Goal: Transaction & Acquisition: Book appointment/travel/reservation

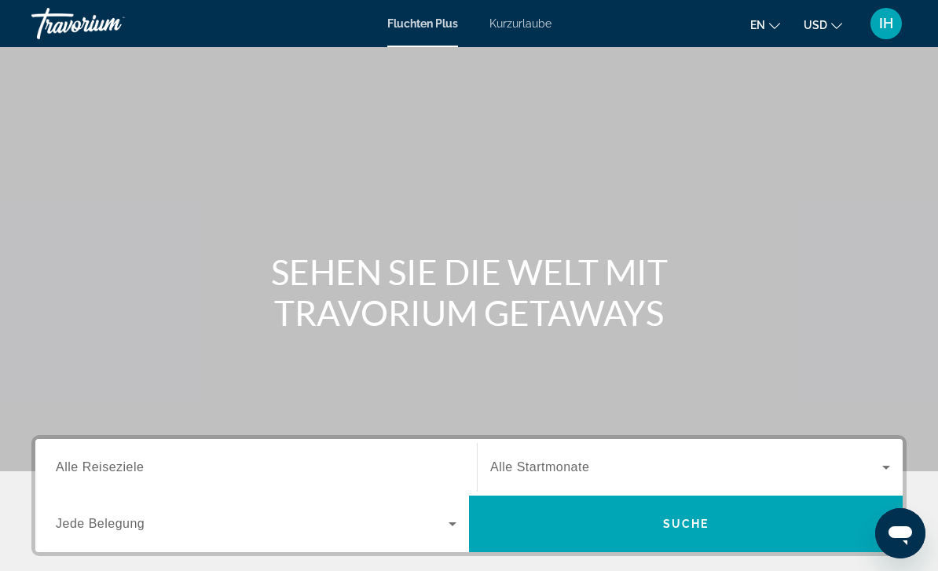
click at [388, 460] on input "Destination Alle Reiseziele" at bounding box center [256, 468] width 400 height 19
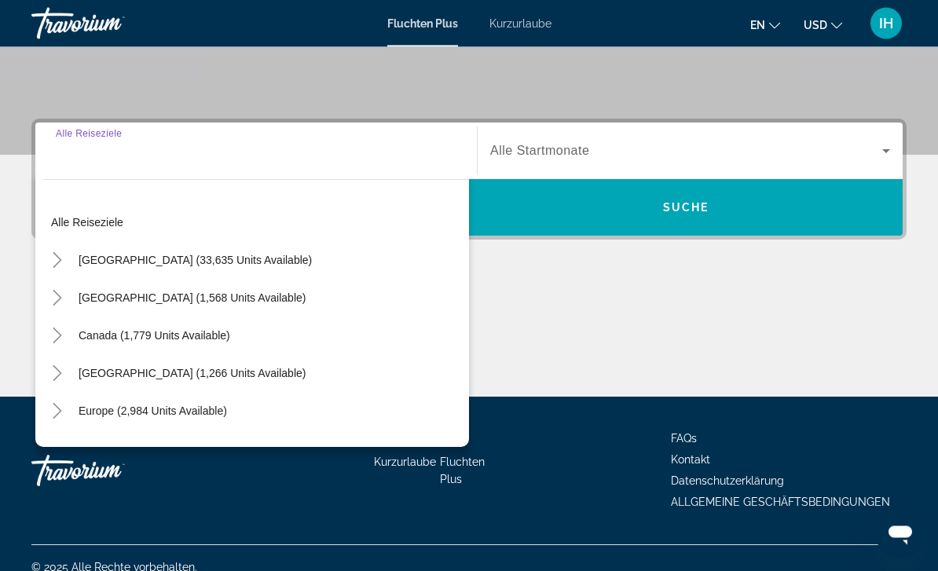
scroll to position [335, 0]
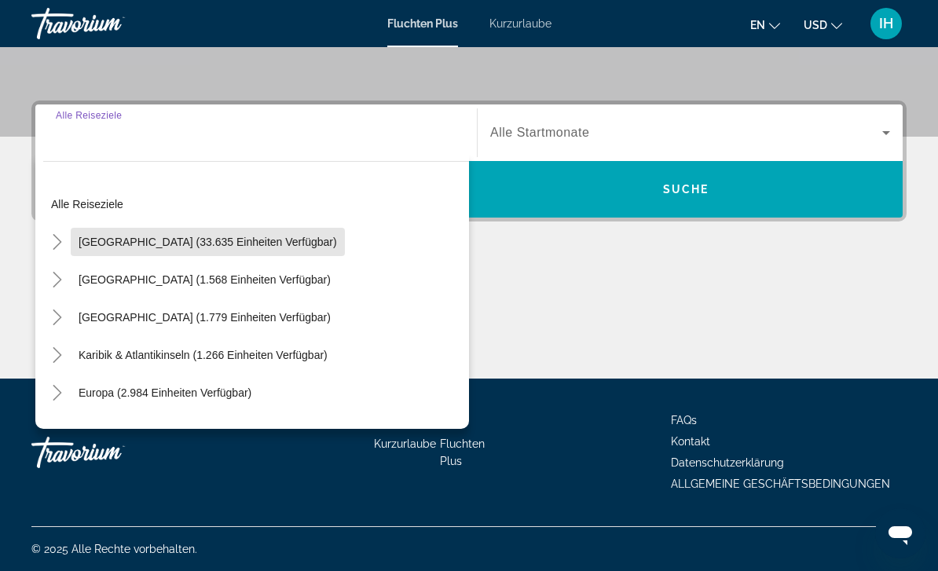
click at [271, 244] on span "Vereinigte Staaten (33.635 Einheiten verfügbar)" at bounding box center [208, 242] width 258 height 13
type input "**********"
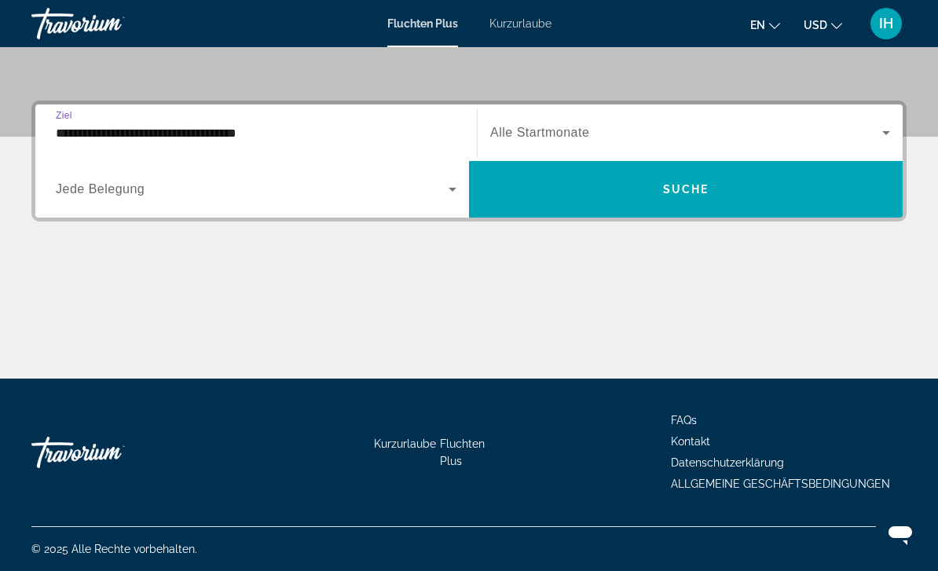
click at [656, 137] on span "Widget suchen" at bounding box center [686, 132] width 392 height 19
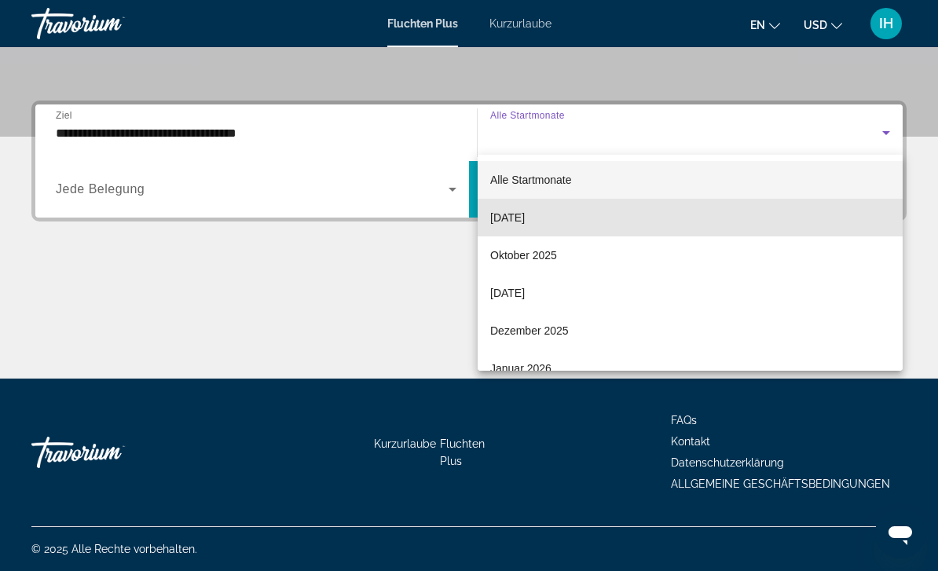
click at [525, 218] on span "[DATE]" at bounding box center [507, 217] width 35 height 19
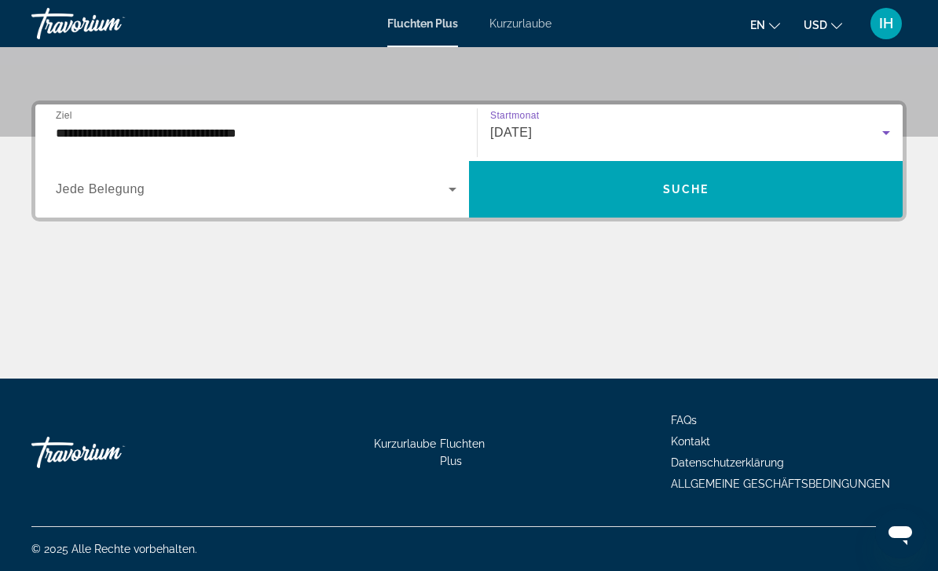
click at [620, 134] on div "[DATE]" at bounding box center [686, 132] width 392 height 19
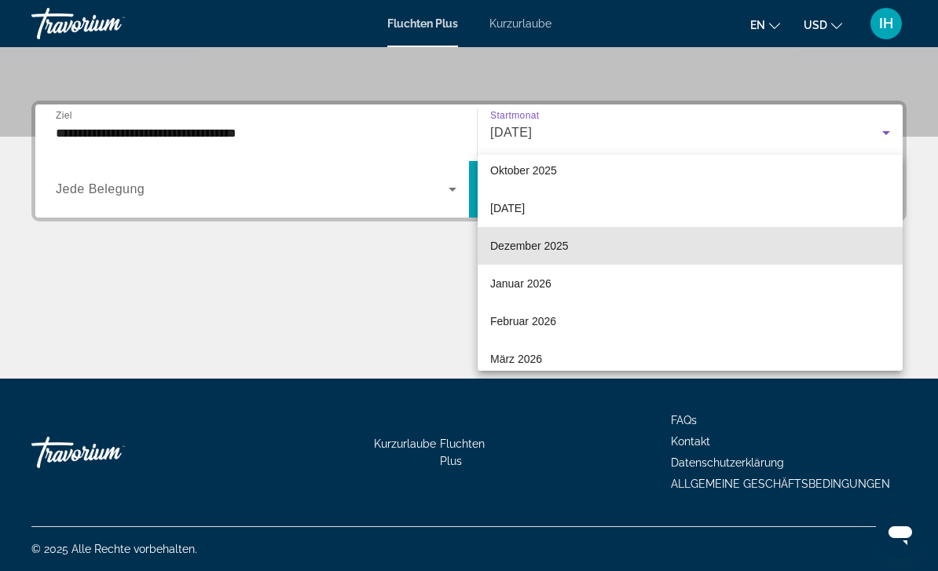
scroll to position [86, 0]
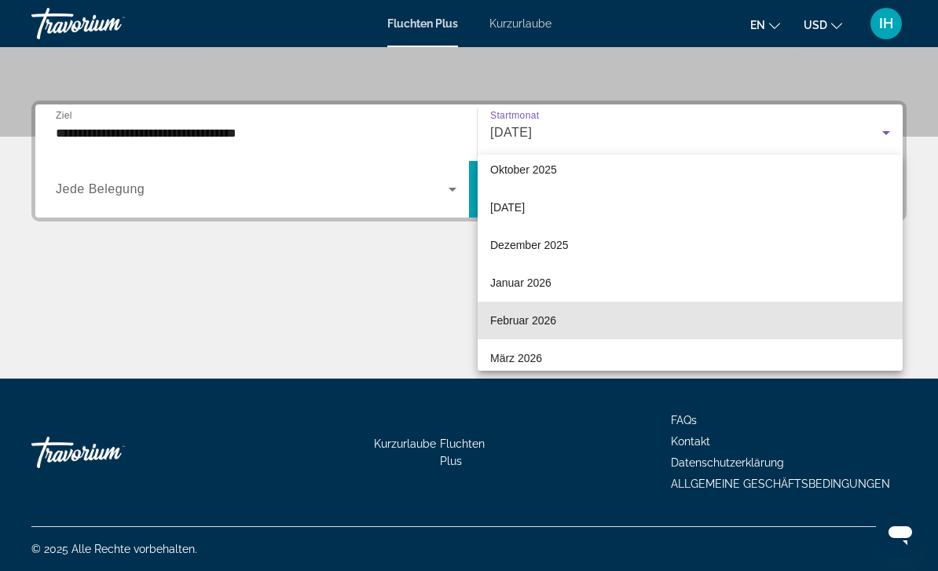
click at [556, 324] on span "Februar 2026" at bounding box center [523, 320] width 66 height 19
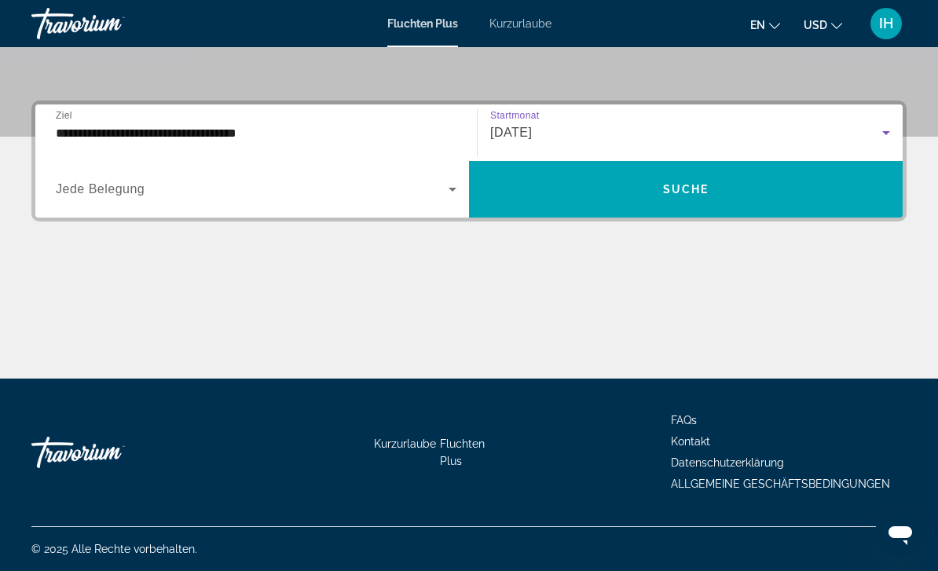
click at [310, 193] on span "Widget suchen" at bounding box center [252, 189] width 393 height 19
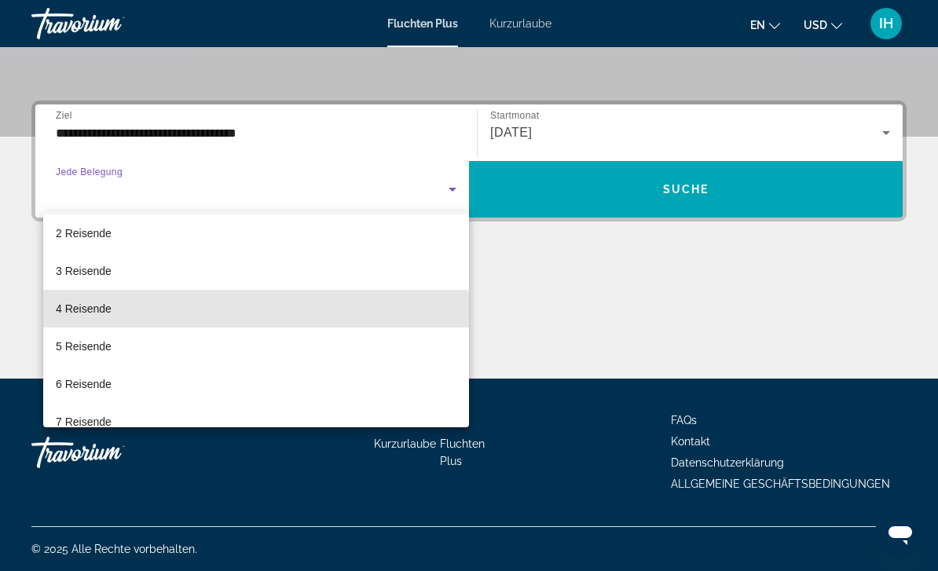
scroll to position [42, 0]
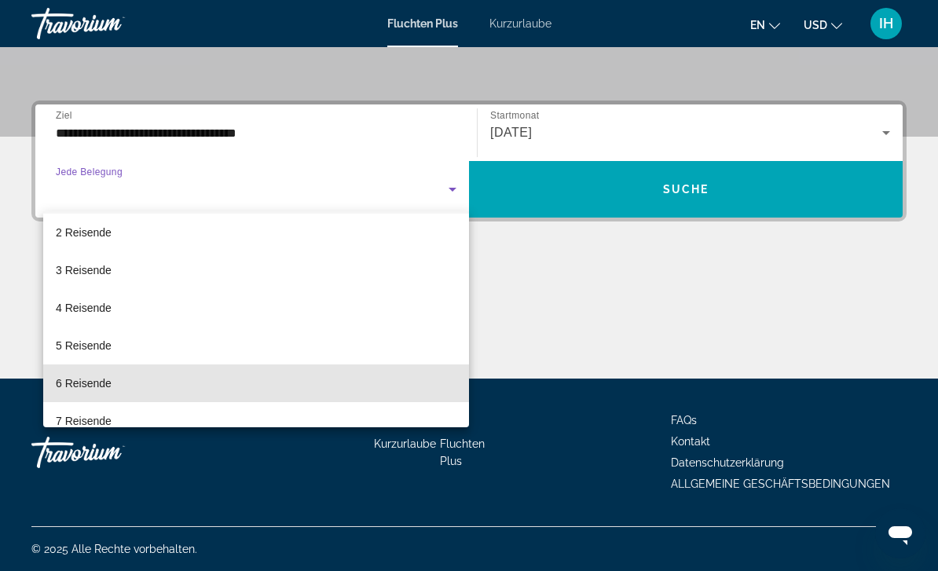
click at [110, 382] on span "6 Reisende" at bounding box center [84, 383] width 56 height 19
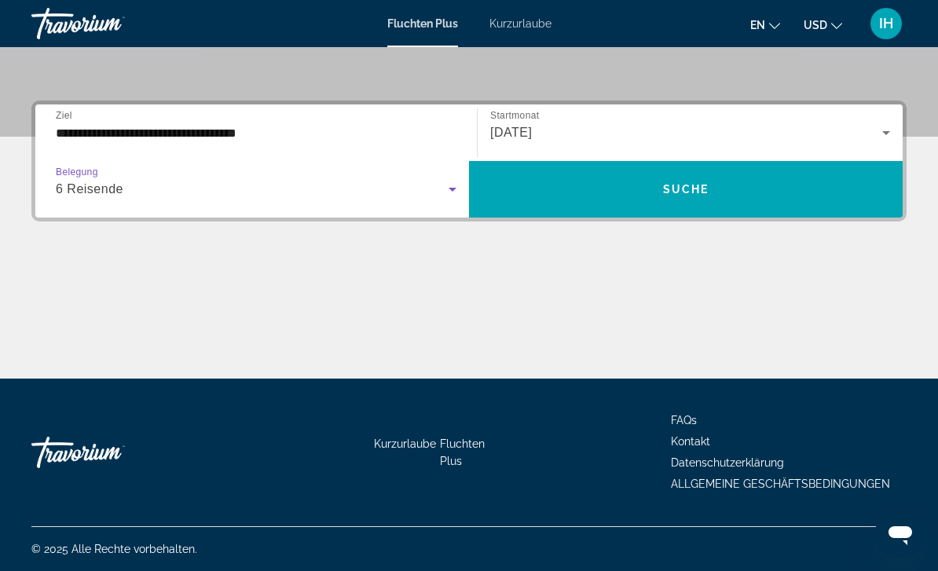
click at [675, 193] on span "SUCHE" at bounding box center [686, 189] width 46 height 13
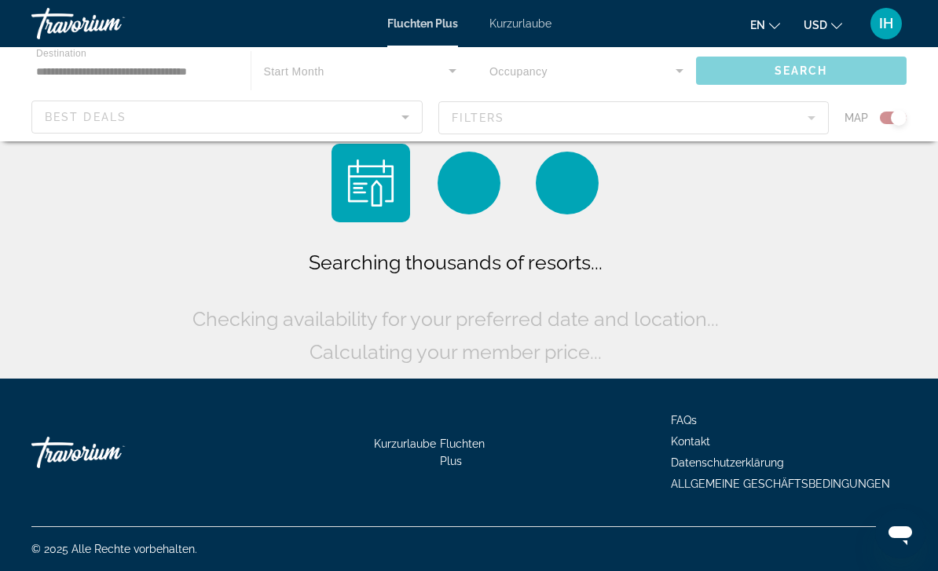
scroll to position [50, 0]
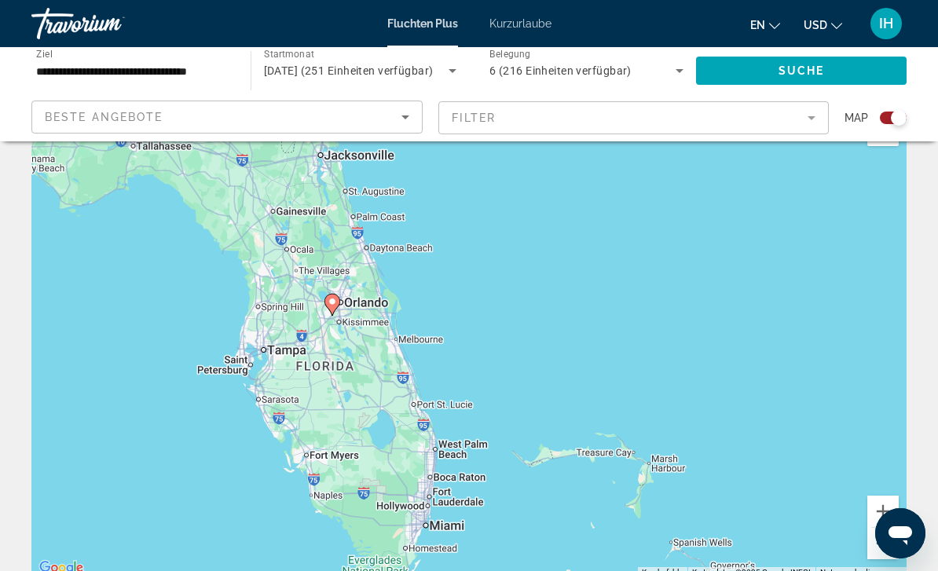
click at [333, 297] on image "Hauptinhalt" at bounding box center [331, 301] width 9 height 9
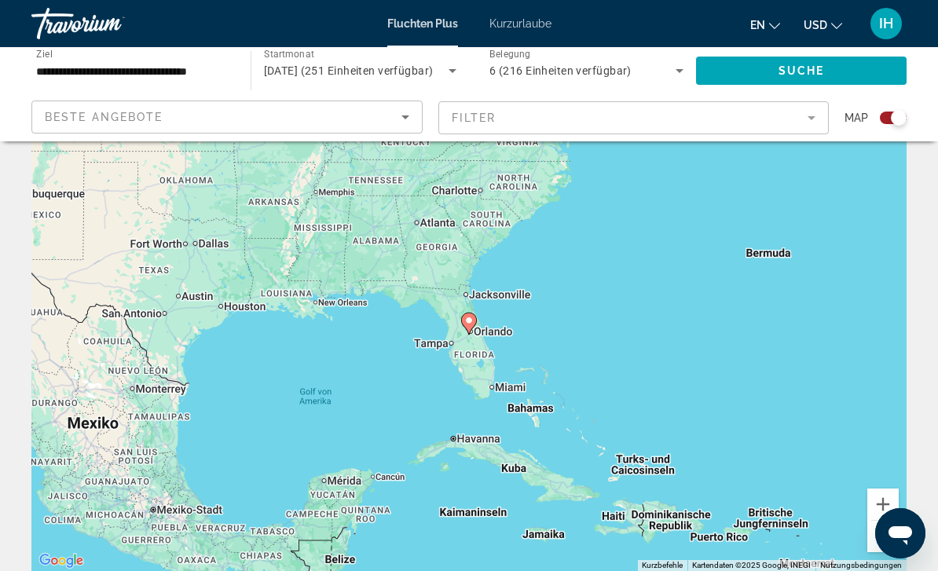
click at [473, 320] on image "Hauptinhalt" at bounding box center [468, 320] width 9 height 9
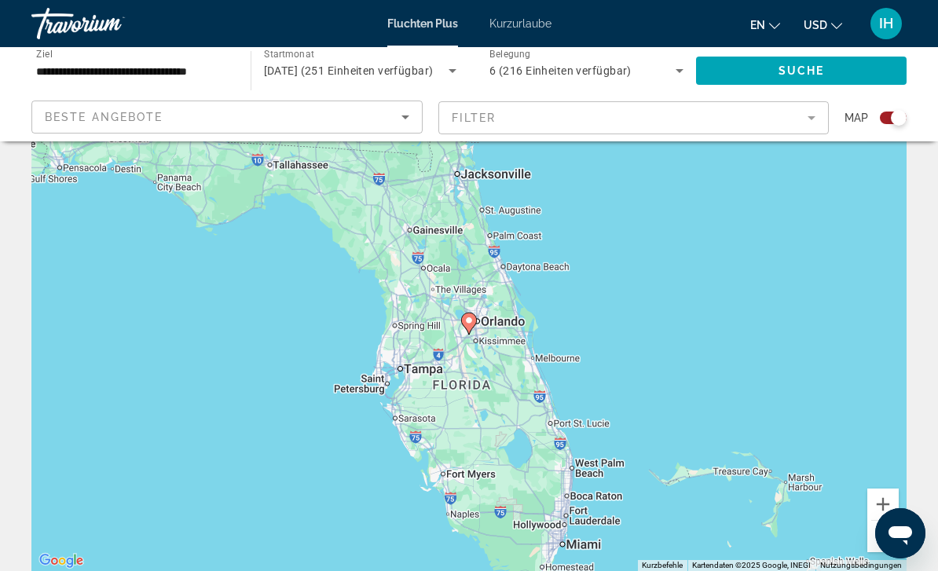
type input "**********"
click at [476, 322] on icon "Hauptinhalt" at bounding box center [469, 324] width 16 height 22
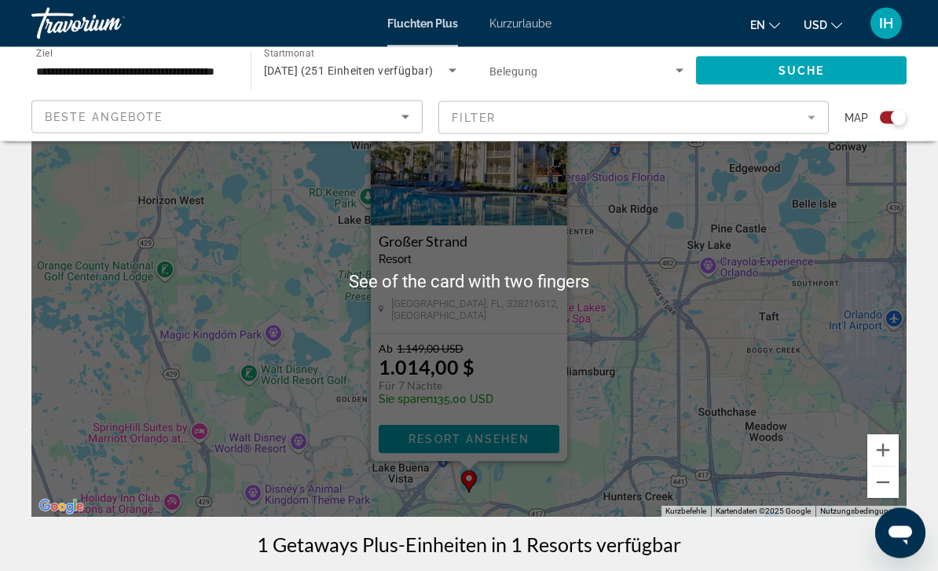
scroll to position [111, 0]
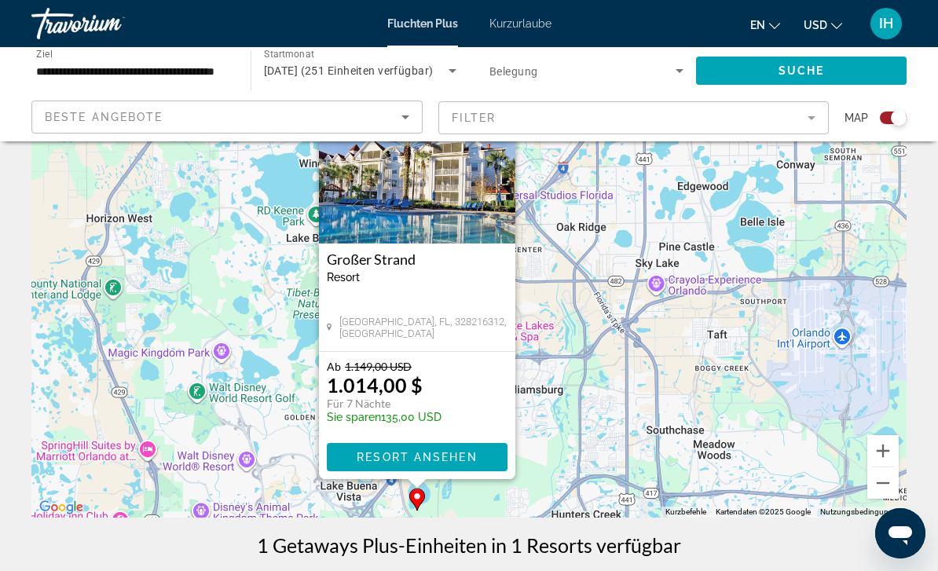
click at [471, 459] on span "RESORT ANSEHEN" at bounding box center [416, 457] width 120 height 13
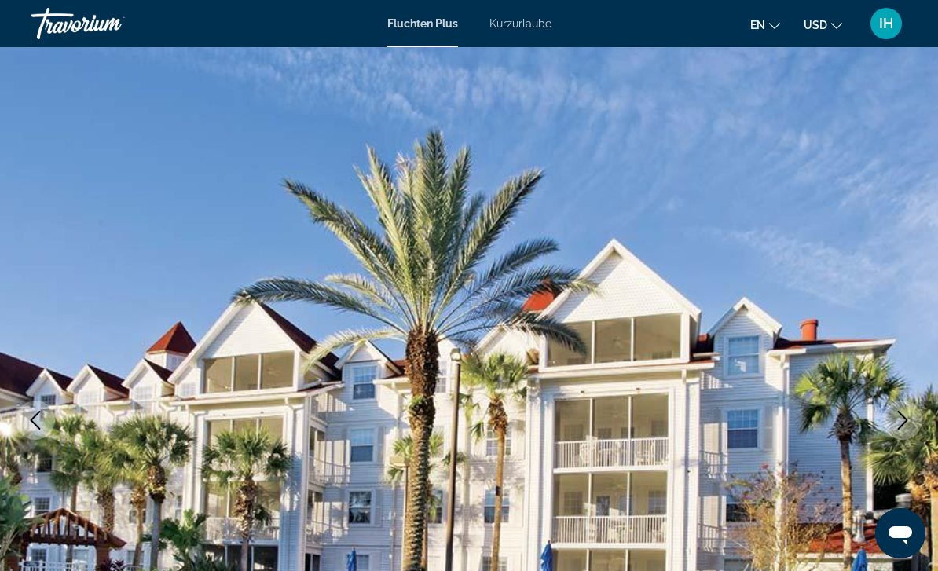
click at [820, 23] on span "USD" at bounding box center [815, 25] width 24 height 13
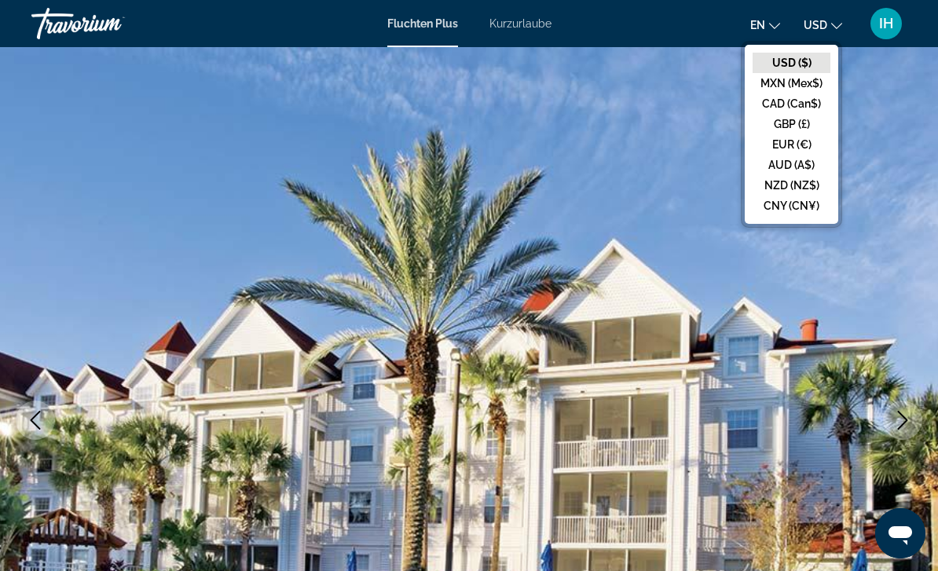
click at [807, 142] on button "EUR (€)" at bounding box center [791, 144] width 78 height 20
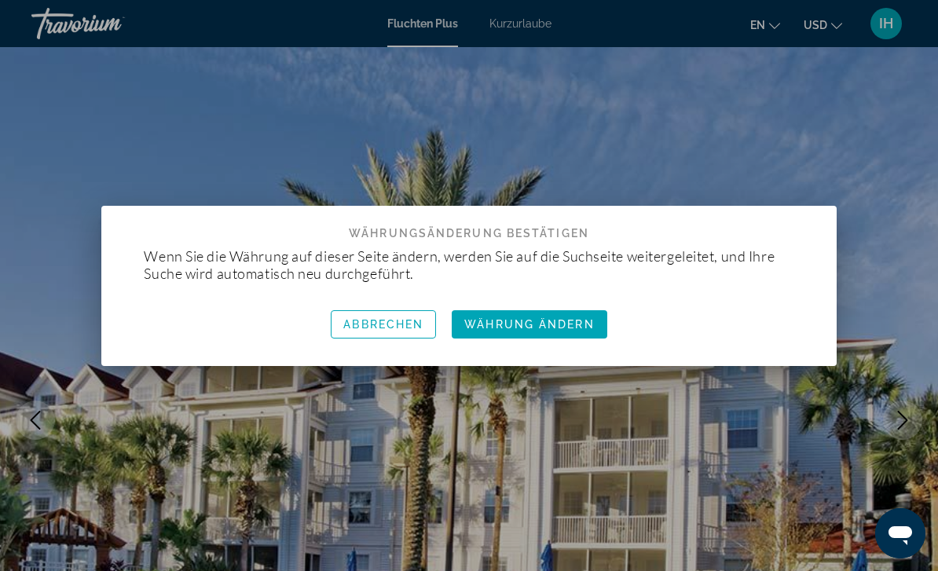
click at [575, 324] on span "WÄHRUNG ÄNDERN" at bounding box center [529, 324] width 130 height 13
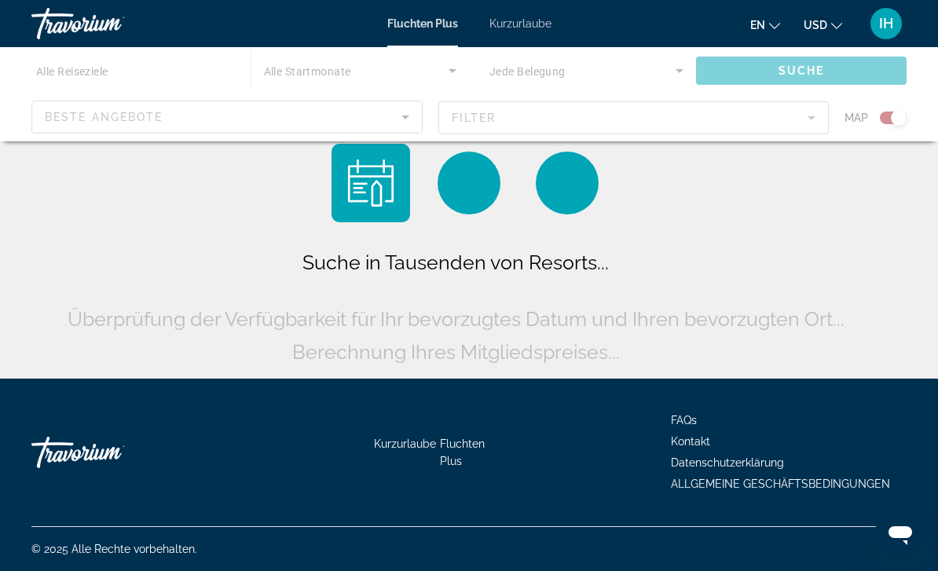
click at [763, 27] on span "EN" at bounding box center [757, 25] width 15 height 13
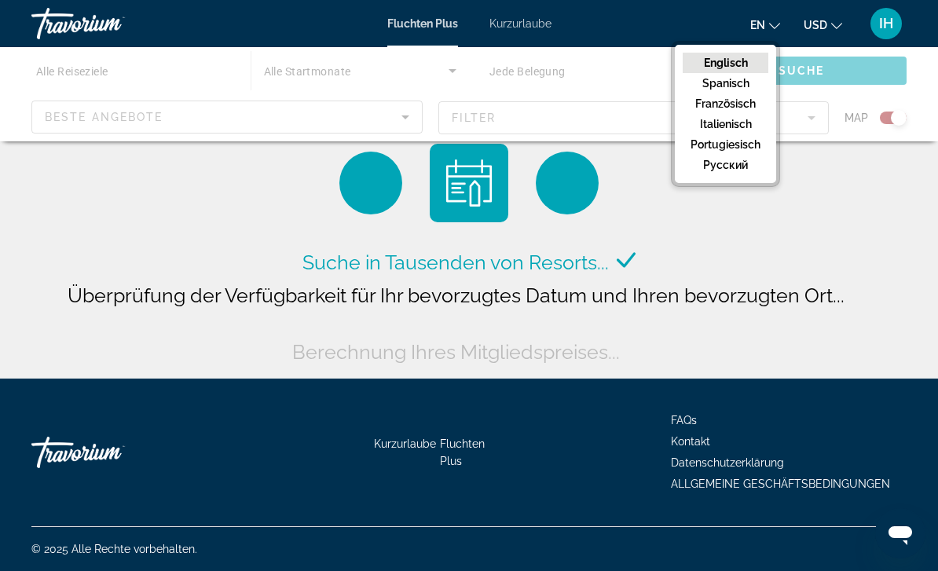
click at [736, 165] on button "Русский" at bounding box center [725, 165] width 86 height 20
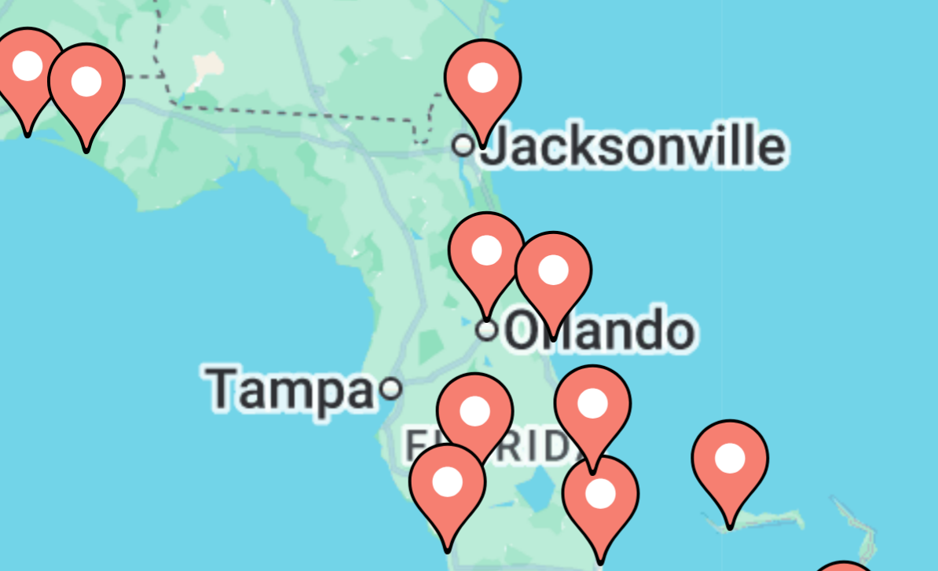
type input "**********"
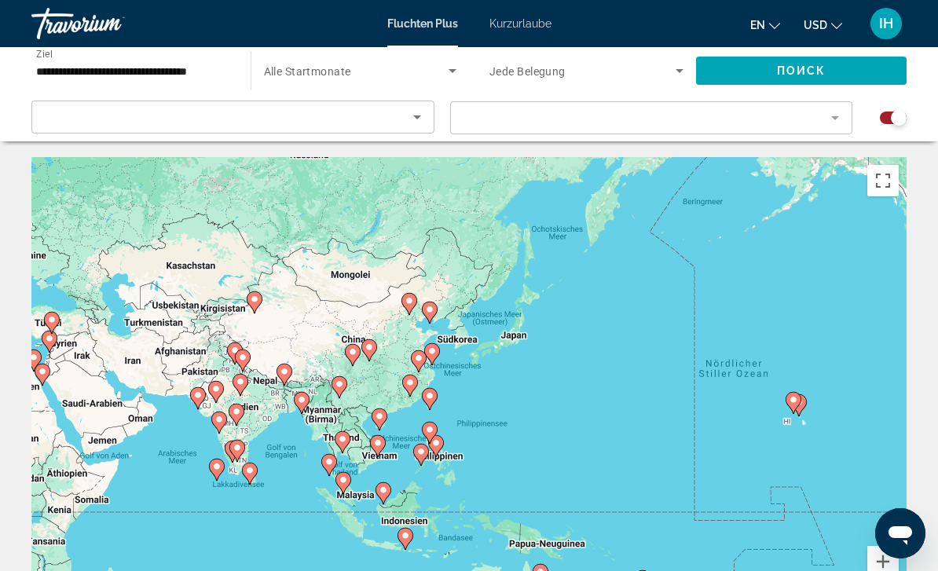
click at [766, 18] on button "EN English Español Français Italiano Português русский" at bounding box center [765, 24] width 30 height 23
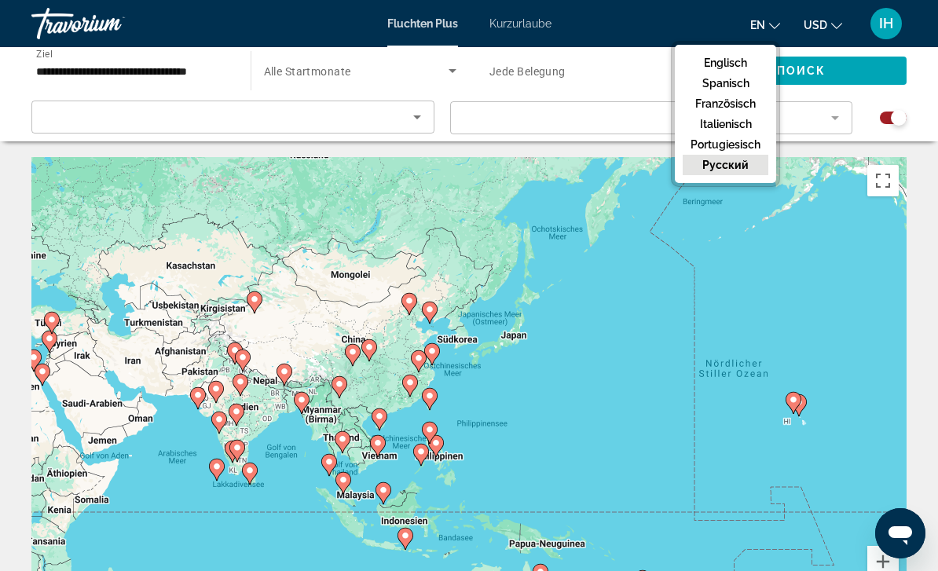
click at [747, 163] on button "Русский" at bounding box center [725, 165] width 86 height 20
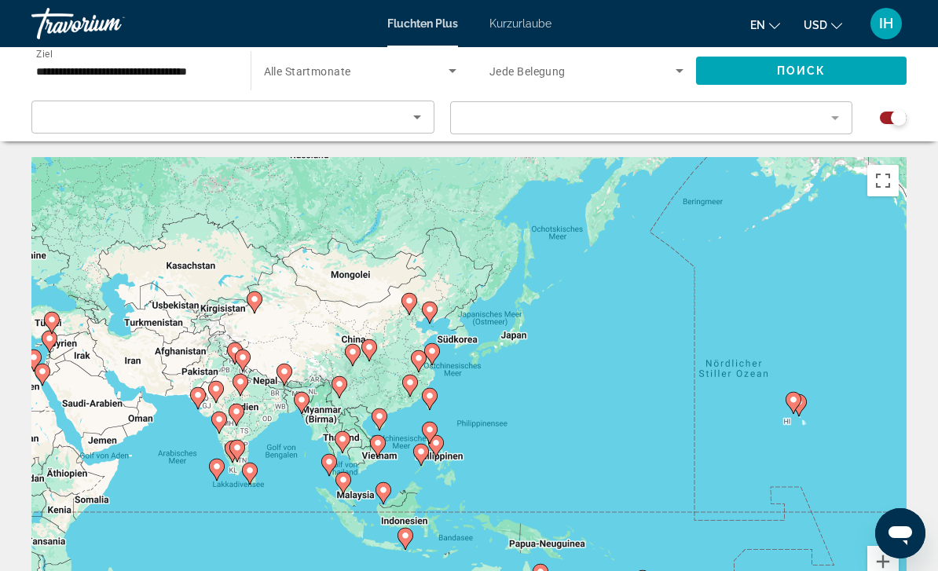
click at [773, 23] on icon "Sprache ändern" at bounding box center [774, 25] width 11 height 11
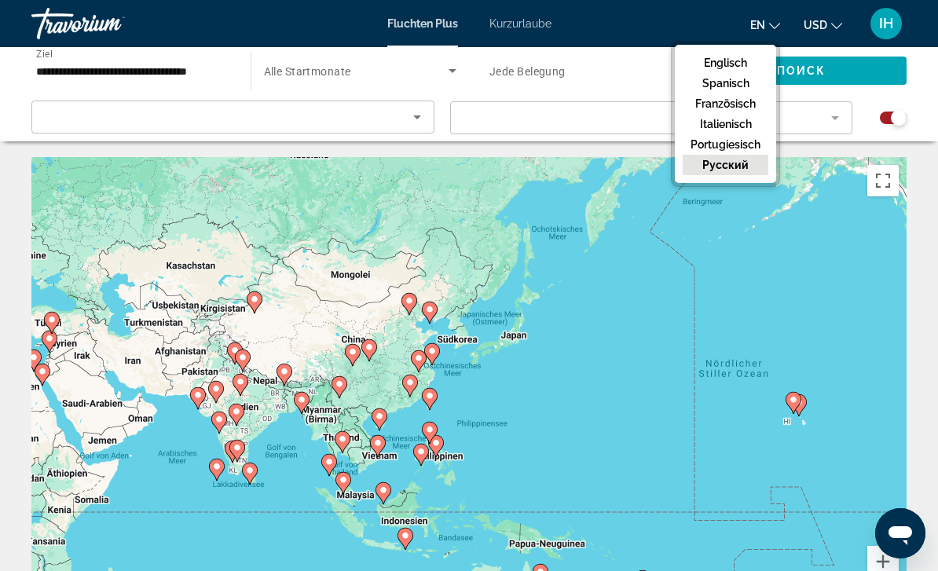
click at [729, 163] on button "Русский" at bounding box center [725, 165] width 86 height 20
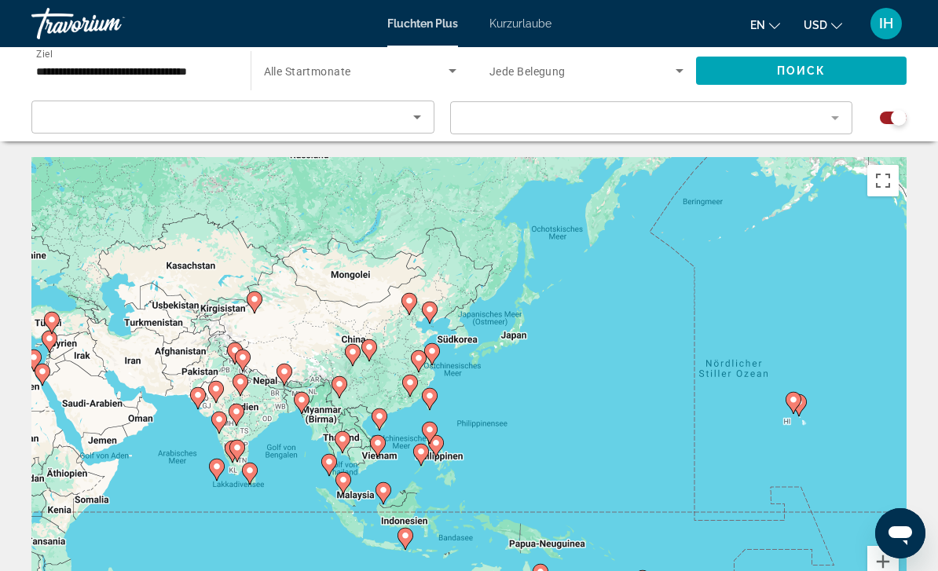
click at [818, 23] on span "USD" at bounding box center [815, 25] width 24 height 13
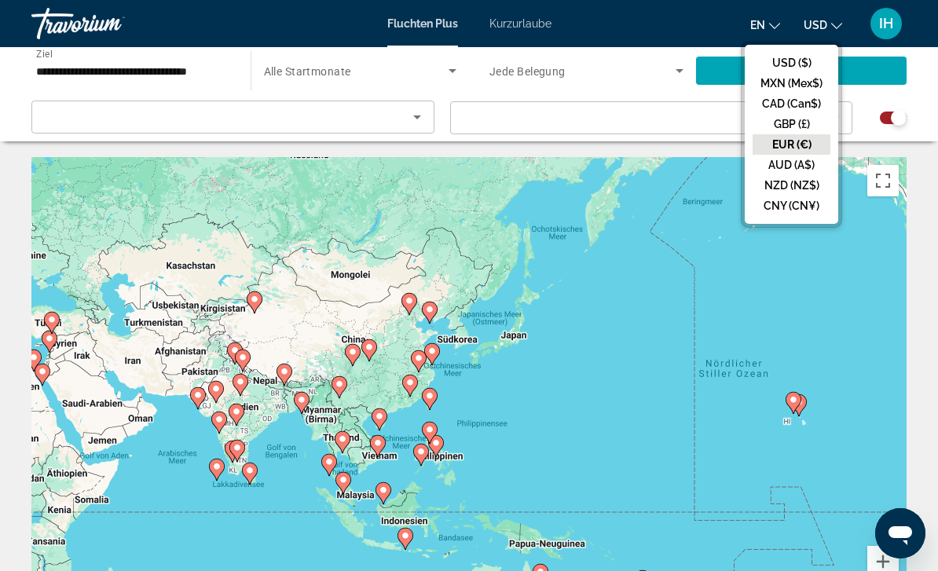
click at [796, 142] on button "EUR (€)" at bounding box center [791, 144] width 78 height 20
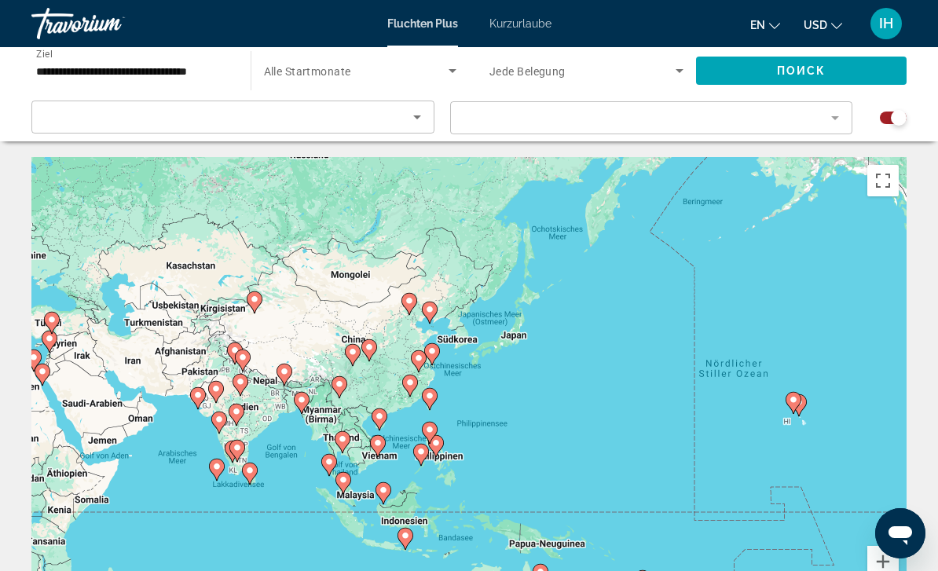
click at [825, 17] on button "USD USD ($) MXN (Mex$) CAD (Can$) GBP (£) EUR (€) AUD (A$) NZD (NZ$) CNY (CN¥)" at bounding box center [822, 24] width 38 height 23
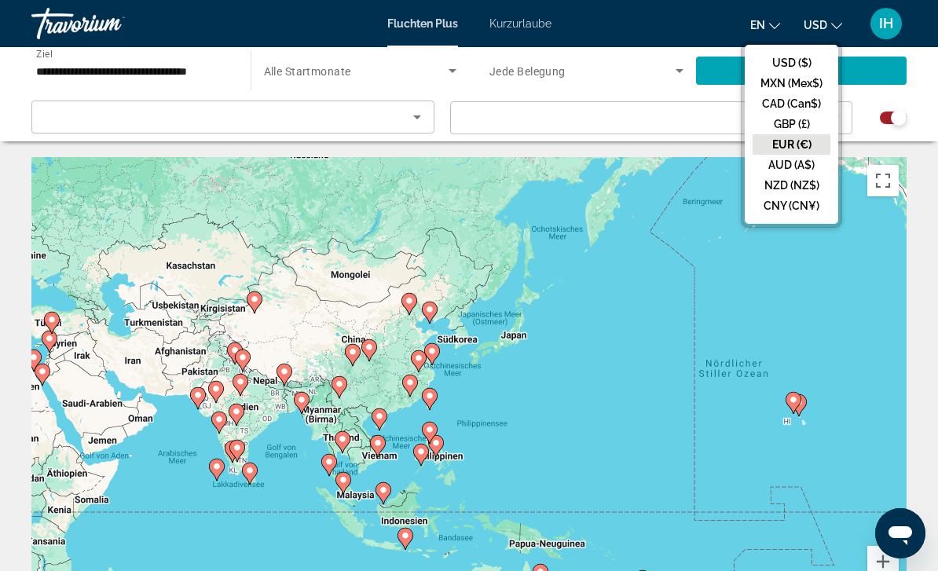
click at [778, 162] on button "AUD (A$)" at bounding box center [791, 165] width 78 height 20
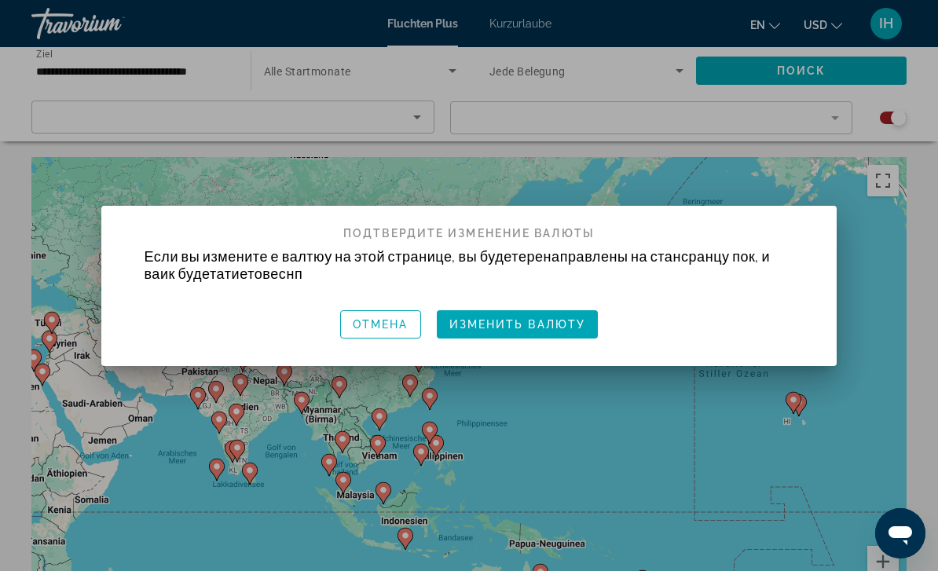
click at [384, 334] on span "button" at bounding box center [380, 324] width 79 height 38
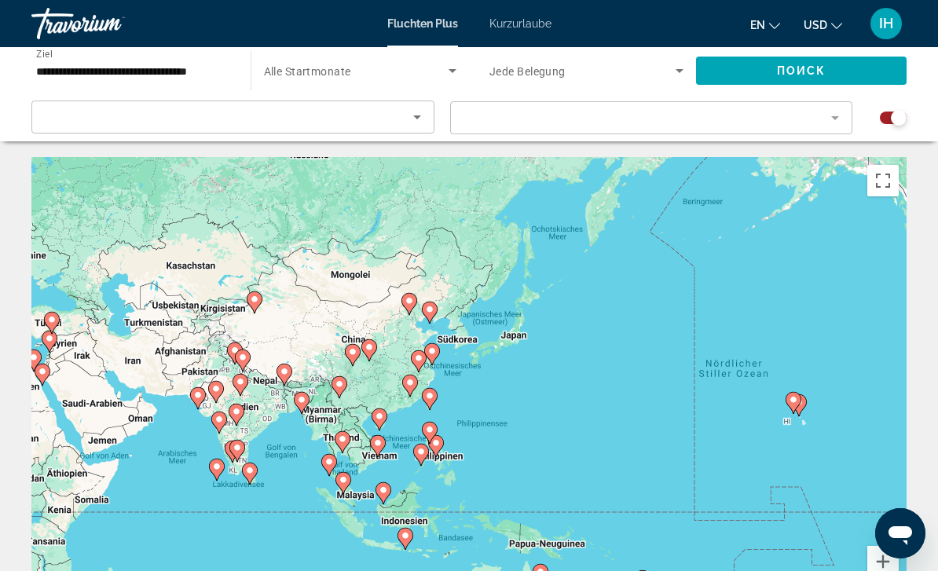
click at [818, 22] on span "USD" at bounding box center [815, 25] width 24 height 13
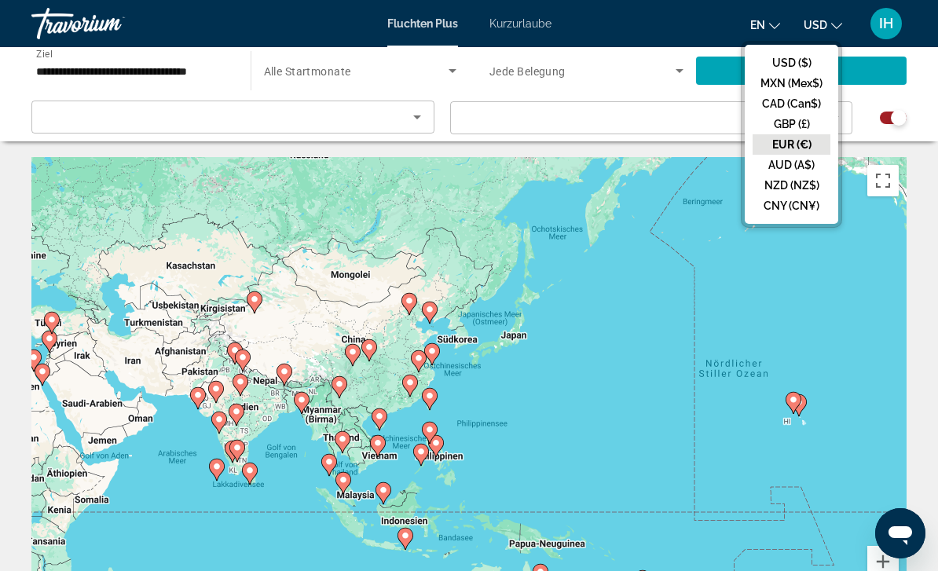
click at [807, 141] on button "EUR (€)" at bounding box center [791, 144] width 78 height 20
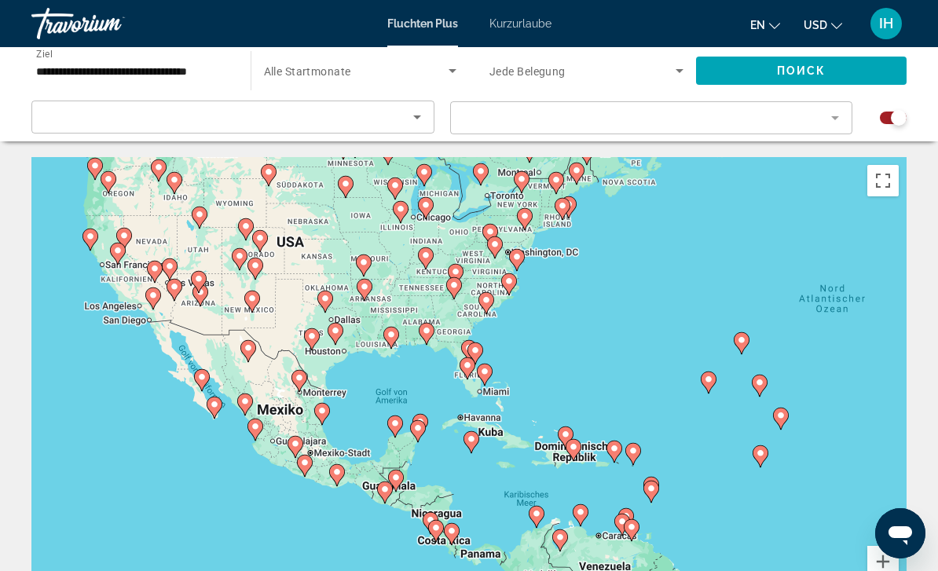
click at [335, 116] on div "SORTIEREN NACH" at bounding box center [229, 117] width 368 height 19
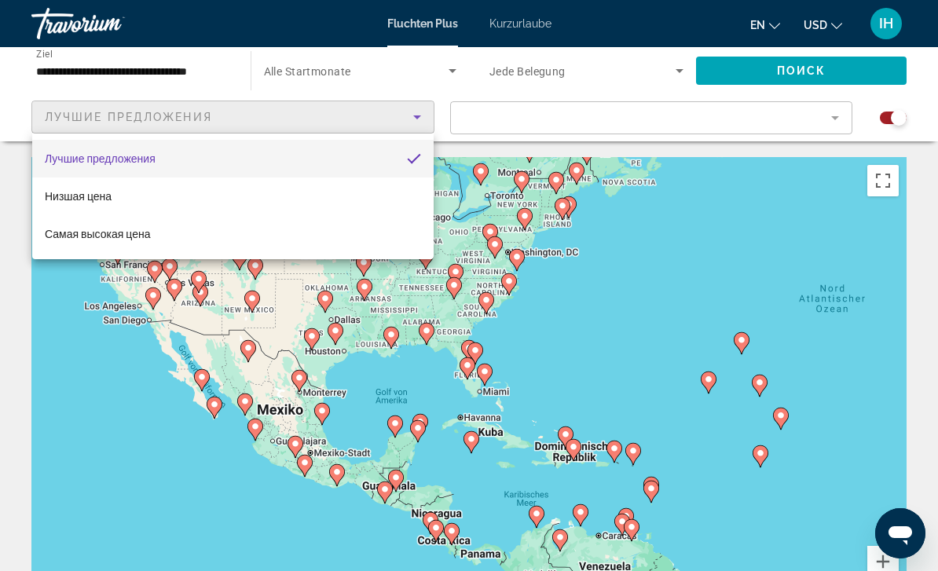
click at [288, 109] on div at bounding box center [469, 285] width 938 height 571
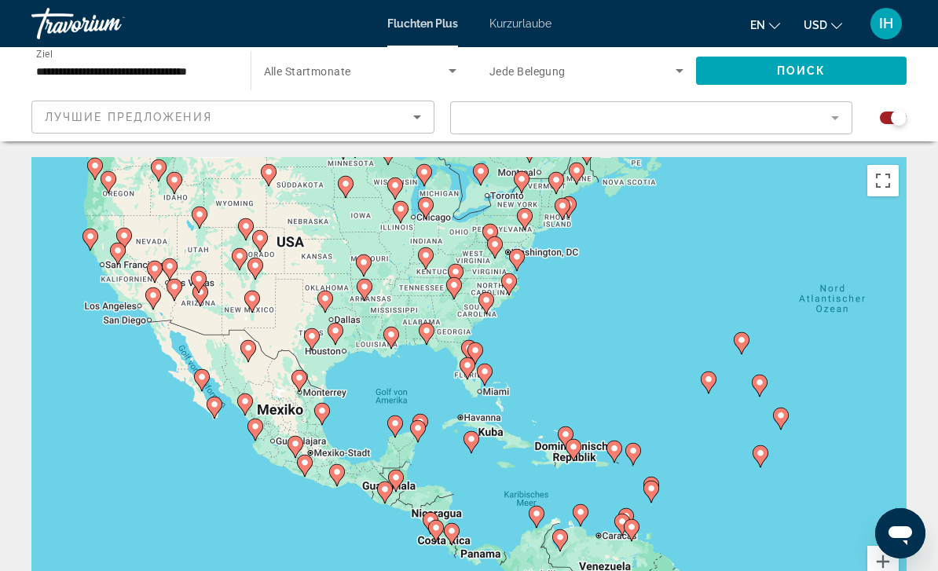
click at [731, 117] on mat-form-field "Filter" at bounding box center [651, 117] width 403 height 33
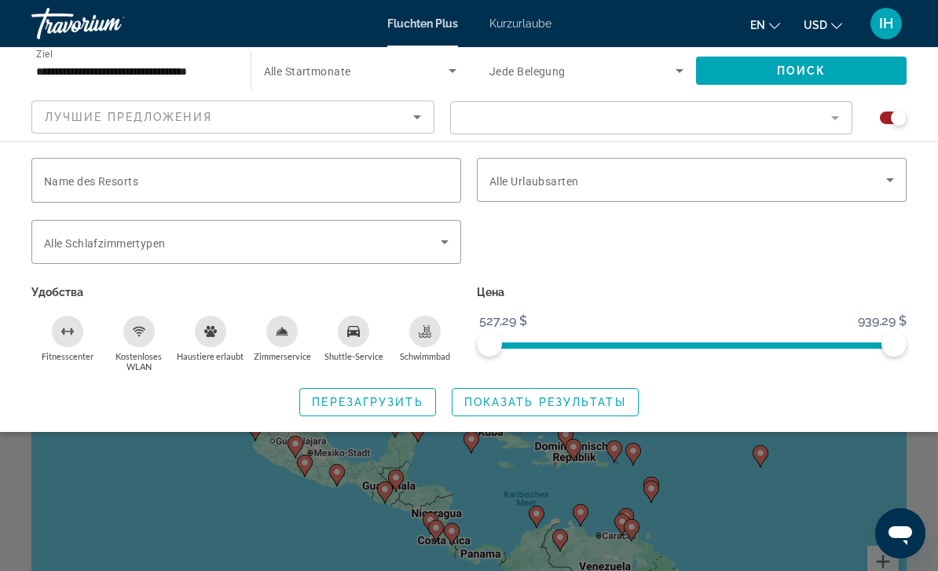
click at [302, 172] on input "Name des Resorts" at bounding box center [246, 180] width 404 height 19
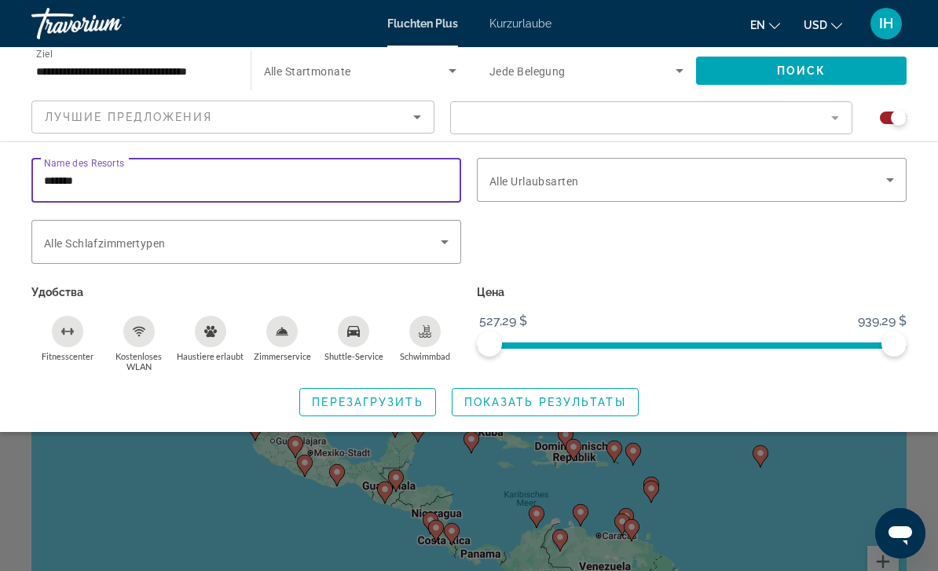
type input "*******"
click at [363, 64] on span "Widget suchen" at bounding box center [356, 70] width 185 height 19
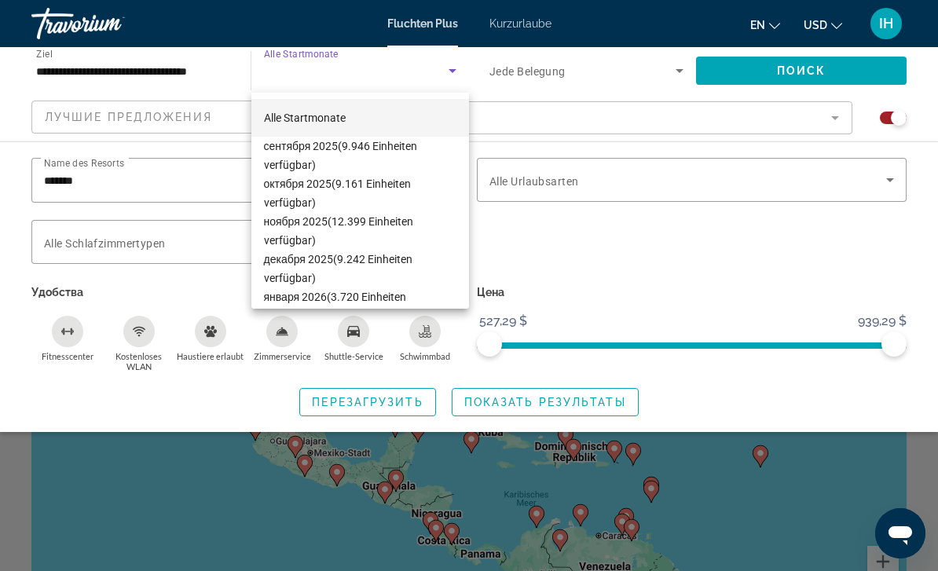
click at [735, 259] on div at bounding box center [469, 285] width 938 height 571
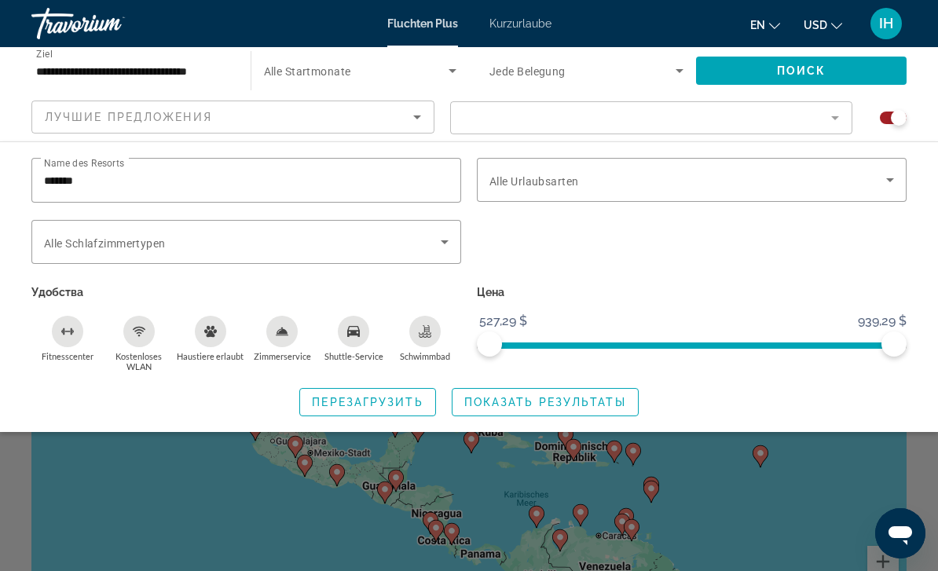
click at [759, 177] on span "Widget suchen" at bounding box center [687, 179] width 397 height 19
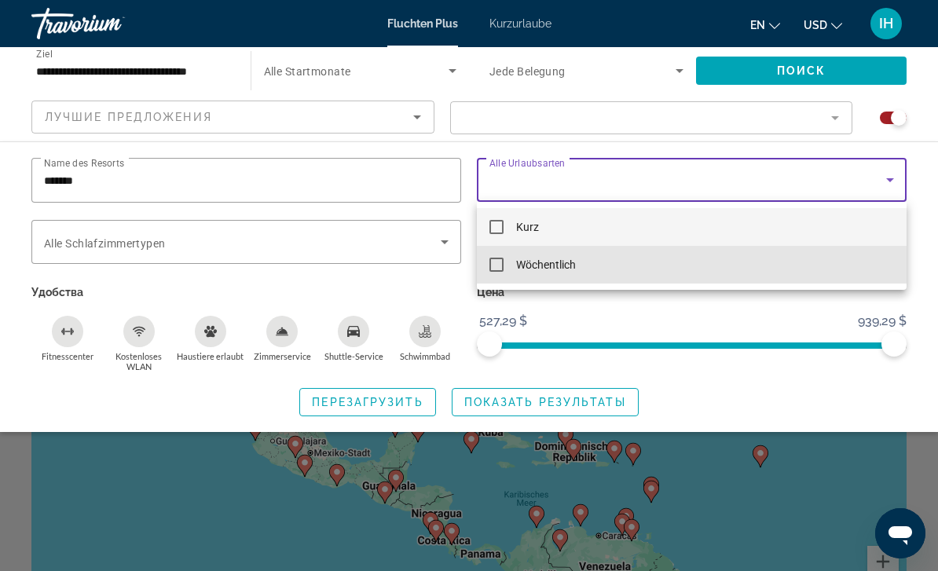
click at [563, 263] on span "Wöchentlich" at bounding box center [546, 264] width 60 height 19
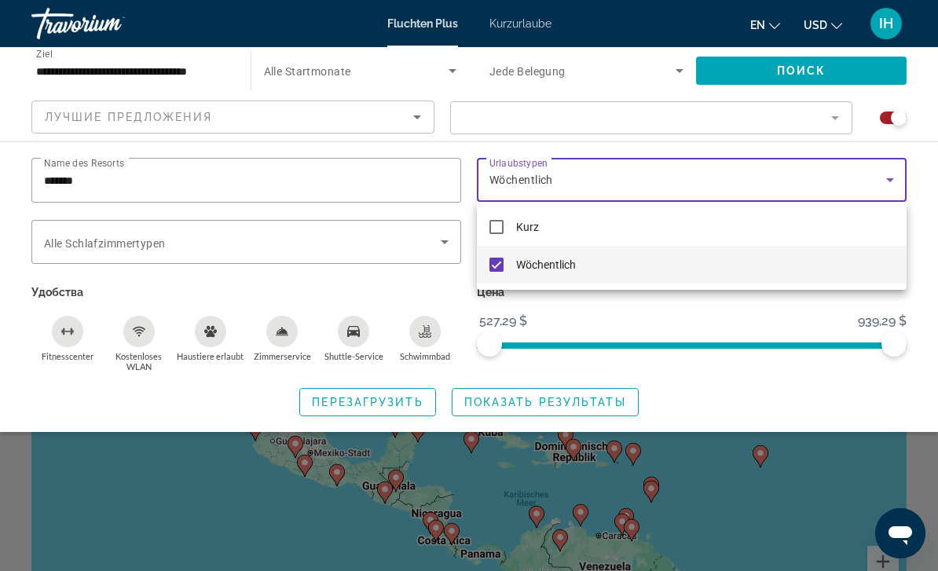
click at [422, 237] on div at bounding box center [469, 285] width 938 height 571
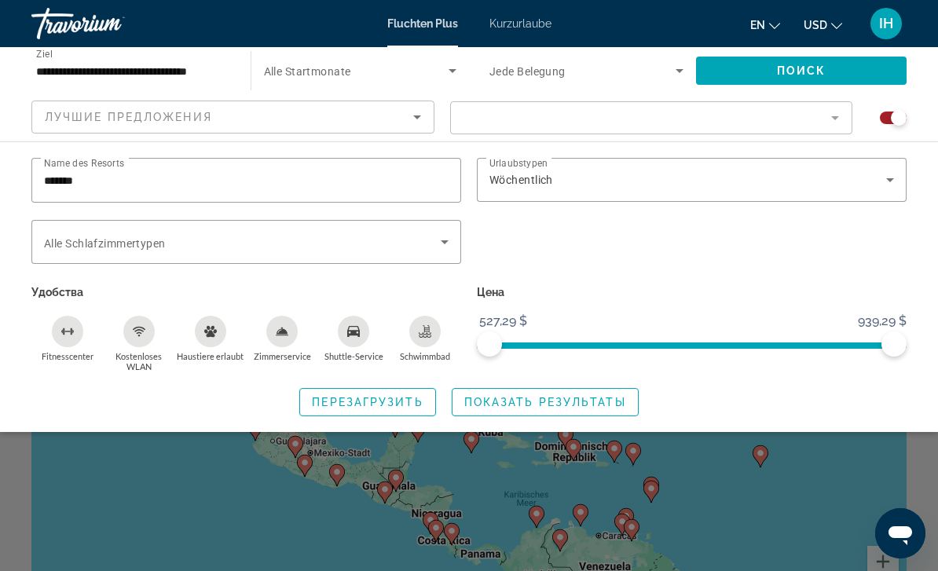
click at [451, 239] on icon "Widget suchen" at bounding box center [444, 241] width 19 height 19
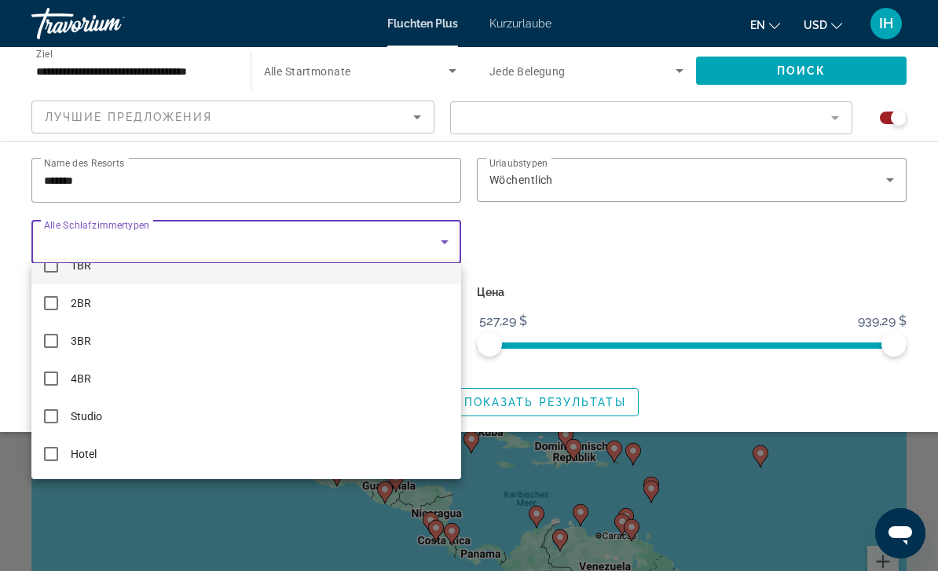
scroll to position [23, 0]
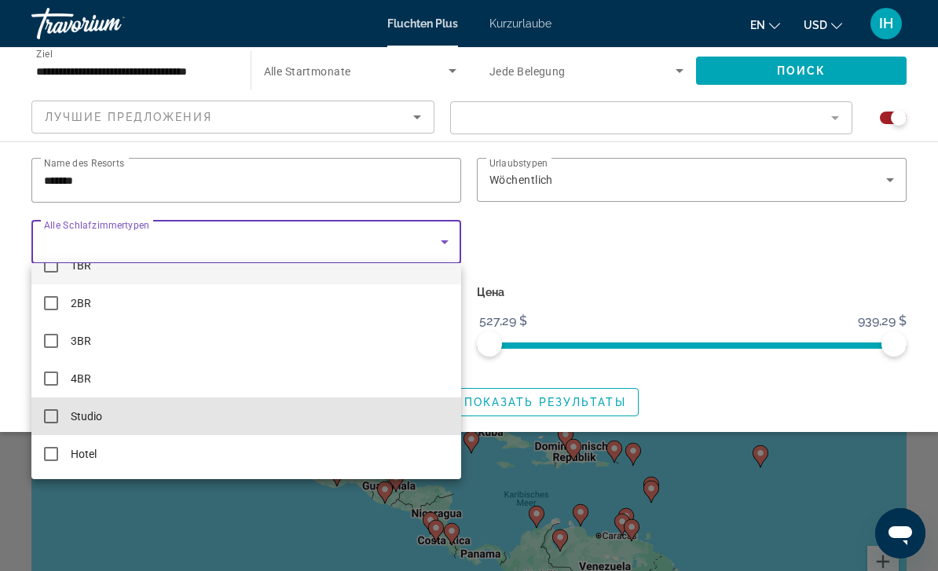
click at [68, 420] on mat-option "Studio" at bounding box center [246, 416] width 430 height 38
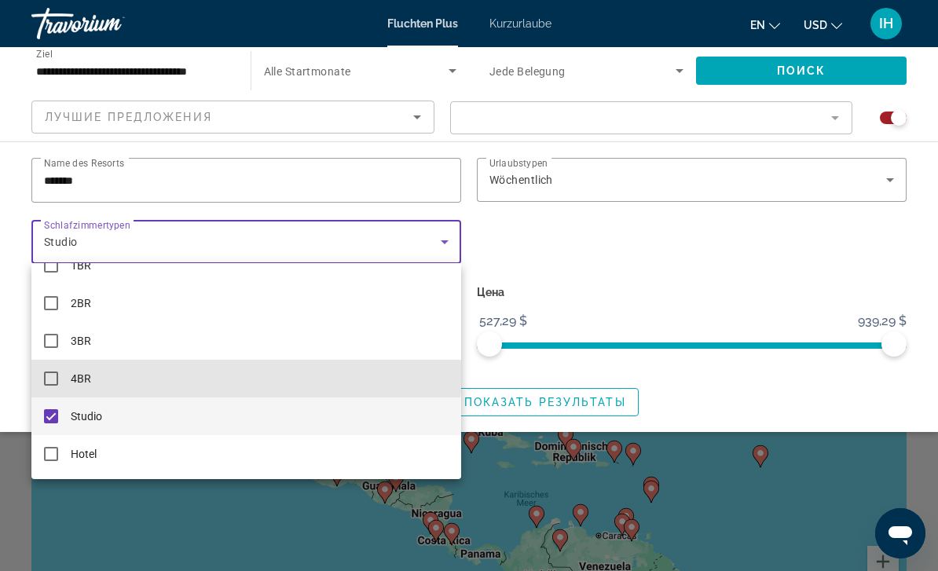
click at [55, 367] on mat-option "4BR" at bounding box center [246, 379] width 430 height 38
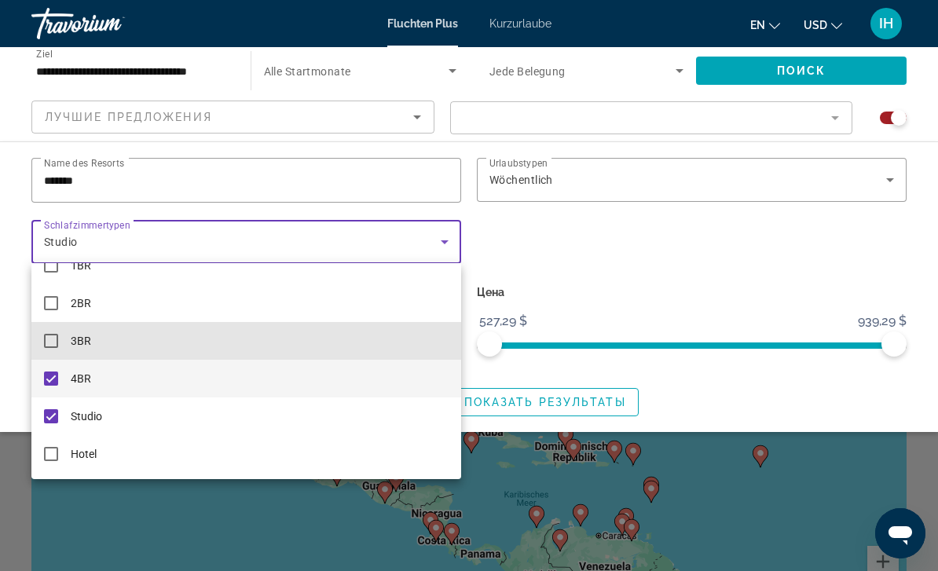
click at [53, 343] on mat-pseudo-checkbox at bounding box center [51, 341] width 14 height 14
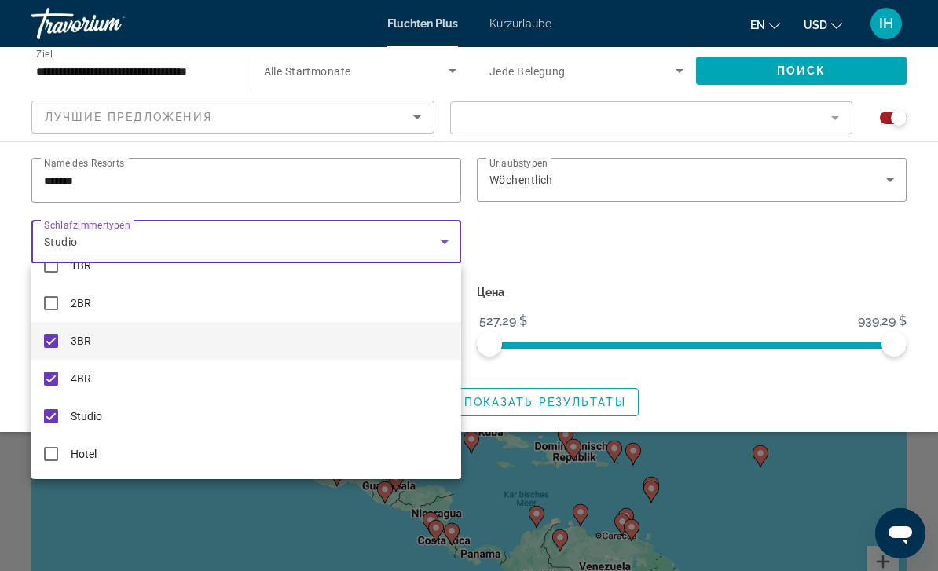
click at [784, 251] on div at bounding box center [469, 285] width 938 height 571
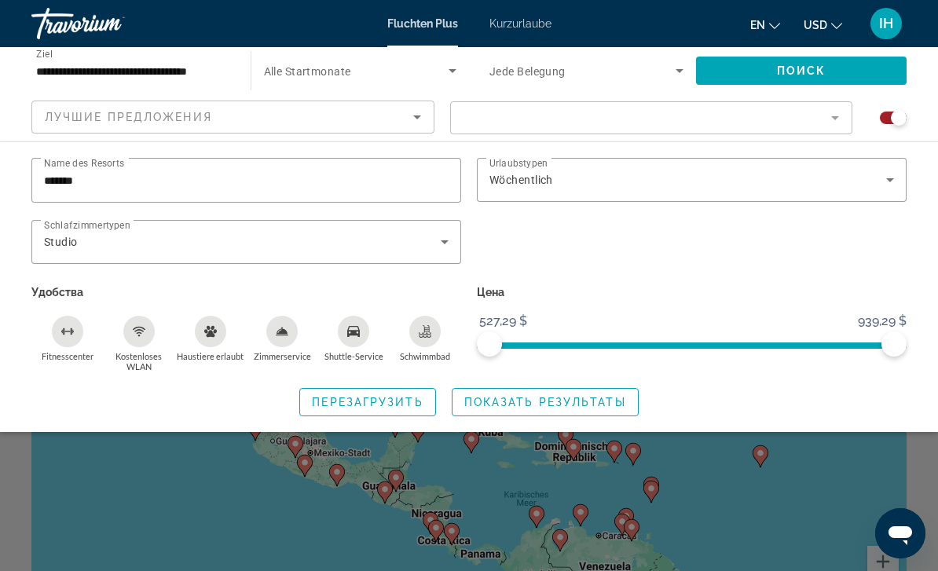
click at [895, 119] on div "Widget suchen" at bounding box center [898, 118] width 16 height 16
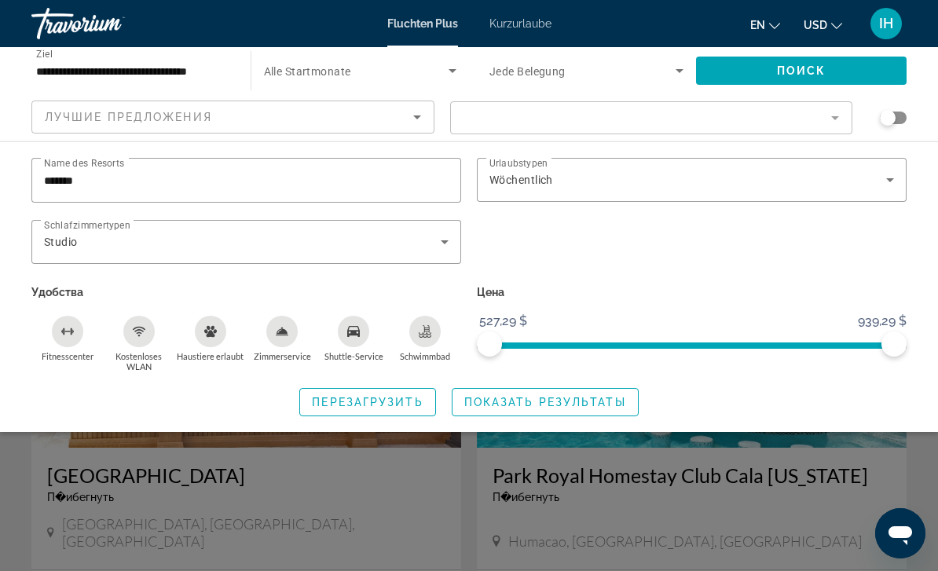
click at [898, 119] on div "Widget suchen" at bounding box center [892, 118] width 27 height 13
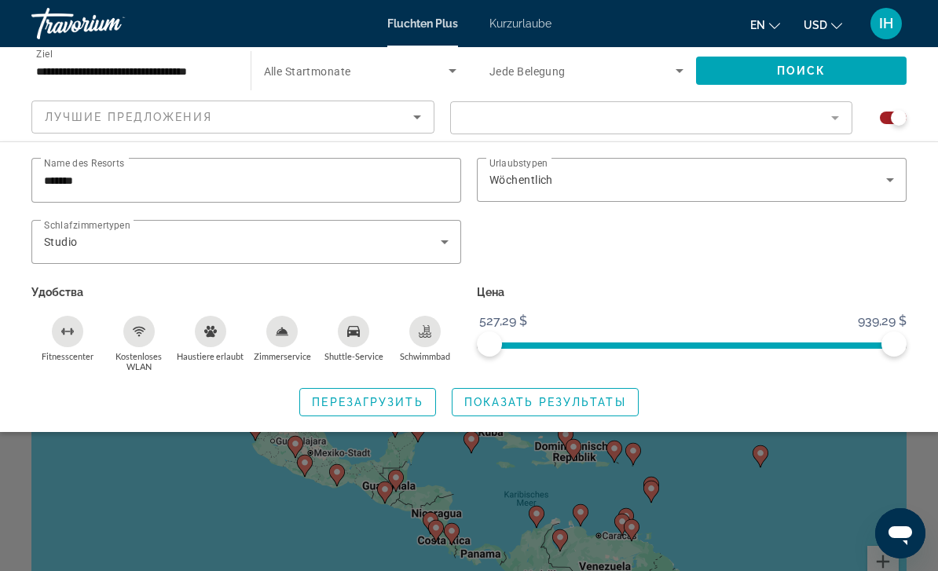
click at [722, 112] on mat-form-field "Filter" at bounding box center [651, 117] width 403 height 33
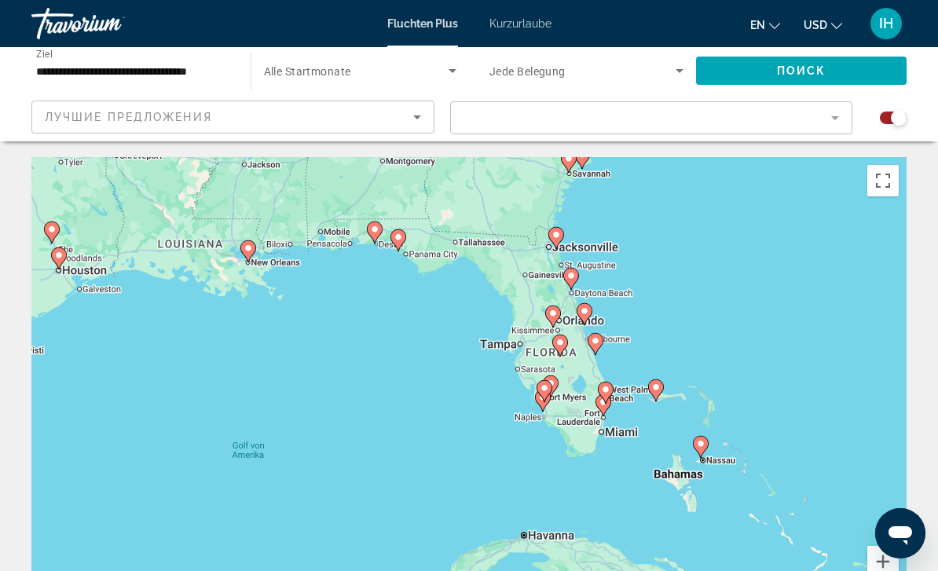
click at [549, 306] on gmp-advanced-marker "Hauptinhalt" at bounding box center [553, 317] width 16 height 24
type input "**********"
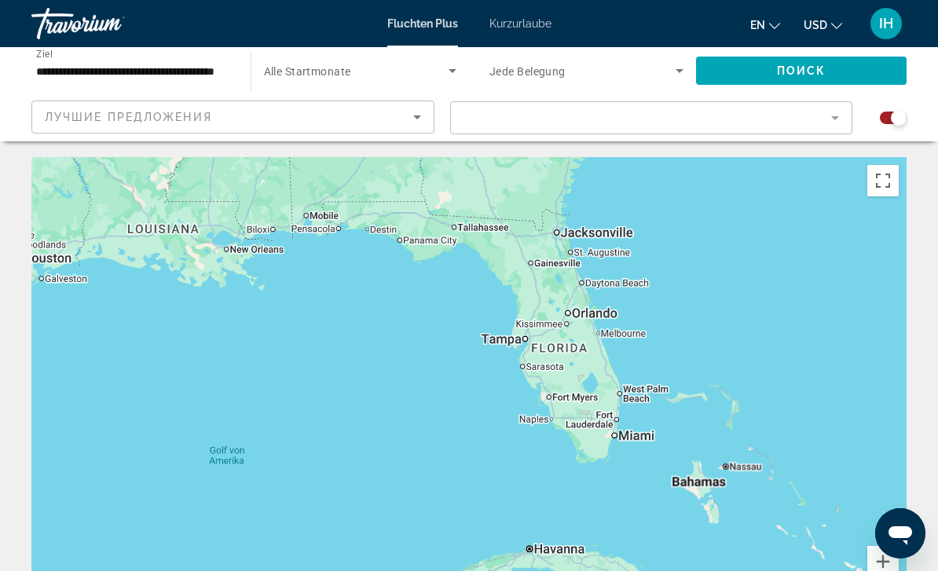
click at [549, 308] on div "To get from one element to the other, drücke die Pfeiltasten entsprechend." at bounding box center [468, 392] width 875 height 471
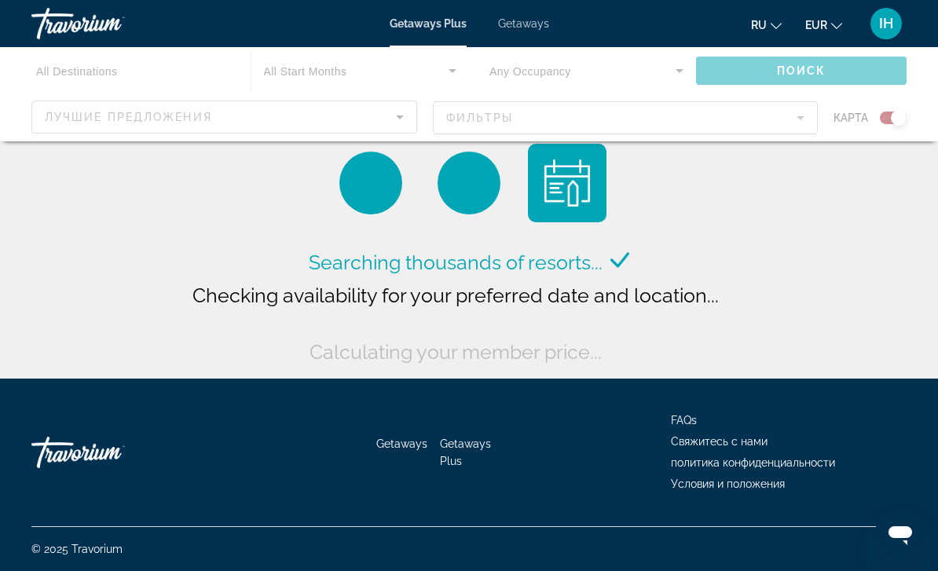
click at [136, 68] on div "Main content" at bounding box center [469, 94] width 938 height 94
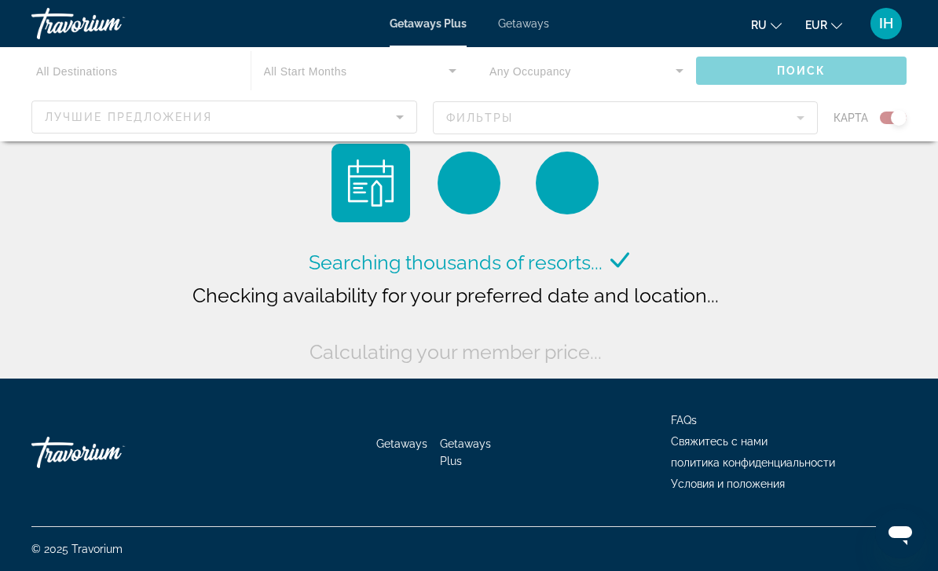
click at [77, 64] on div "Main content" at bounding box center [469, 94] width 938 height 94
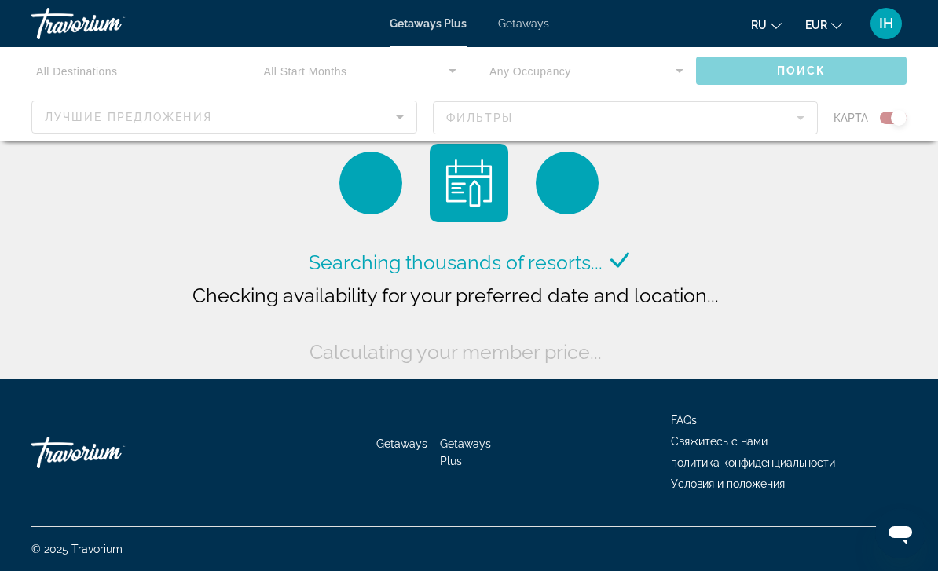
click at [359, 63] on div "Main content" at bounding box center [469, 94] width 938 height 94
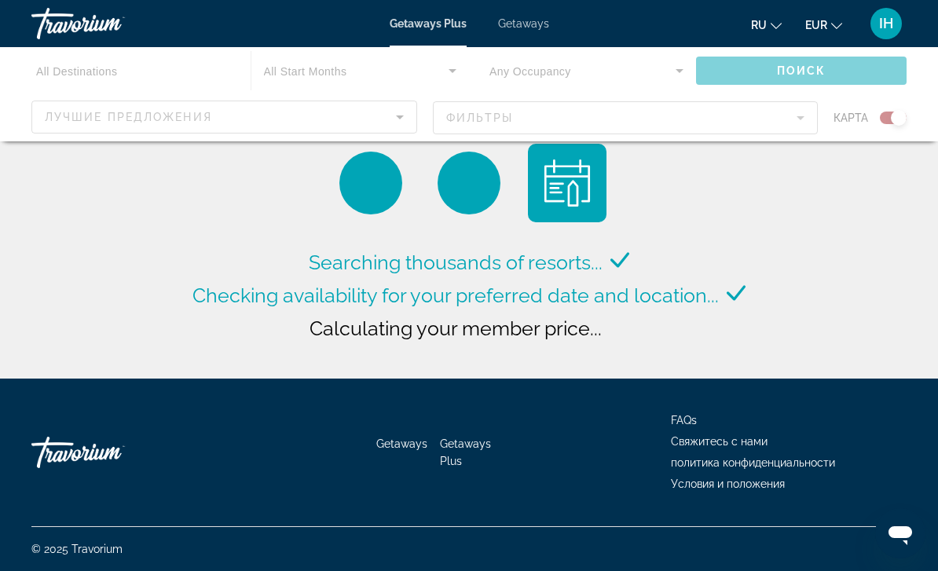
click at [455, 65] on div "Main content" at bounding box center [469, 94] width 938 height 94
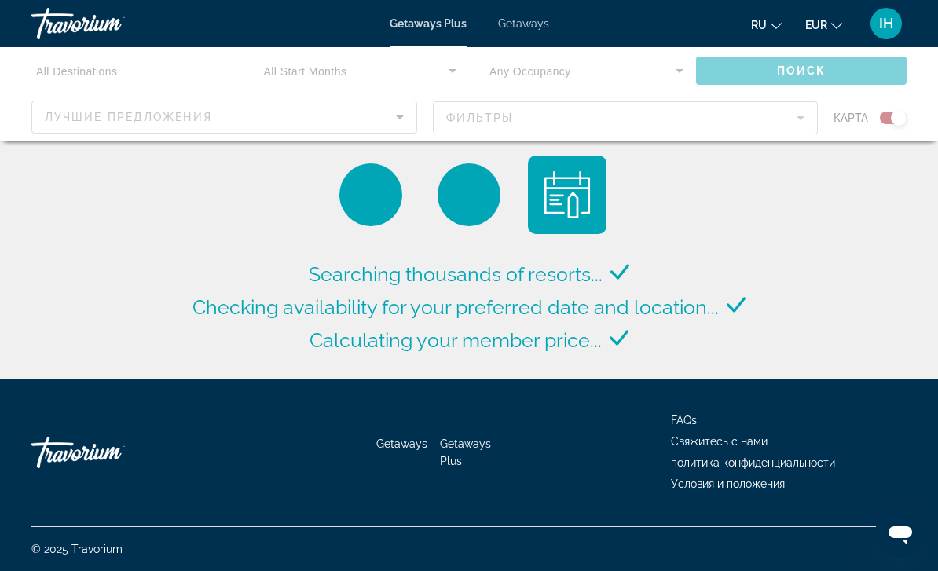
click at [517, 26] on span "Getaways" at bounding box center [523, 23] width 51 height 13
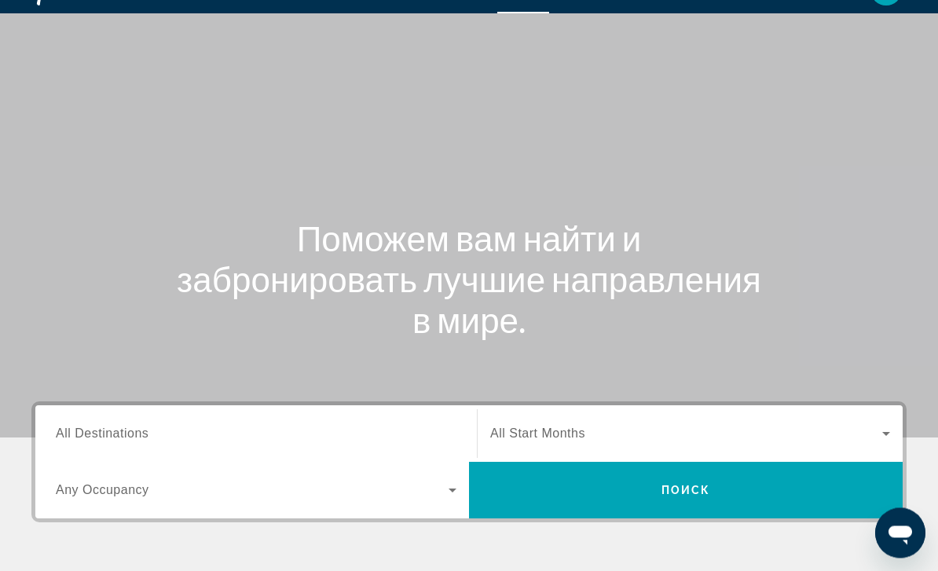
scroll to position [34, 0]
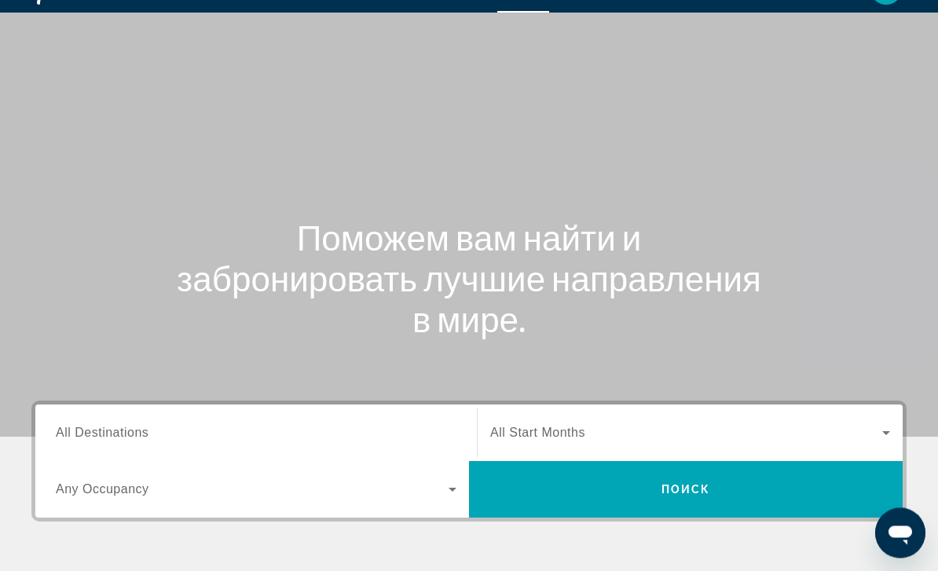
click at [574, 424] on span "Search widget" at bounding box center [686, 433] width 392 height 19
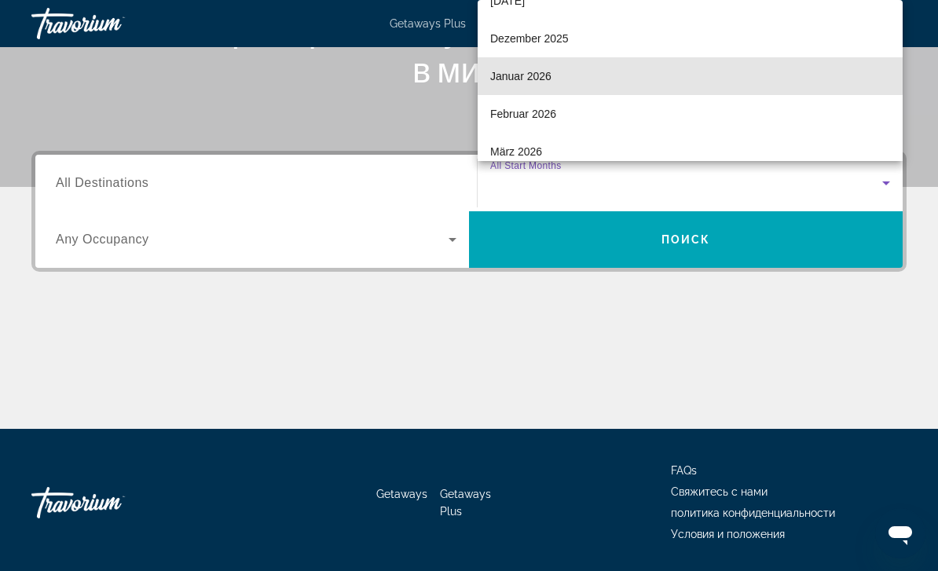
scroll to position [173, 0]
click at [547, 88] on span "Februar 2026" at bounding box center [523, 78] width 66 height 19
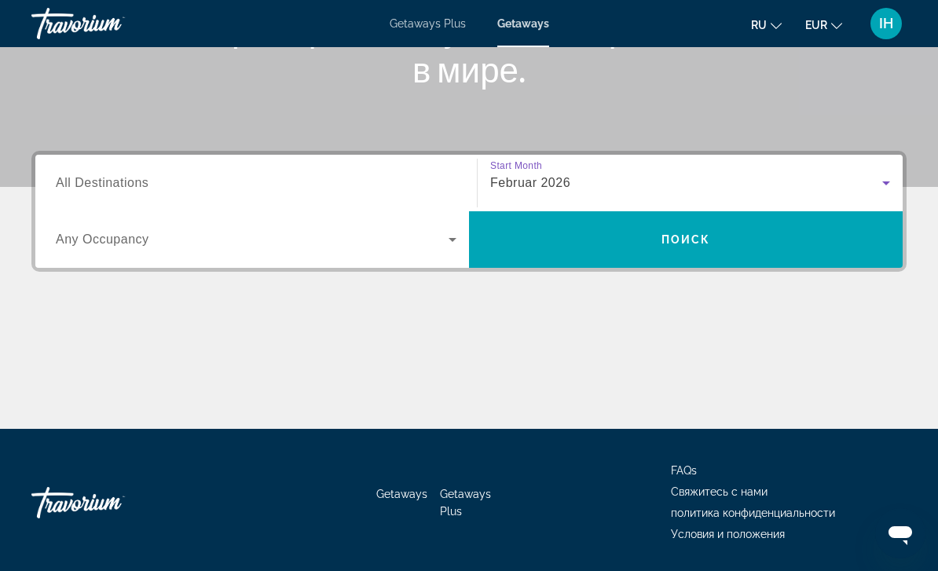
click at [253, 179] on input "Destination All Destinations" at bounding box center [256, 183] width 400 height 19
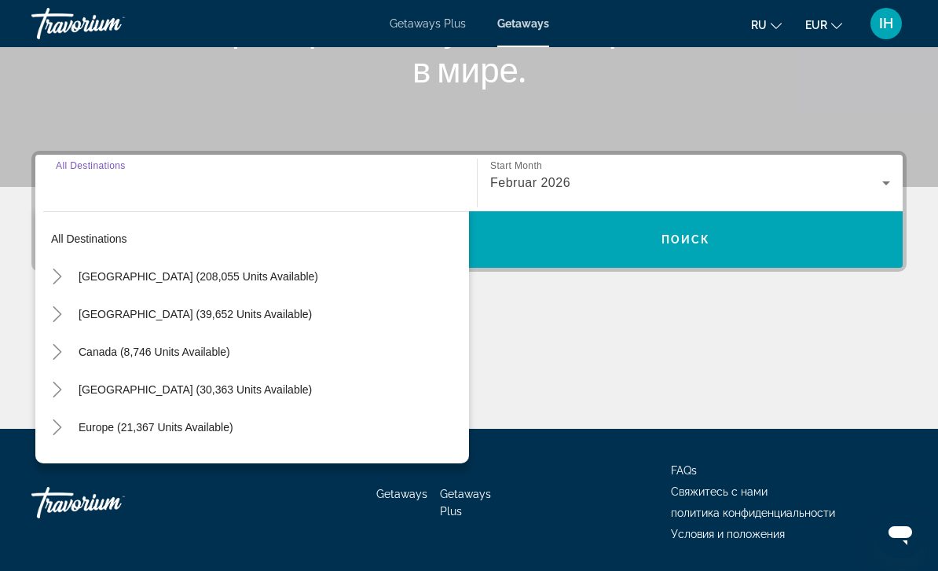
click at [256, 276] on span "[GEOGRAPHIC_DATA] (208,055 units available)" at bounding box center [198, 276] width 239 height 13
type input "**********"
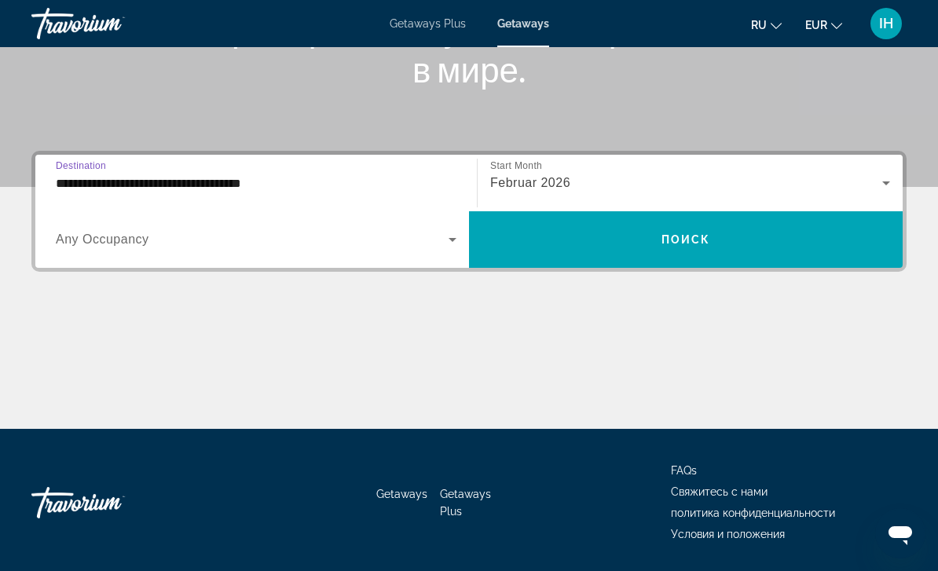
click at [293, 248] on span "Search widget" at bounding box center [252, 239] width 393 height 19
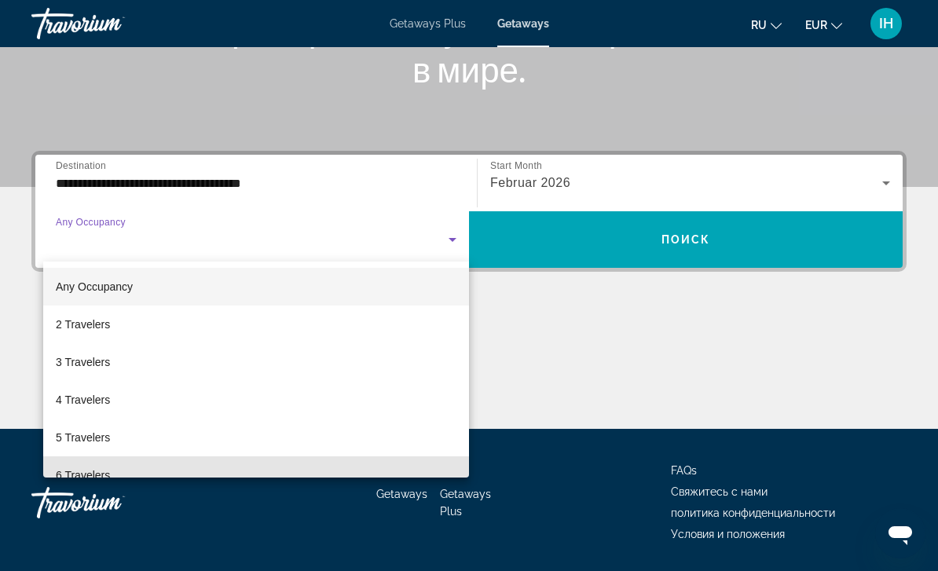
click at [107, 470] on span "6 Travelers" at bounding box center [83, 475] width 54 height 19
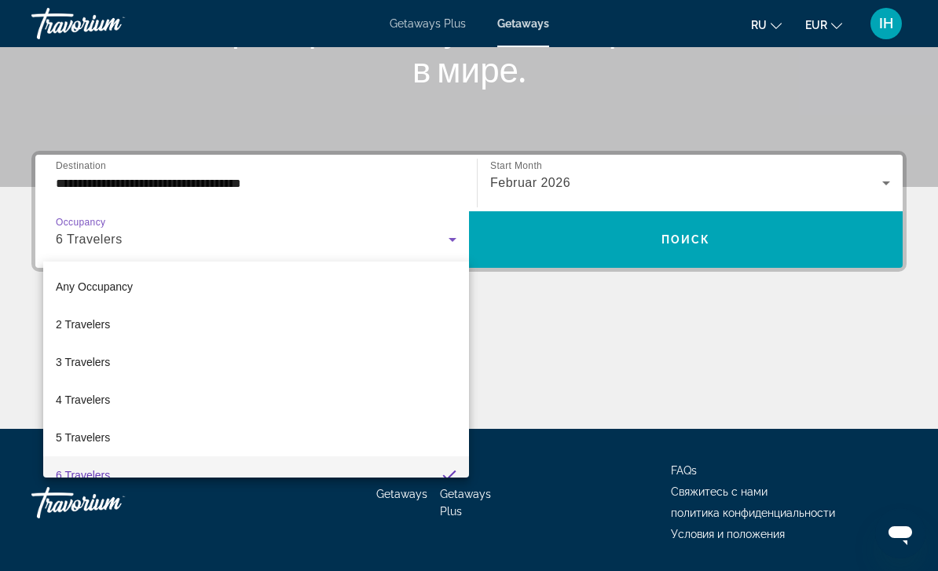
scroll to position [16, 0]
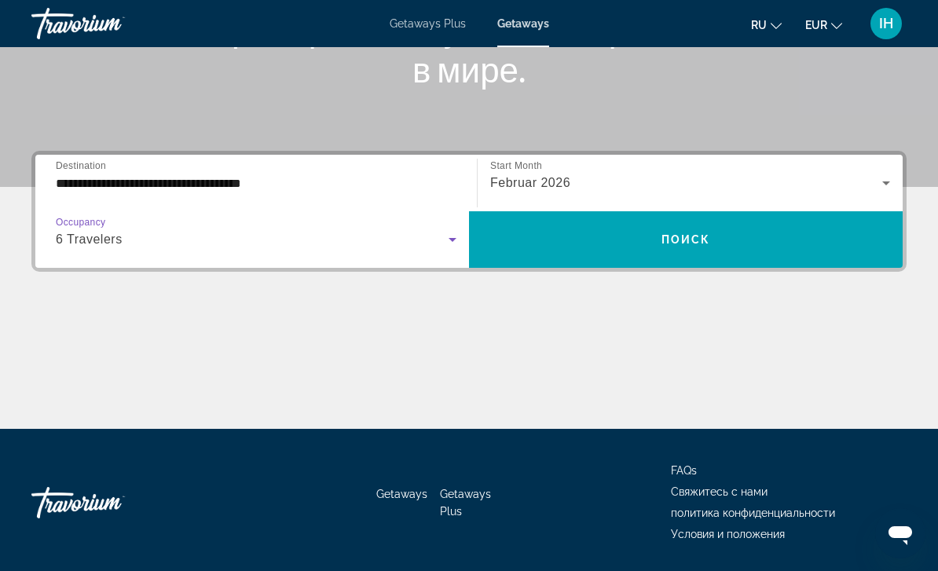
click at [90, 236] on span "6 Travelers" at bounding box center [89, 238] width 67 height 13
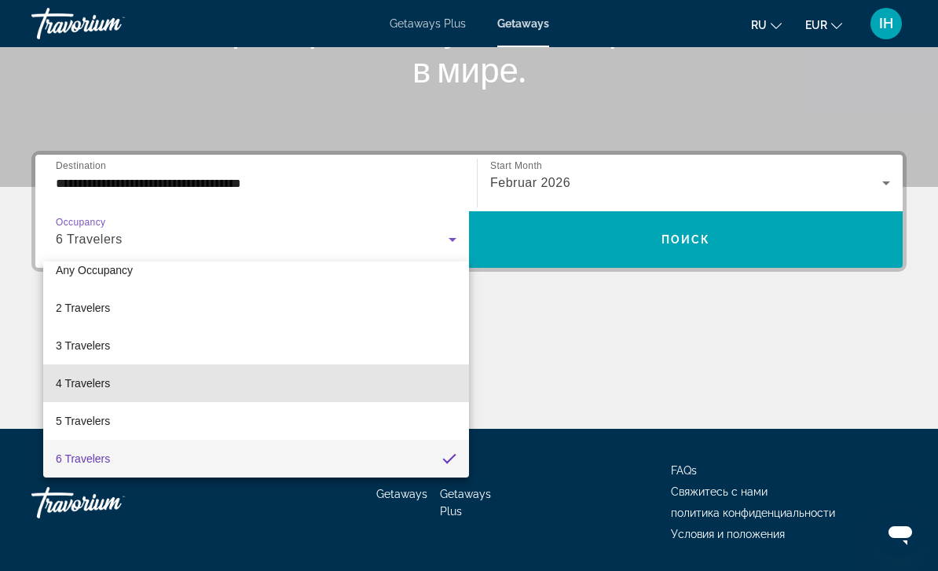
click at [93, 382] on span "4 Travelers" at bounding box center [83, 383] width 54 height 19
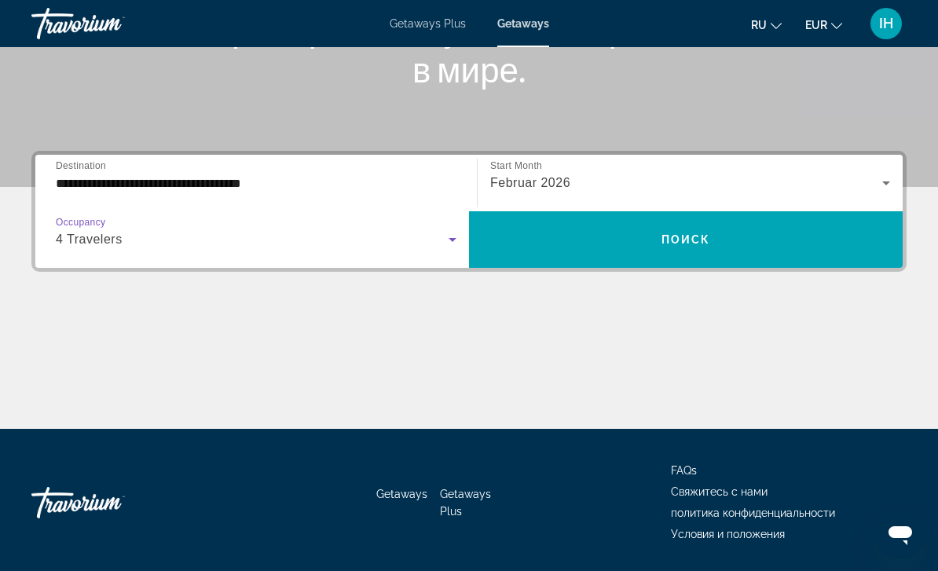
click at [700, 243] on span "Поиск" at bounding box center [685, 239] width 49 height 13
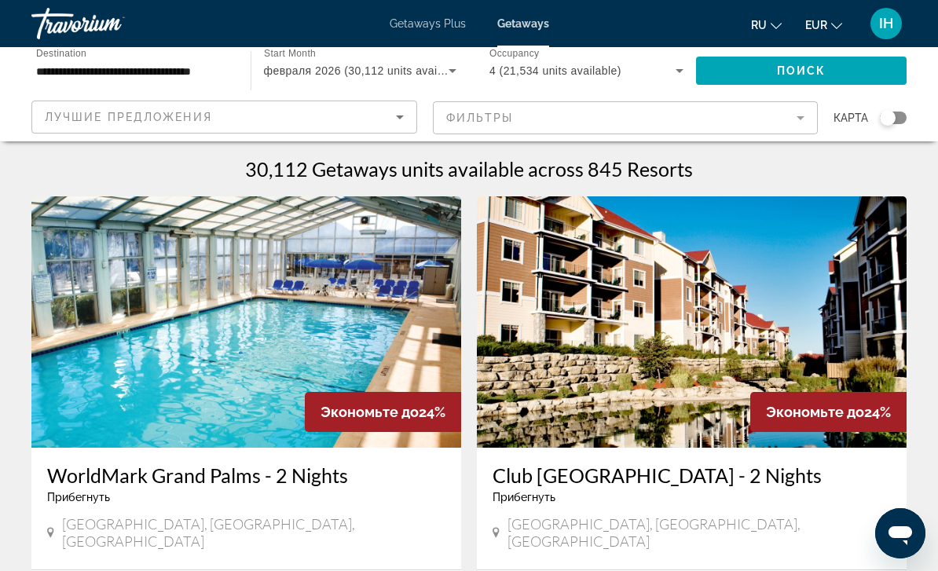
click at [803, 118] on mat-form-field "Фильтры" at bounding box center [626, 117] width 386 height 33
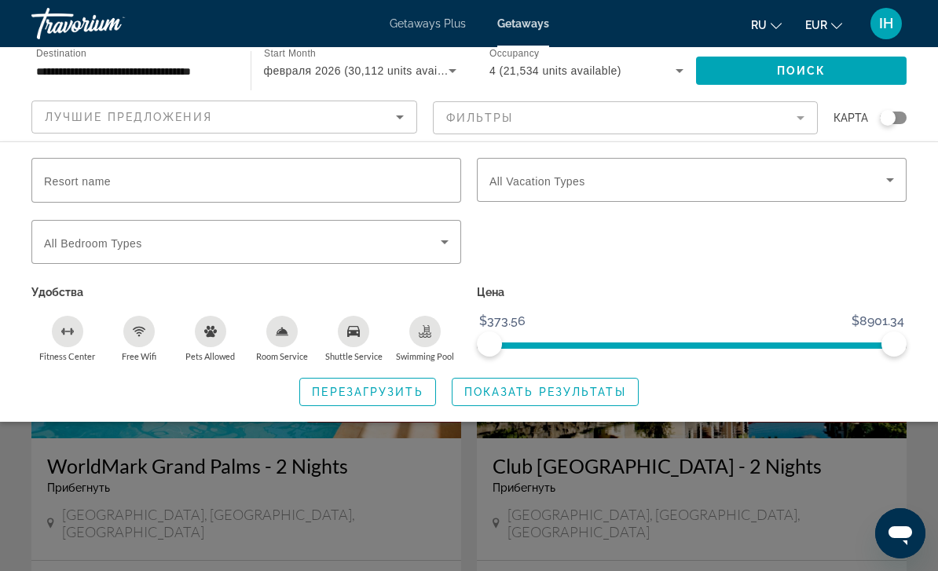
scroll to position [11, 0]
click at [392, 243] on span "Search widget" at bounding box center [242, 241] width 397 height 19
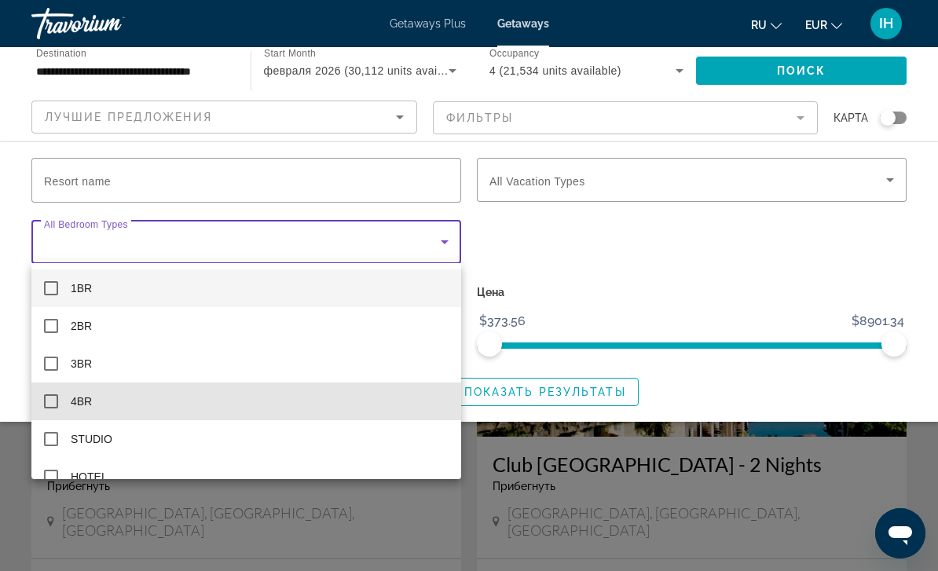
click at [54, 397] on mat-pseudo-checkbox at bounding box center [51, 401] width 14 height 14
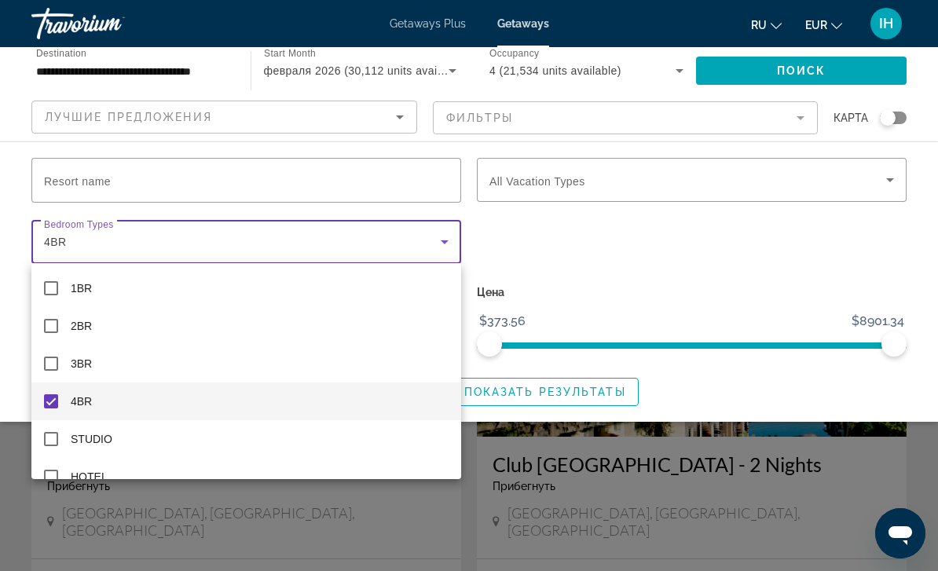
click at [859, 179] on div at bounding box center [469, 285] width 938 height 571
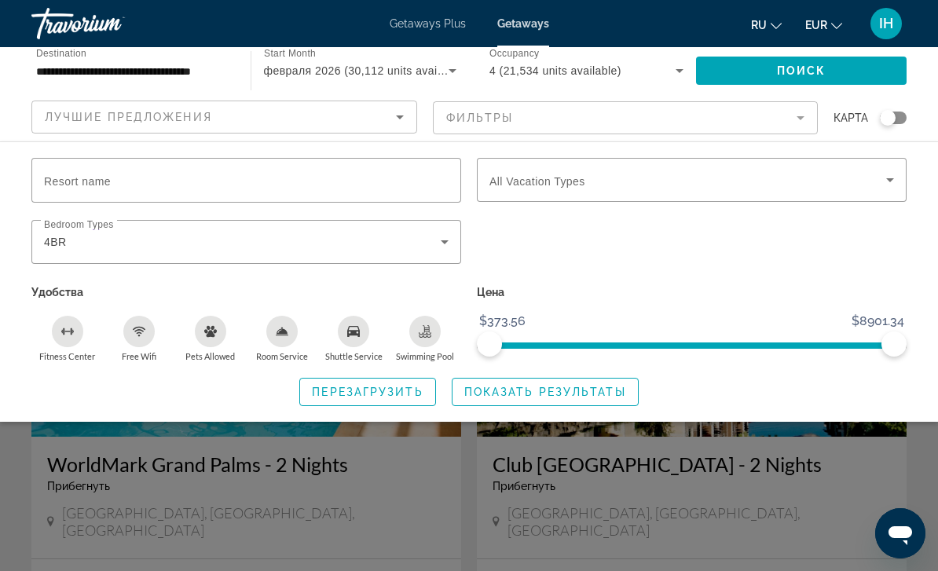
click at [866, 180] on span "Search widget" at bounding box center [687, 179] width 397 height 19
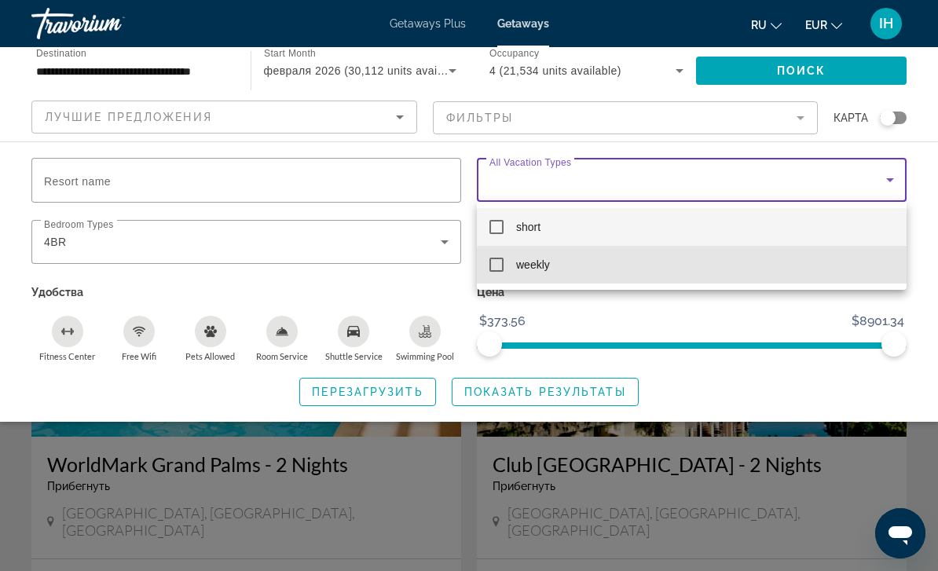
click at [716, 268] on mat-option "weekly" at bounding box center [692, 265] width 430 height 38
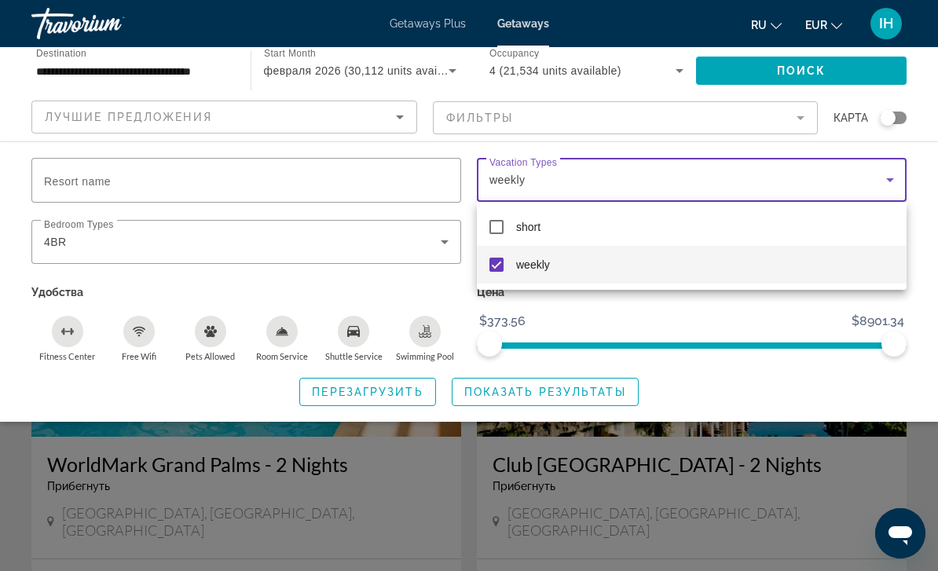
click at [920, 236] on div at bounding box center [469, 285] width 938 height 571
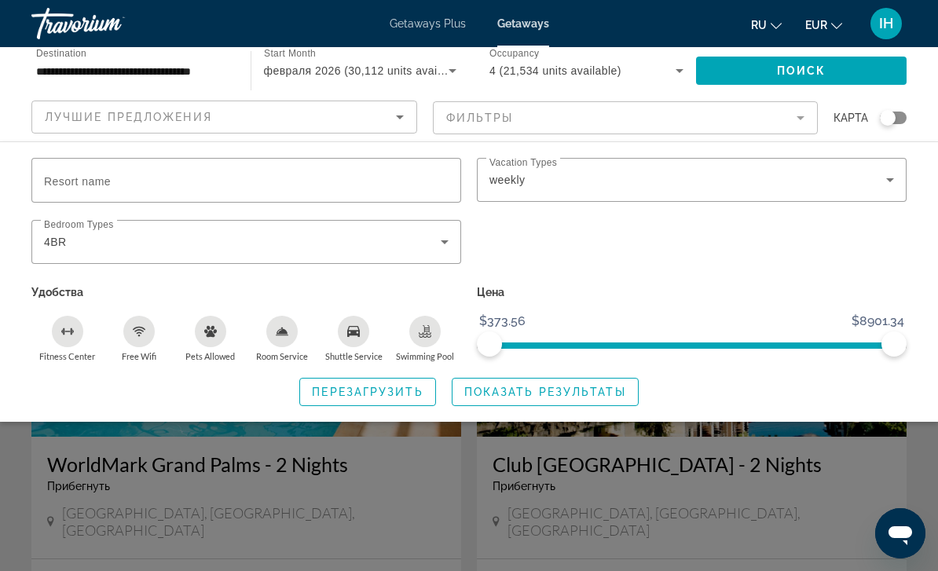
click at [831, 62] on span "Search widget" at bounding box center [801, 71] width 211 height 38
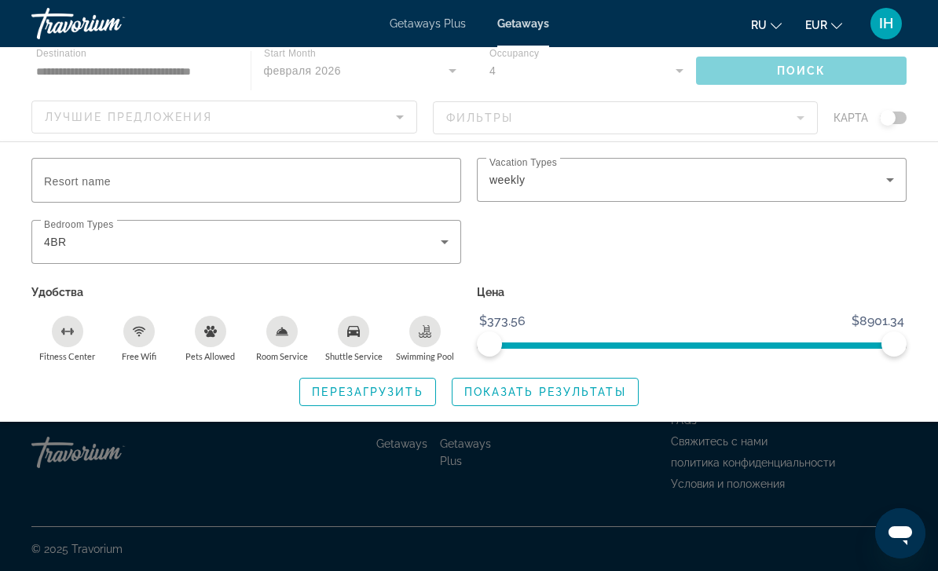
click at [389, 393] on span "Перезагрузить" at bounding box center [367, 392] width 111 height 13
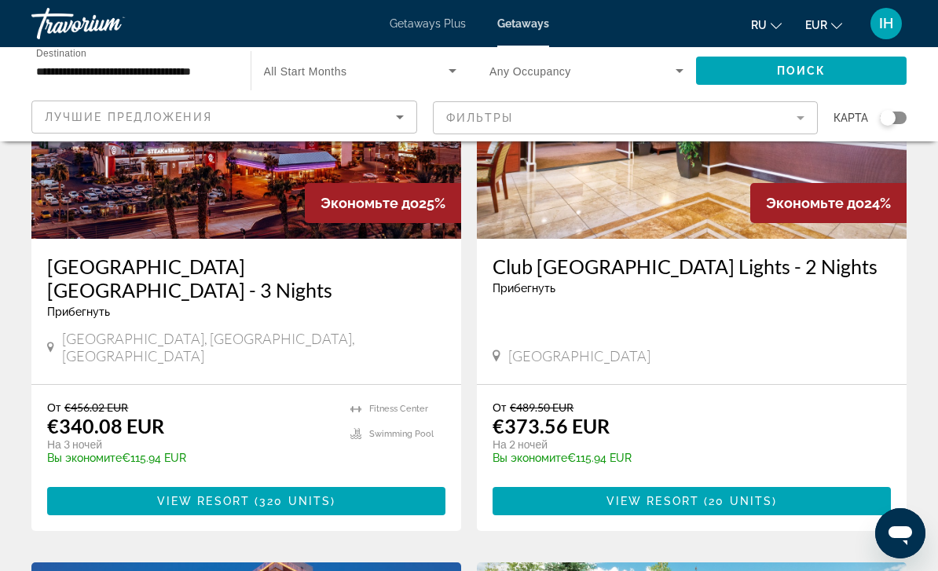
scroll to position [207, 0]
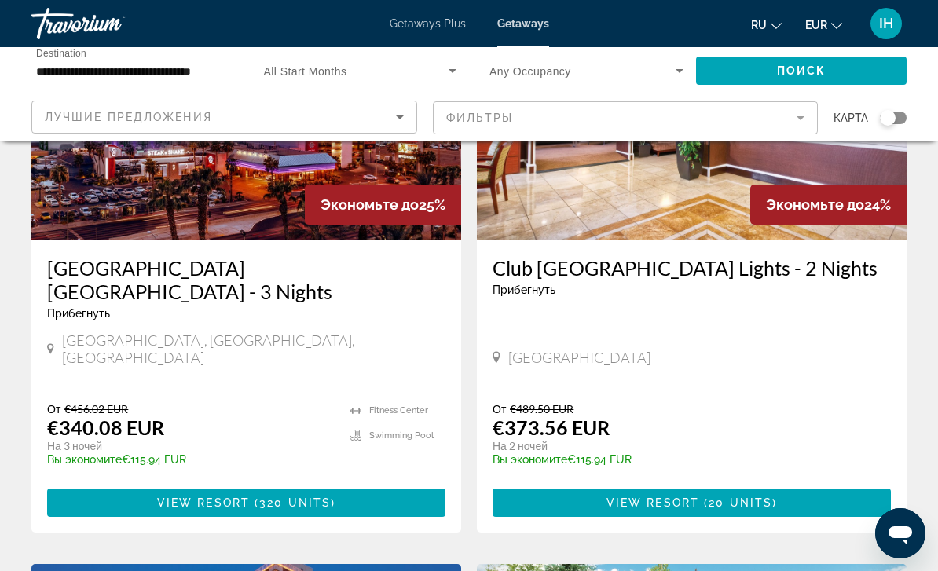
click at [328, 62] on span "Search widget" at bounding box center [356, 70] width 185 height 19
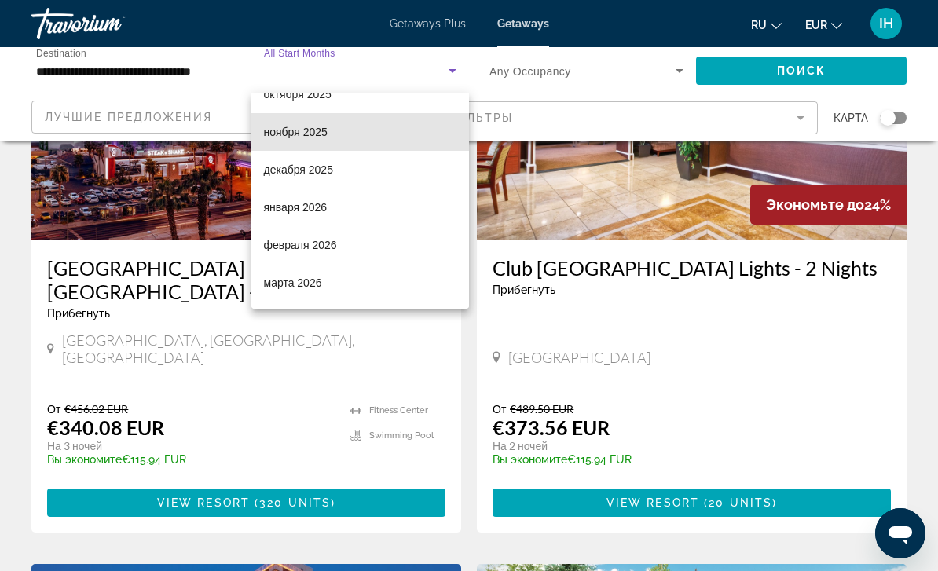
scroll to position [100, 0]
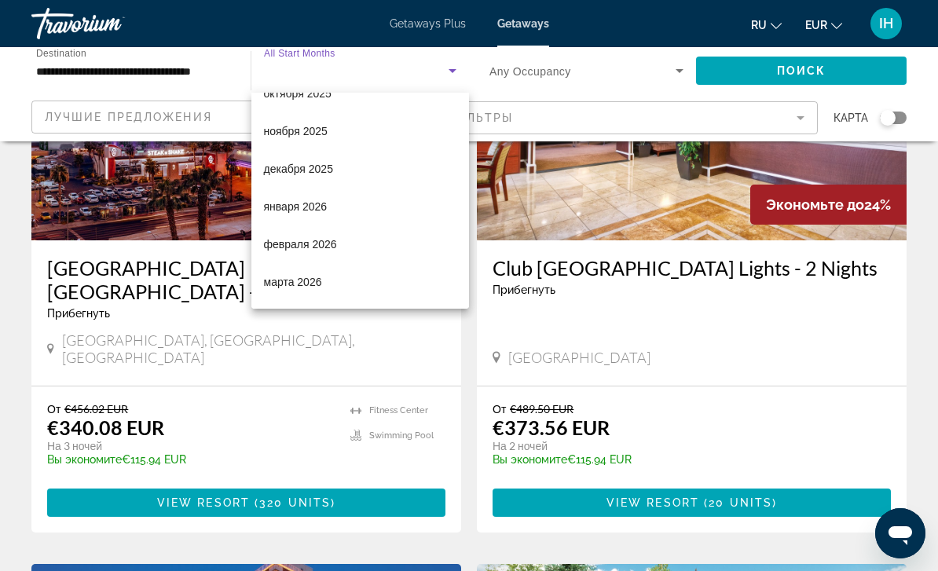
click at [340, 246] on mat-option "февраля 2026" at bounding box center [360, 244] width 218 height 38
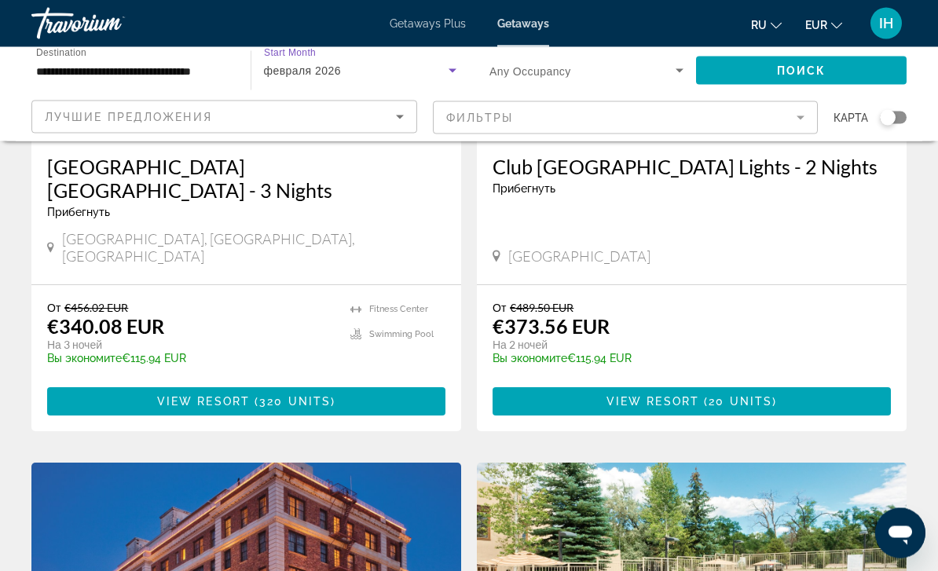
scroll to position [267, 0]
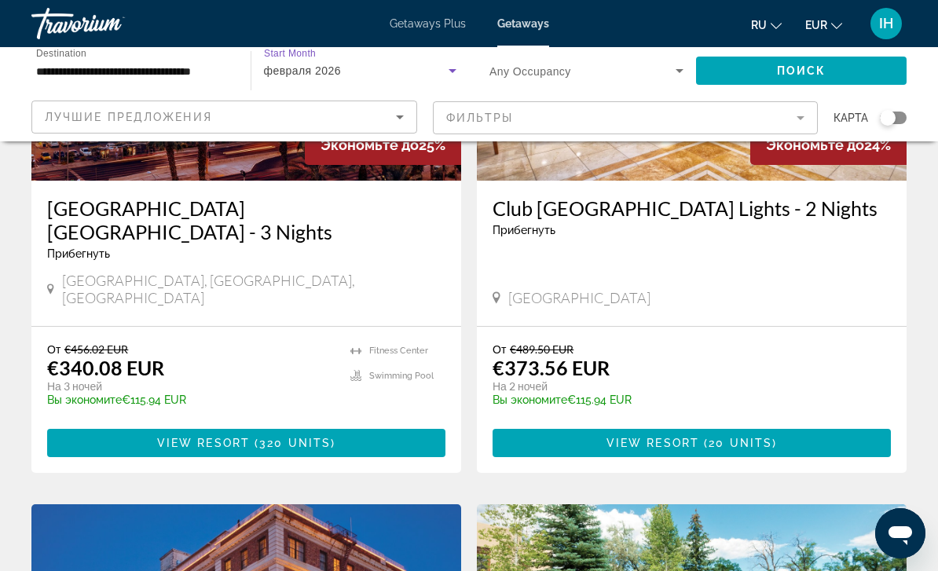
click at [770, 113] on mat-form-field "Фильтры" at bounding box center [626, 117] width 386 height 33
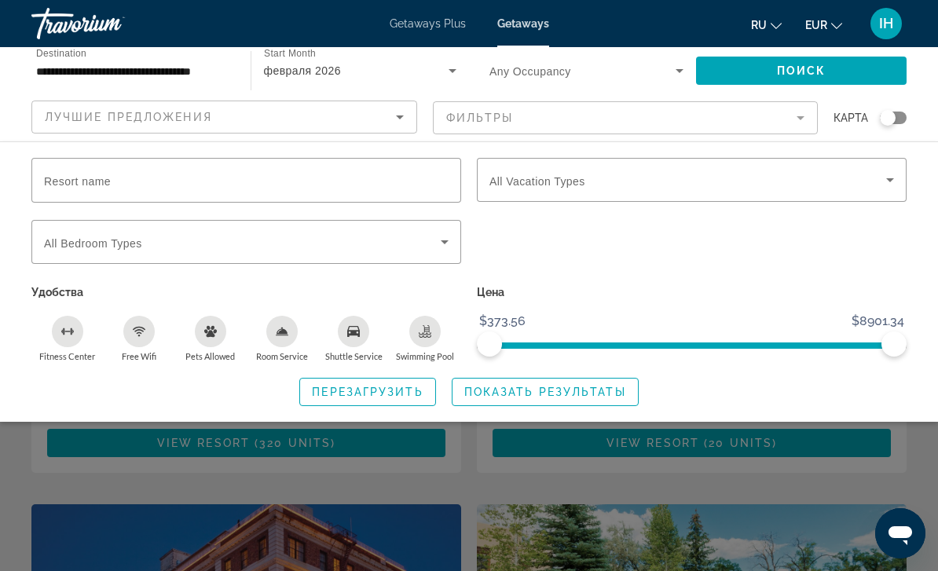
click at [350, 244] on span "Search widget" at bounding box center [242, 241] width 397 height 19
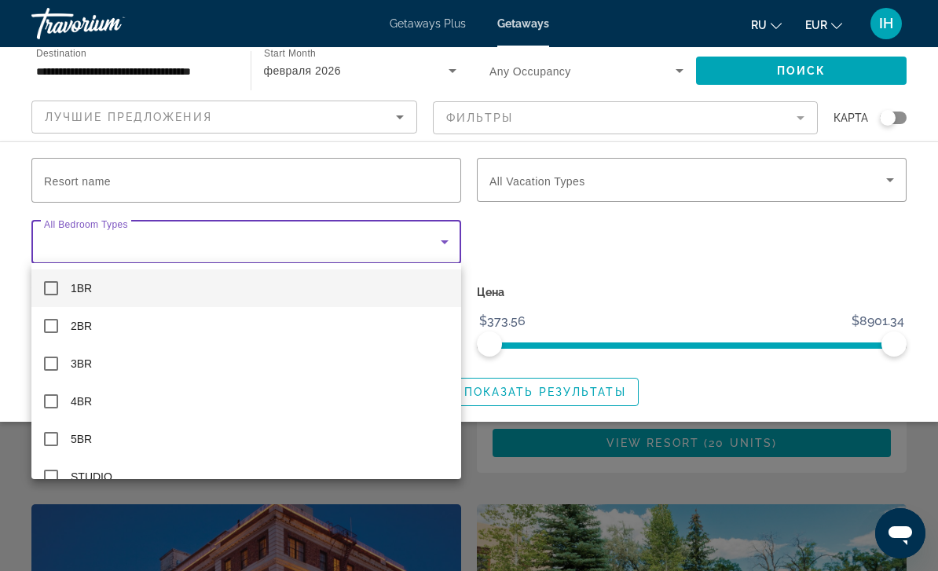
click at [641, 175] on div at bounding box center [469, 285] width 938 height 571
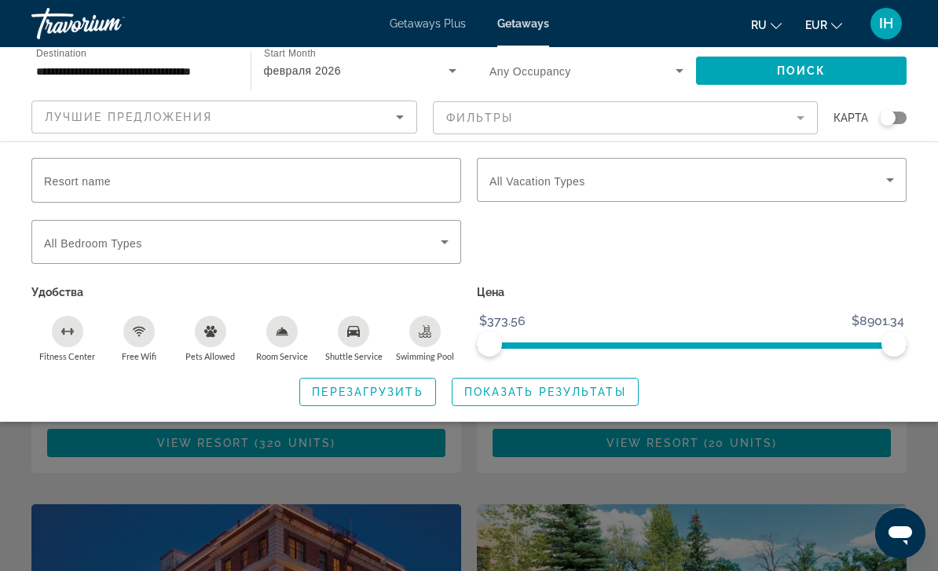
click at [633, 180] on span "Search widget" at bounding box center [687, 179] width 397 height 19
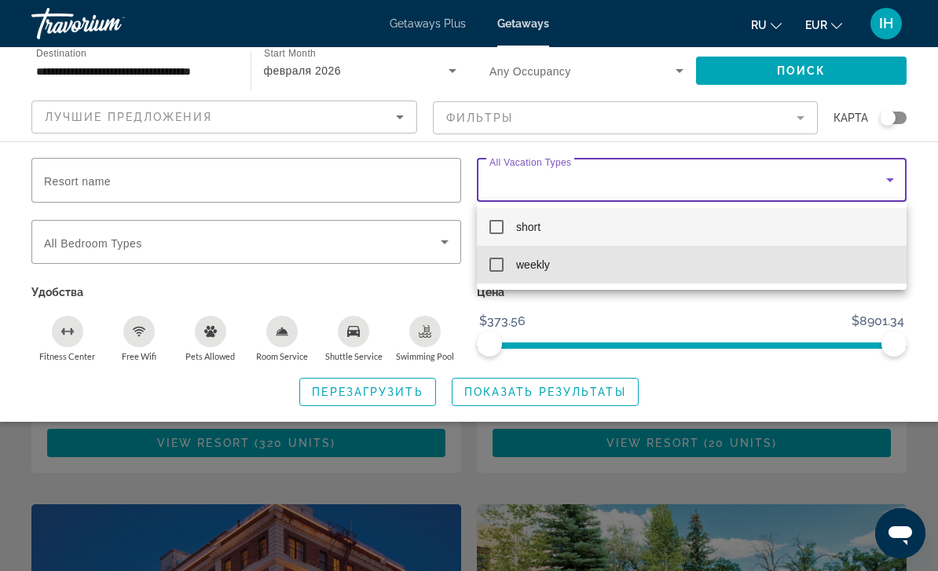
click at [481, 265] on mat-option "weekly" at bounding box center [692, 265] width 430 height 38
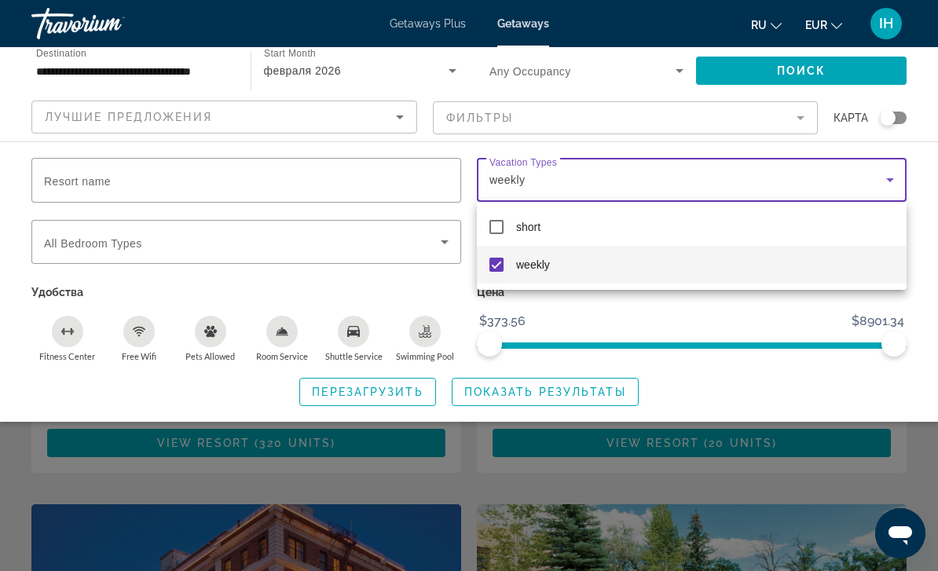
click at [693, 305] on div at bounding box center [469, 285] width 938 height 571
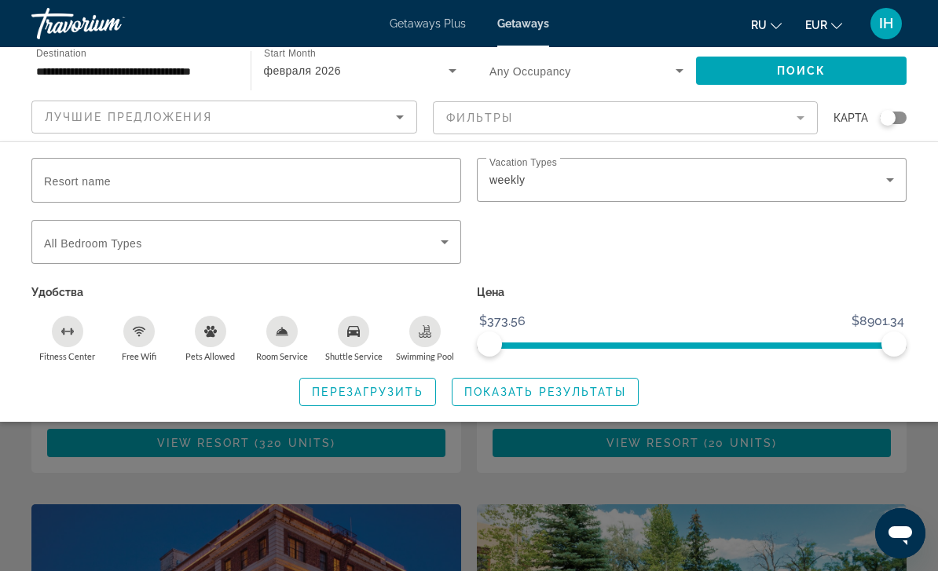
click at [628, 389] on span "Search widget" at bounding box center [544, 392] width 185 height 38
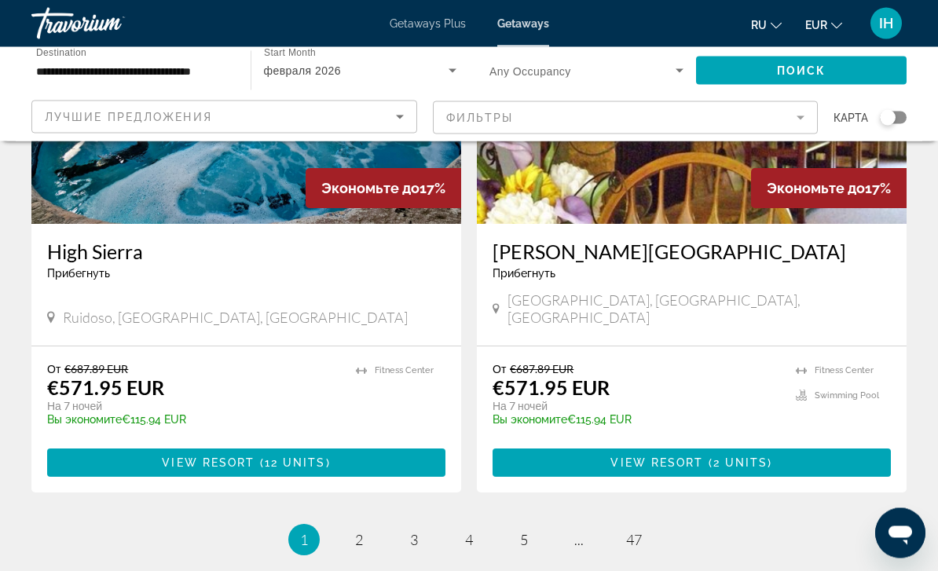
scroll to position [3037, 0]
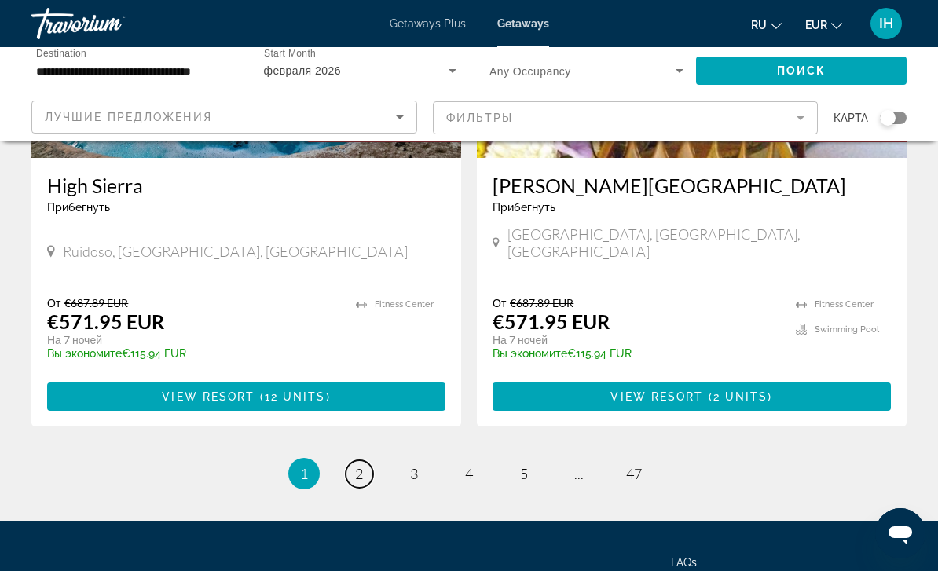
click at [355, 465] on span "2" at bounding box center [359, 473] width 8 height 17
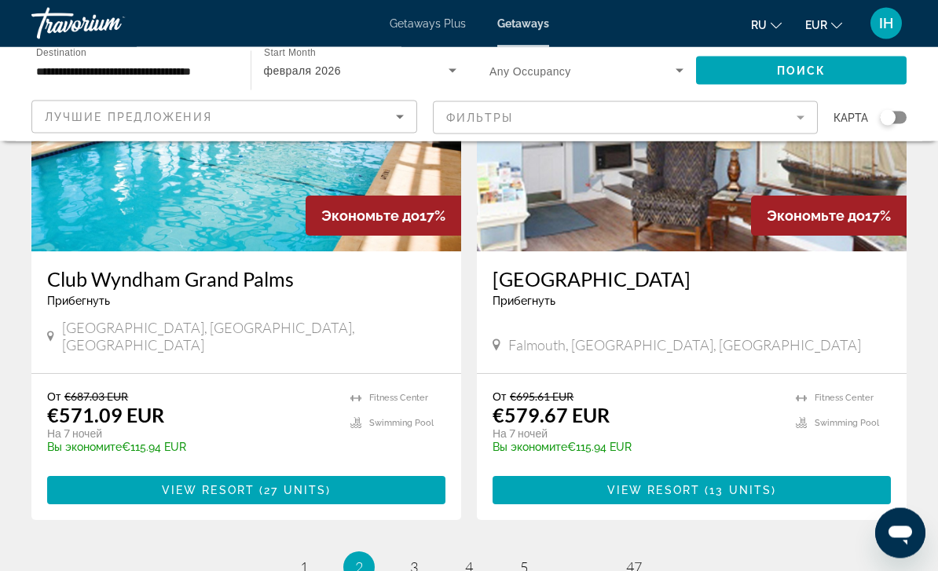
scroll to position [3035, 0]
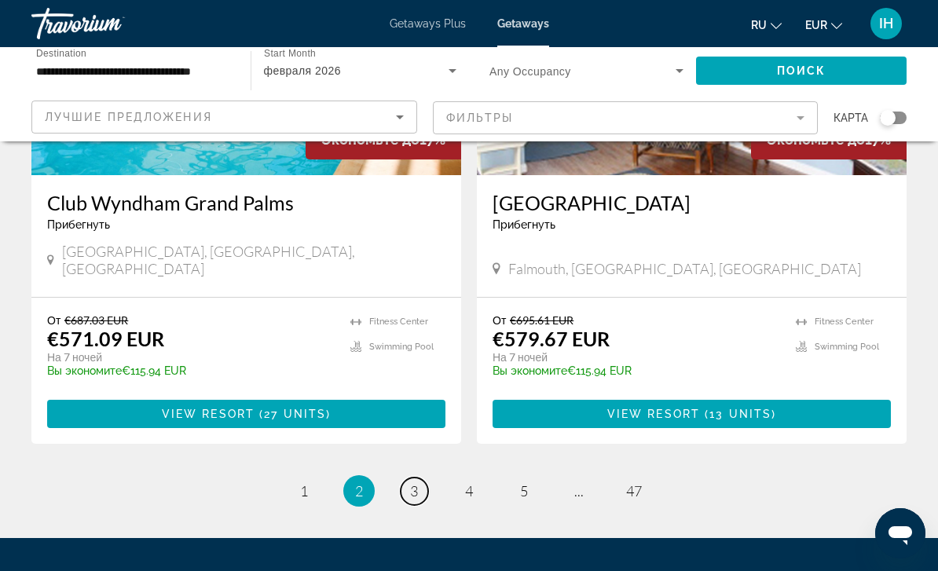
click at [411, 477] on link "page 3" at bounding box center [413, 490] width 27 height 27
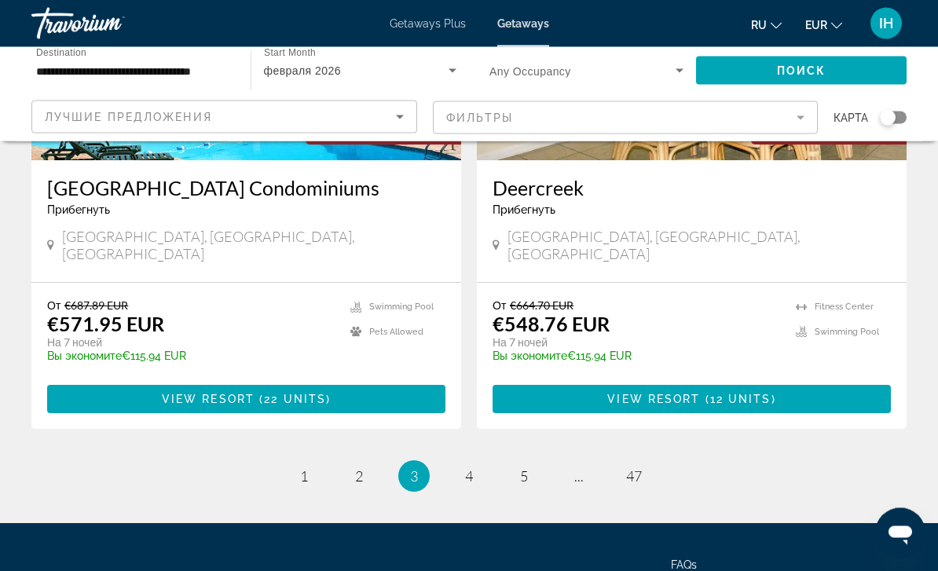
scroll to position [3035, 0]
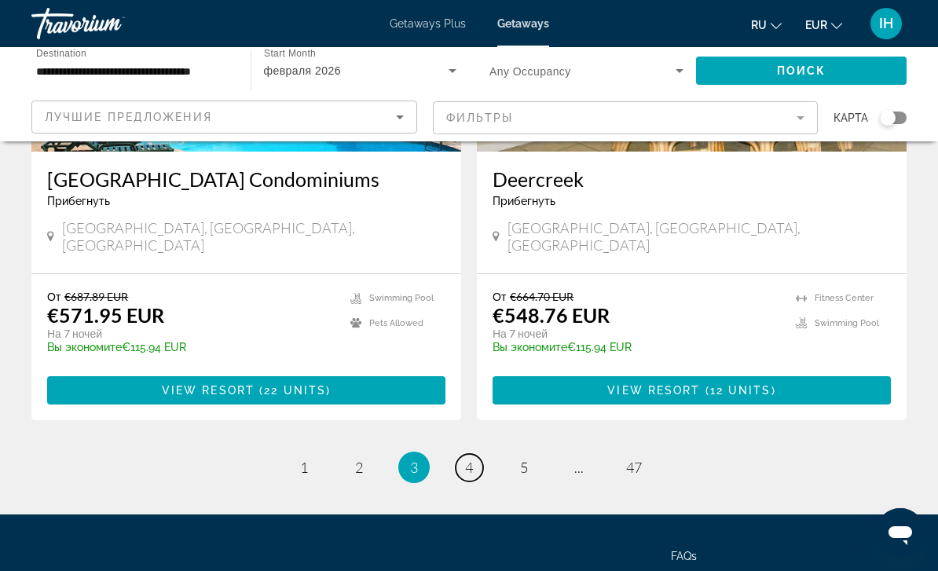
click at [473, 459] on span "4" at bounding box center [469, 467] width 8 height 17
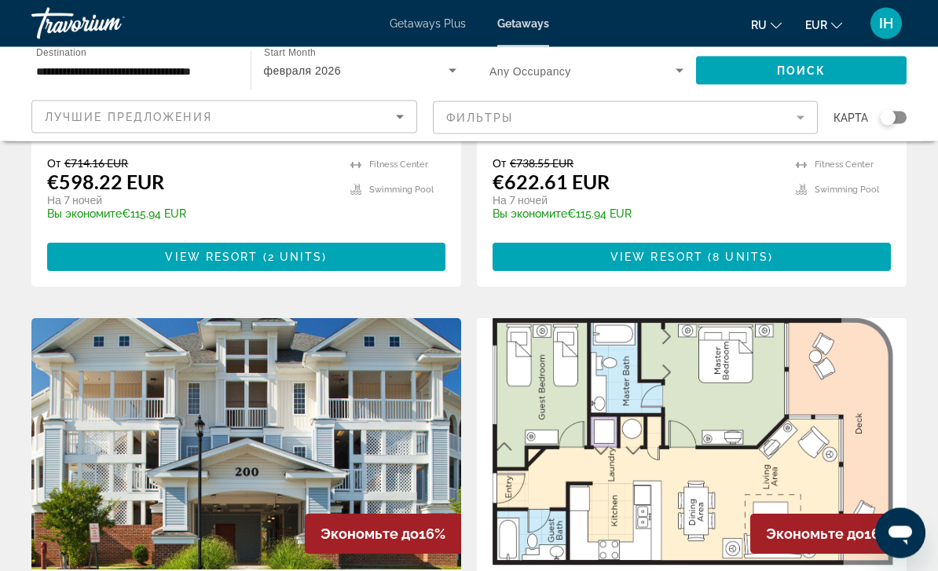
scroll to position [2658, 0]
click at [732, 331] on img "Main content" at bounding box center [692, 443] width 430 height 251
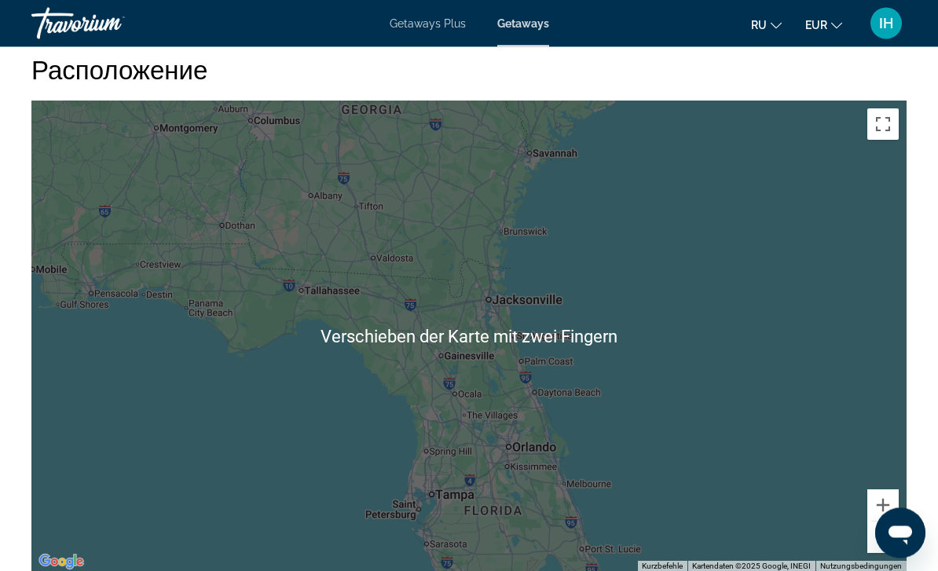
scroll to position [2728, 0]
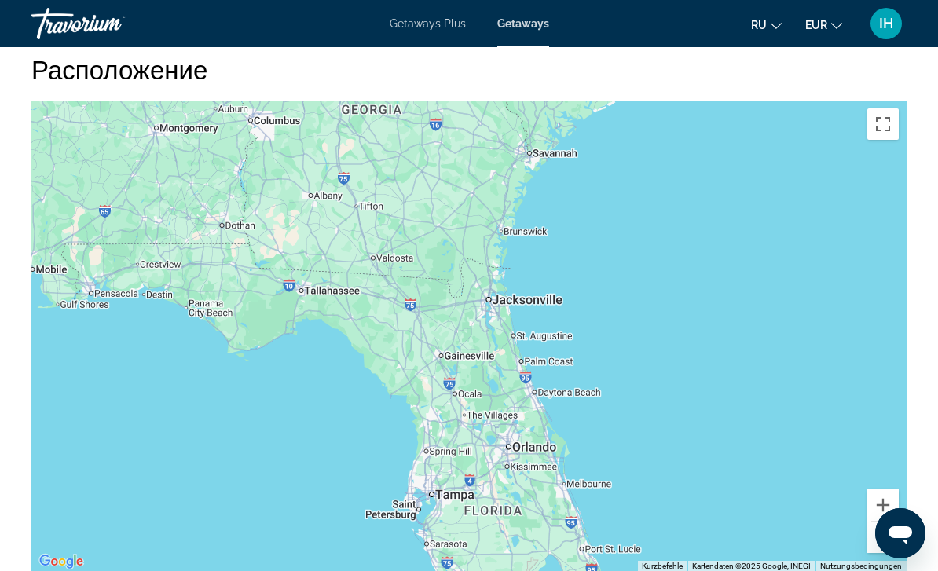
click at [282, 221] on div "Um den Modus zum Ziehen mit der Tastatur zu aktivieren, drückst du Alt + Eingab…" at bounding box center [468, 336] width 875 height 471
click at [652, 321] on div "Um den Modus zum Ziehen mit der Tastatur zu aktivieren, drückst du Alt + Eingab…" at bounding box center [468, 336] width 875 height 471
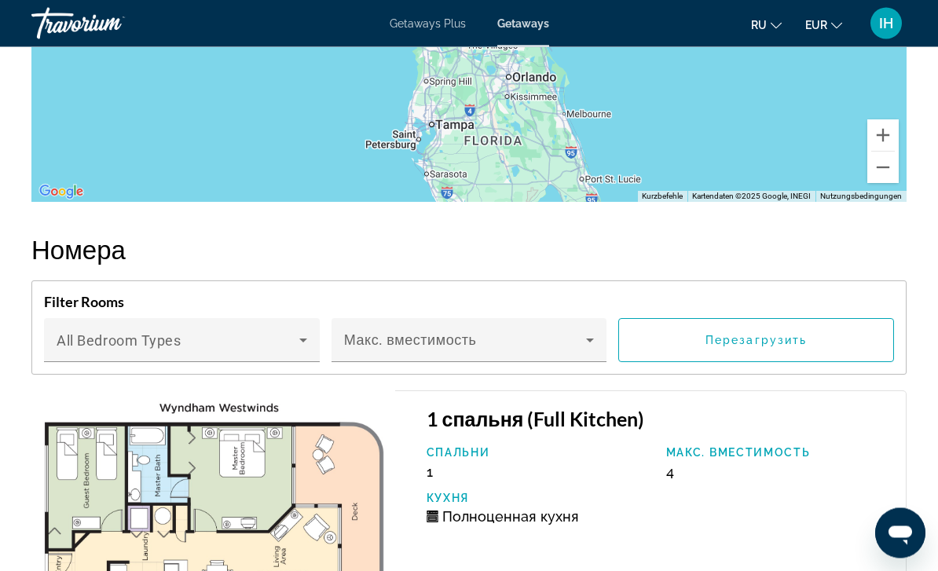
scroll to position [3065, 0]
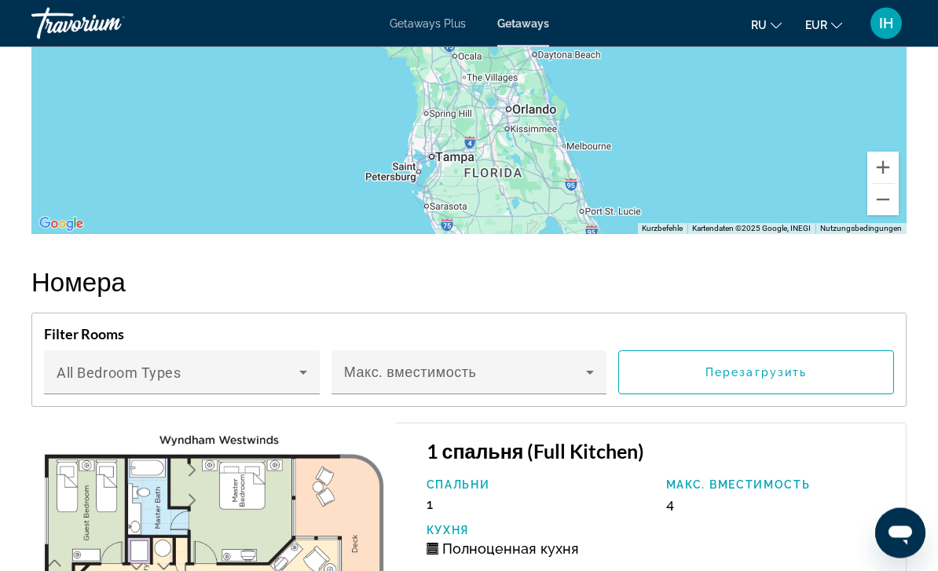
click at [441, 24] on span "Getaways Plus" at bounding box center [427, 23] width 76 height 13
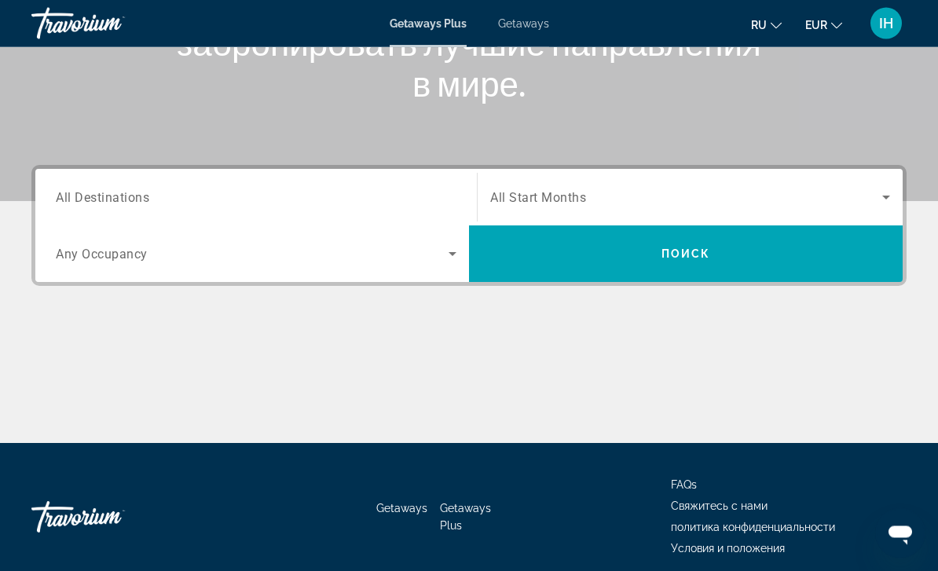
scroll to position [284, 0]
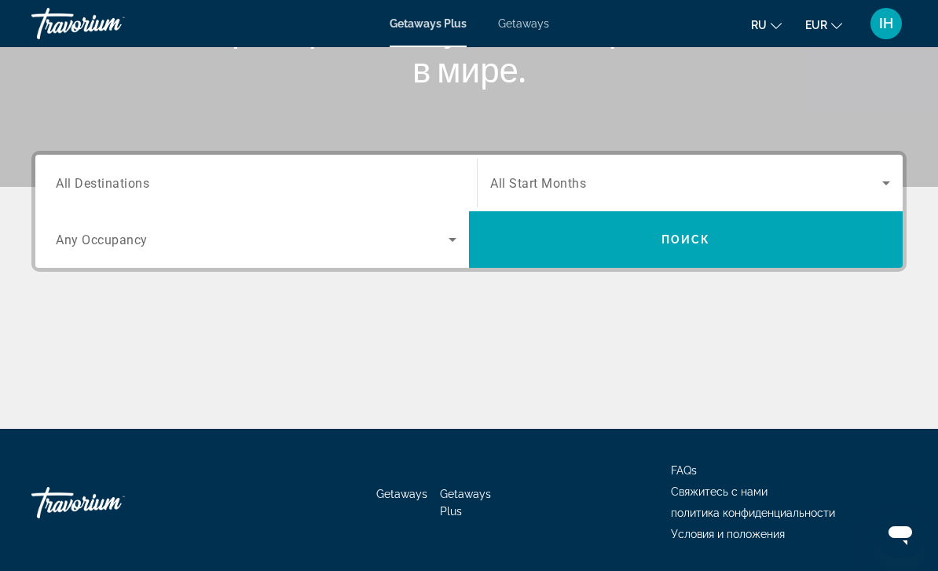
click at [748, 191] on span "Search widget" at bounding box center [686, 183] width 392 height 19
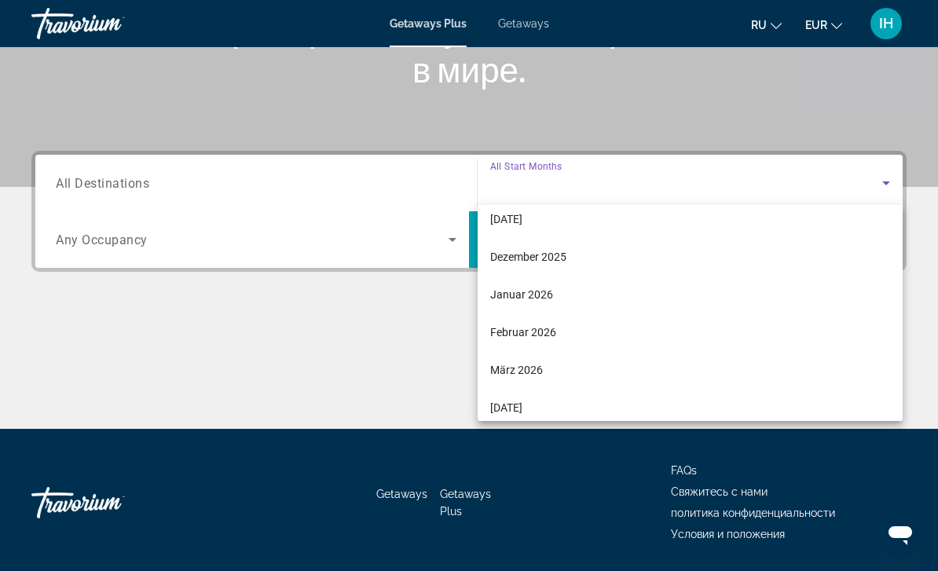
scroll to position [126, 0]
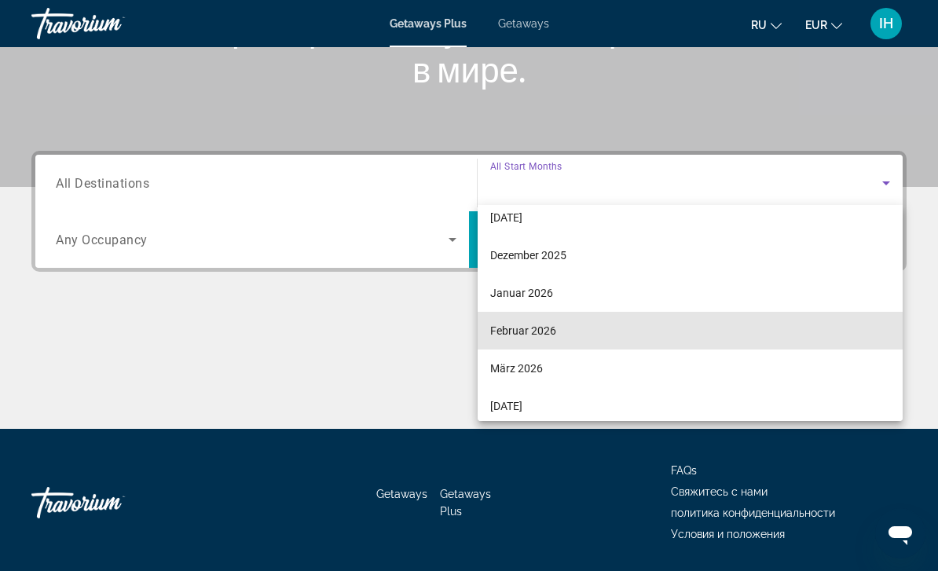
click at [543, 331] on span "Februar 2026" at bounding box center [523, 330] width 66 height 19
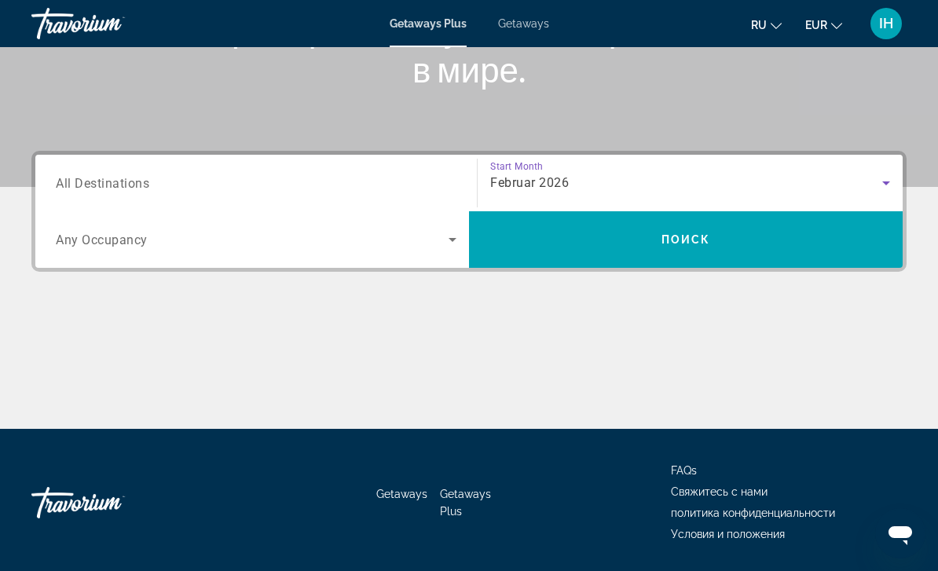
click at [225, 242] on span "Search widget" at bounding box center [252, 239] width 393 height 19
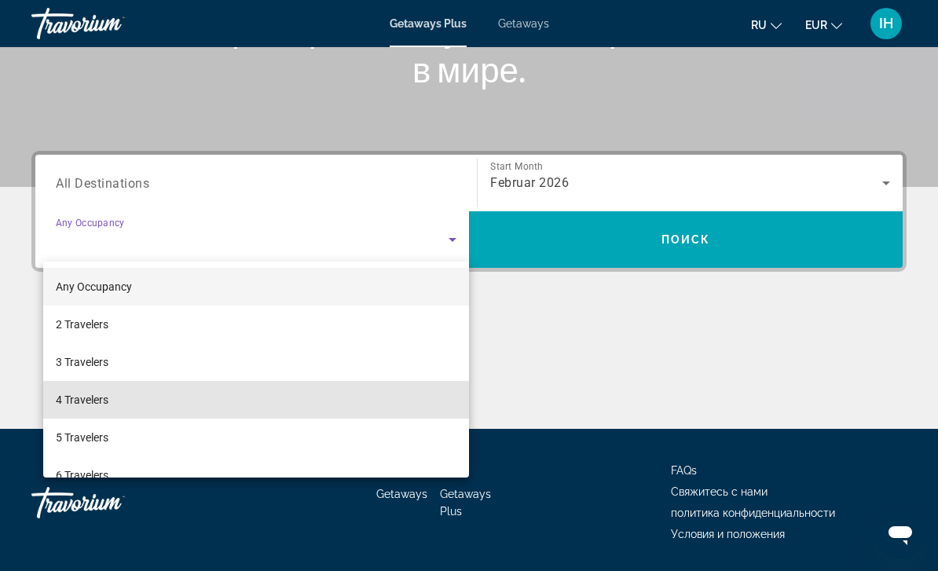
click at [97, 404] on span "4 Travelers" at bounding box center [82, 399] width 53 height 19
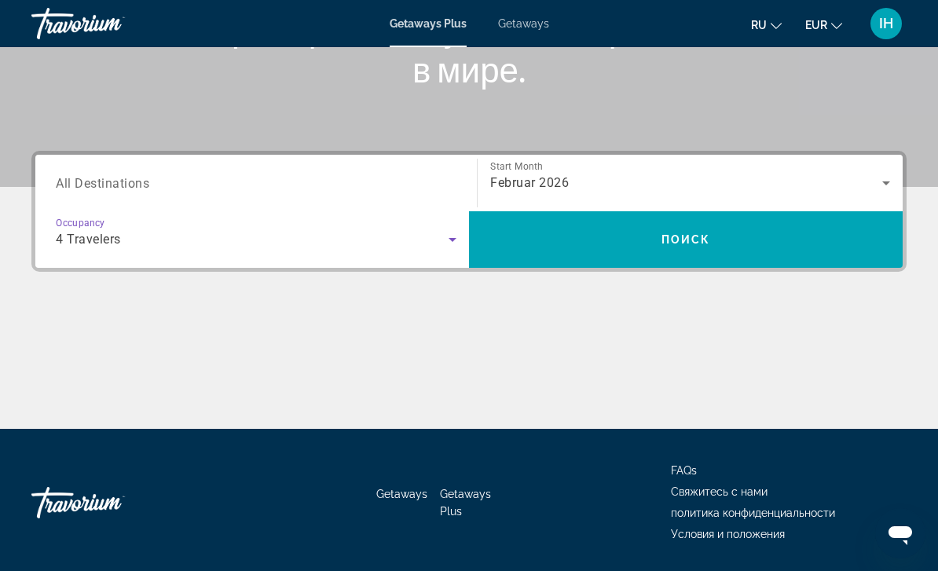
click at [170, 177] on input "Destination All Destinations" at bounding box center [256, 183] width 400 height 19
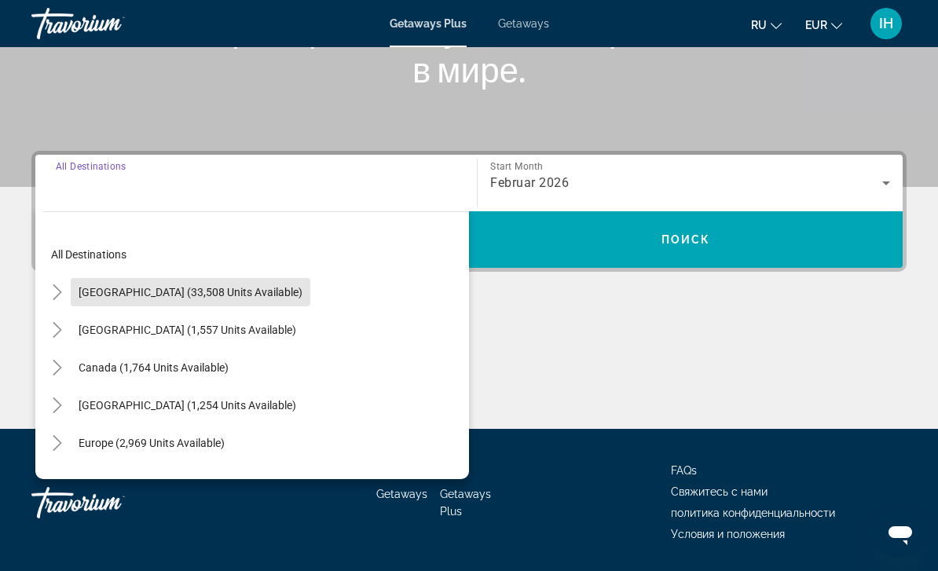
click at [244, 289] on span "[GEOGRAPHIC_DATA] (33,508 units available)" at bounding box center [191, 292] width 224 height 13
type input "**********"
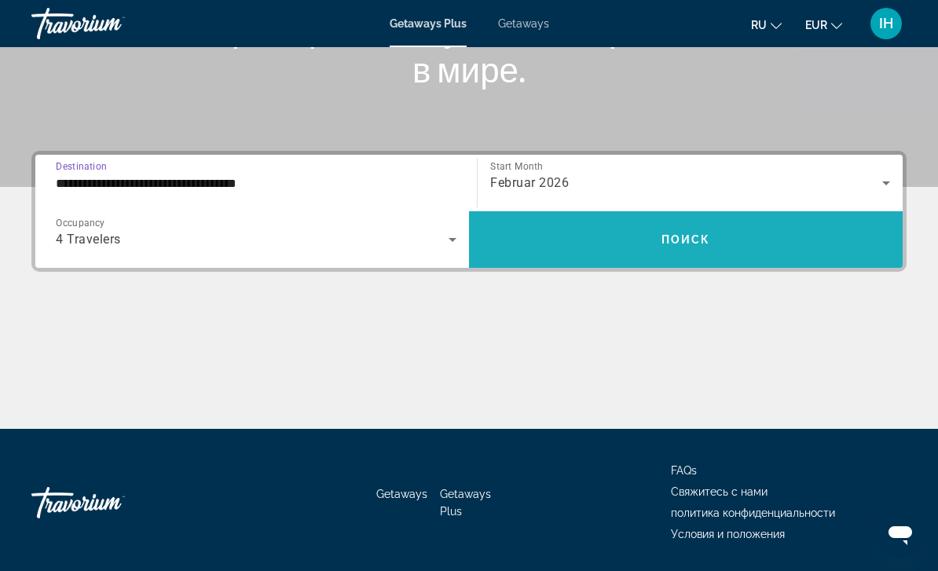
click at [675, 236] on span "Поиск" at bounding box center [685, 239] width 49 height 13
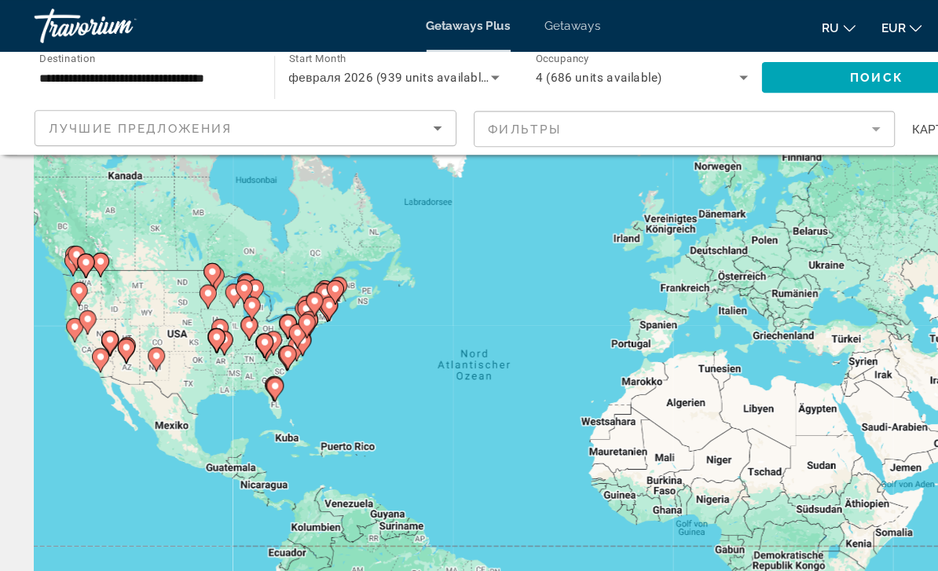
scroll to position [35, 0]
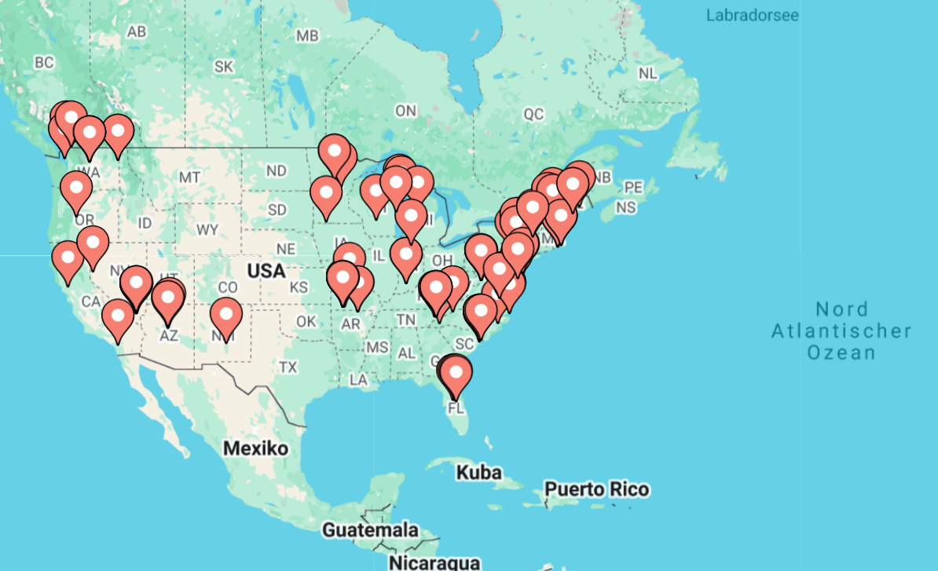
click at [316, 386] on icon "Main content" at bounding box center [323, 396] width 14 height 20
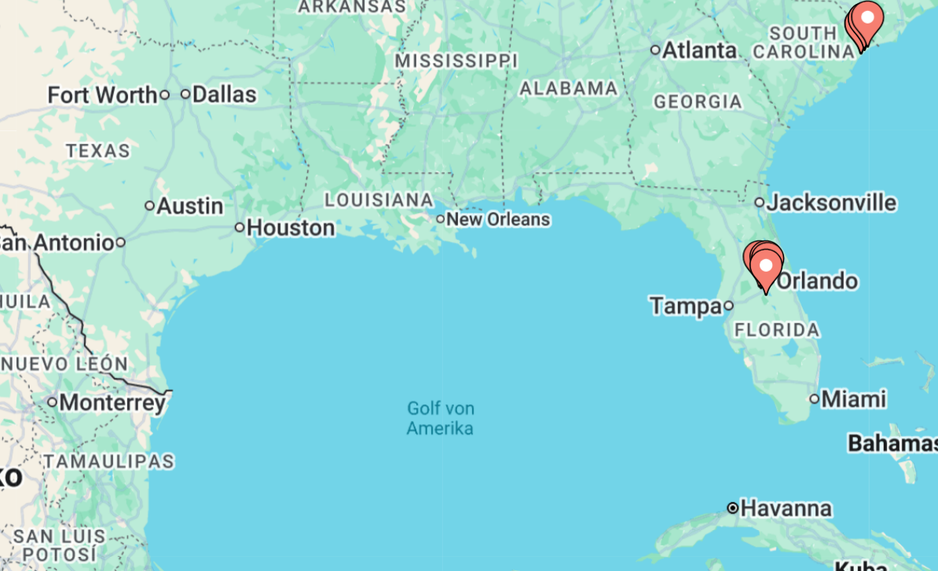
click at [464, 338] on image "Main content" at bounding box center [468, 342] width 9 height 9
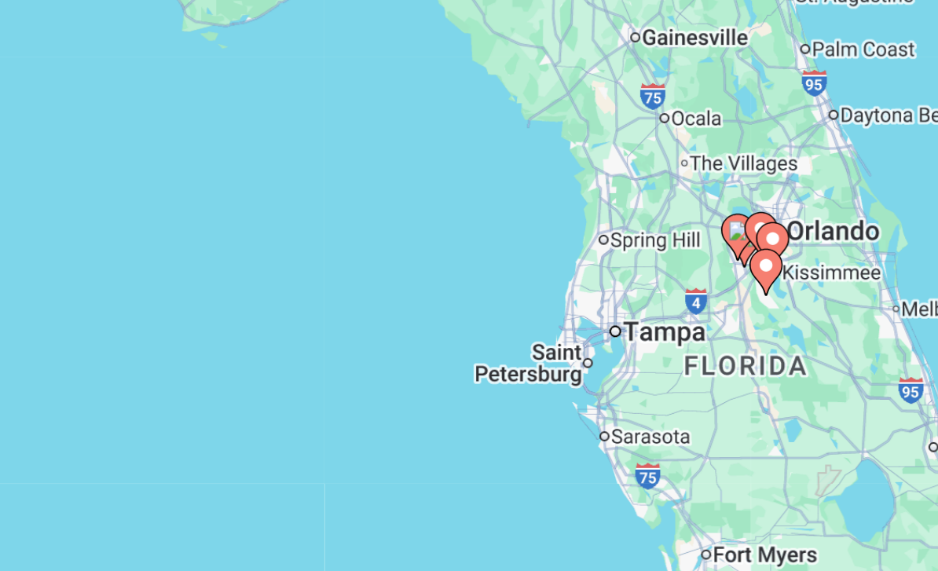
type input "**********"
click at [467, 326] on image "Main content" at bounding box center [471, 330] width 9 height 9
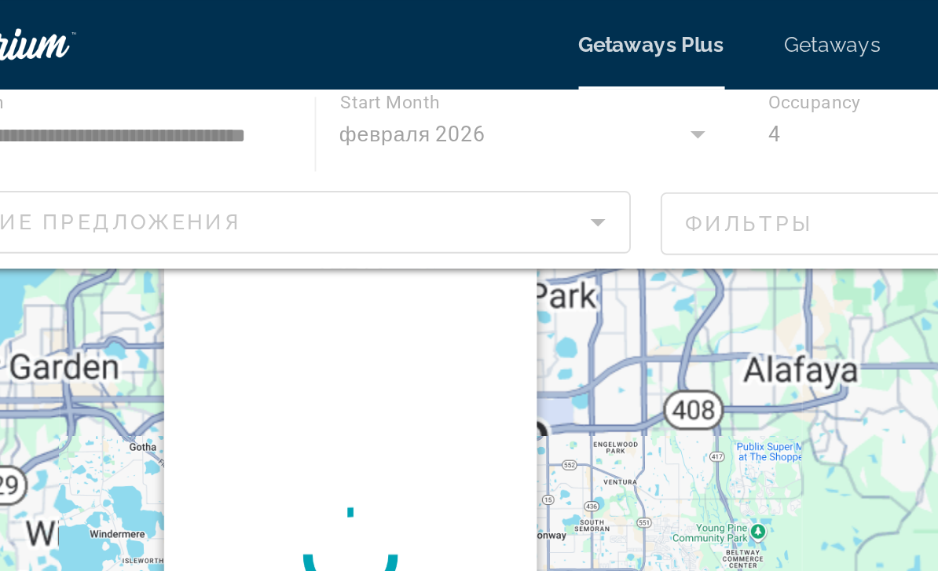
scroll to position [0, 0]
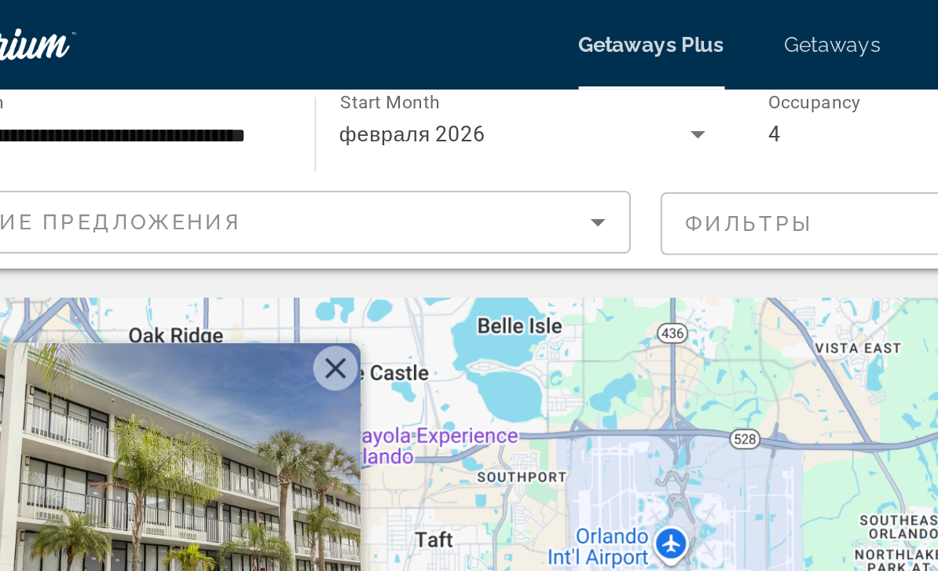
click at [250, 195] on button "Schließen" at bounding box center [262, 194] width 24 height 24
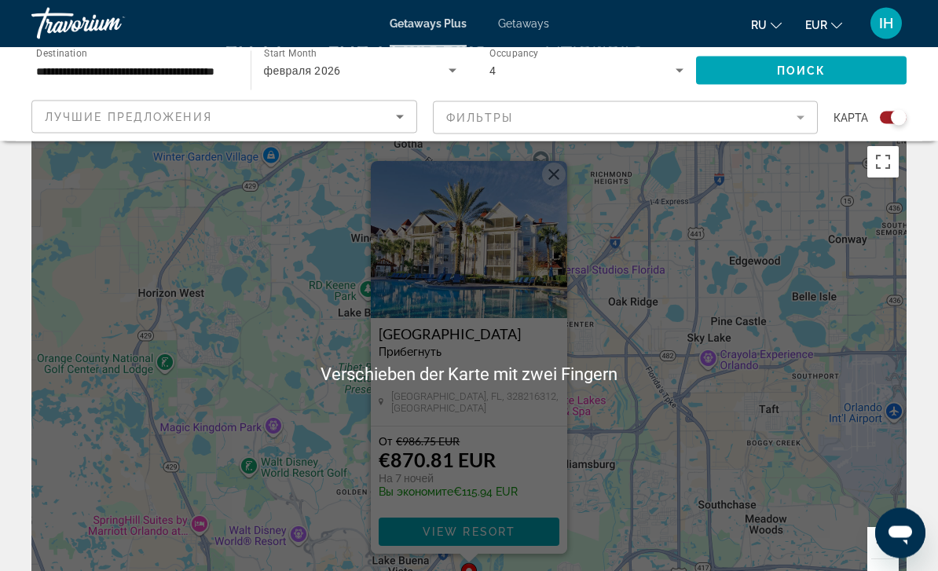
scroll to position [19, 0]
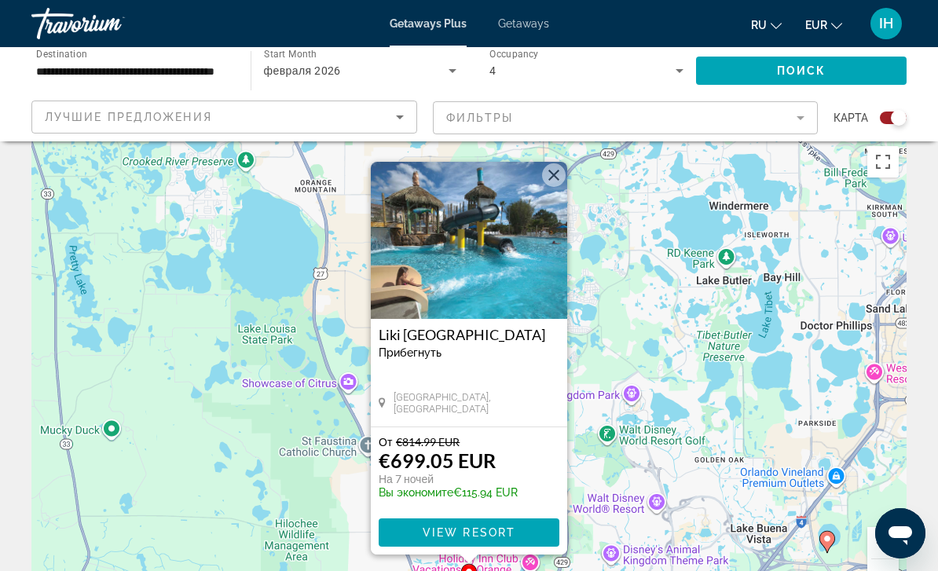
click at [676, 68] on icon "Search widget" at bounding box center [679, 70] width 19 height 19
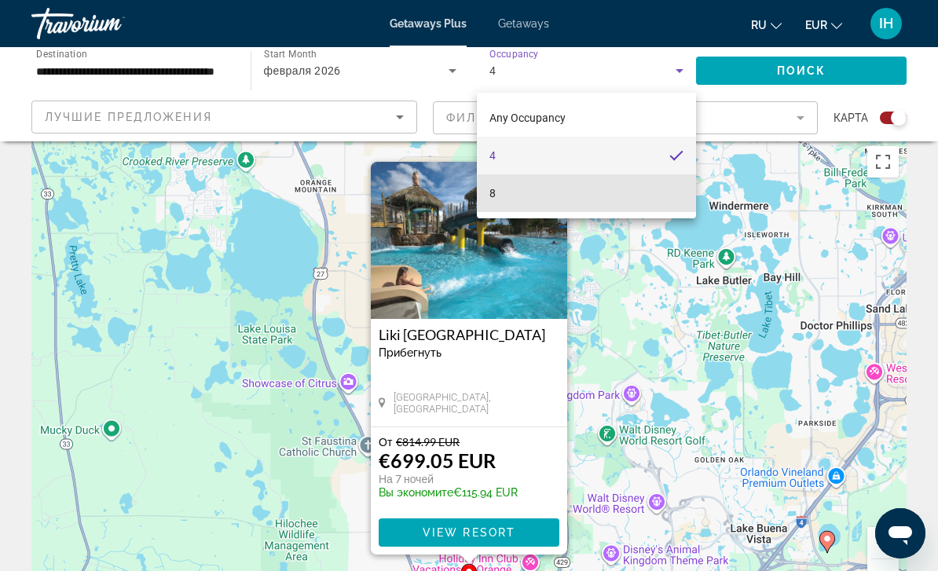
click at [590, 199] on mat-option "8" at bounding box center [586, 193] width 219 height 38
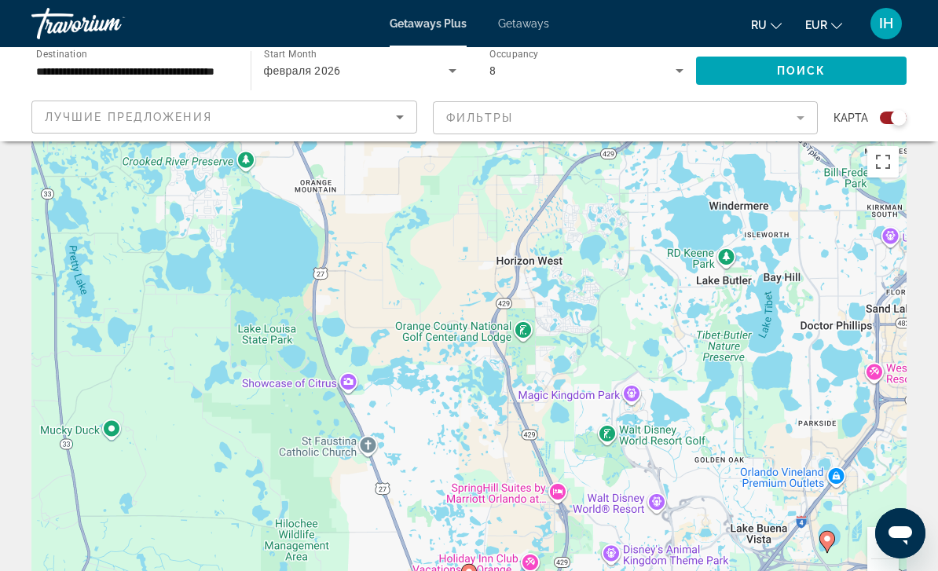
click at [646, 320] on div "Um den Modus zum Ziehen mit der Tastatur zu aktivieren, drückst du Alt + Eingab…" at bounding box center [468, 373] width 875 height 471
click at [860, 75] on span "Search widget" at bounding box center [801, 71] width 211 height 38
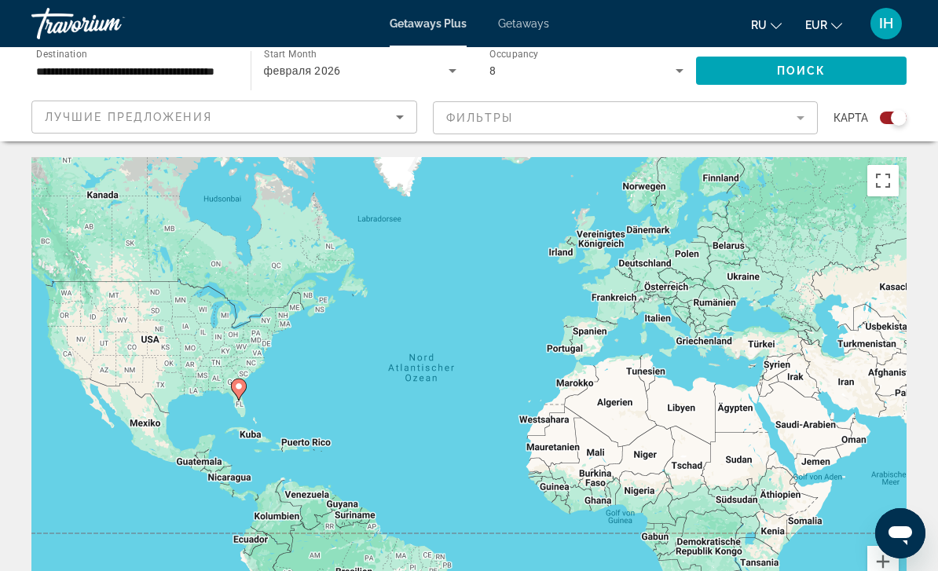
click at [238, 389] on image "Main content" at bounding box center [238, 386] width 9 height 9
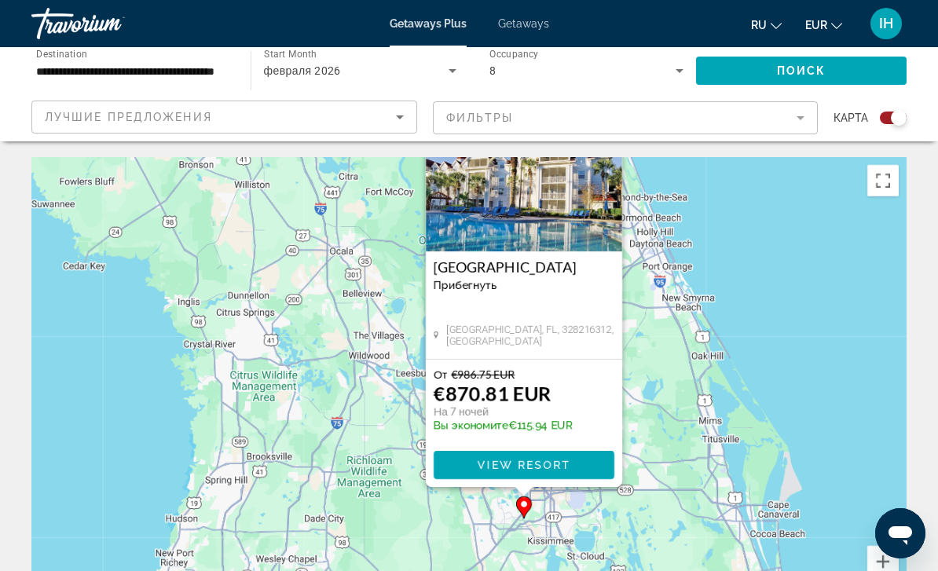
click at [530, 229] on img "Main content" at bounding box center [524, 172] width 196 height 157
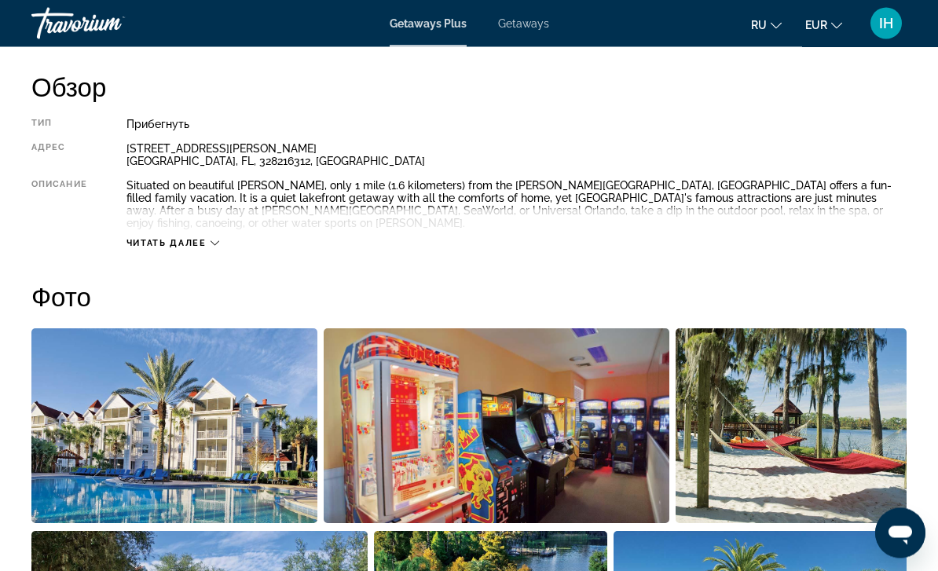
scroll to position [835, 0]
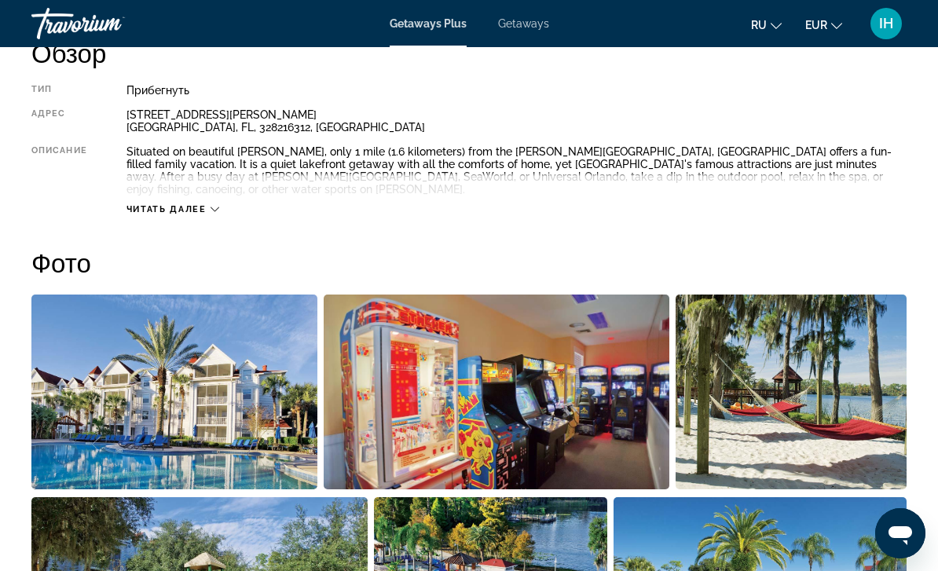
click at [211, 384] on img "Open full-screen image slider" at bounding box center [174, 391] width 286 height 195
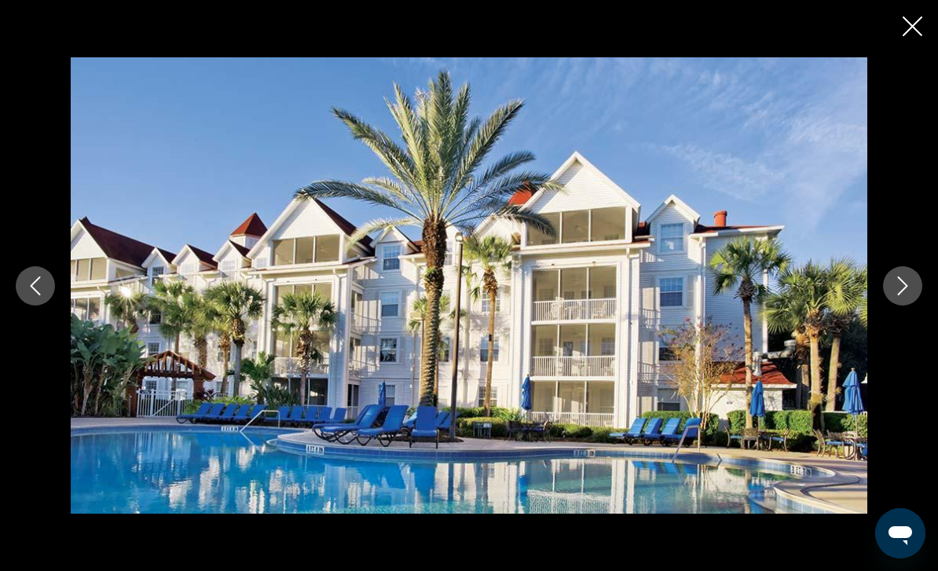
click at [882, 320] on div "prev next" at bounding box center [469, 285] width 938 height 457
click at [897, 295] on icon "Next image" at bounding box center [902, 285] width 19 height 19
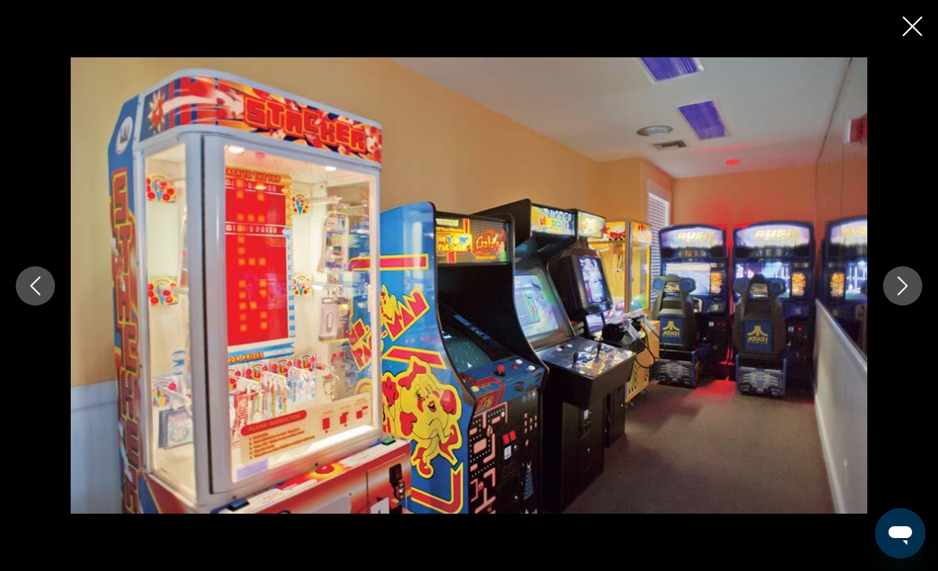
click at [898, 295] on icon "Next image" at bounding box center [902, 285] width 19 height 19
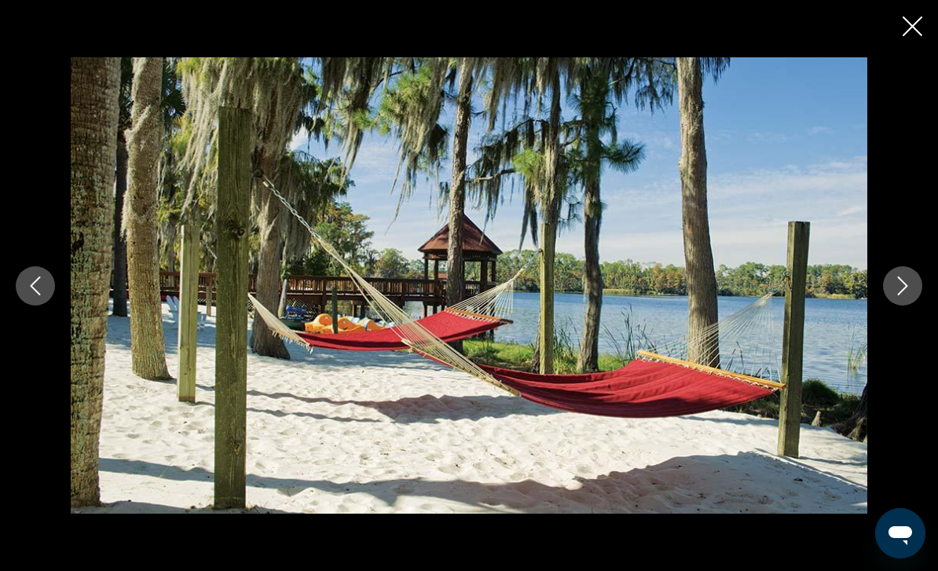
click at [887, 305] on button "Next image" at bounding box center [902, 285] width 39 height 39
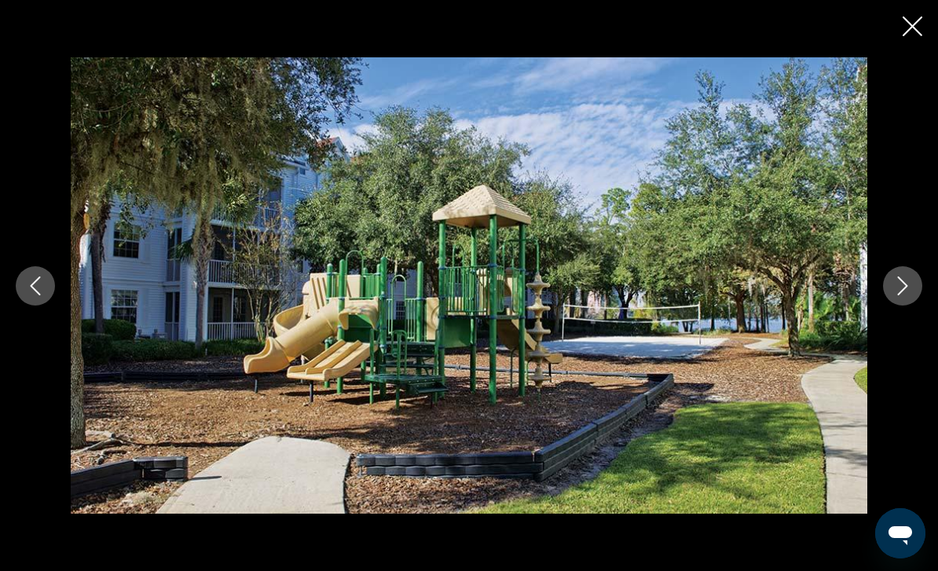
click at [879, 316] on div "prev next" at bounding box center [469, 285] width 938 height 457
click at [901, 295] on icon "Next image" at bounding box center [903, 285] width 10 height 19
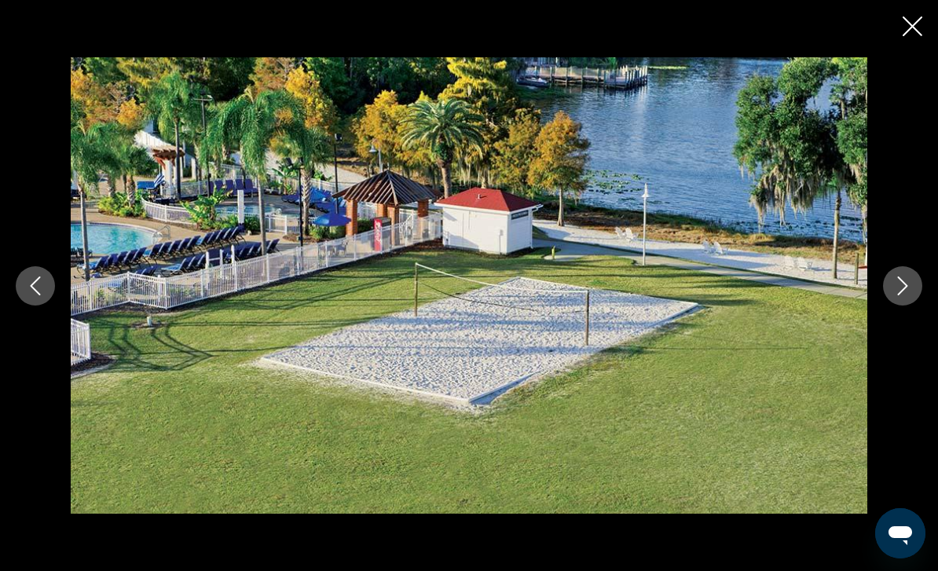
click at [902, 295] on icon "Next image" at bounding box center [903, 285] width 10 height 19
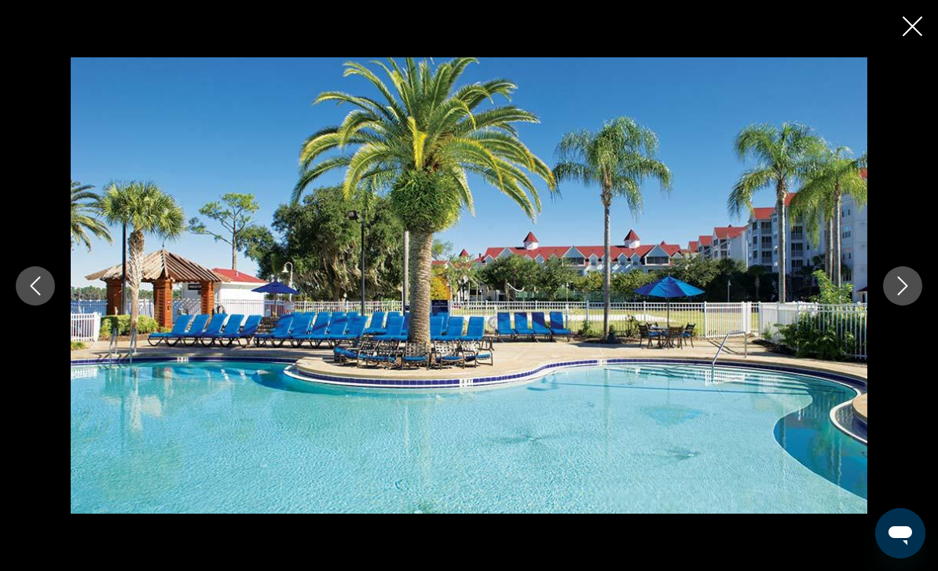
click at [906, 305] on button "Next image" at bounding box center [902, 285] width 39 height 39
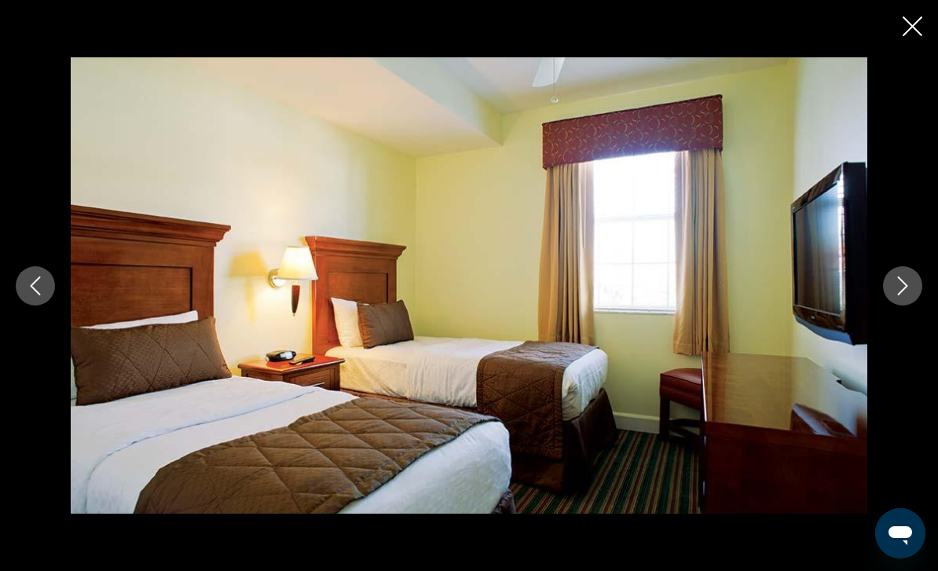
click at [901, 305] on button "Next image" at bounding box center [902, 285] width 39 height 39
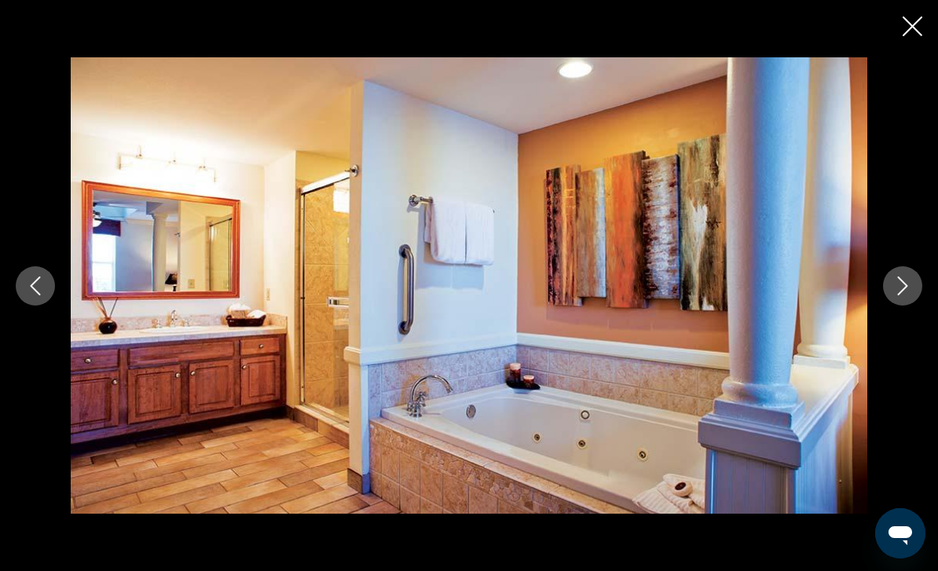
click at [894, 295] on icon "Next image" at bounding box center [902, 285] width 19 height 19
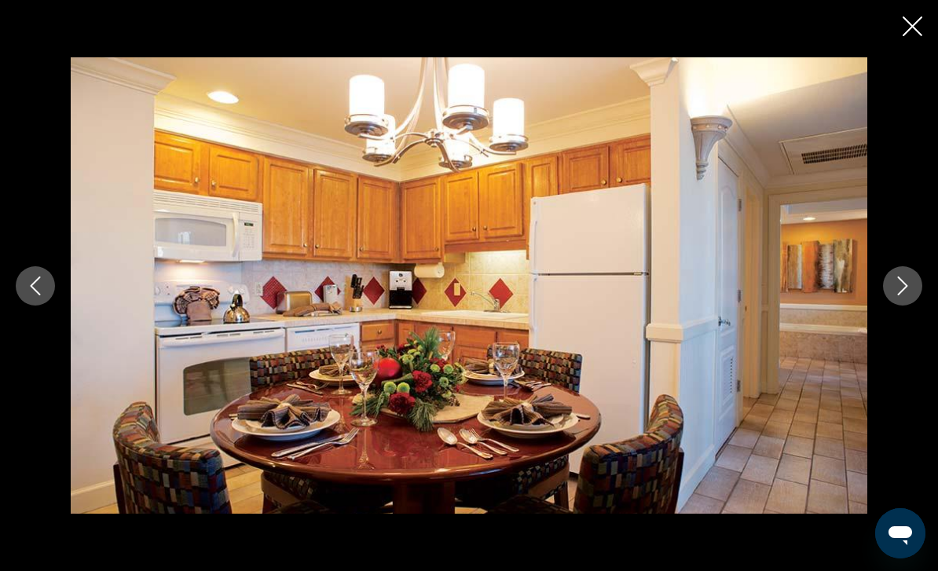
click at [910, 295] on icon "Next image" at bounding box center [902, 285] width 19 height 19
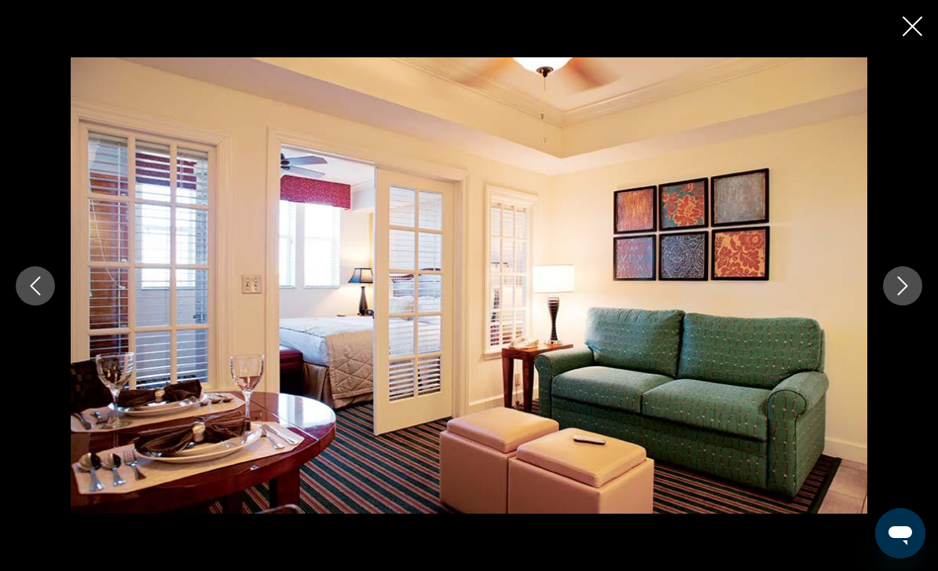
click at [25, 303] on button "Previous image" at bounding box center [35, 285] width 39 height 39
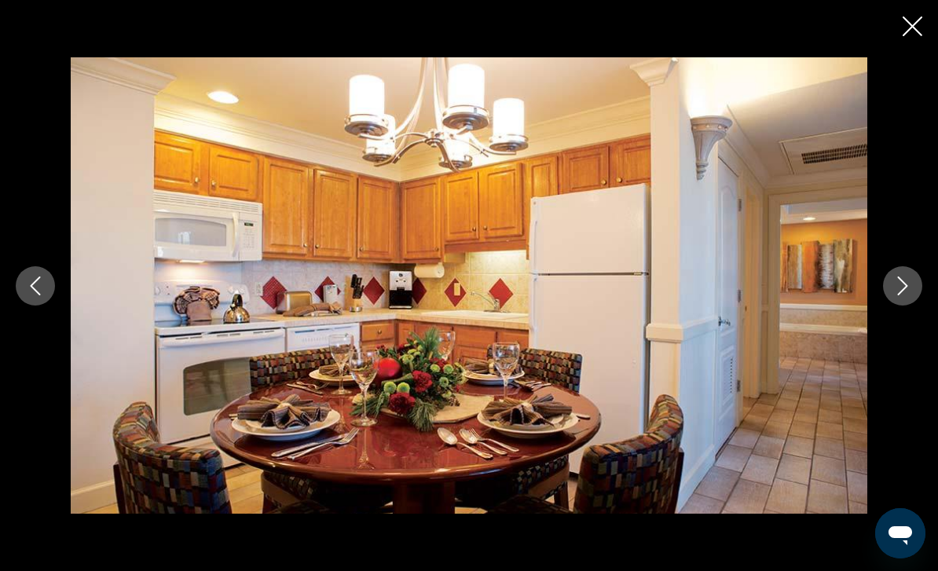
click at [910, 295] on icon "Next image" at bounding box center [902, 285] width 19 height 19
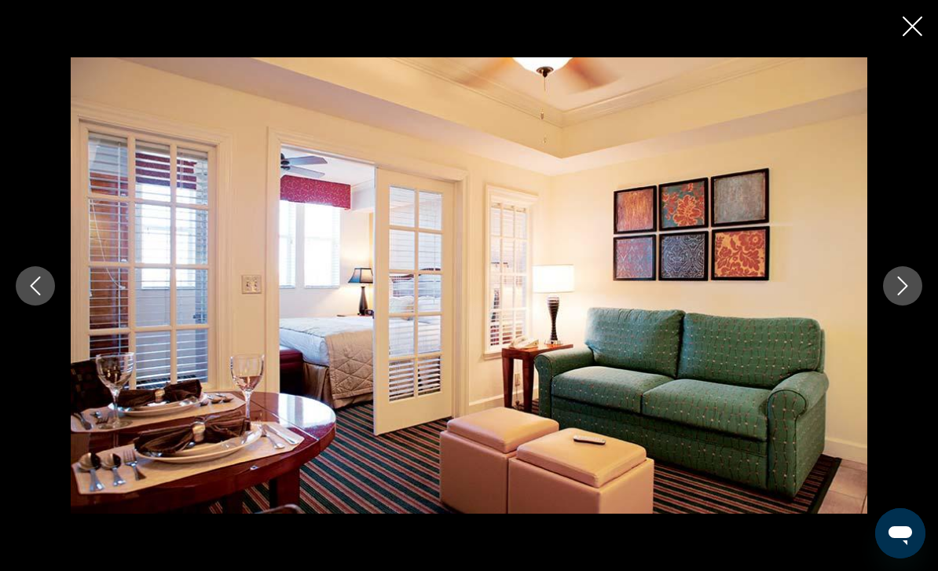
click at [912, 305] on button "Next image" at bounding box center [902, 285] width 39 height 39
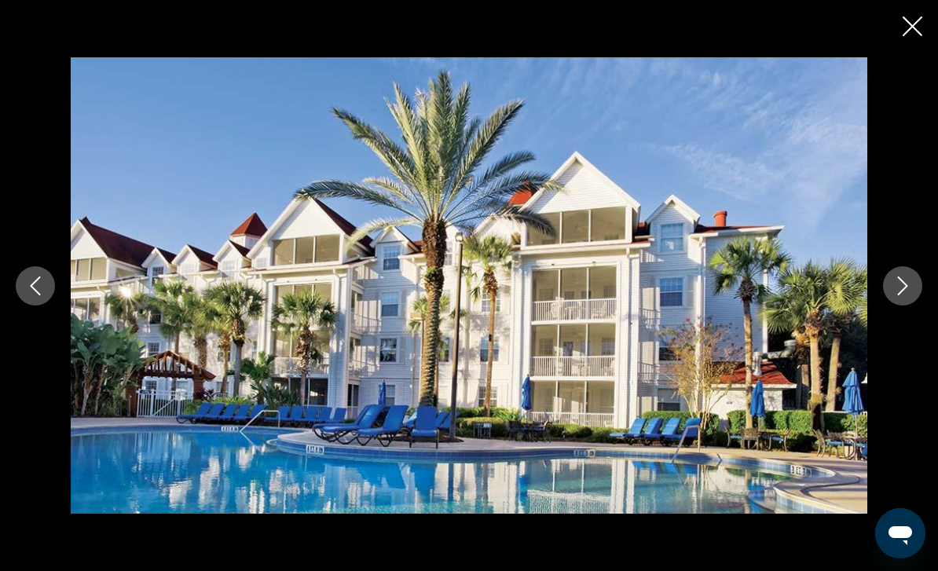
click at [909, 295] on icon "Next image" at bounding box center [902, 285] width 19 height 19
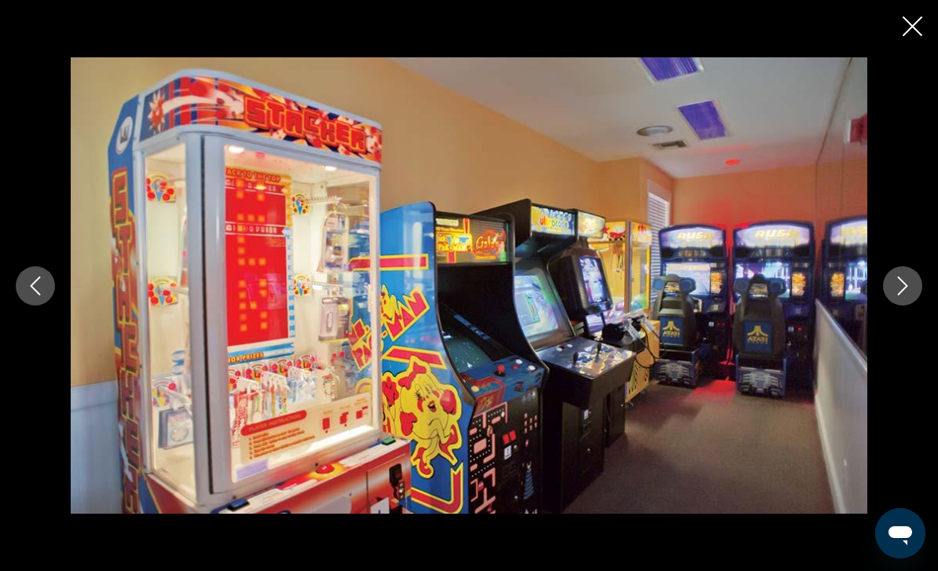
click at [905, 295] on icon "Next image" at bounding box center [902, 285] width 19 height 19
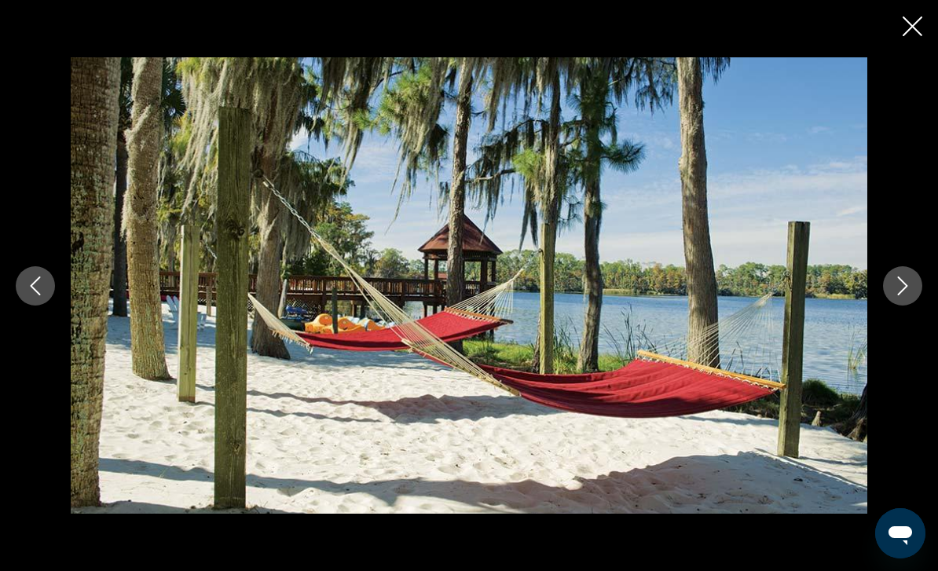
click at [907, 295] on icon "Next image" at bounding box center [902, 285] width 19 height 19
click at [904, 295] on icon "Next image" at bounding box center [903, 285] width 10 height 19
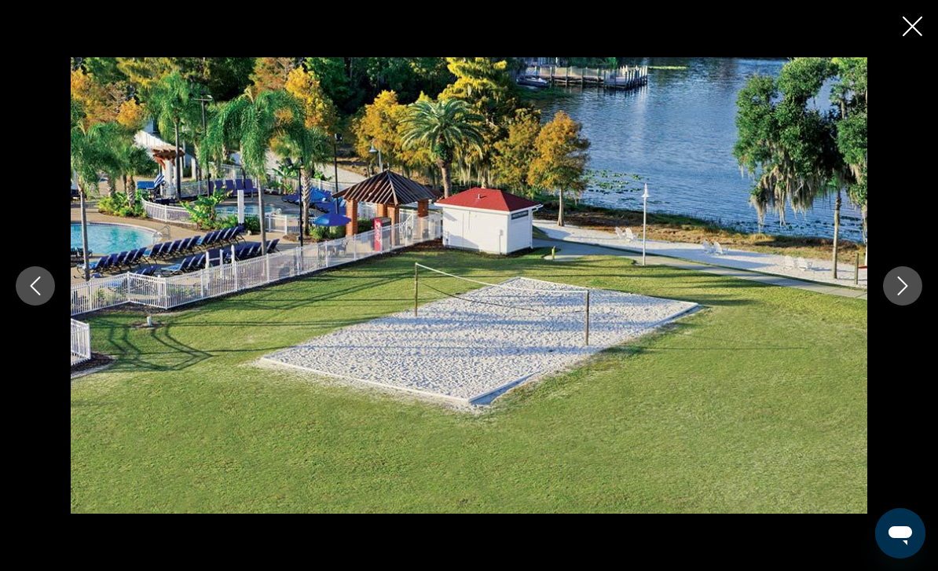
click at [910, 295] on icon "Next image" at bounding box center [902, 285] width 19 height 19
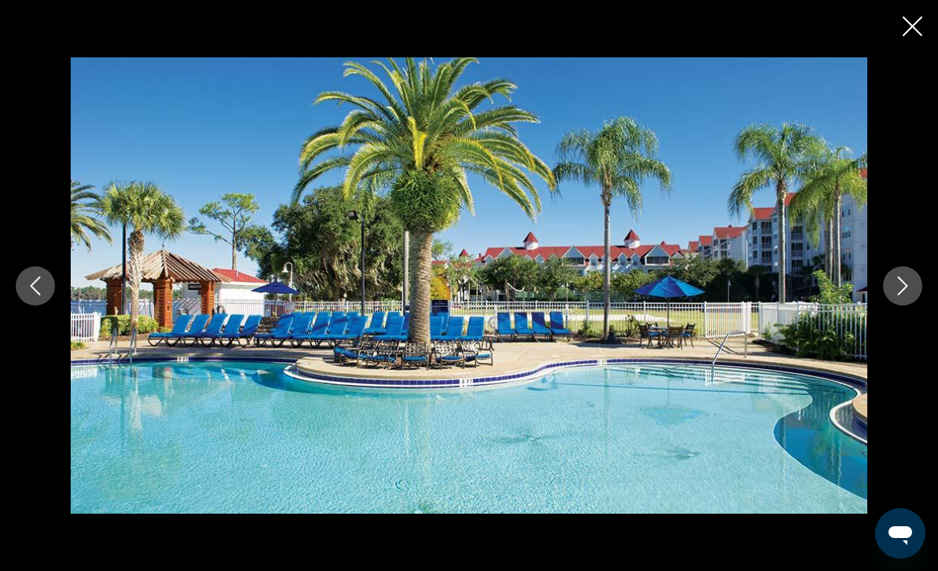
click at [894, 29] on div "prev next" at bounding box center [469, 285] width 938 height 571
click at [920, 20] on icon "Close slideshow" at bounding box center [912, 26] width 20 height 20
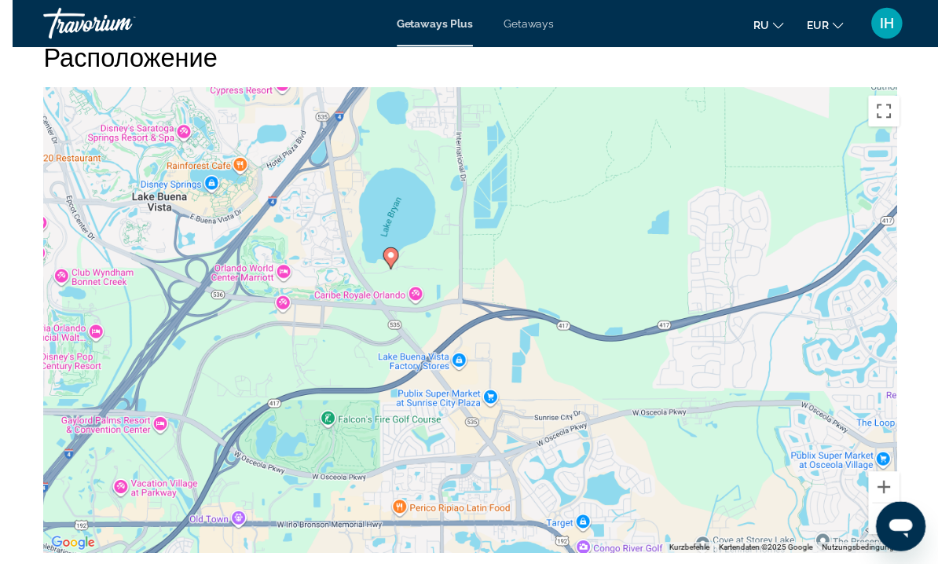
scroll to position [2313, 0]
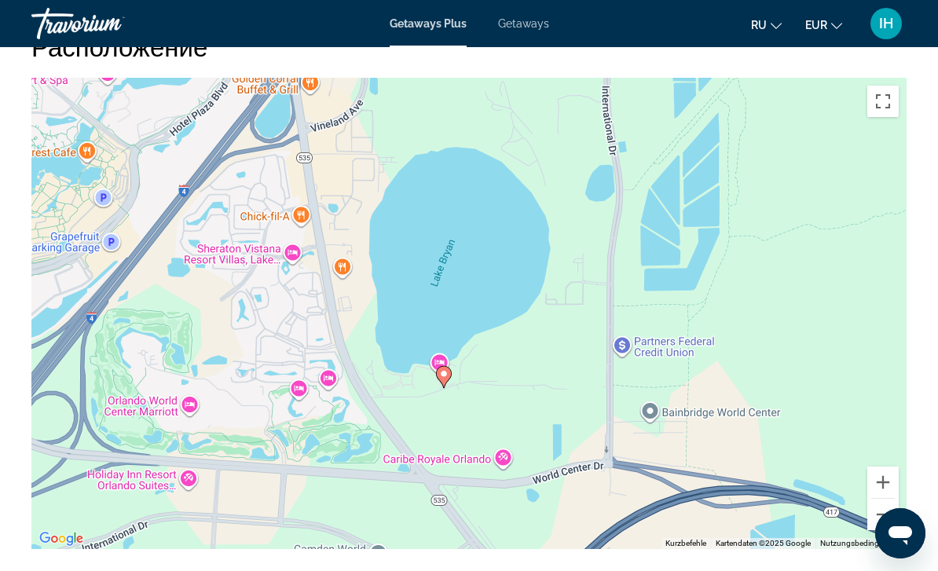
click at [543, 250] on div "Um den Modus zum Ziehen mit der Tastatur zu aktivieren, drückst du Alt + Eingab…" at bounding box center [468, 313] width 875 height 471
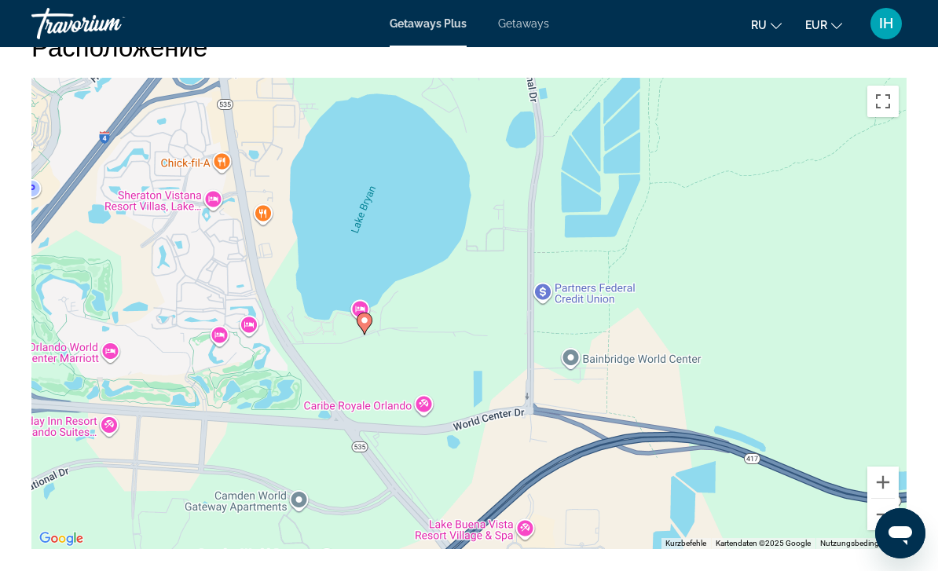
click at [361, 289] on div "Um den Modus zum Ziehen mit der Tastatur zu aktivieren, drückst du Alt + Eingab…" at bounding box center [468, 313] width 875 height 471
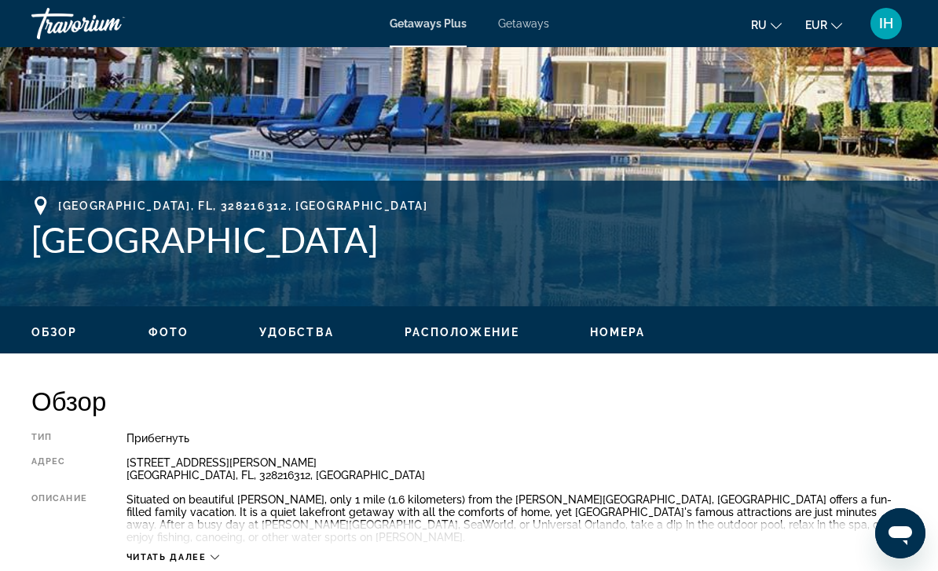
scroll to position [459, 0]
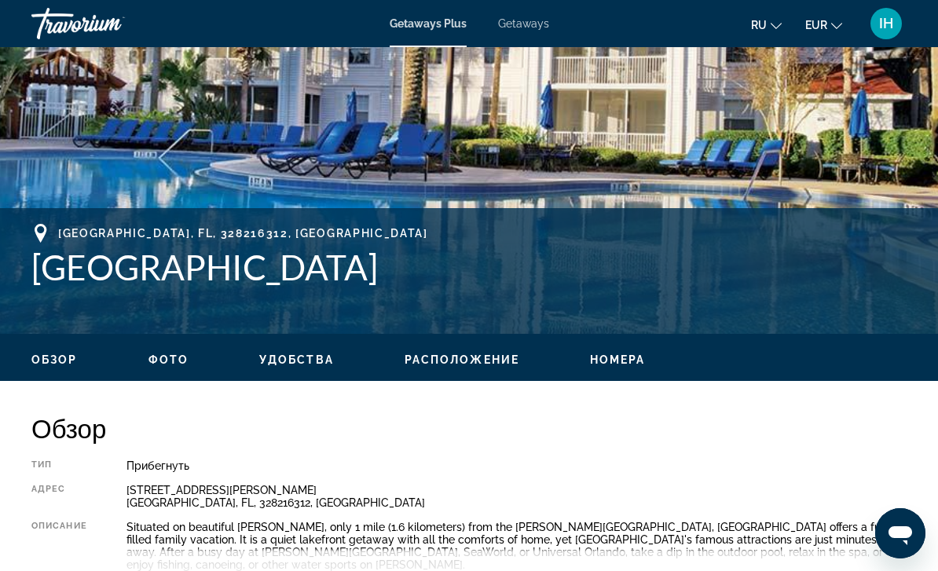
click at [57, 364] on span "Обзор" at bounding box center [54, 359] width 46 height 13
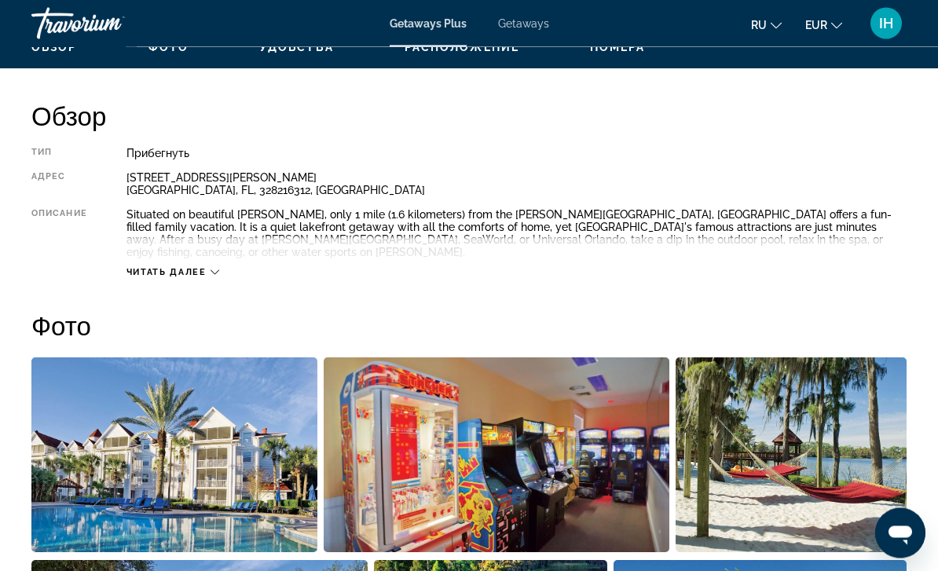
scroll to position [777, 0]
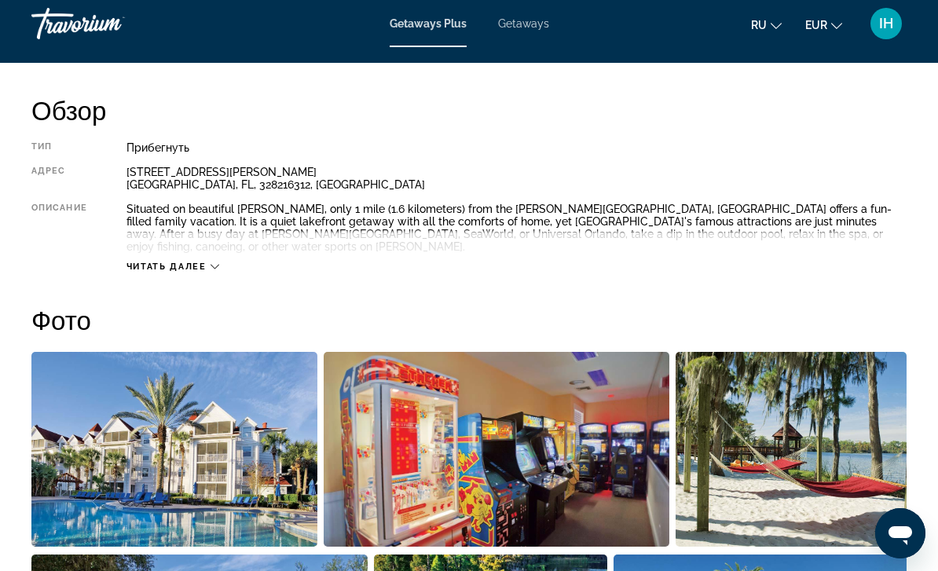
click at [752, 217] on div "Situated on beautiful [PERSON_NAME], only 1 mile (1.6 kilometers) from the [PER…" at bounding box center [516, 228] width 780 height 50
click at [152, 261] on span "Читать далее" at bounding box center [166, 266] width 80 height 10
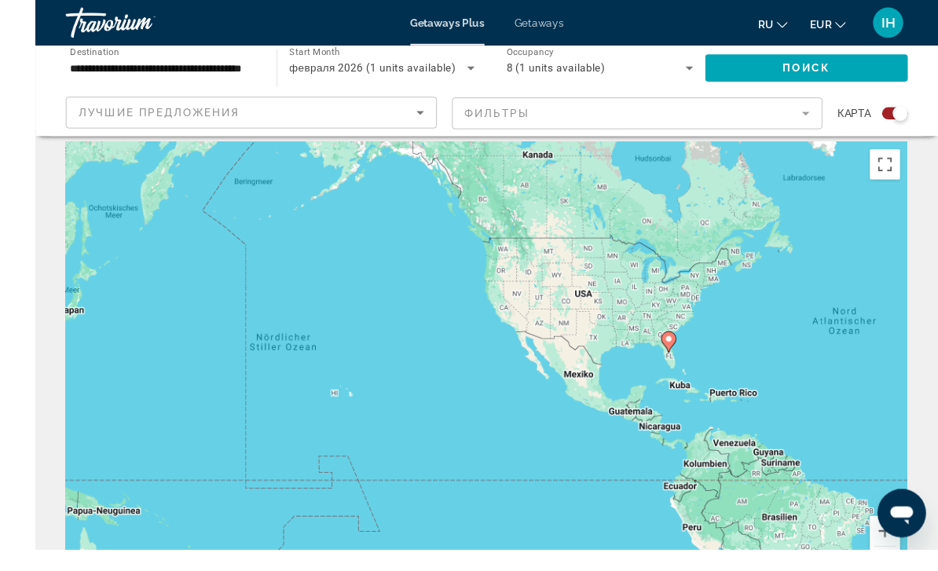
scroll to position [38, 0]
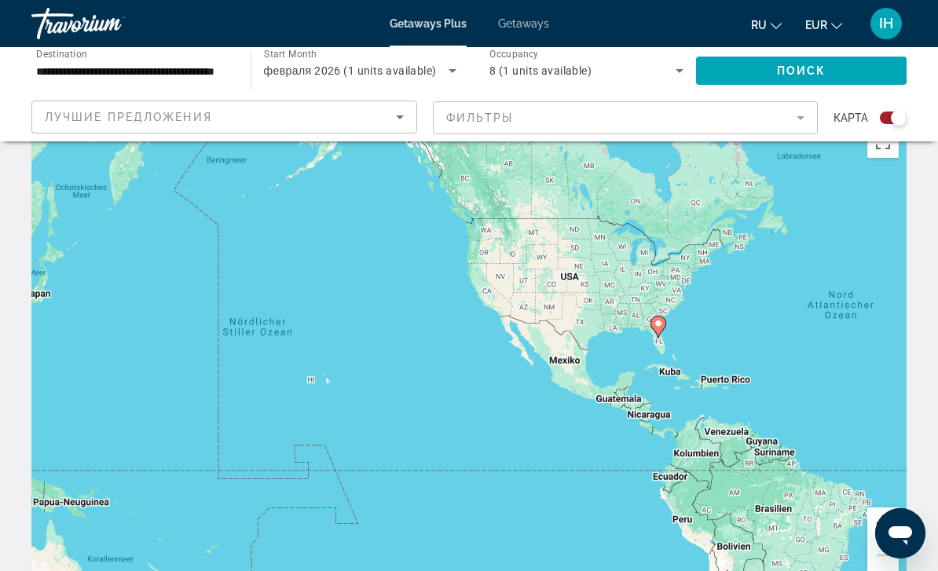
click at [898, 112] on div "Search widget" at bounding box center [898, 118] width 16 height 16
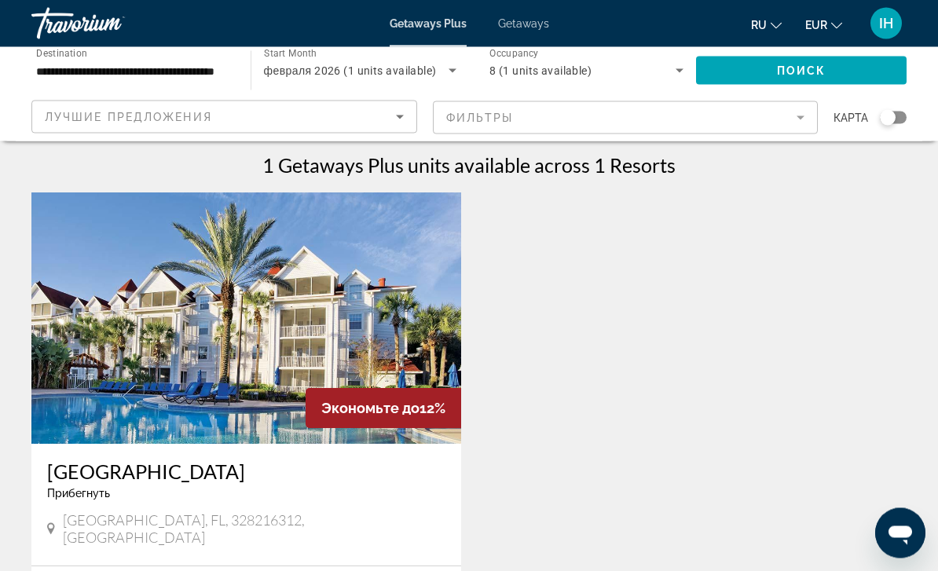
scroll to position [0, 0]
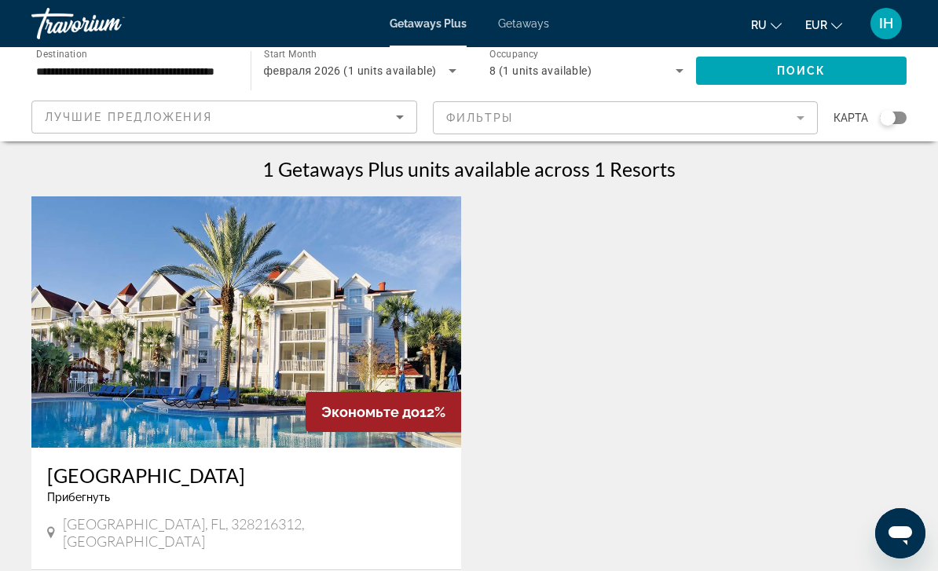
click at [575, 70] on span "8 (1 units available)" at bounding box center [540, 70] width 102 height 13
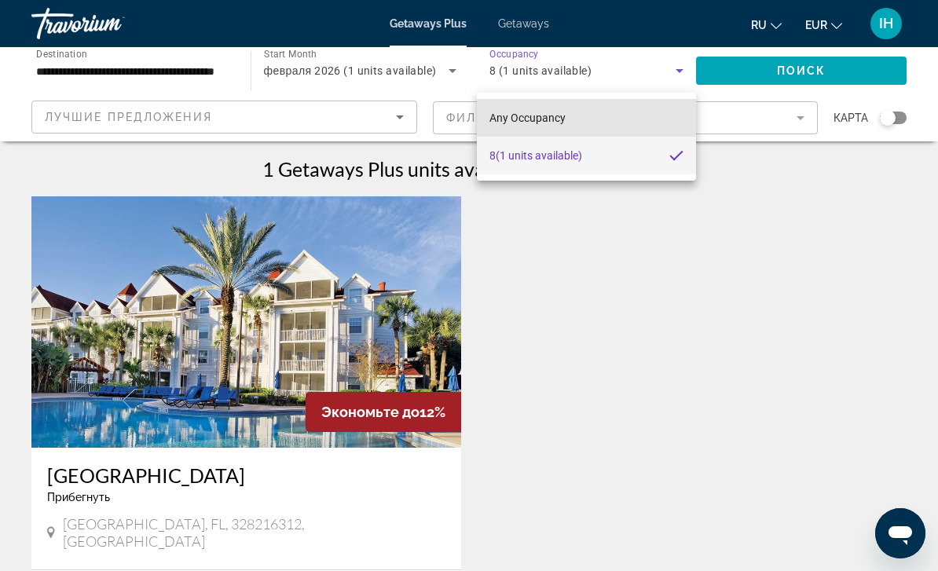
click at [629, 125] on mat-option "Any Occupancy" at bounding box center [586, 118] width 219 height 38
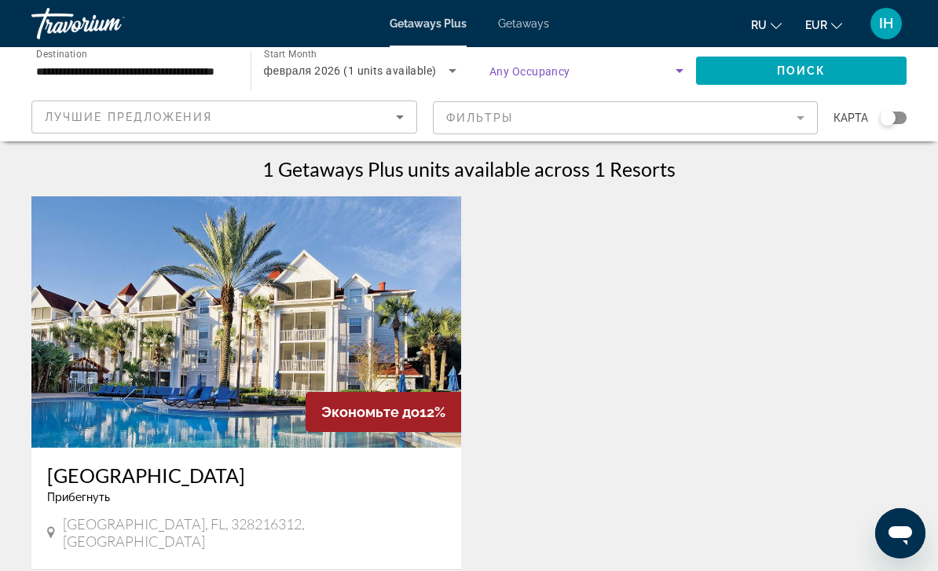
click at [591, 70] on span "Search widget" at bounding box center [582, 70] width 186 height 19
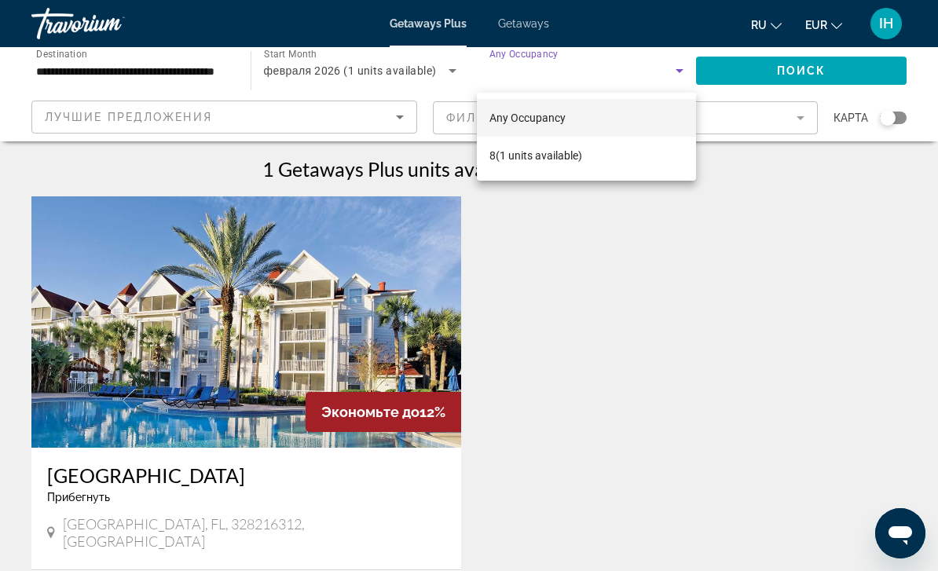
click at [362, 74] on div at bounding box center [469, 285] width 938 height 571
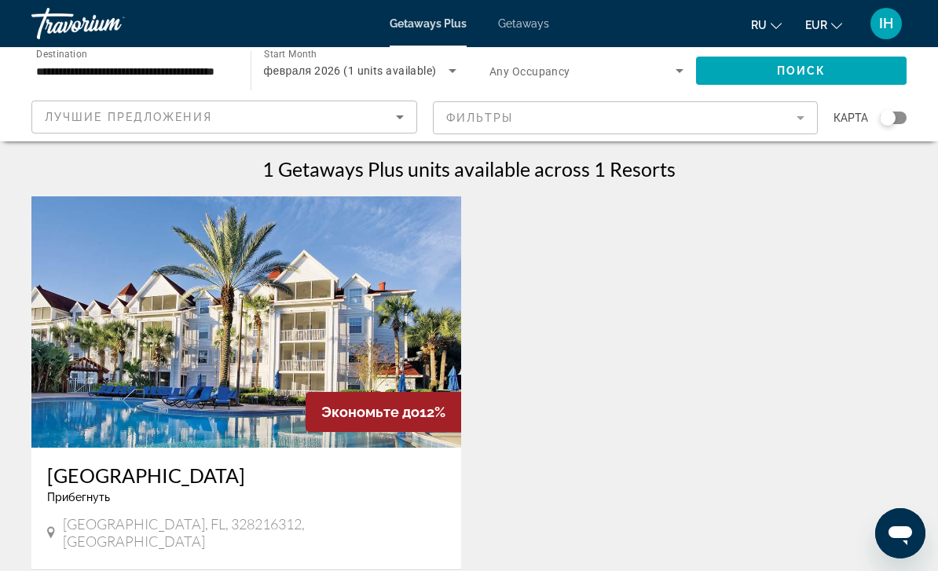
click at [595, 121] on mat-form-field "Фильтры" at bounding box center [626, 117] width 386 height 33
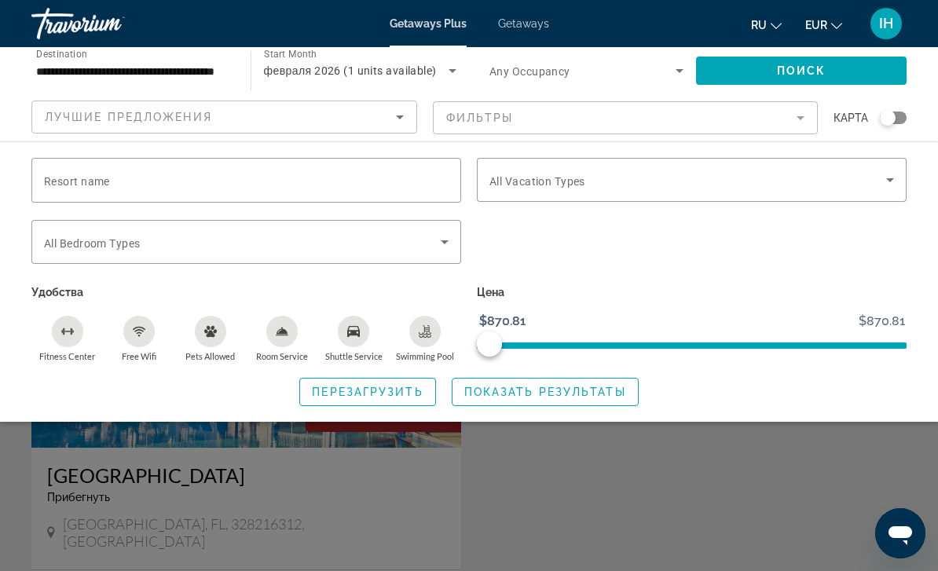
click at [85, 232] on span "Search widget" at bounding box center [242, 241] width 397 height 19
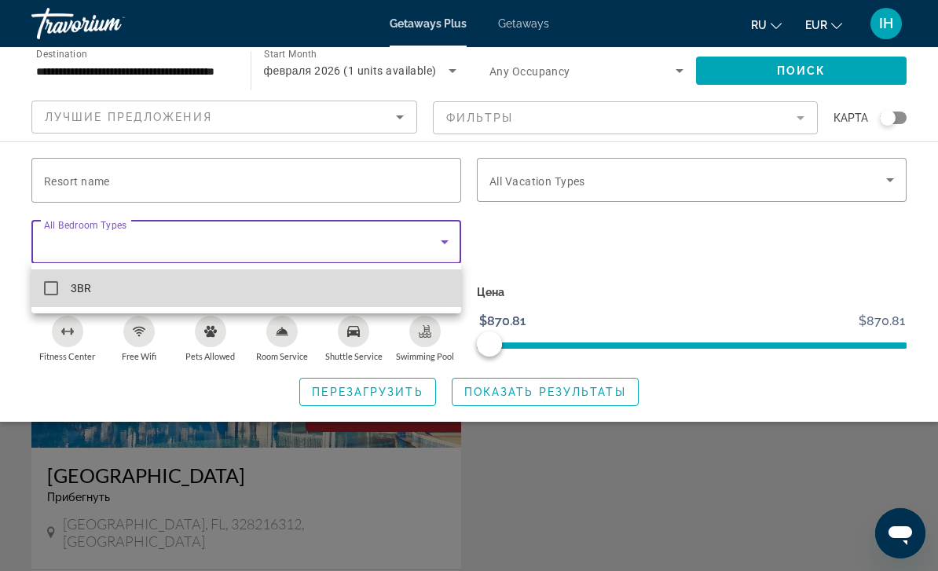
click at [45, 289] on mat-pseudo-checkbox at bounding box center [51, 288] width 14 height 14
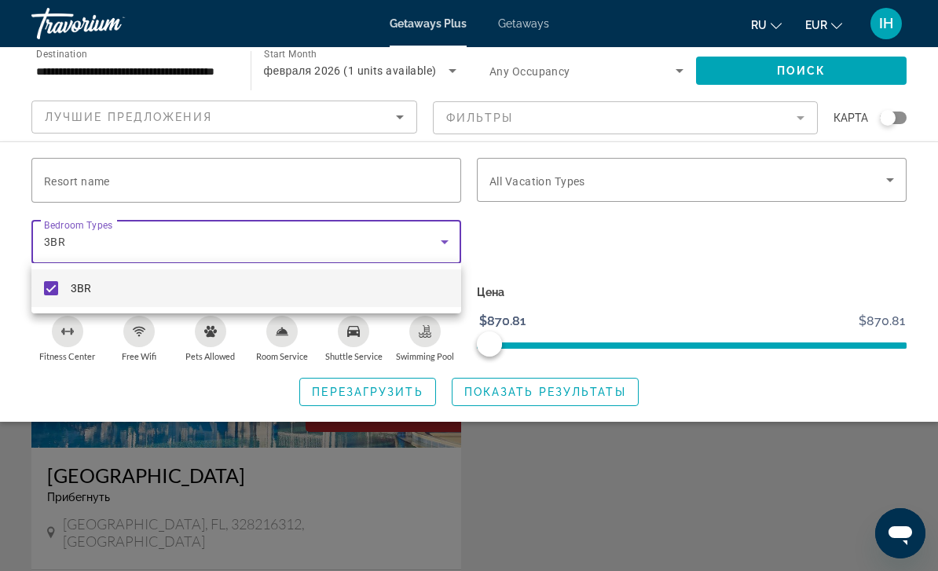
click at [733, 179] on div at bounding box center [469, 285] width 938 height 571
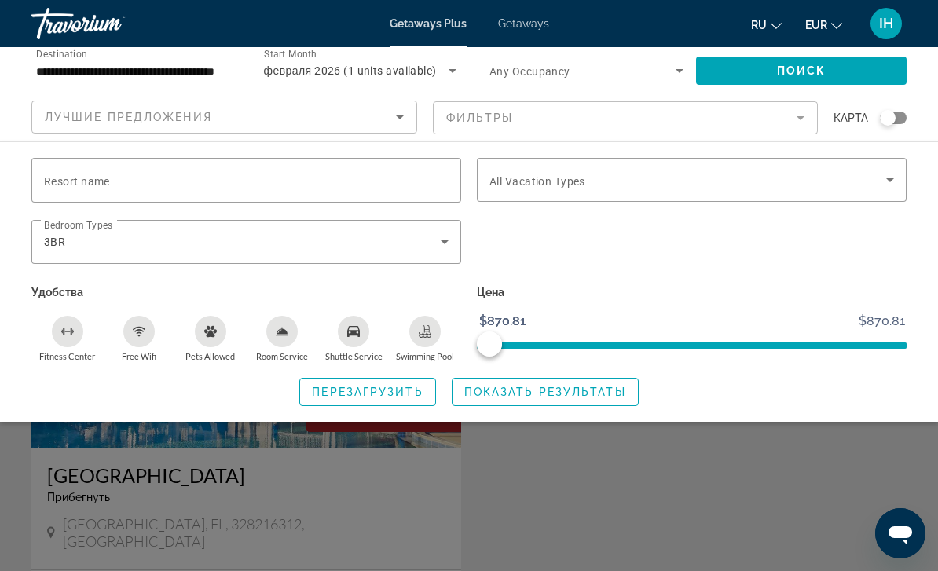
click at [728, 172] on span "Search widget" at bounding box center [687, 179] width 397 height 19
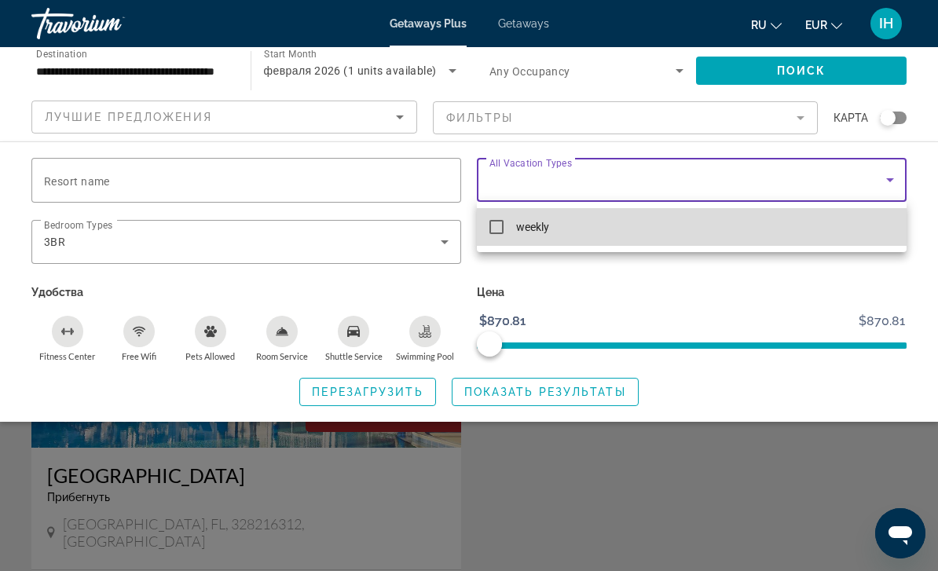
click at [567, 230] on mat-option "weekly" at bounding box center [692, 227] width 430 height 38
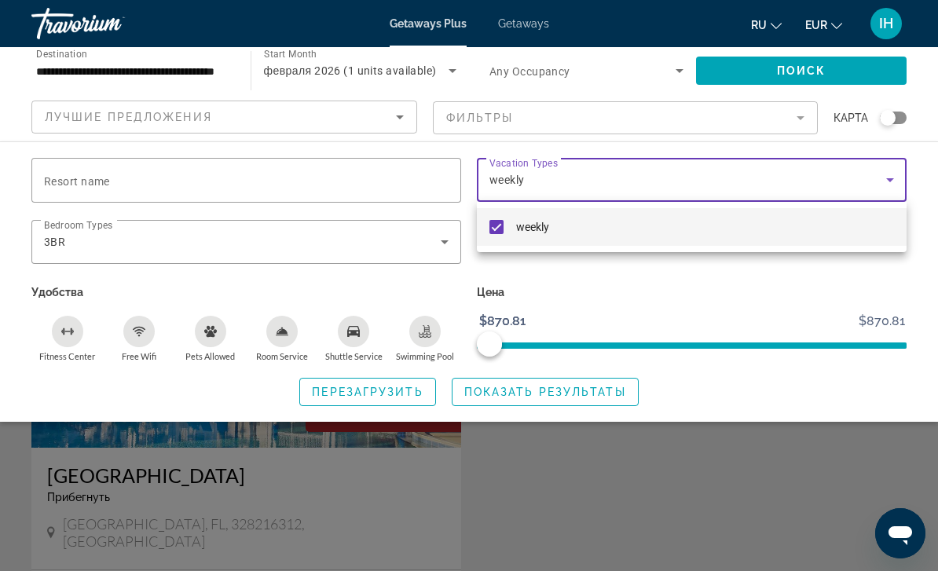
click at [60, 173] on div at bounding box center [469, 285] width 938 height 571
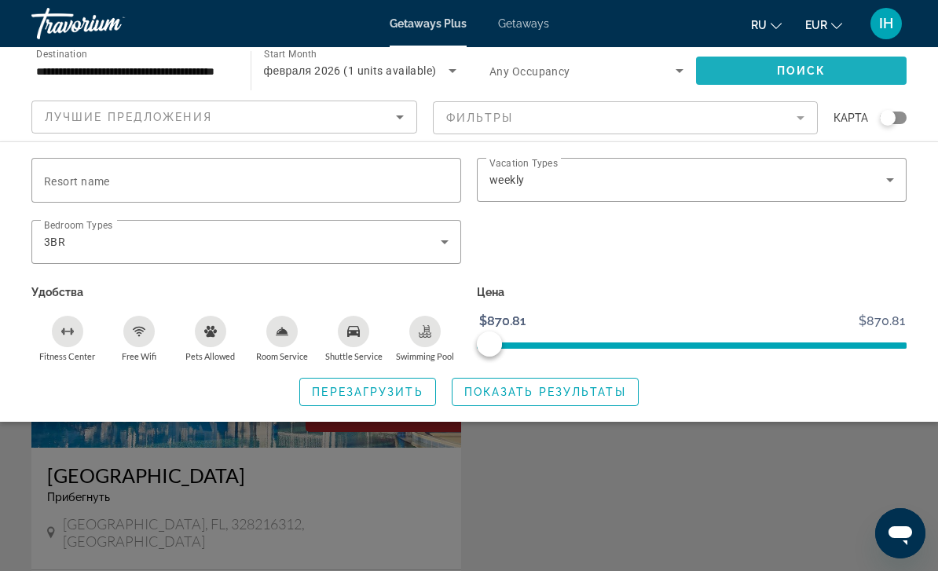
click at [830, 74] on span "Search widget" at bounding box center [801, 71] width 211 height 38
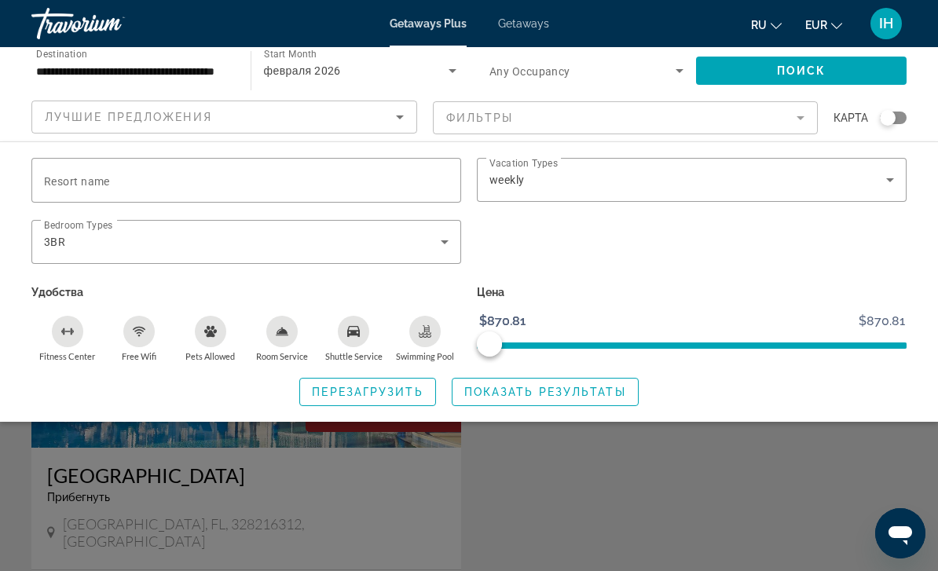
click at [678, 474] on div "Search widget" at bounding box center [469, 403] width 938 height 335
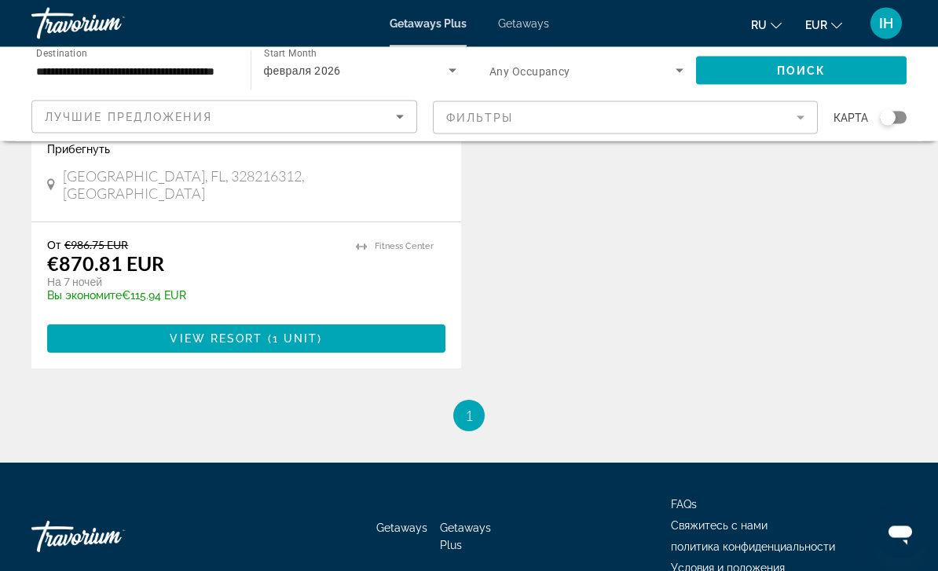
scroll to position [348, 0]
click at [116, 320] on span "Main content" at bounding box center [246, 339] width 398 height 38
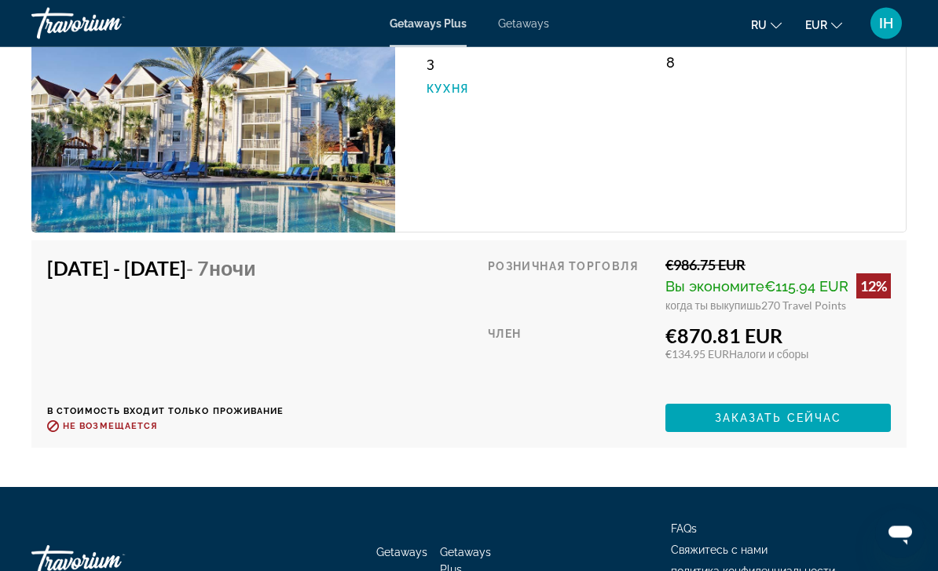
scroll to position [2960, 0]
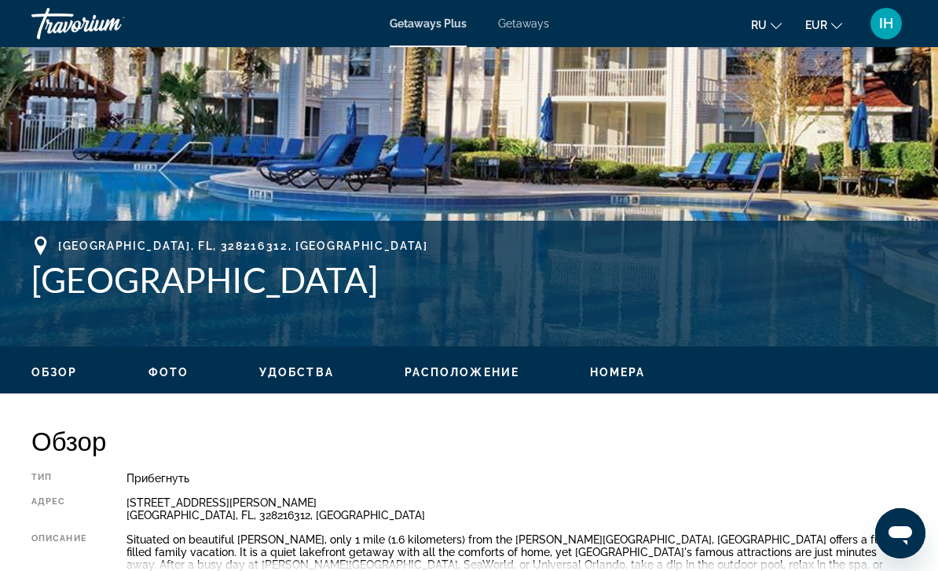
click at [309, 374] on span "Удобства" at bounding box center [296, 372] width 75 height 13
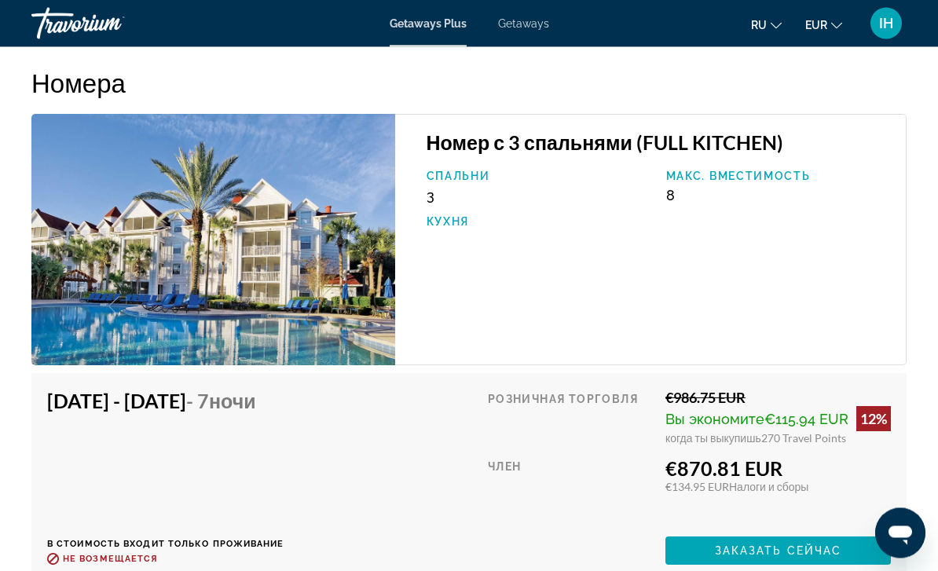
scroll to position [2828, 0]
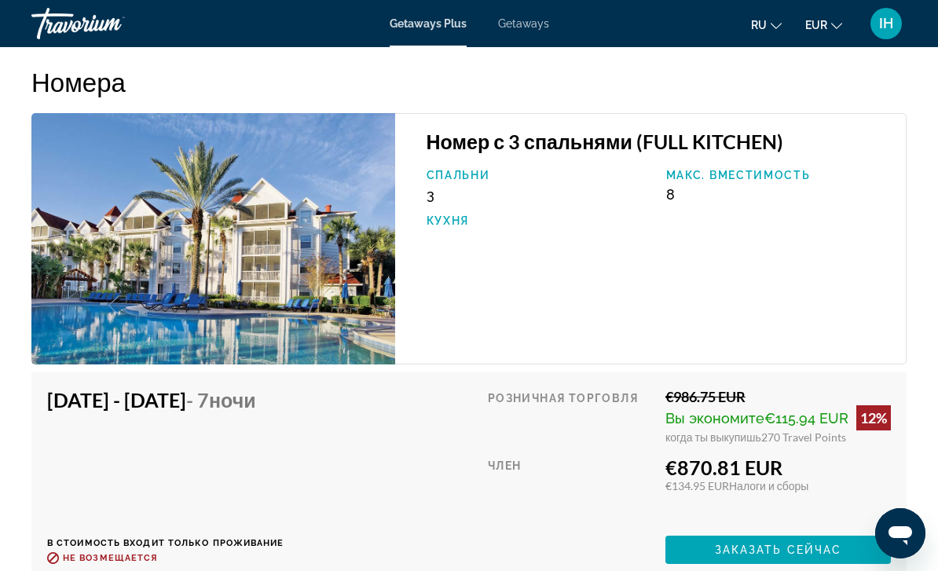
click at [139, 249] on img "Main content" at bounding box center [213, 238] width 364 height 251
click at [115, 241] on img "Main content" at bounding box center [213, 238] width 364 height 251
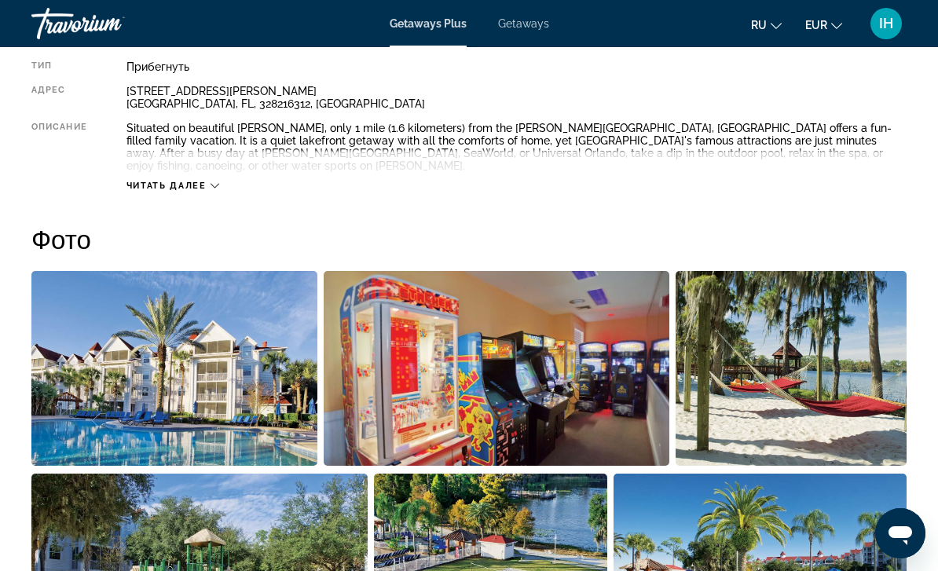
scroll to position [857, 0]
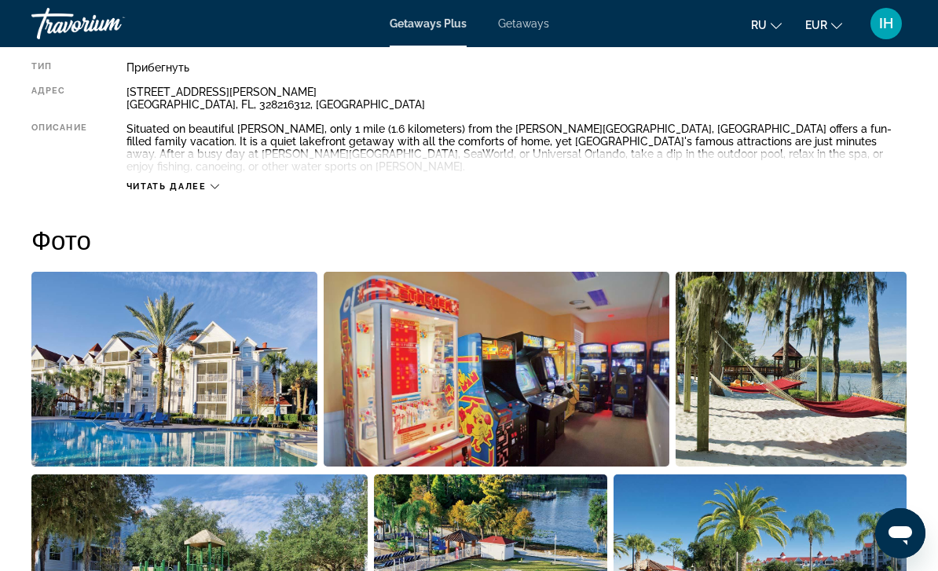
click at [131, 299] on img "Open full-screen image slider" at bounding box center [174, 369] width 286 height 195
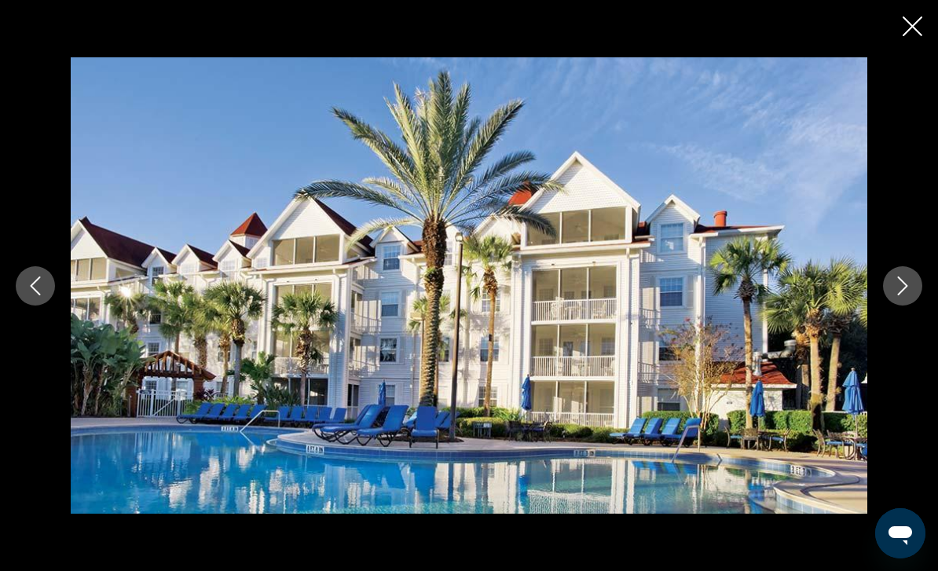
click at [904, 295] on icon "Next image" at bounding box center [903, 285] width 10 height 19
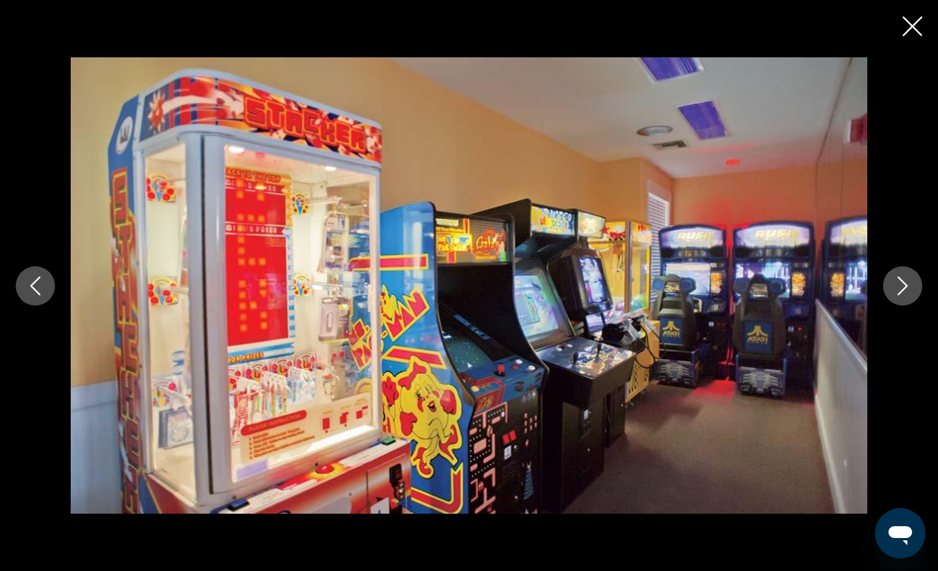
click at [913, 305] on button "Next image" at bounding box center [902, 285] width 39 height 39
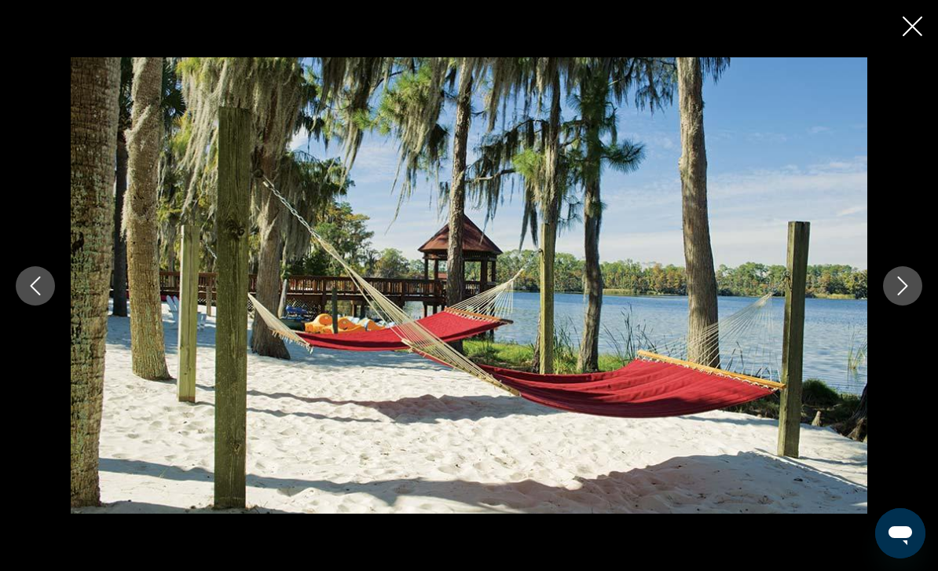
click at [900, 295] on icon "Next image" at bounding box center [902, 285] width 19 height 19
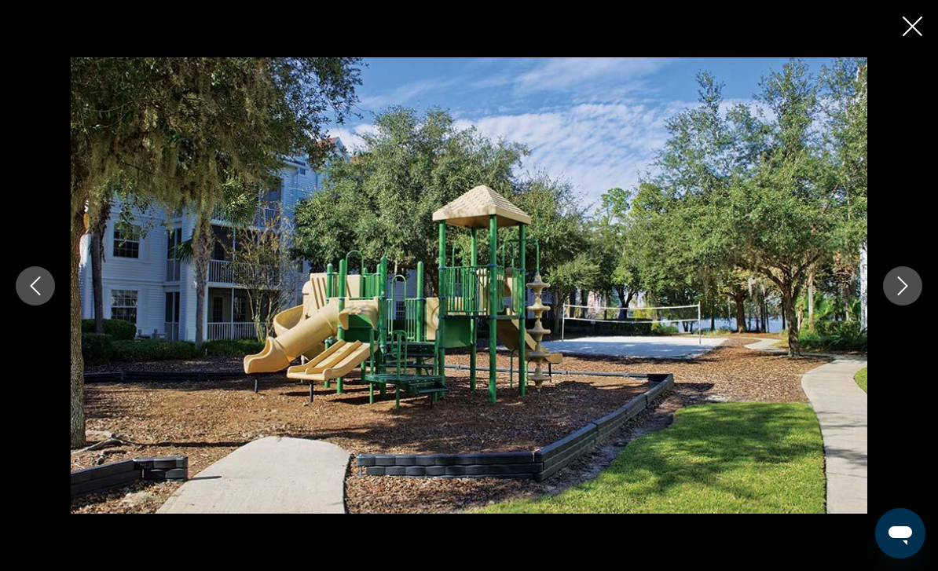
click at [903, 295] on icon "Next image" at bounding box center [902, 285] width 19 height 19
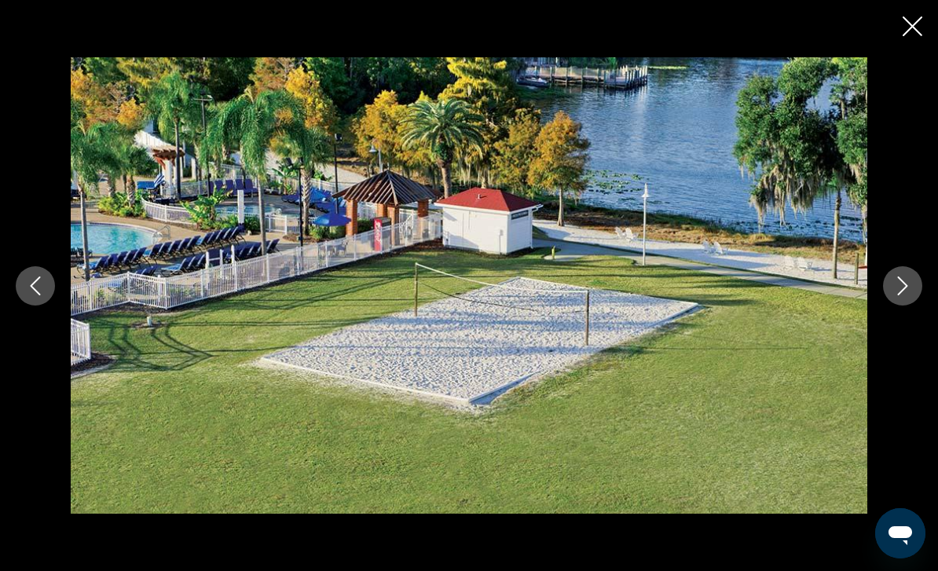
click at [896, 305] on button "Next image" at bounding box center [902, 285] width 39 height 39
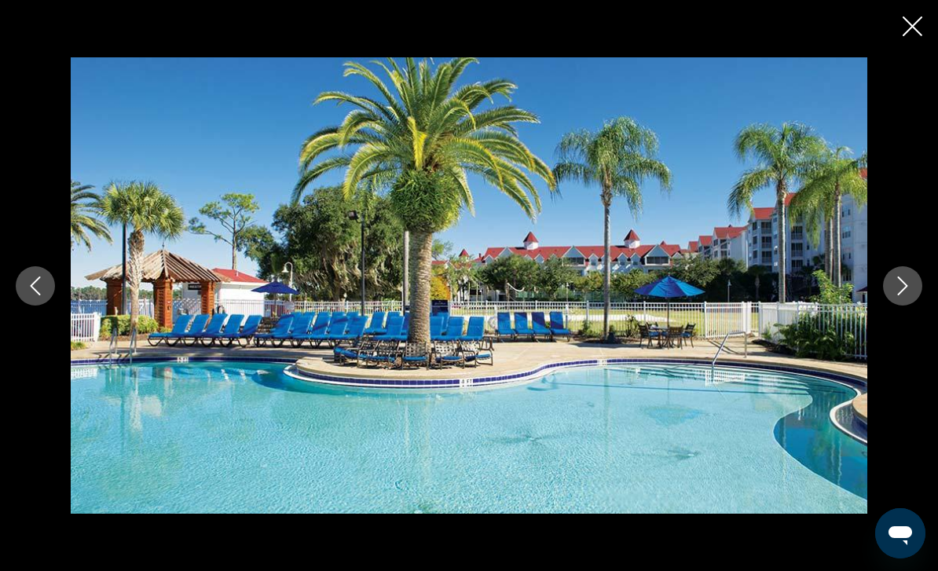
click at [898, 295] on icon "Next image" at bounding box center [903, 285] width 10 height 19
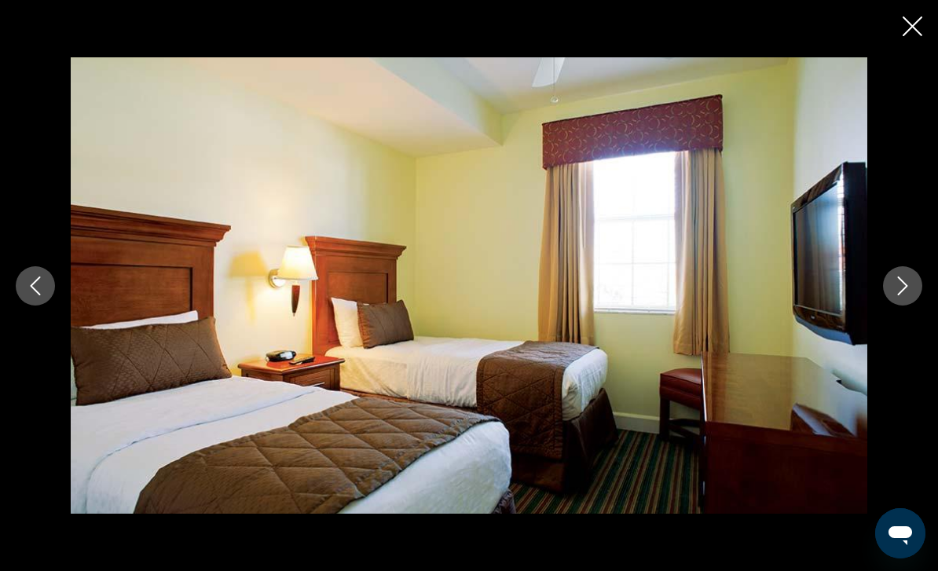
click at [909, 295] on icon "Next image" at bounding box center [902, 285] width 19 height 19
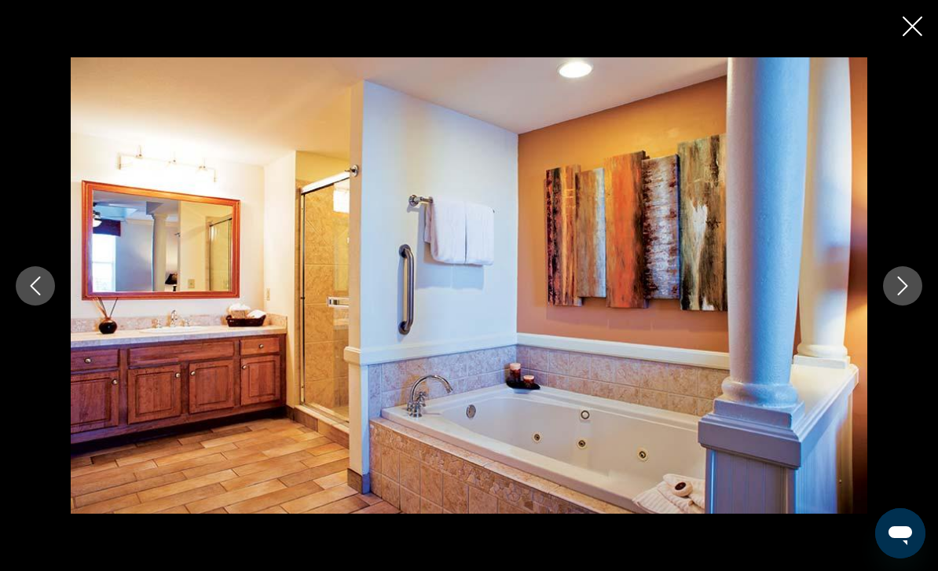
click at [904, 295] on icon "Next image" at bounding box center [903, 285] width 10 height 19
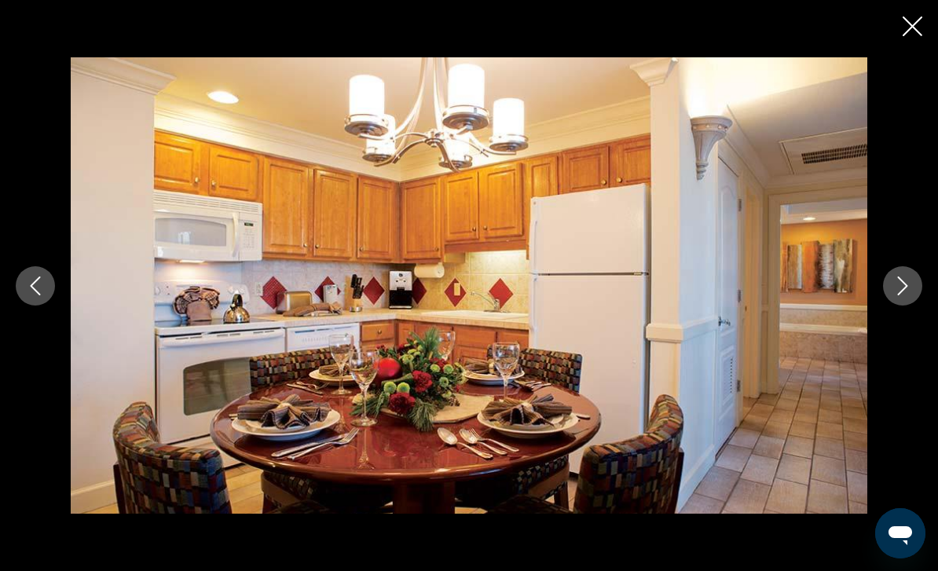
click at [903, 295] on icon "Next image" at bounding box center [902, 285] width 19 height 19
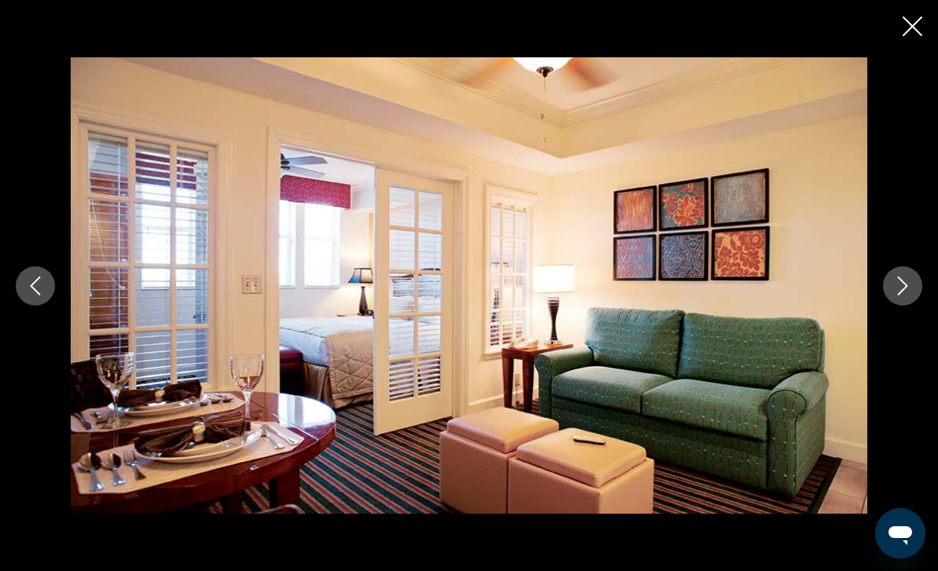
click at [899, 295] on icon "Next image" at bounding box center [903, 285] width 10 height 19
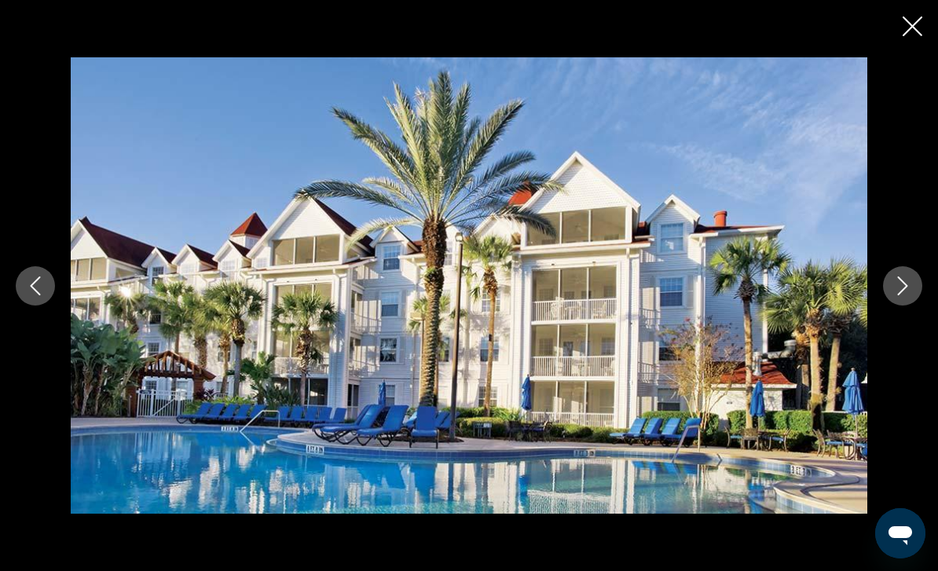
scroll to position [860, 0]
click at [41, 295] on icon "Previous image" at bounding box center [35, 285] width 19 height 19
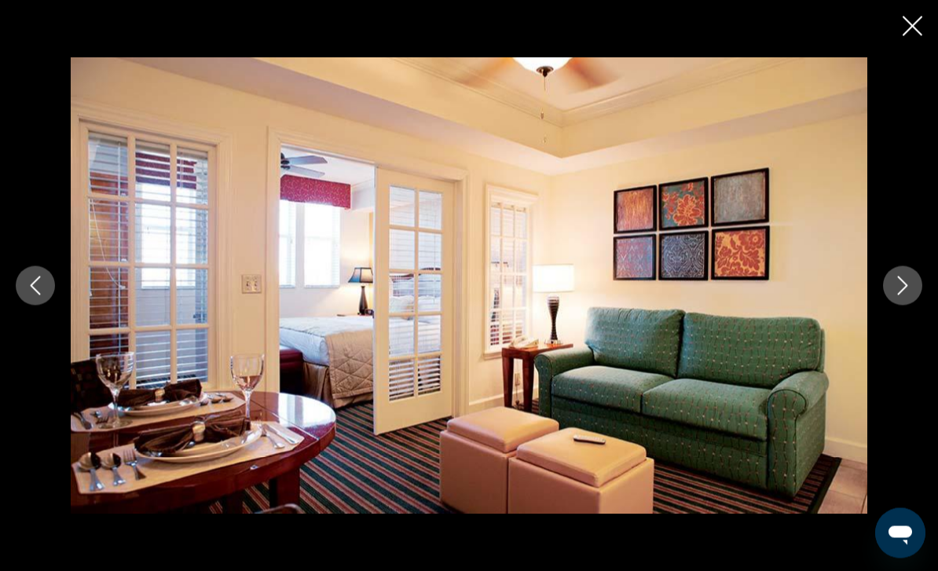
click at [38, 295] on icon "Previous image" at bounding box center [35, 285] width 19 height 19
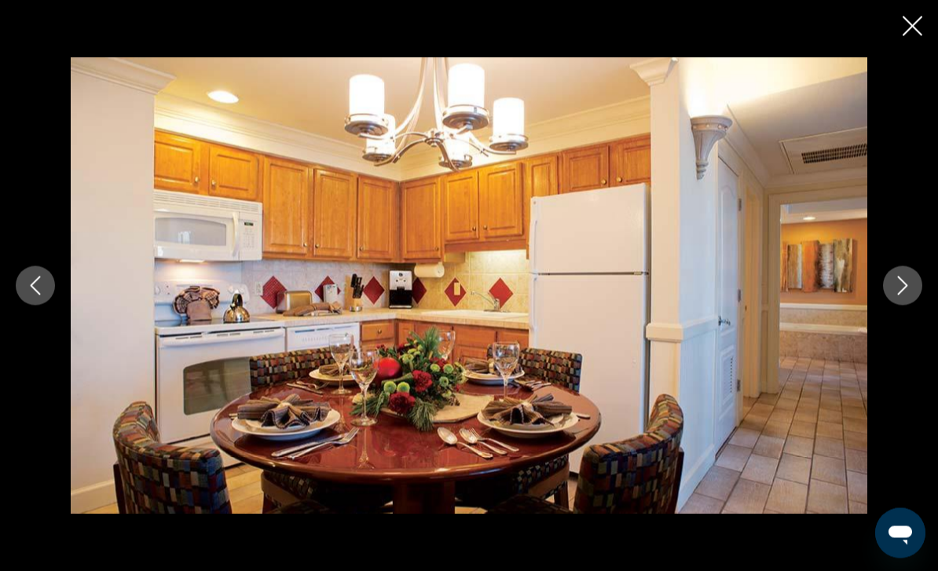
click at [909, 23] on icon "Close slideshow" at bounding box center [912, 26] width 20 height 20
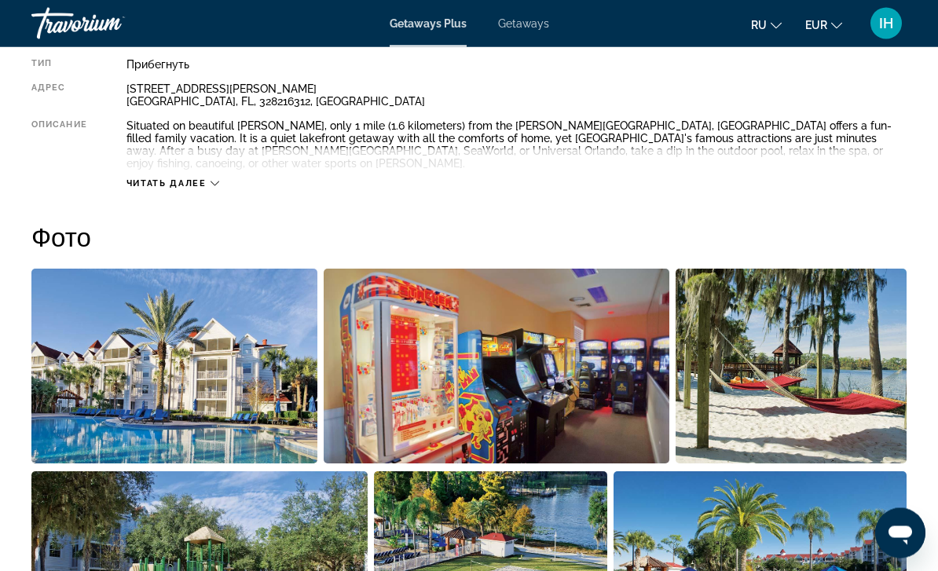
scroll to position [861, 0]
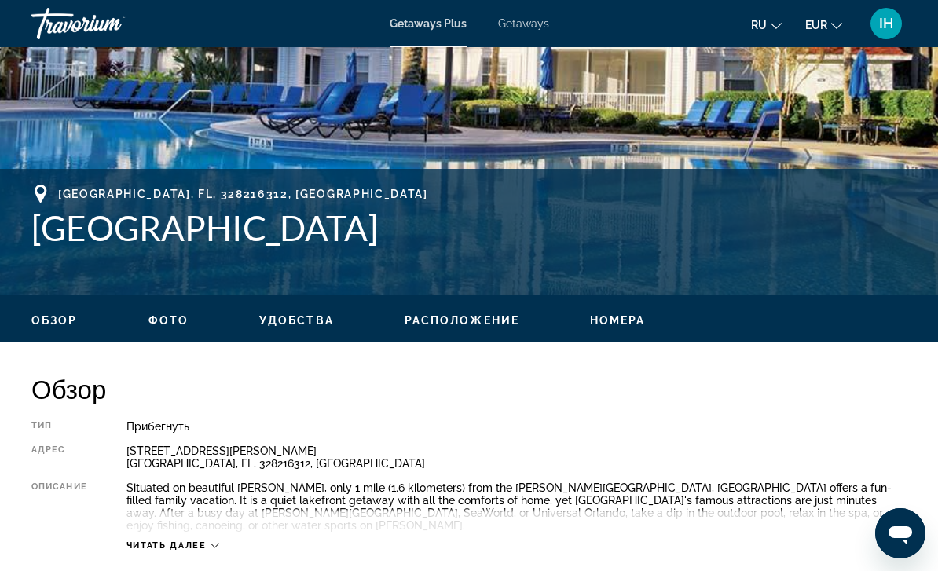
scroll to position [50, 0]
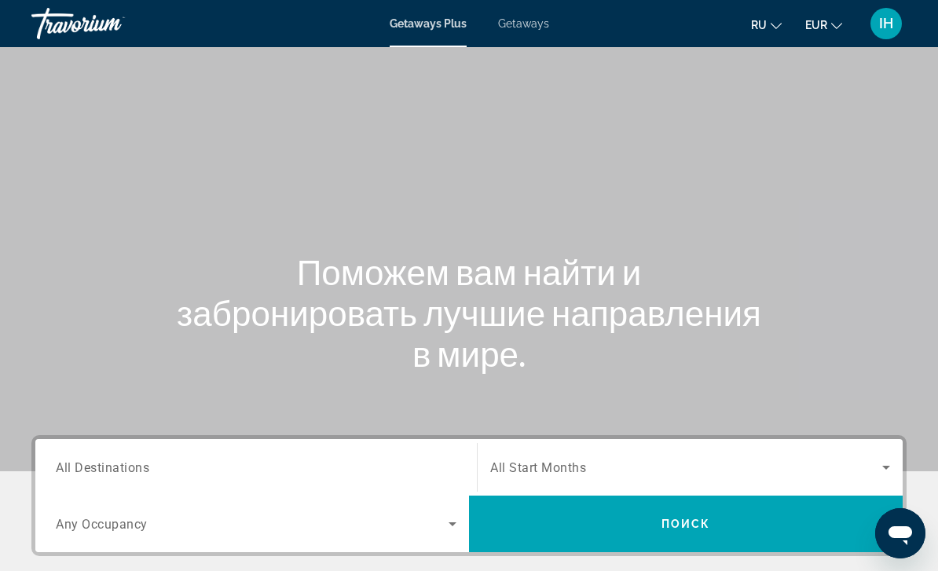
click at [806, 470] on span "Search widget" at bounding box center [686, 467] width 392 height 19
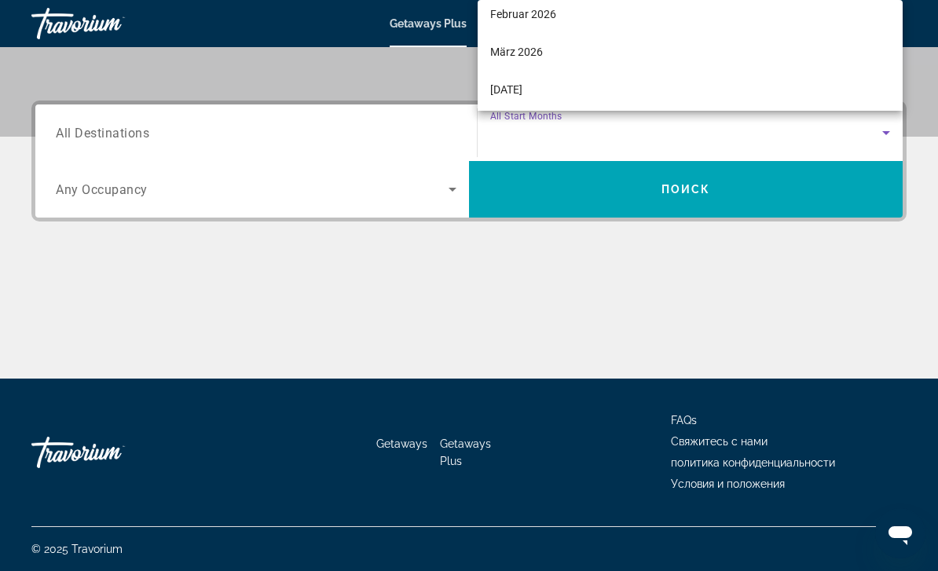
scroll to position [231, 0]
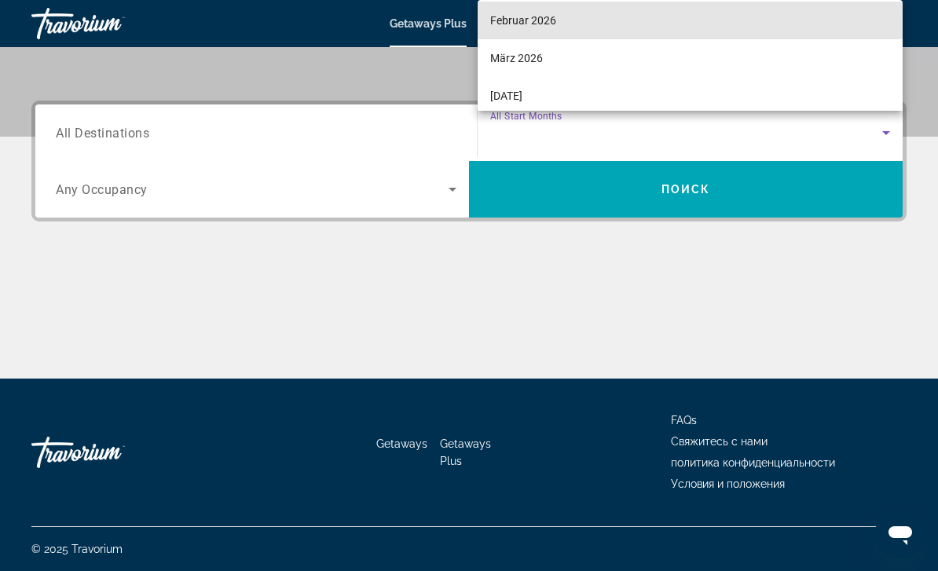
click at [533, 24] on span "Februar 2026" at bounding box center [523, 20] width 66 height 19
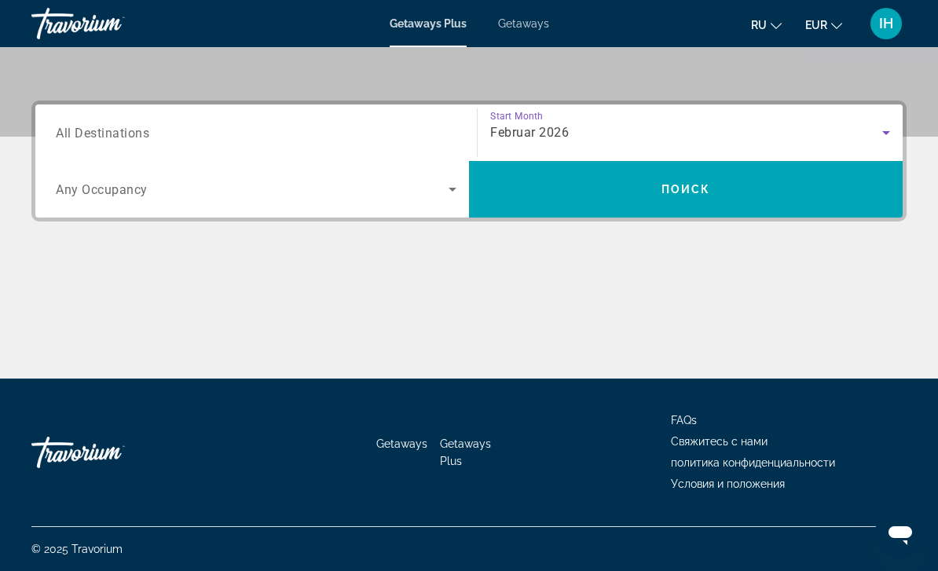
click at [86, 139] on span "All Destinations" at bounding box center [102, 132] width 93 height 15
click at [86, 139] on input "Destination All Destinations" at bounding box center [256, 133] width 400 height 19
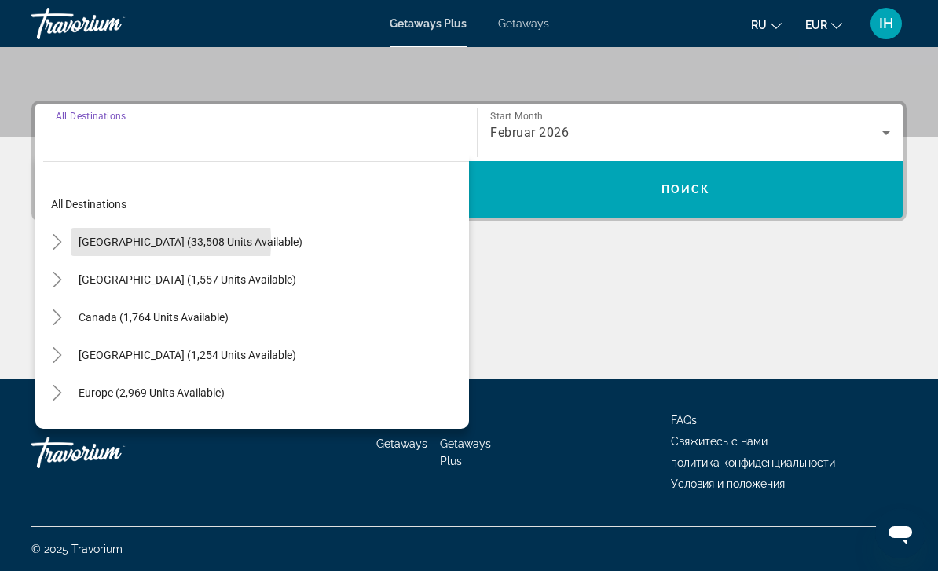
click at [88, 242] on span "[GEOGRAPHIC_DATA] (33,508 units available)" at bounding box center [191, 242] width 224 height 13
type input "**********"
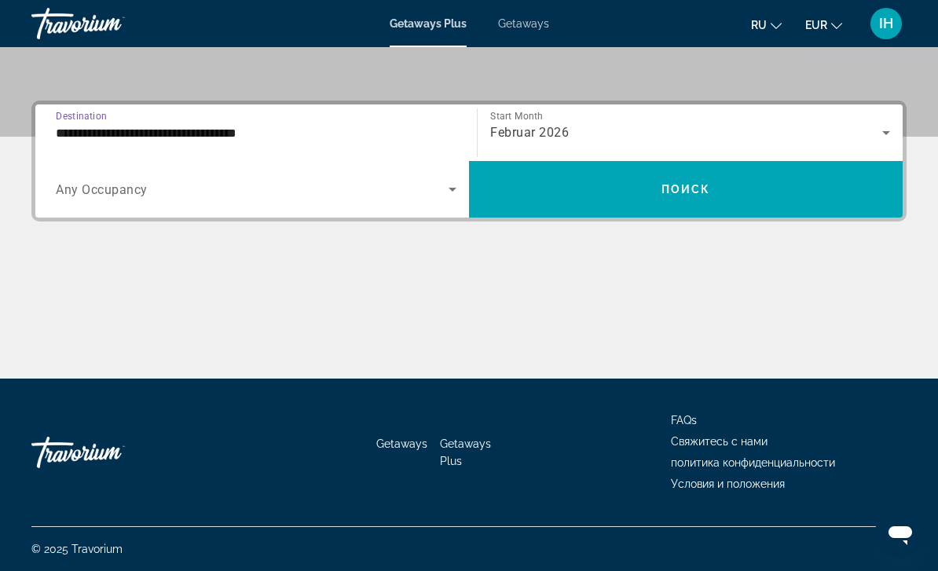
click at [86, 192] on span "Any Occupancy" at bounding box center [102, 189] width 92 height 15
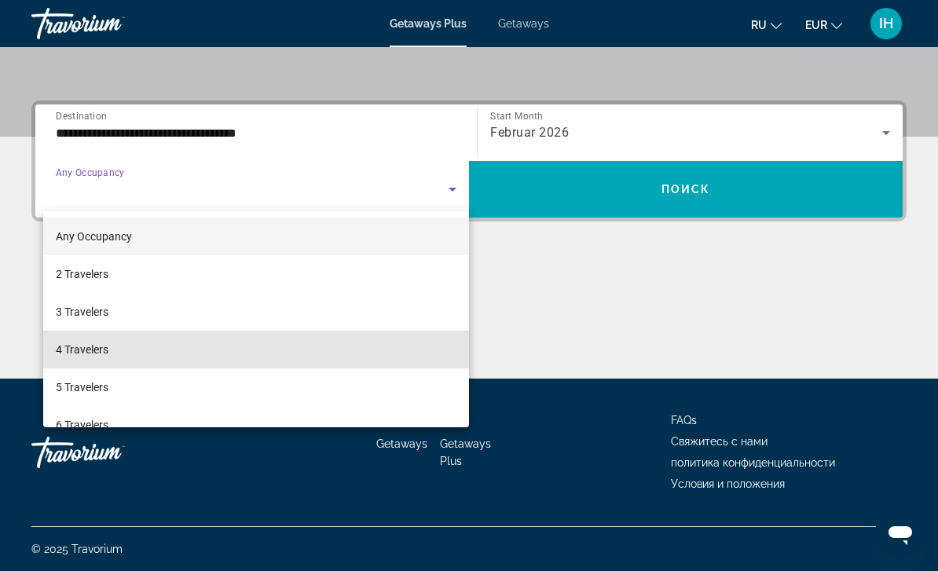
click at [79, 346] on span "4 Travelers" at bounding box center [82, 349] width 53 height 19
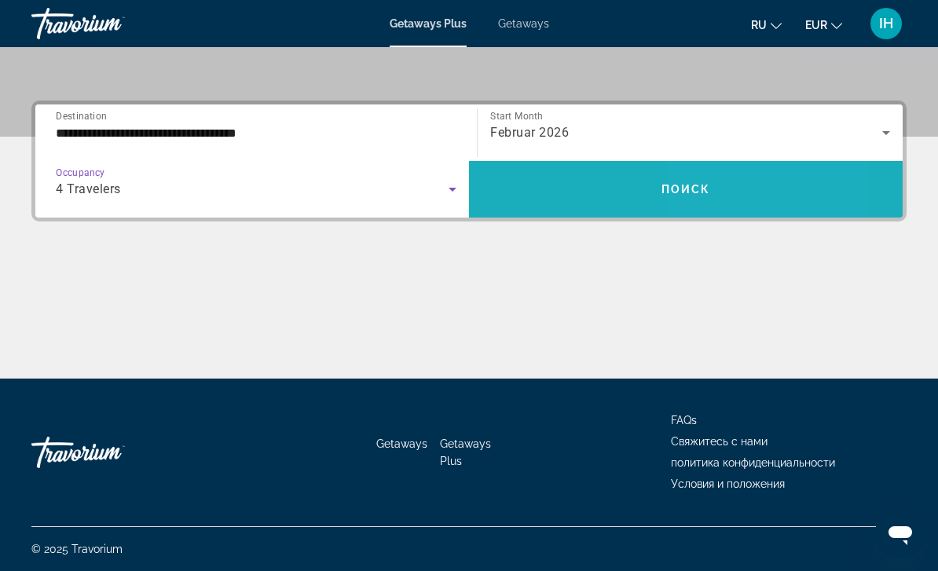
click at [719, 196] on span "Search widget" at bounding box center [685, 189] width 433 height 38
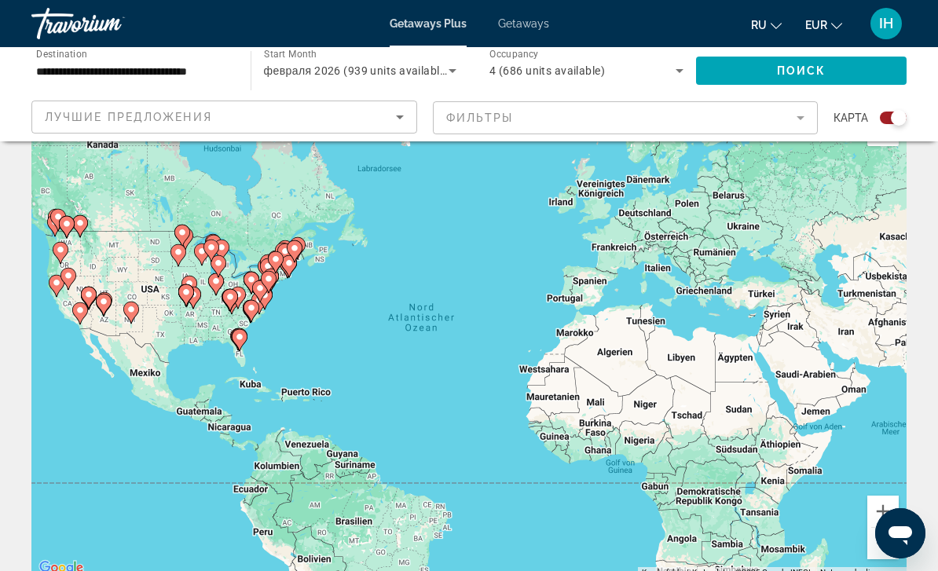
click at [241, 336] on icon "Main content" at bounding box center [239, 340] width 14 height 20
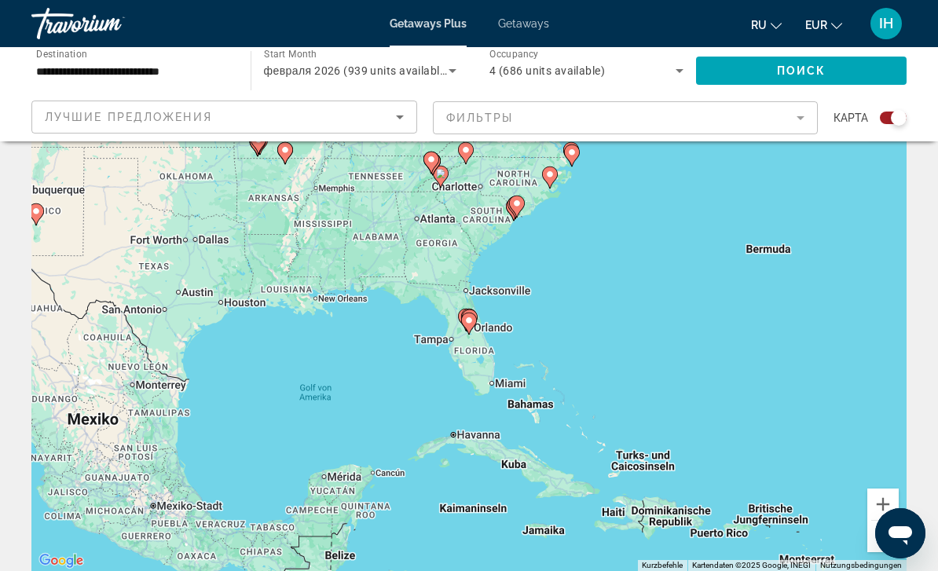
click at [470, 317] on image "Main content" at bounding box center [468, 320] width 9 height 9
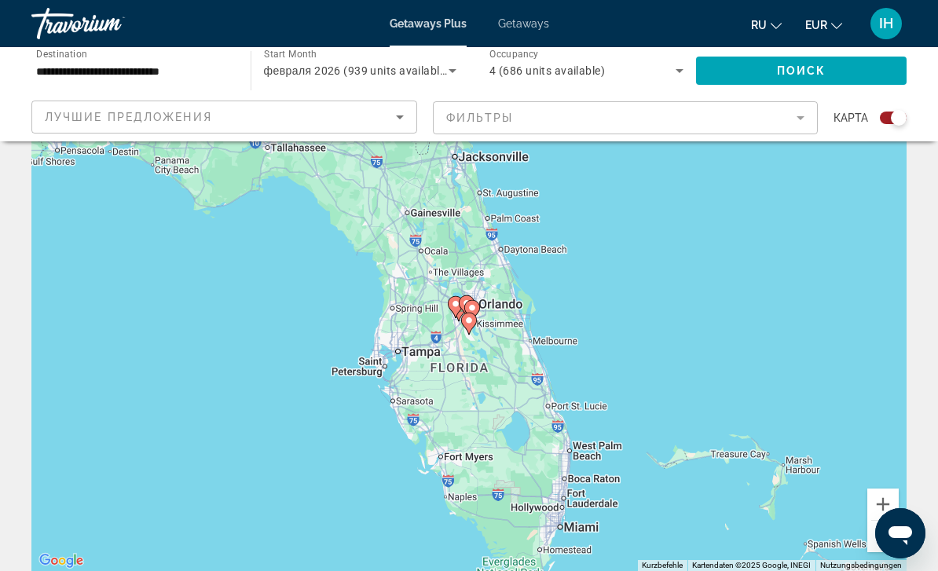
type input "**********"
click at [469, 310] on image "Main content" at bounding box center [471, 307] width 9 height 9
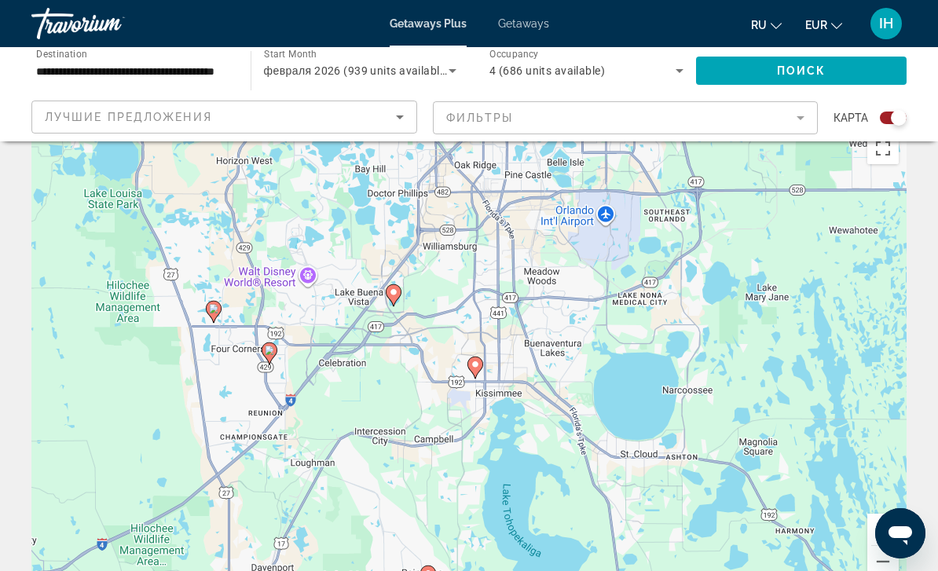
scroll to position [27, 0]
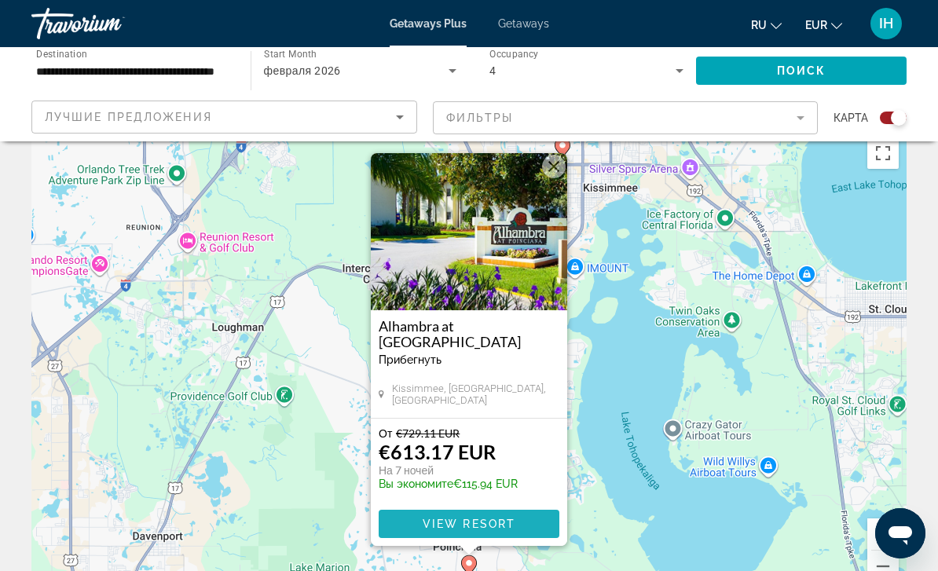
click at [503, 525] on span "View Resort" at bounding box center [468, 523] width 93 height 13
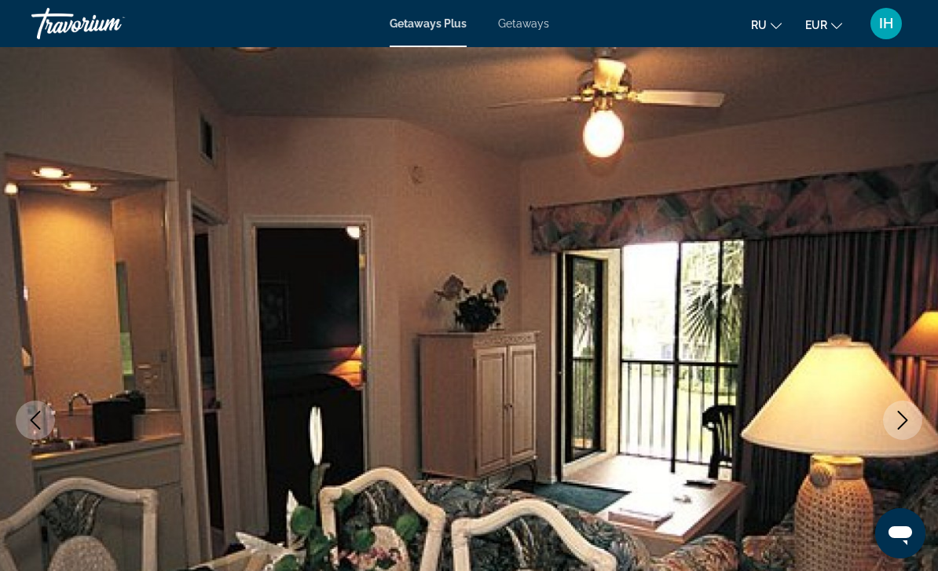
click at [905, 419] on icon "Next image" at bounding box center [902, 420] width 19 height 19
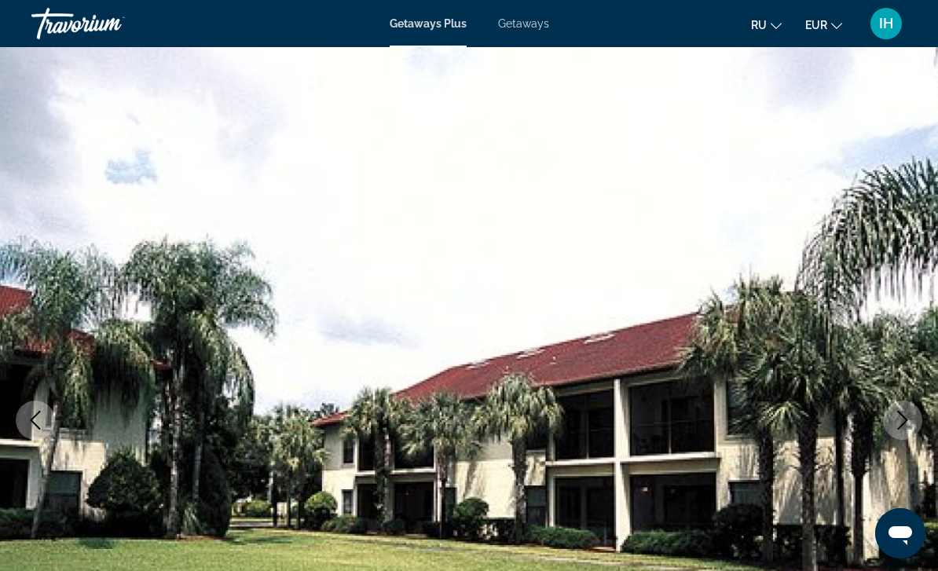
click at [887, 422] on button "Next image" at bounding box center [902, 419] width 39 height 39
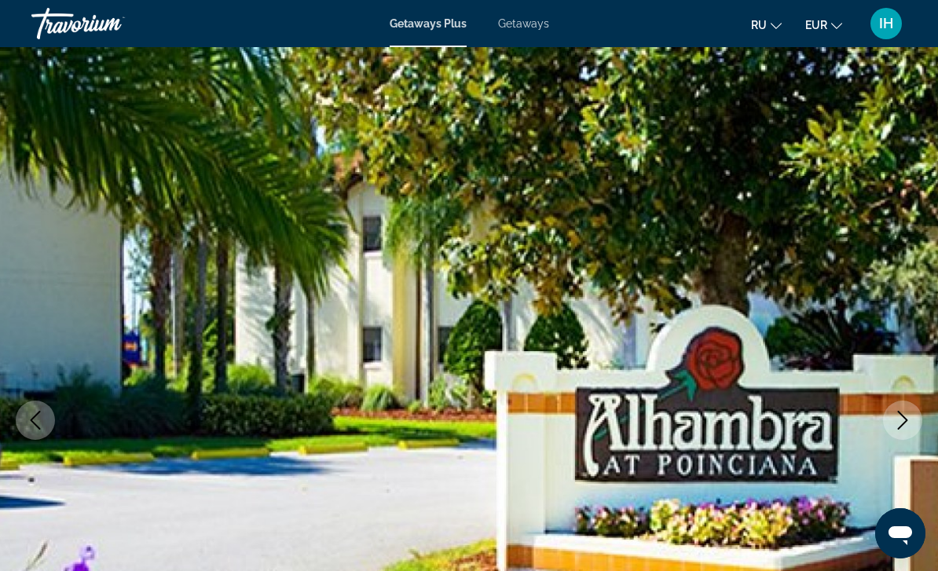
click at [893, 424] on icon "Next image" at bounding box center [902, 420] width 19 height 19
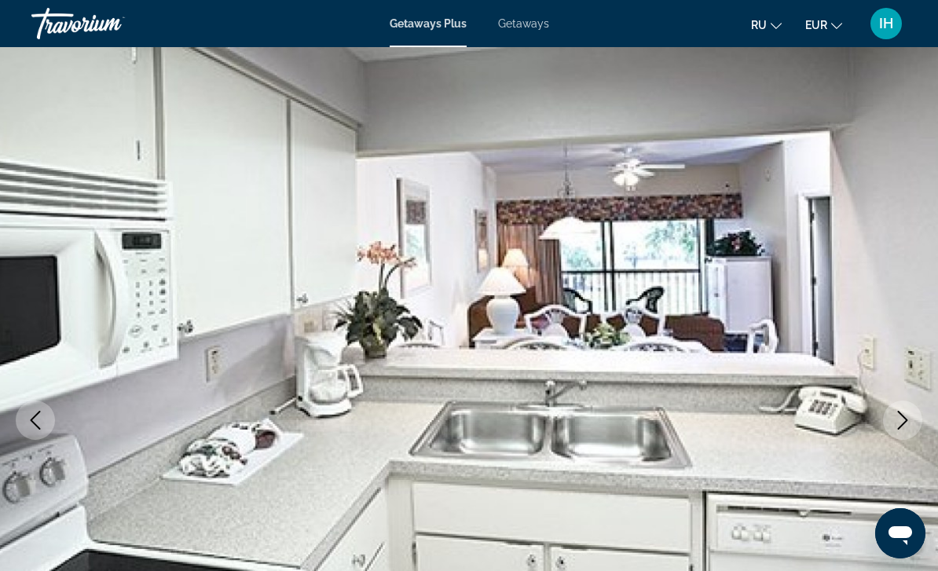
click at [904, 425] on icon "Next image" at bounding box center [902, 420] width 19 height 19
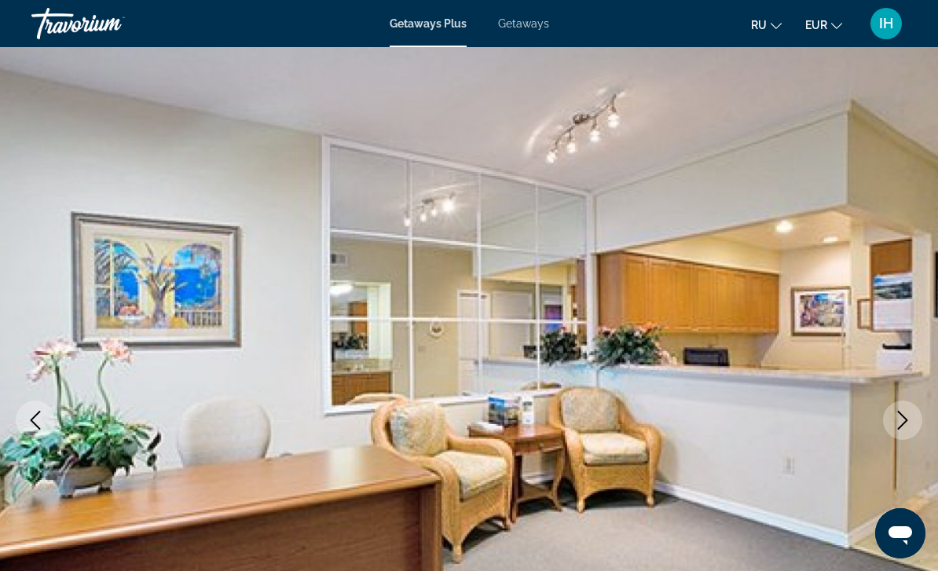
click at [898, 420] on icon "Next image" at bounding box center [902, 420] width 19 height 19
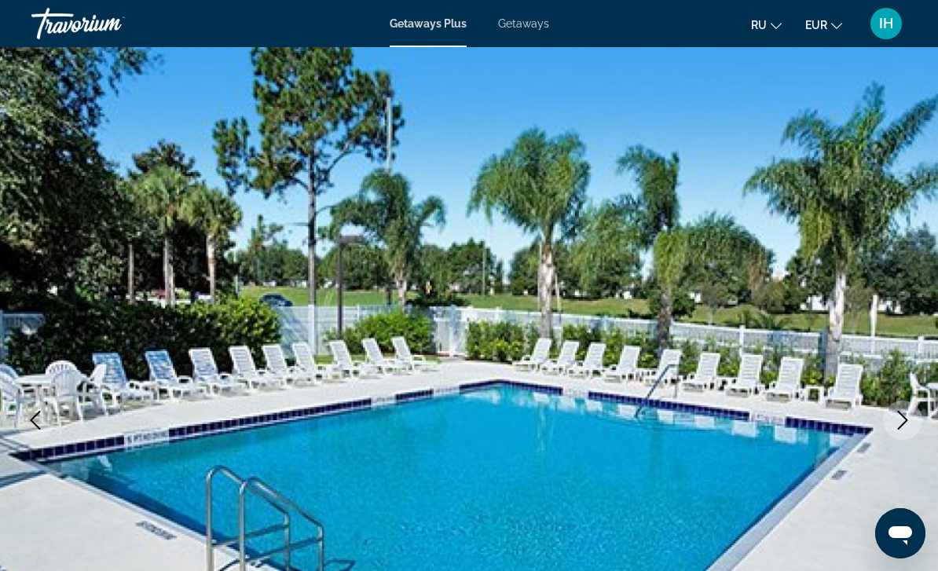
click at [890, 415] on button "Next image" at bounding box center [902, 419] width 39 height 39
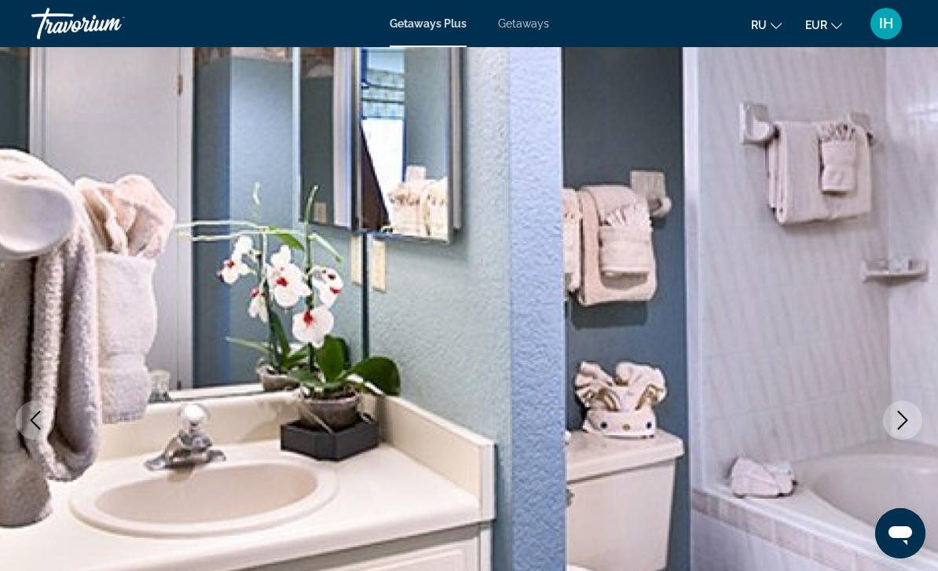
click at [890, 423] on button "Next image" at bounding box center [902, 419] width 39 height 39
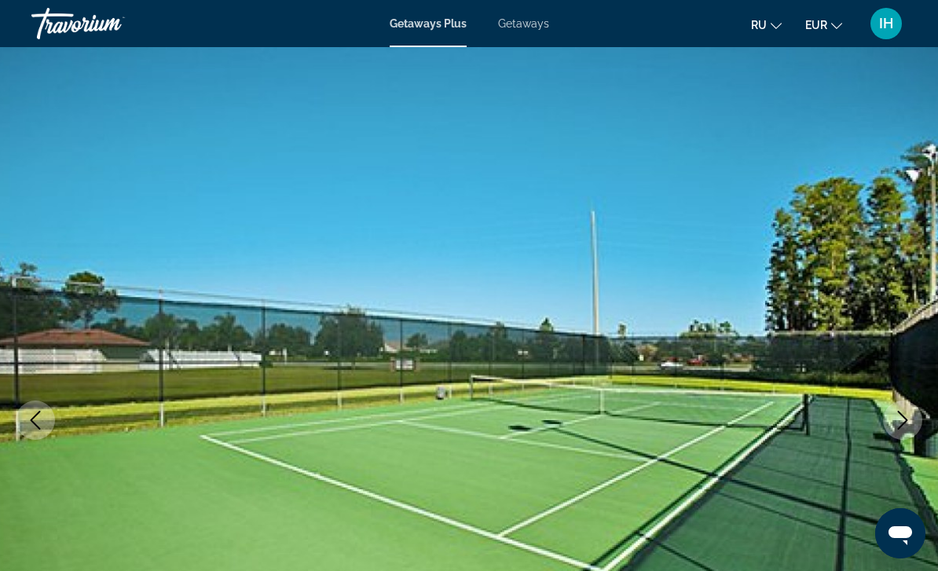
click at [899, 424] on icon "Next image" at bounding box center [902, 420] width 19 height 19
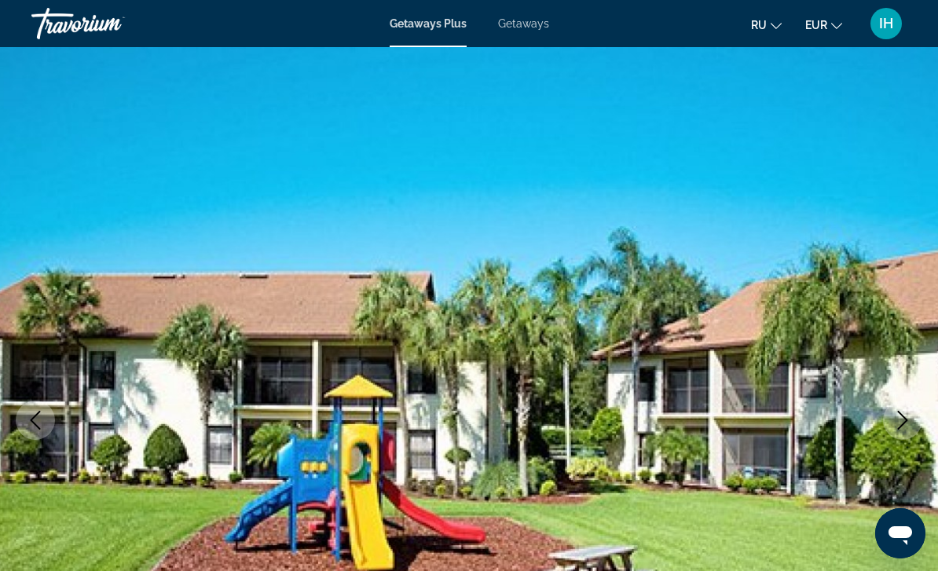
click at [899, 422] on icon "Next image" at bounding box center [902, 420] width 19 height 19
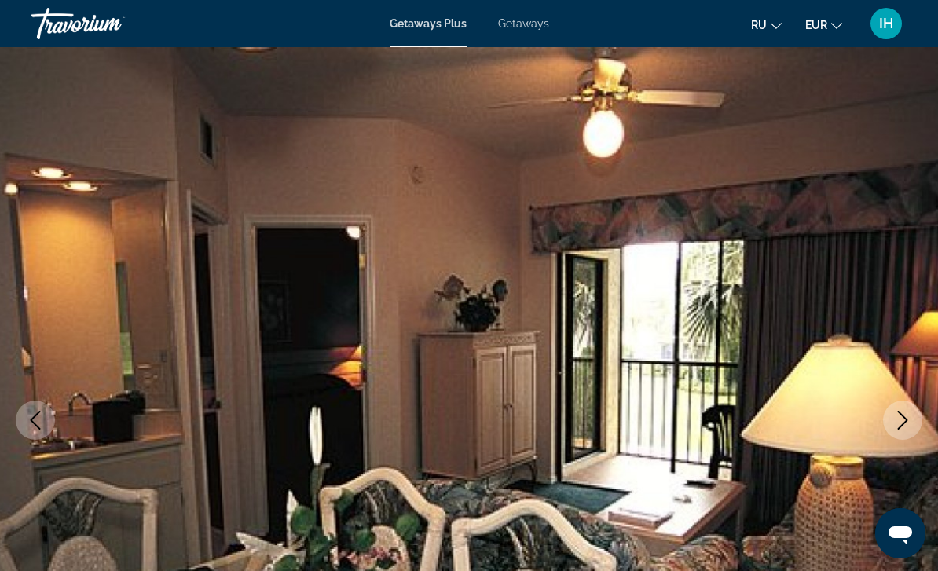
click at [895, 415] on icon "Next image" at bounding box center [902, 420] width 19 height 19
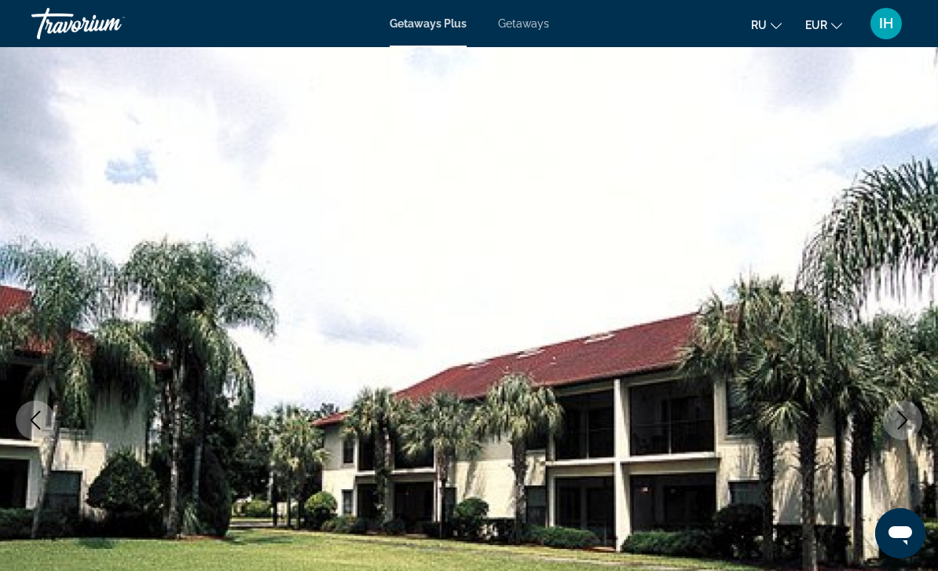
click at [897, 415] on icon "Next image" at bounding box center [902, 420] width 19 height 19
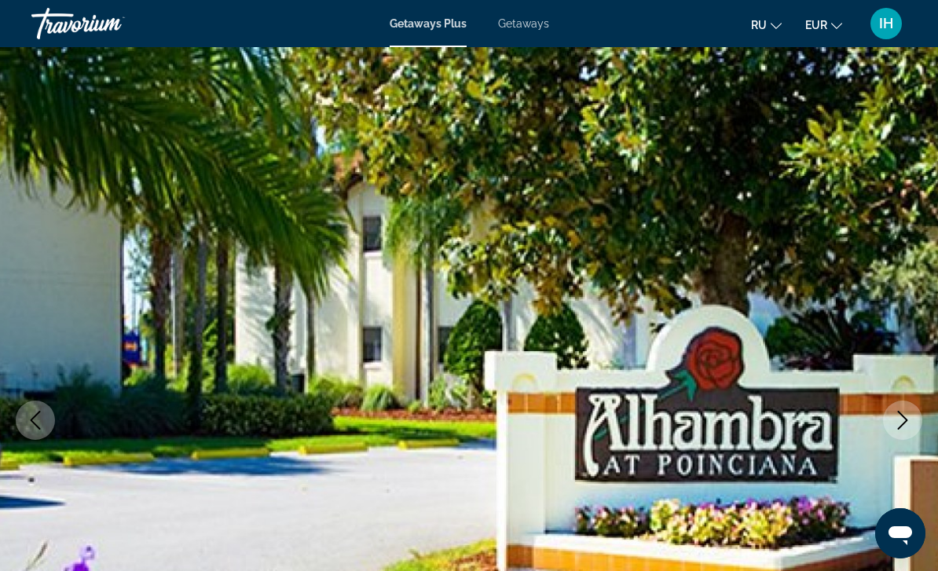
click at [898, 415] on icon "Next image" at bounding box center [902, 420] width 19 height 19
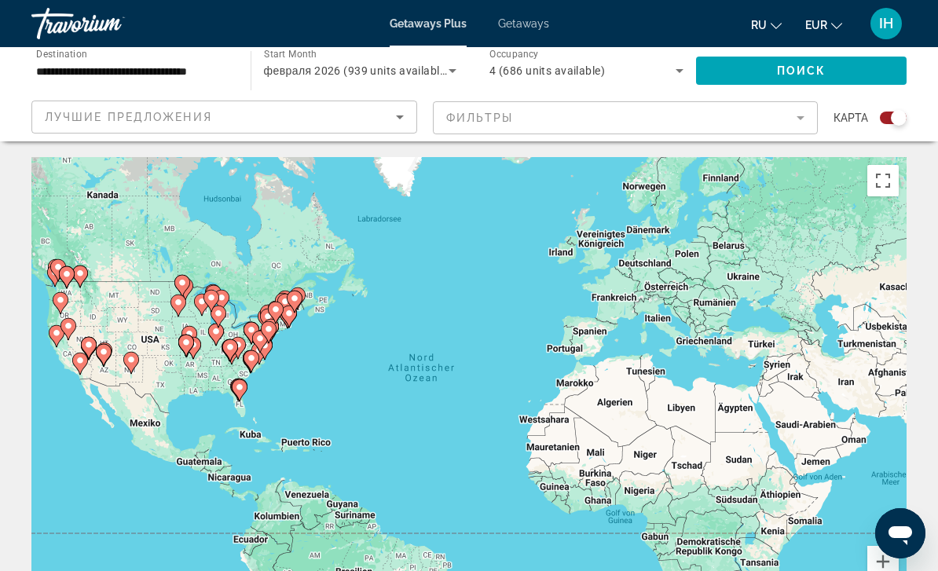
click at [243, 382] on image "Main content" at bounding box center [239, 386] width 9 height 9
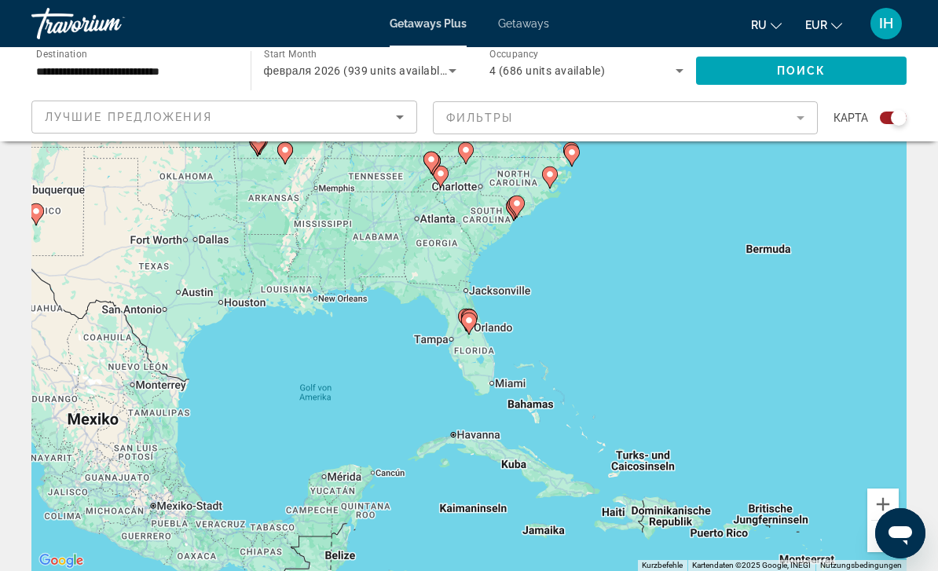
click at [467, 313] on icon "Main content" at bounding box center [469, 323] width 14 height 20
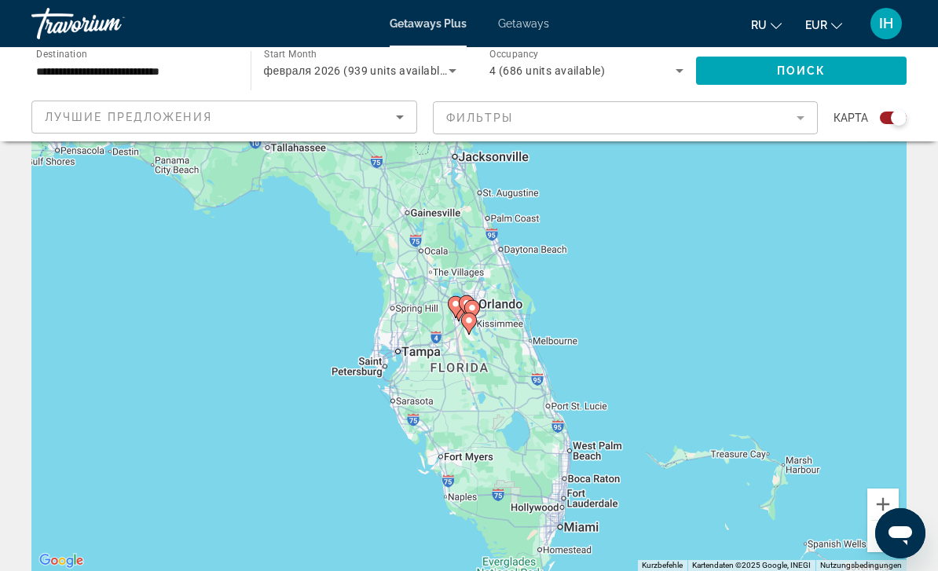
type input "**********"
click at [471, 305] on image "Main content" at bounding box center [471, 307] width 9 height 9
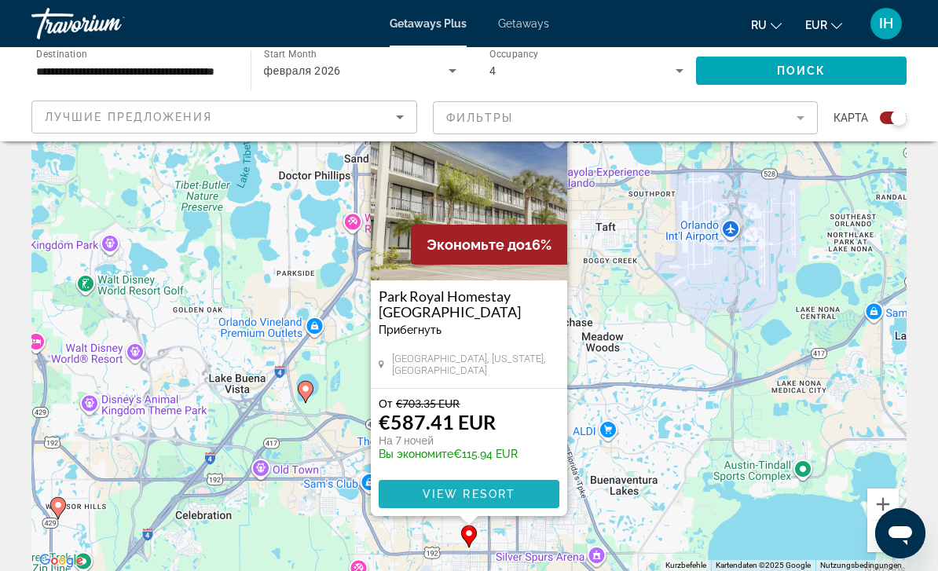
click at [505, 494] on span "View Resort" at bounding box center [468, 494] width 93 height 13
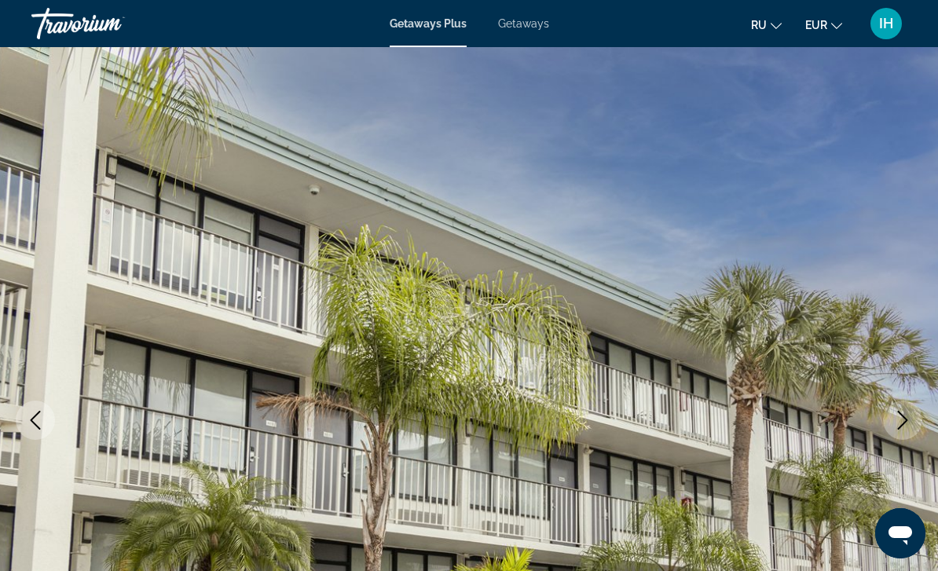
click at [891, 418] on button "Next image" at bounding box center [902, 419] width 39 height 39
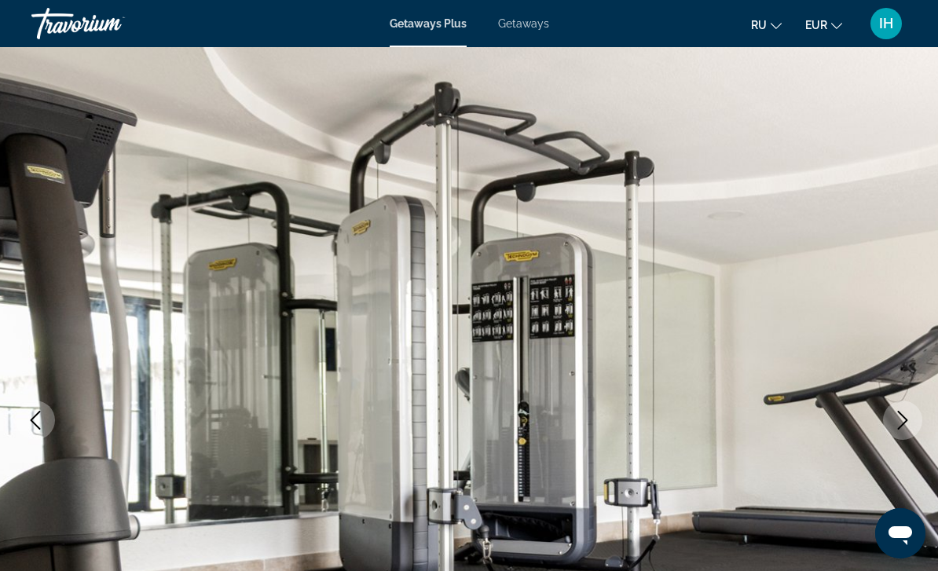
click at [894, 419] on icon "Next image" at bounding box center [902, 420] width 19 height 19
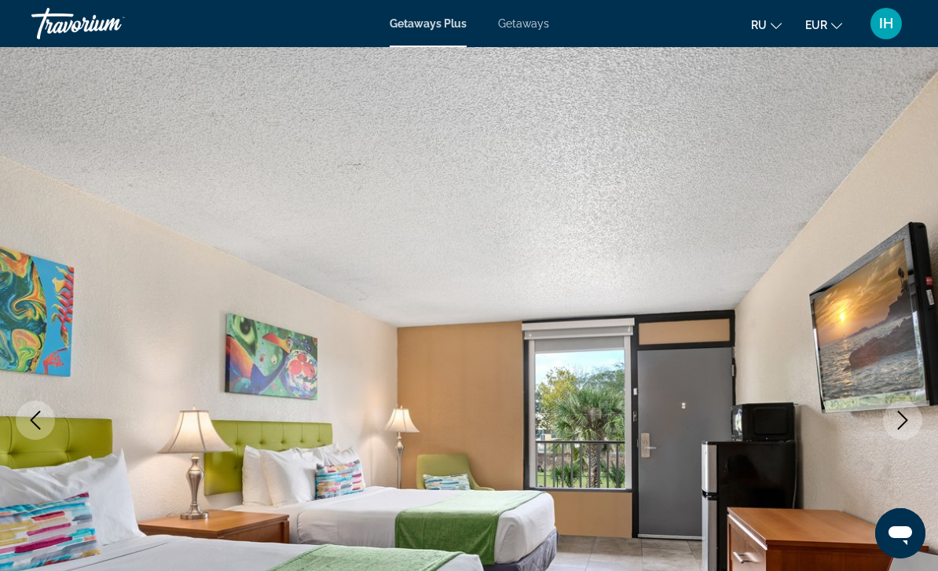
click at [894, 429] on icon "Next image" at bounding box center [902, 420] width 19 height 19
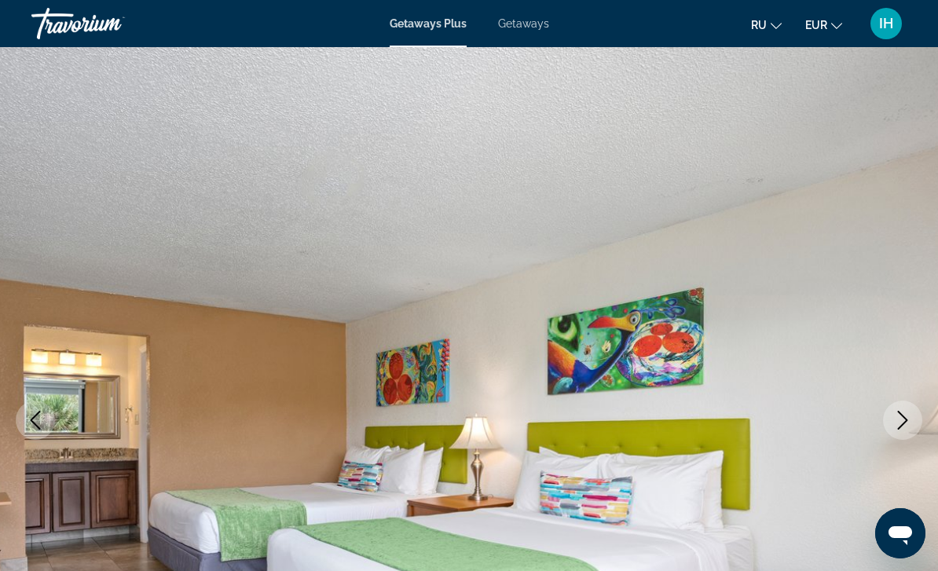
click at [901, 426] on icon "Next image" at bounding box center [903, 420] width 10 height 19
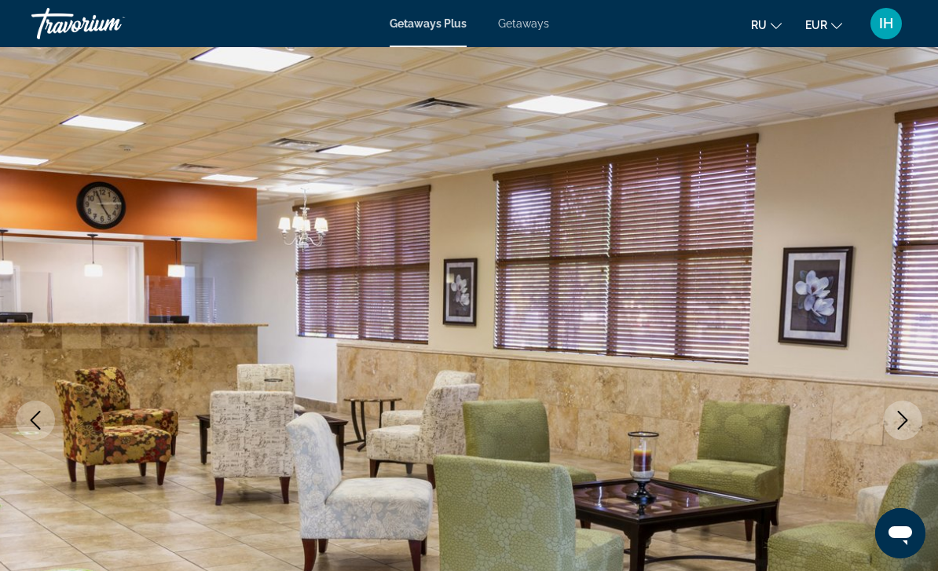
click at [898, 427] on icon "Next image" at bounding box center [902, 420] width 19 height 19
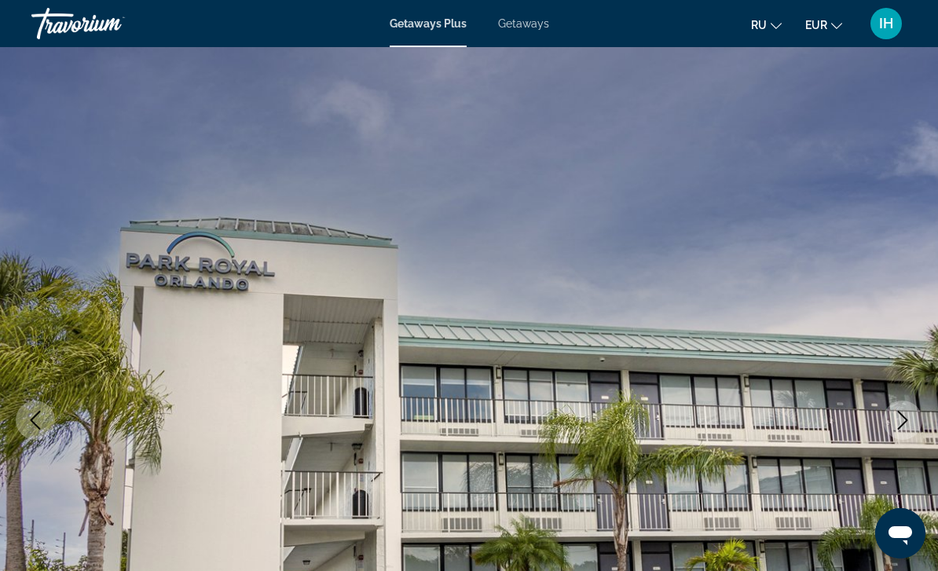
click at [891, 429] on button "Next image" at bounding box center [902, 419] width 39 height 39
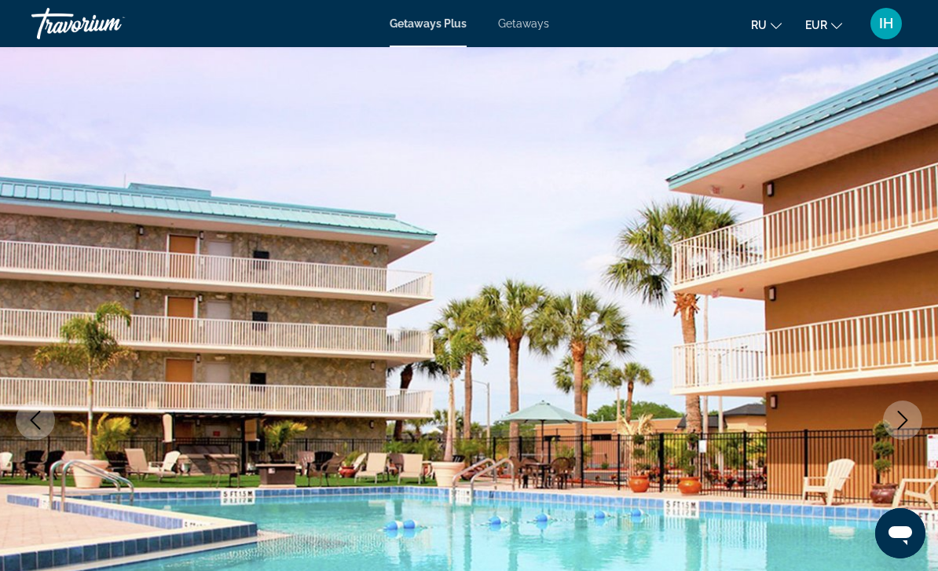
click at [891, 424] on button "Next image" at bounding box center [902, 419] width 39 height 39
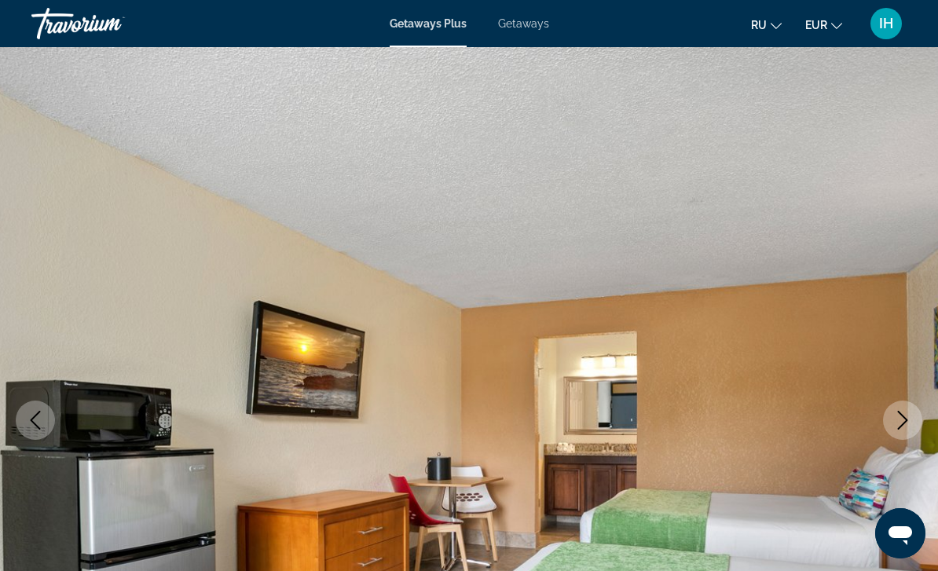
click at [892, 426] on button "Next image" at bounding box center [902, 419] width 39 height 39
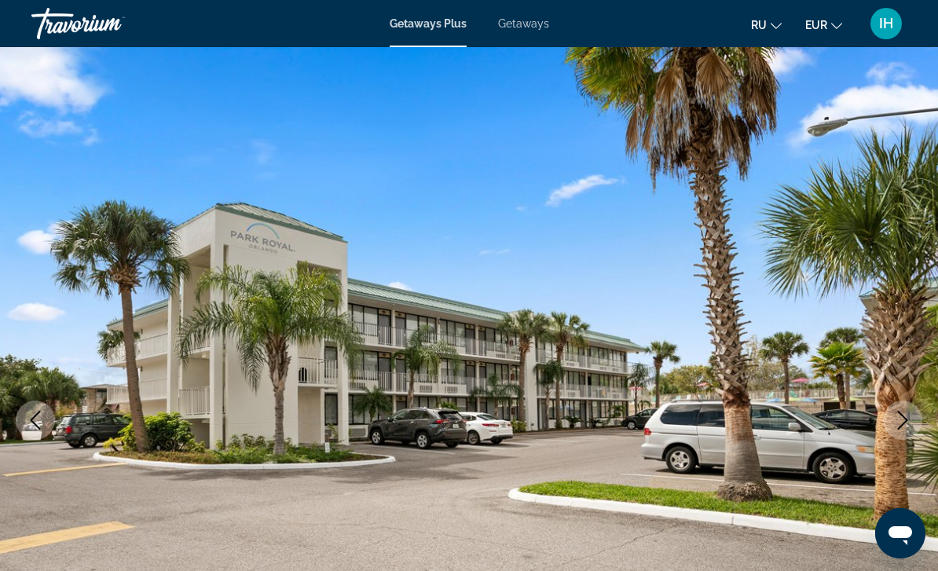
click at [890, 422] on button "Next image" at bounding box center [902, 419] width 39 height 39
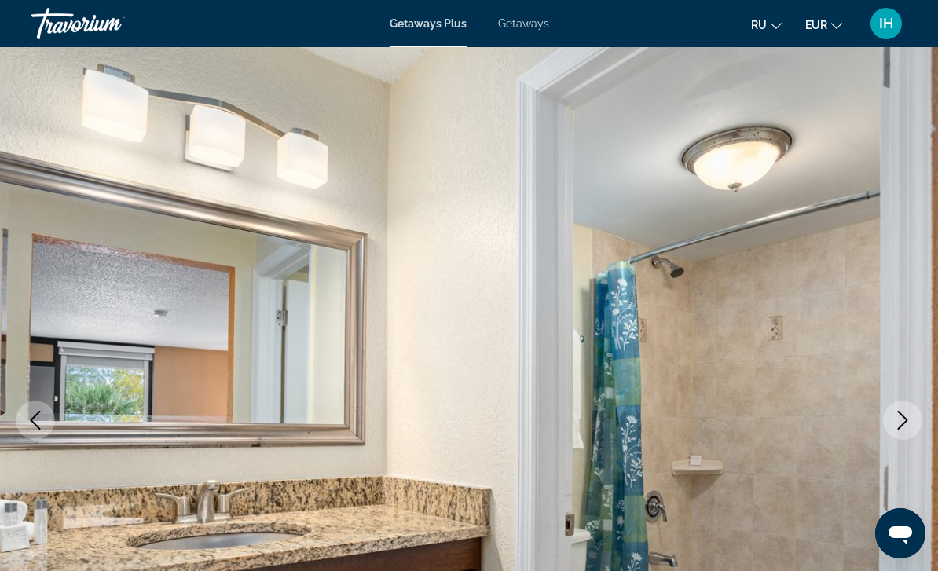
click at [898, 426] on icon "Next image" at bounding box center [902, 420] width 19 height 19
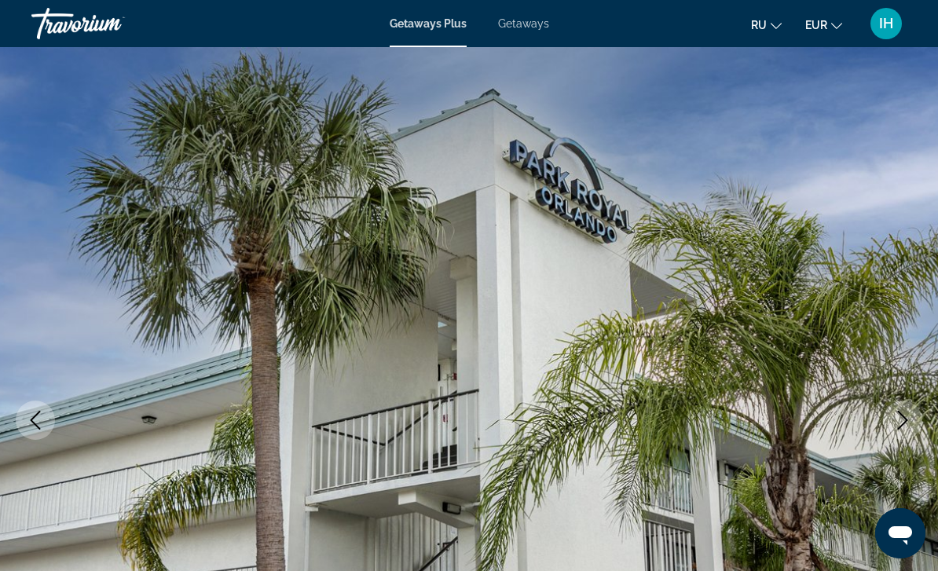
click at [894, 426] on icon "Next image" at bounding box center [902, 420] width 19 height 19
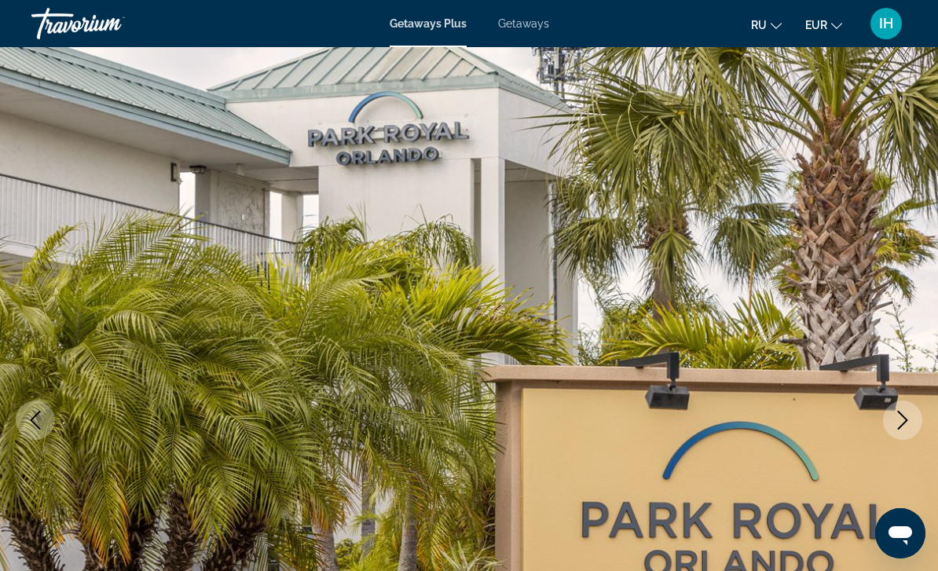
click at [894, 425] on icon "Next image" at bounding box center [902, 420] width 19 height 19
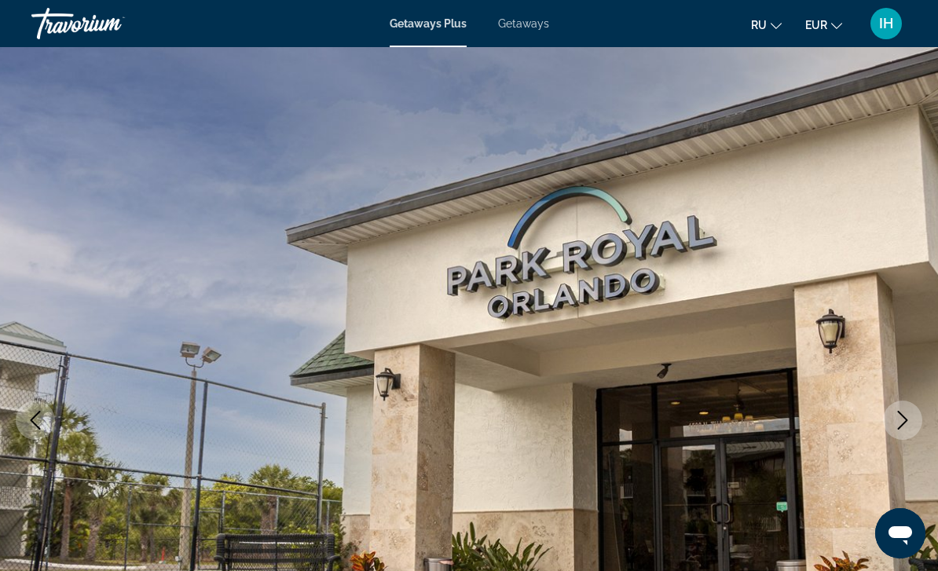
click at [896, 425] on icon "Next image" at bounding box center [902, 420] width 19 height 19
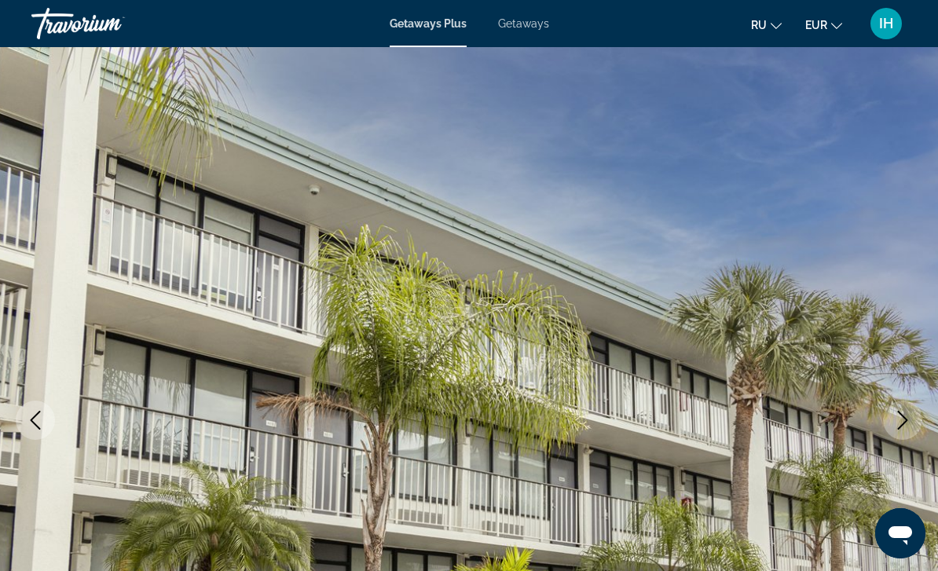
click at [910, 425] on icon "Next image" at bounding box center [902, 420] width 19 height 19
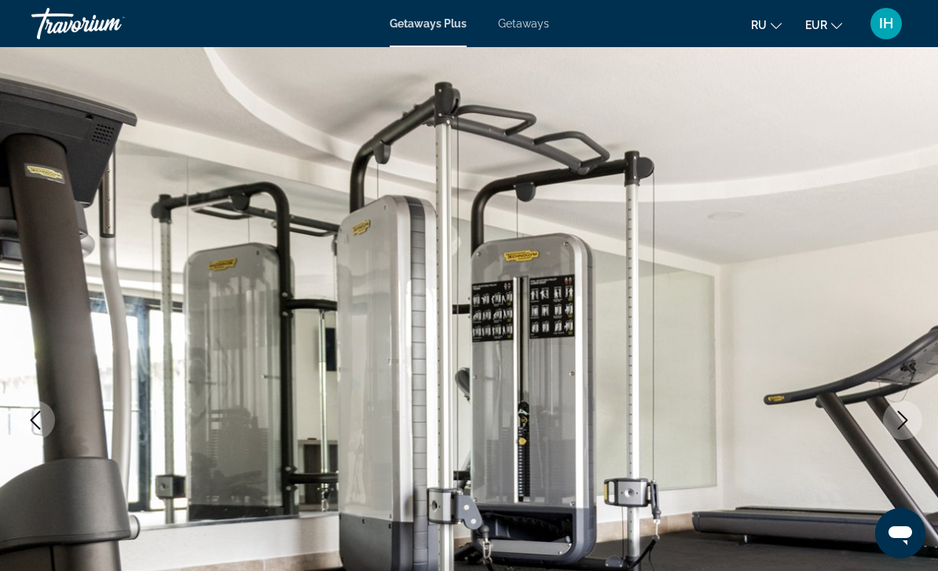
click at [893, 428] on icon "Next image" at bounding box center [902, 420] width 19 height 19
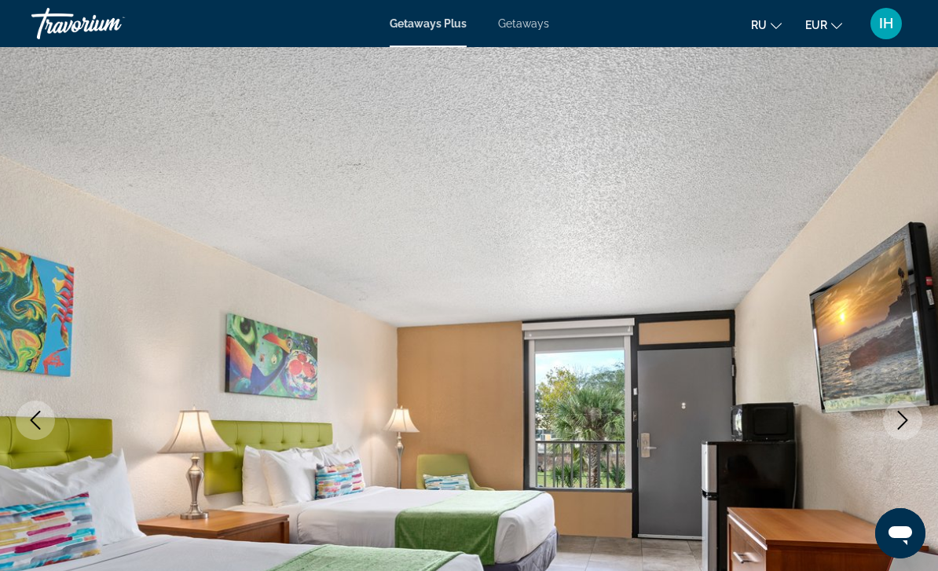
click at [887, 429] on button "Next image" at bounding box center [902, 419] width 39 height 39
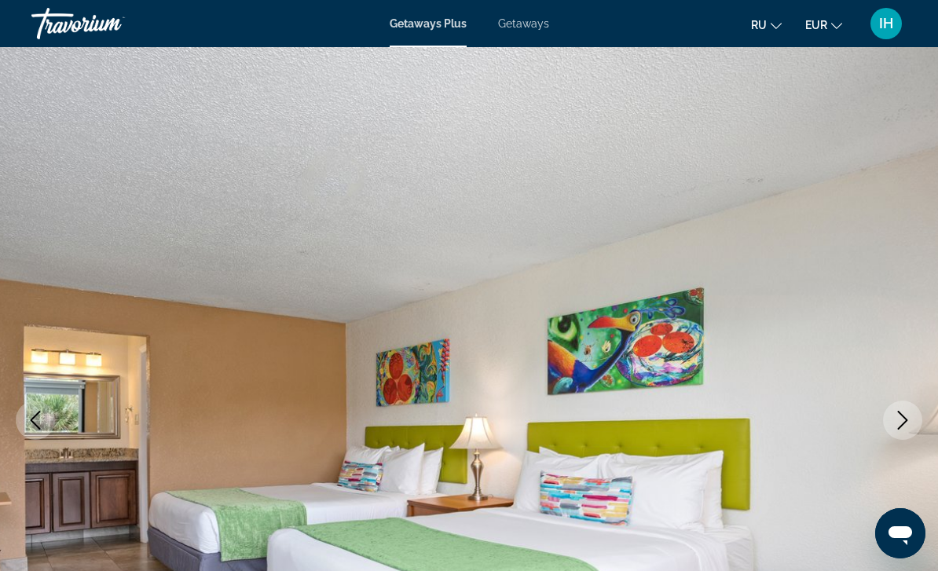
click at [883, 426] on img "Main content" at bounding box center [469, 420] width 938 height 746
click at [898, 418] on icon "Next image" at bounding box center [902, 420] width 19 height 19
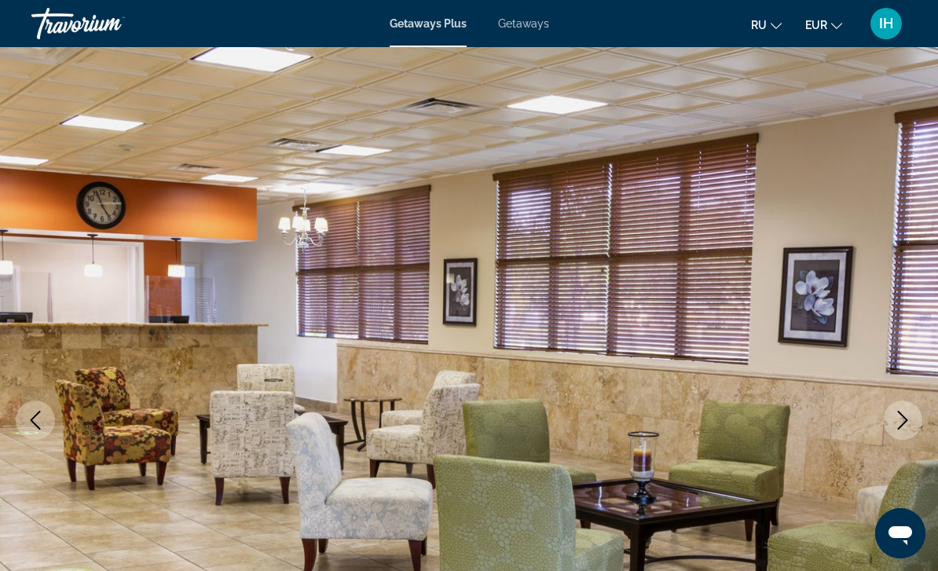
click at [894, 424] on icon "Next image" at bounding box center [902, 420] width 19 height 19
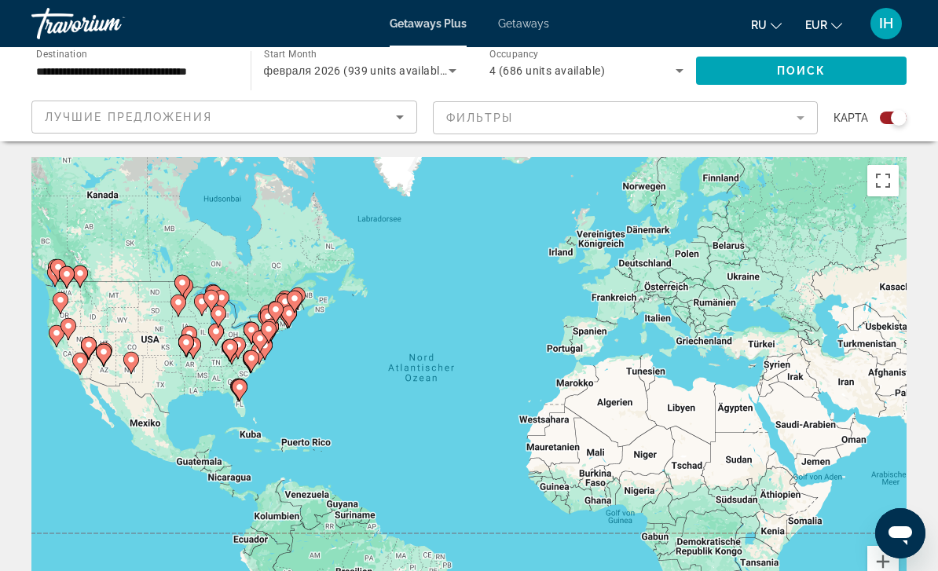
click at [235, 380] on icon "Main content" at bounding box center [239, 390] width 14 height 20
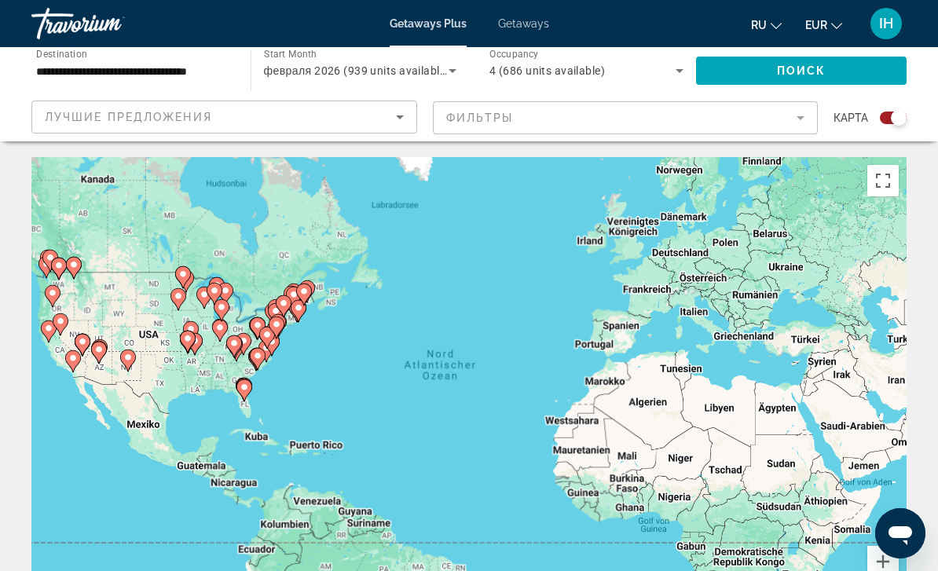
scroll to position [57, 0]
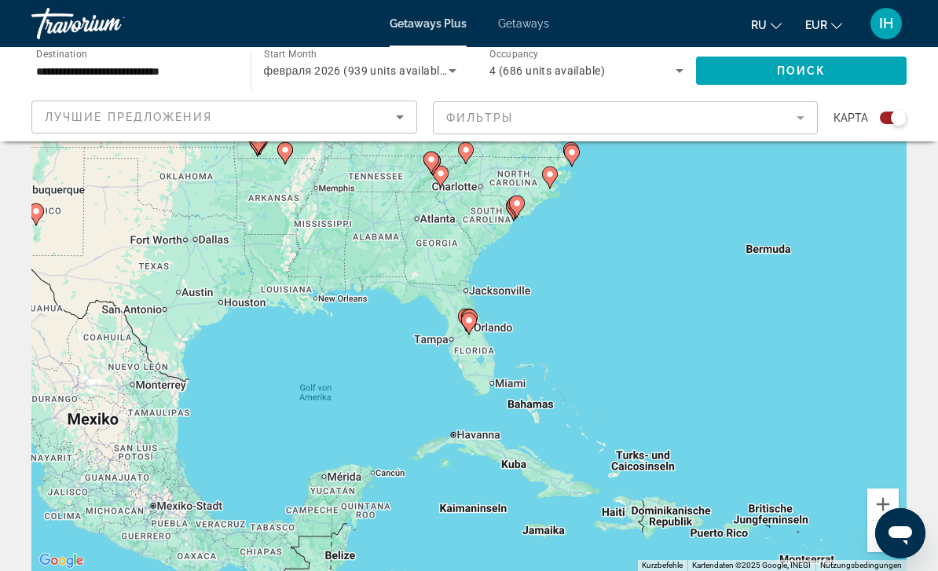
click at [465, 316] on image "Main content" at bounding box center [468, 320] width 9 height 9
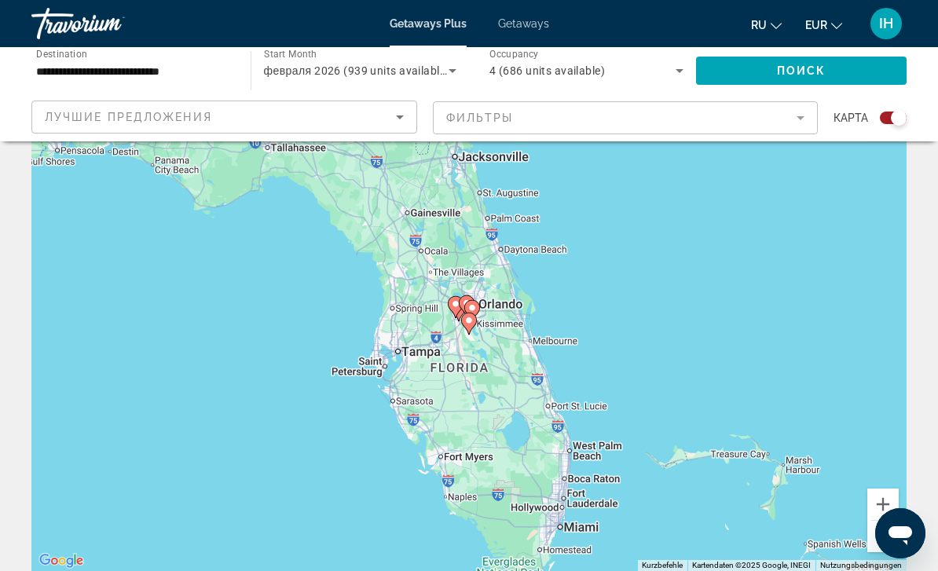
type input "**********"
click at [471, 316] on image "Main content" at bounding box center [468, 320] width 9 height 9
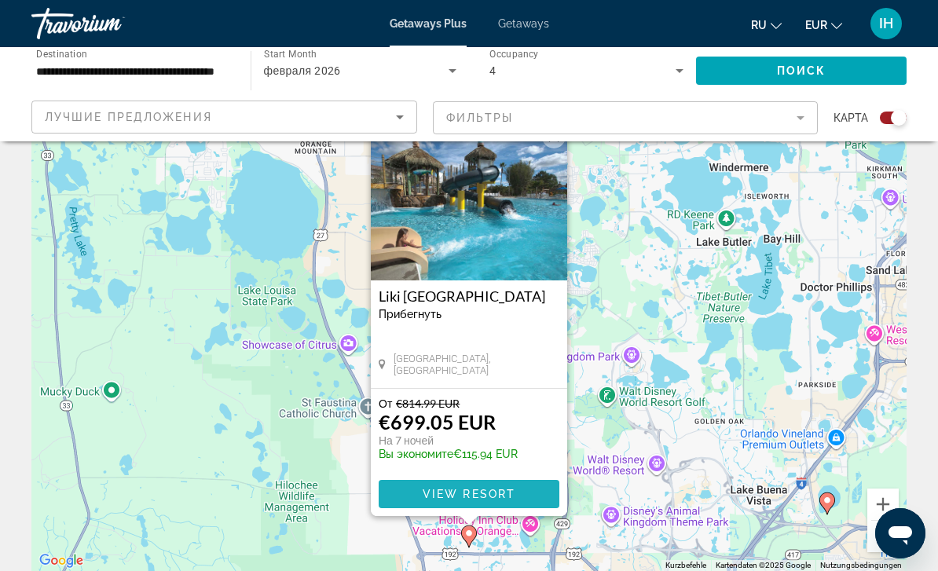
click at [494, 500] on span "View Resort" at bounding box center [468, 494] width 93 height 13
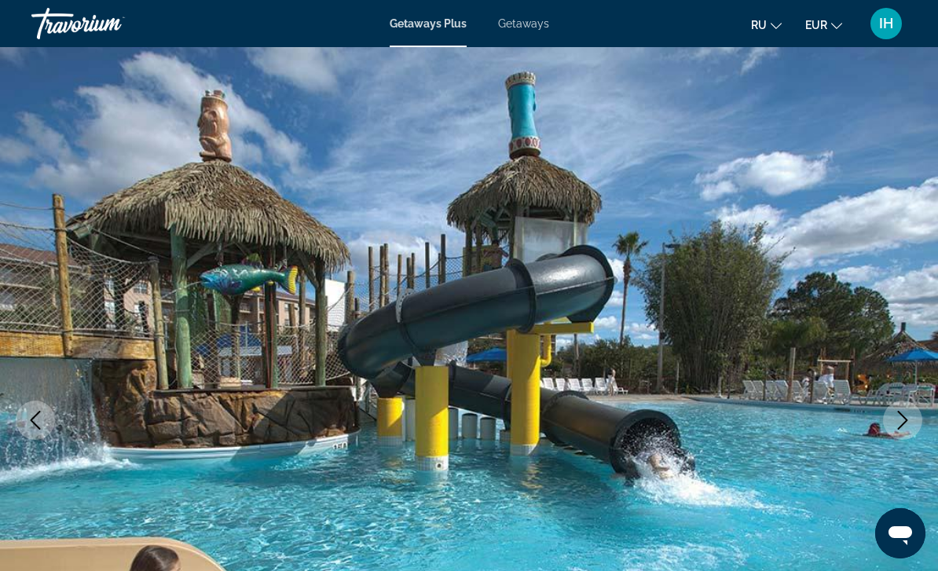
click at [887, 414] on button "Next image" at bounding box center [902, 419] width 39 height 39
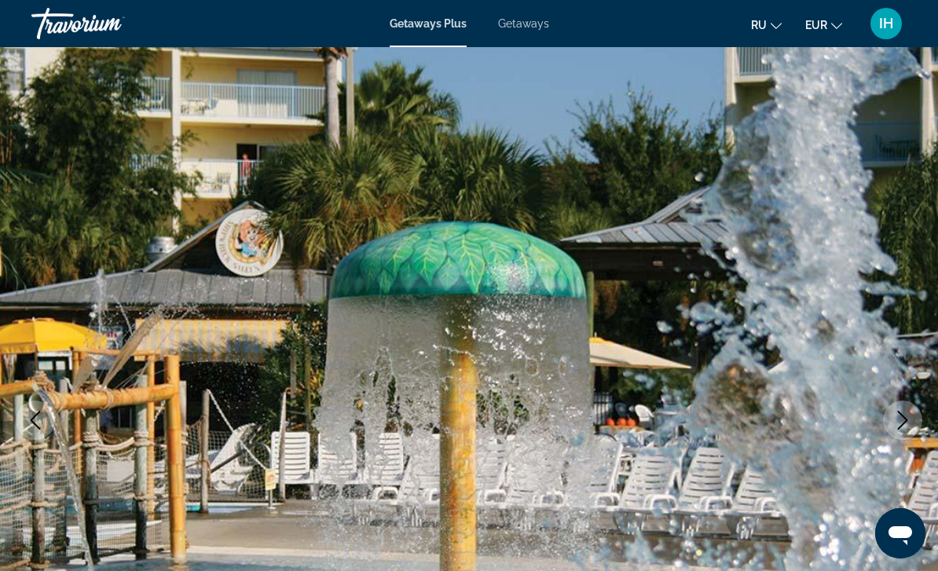
click at [886, 410] on button "Next image" at bounding box center [902, 419] width 39 height 39
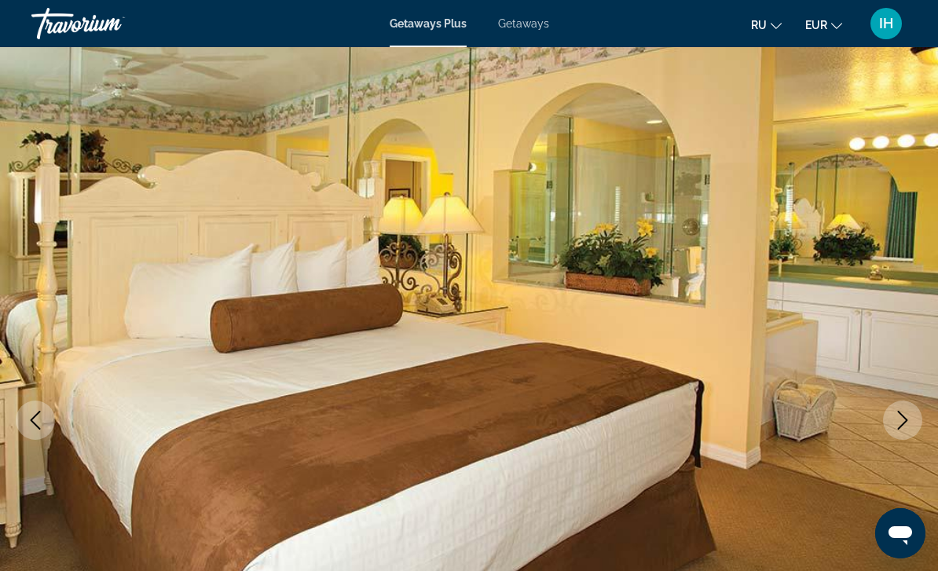
click at [891, 412] on button "Next image" at bounding box center [902, 419] width 39 height 39
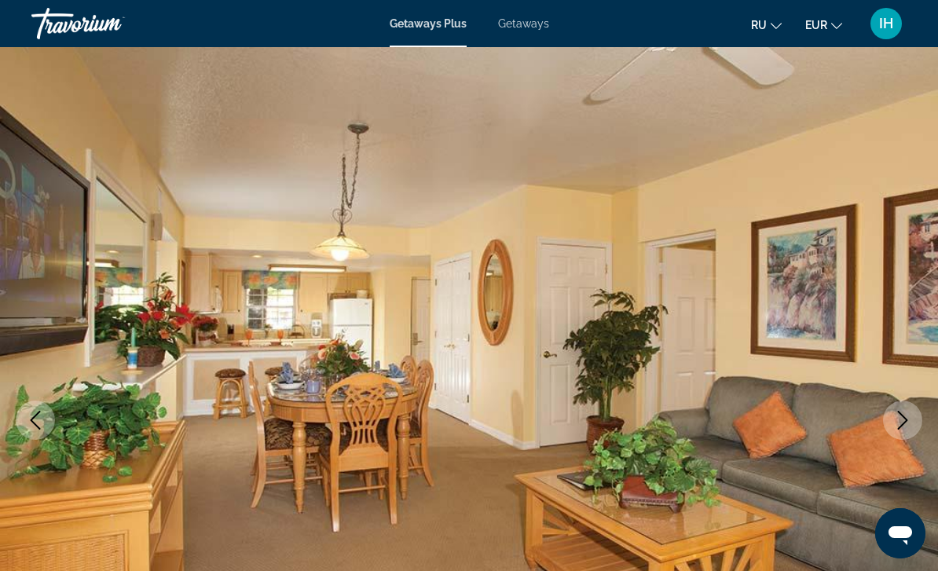
click at [893, 412] on icon "Next image" at bounding box center [902, 420] width 19 height 19
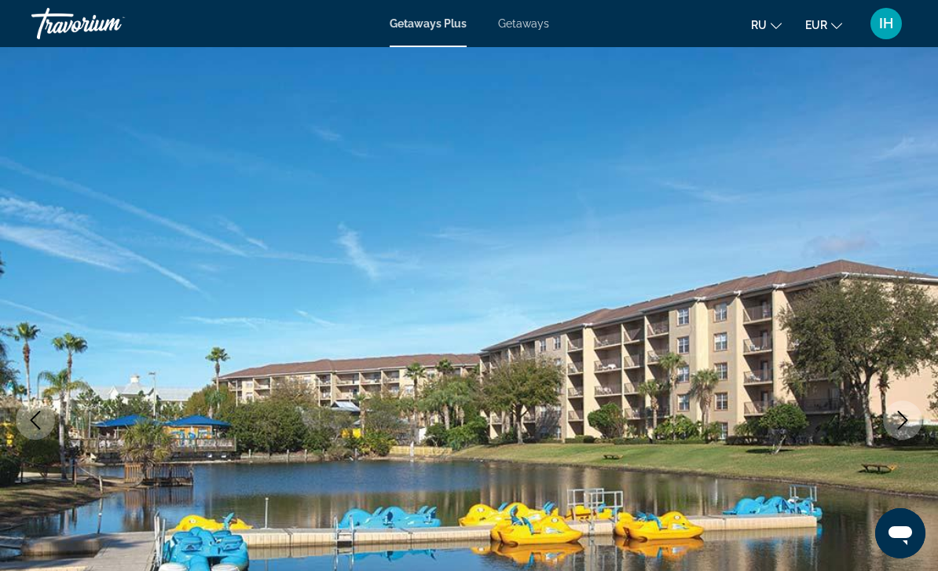
click at [888, 423] on button "Next image" at bounding box center [902, 419] width 39 height 39
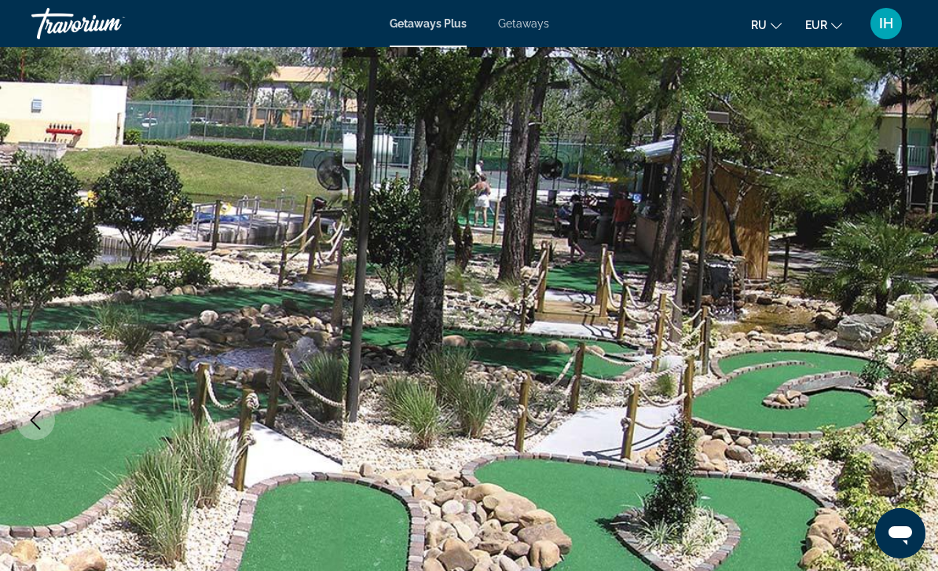
click at [901, 412] on icon "Next image" at bounding box center [902, 420] width 19 height 19
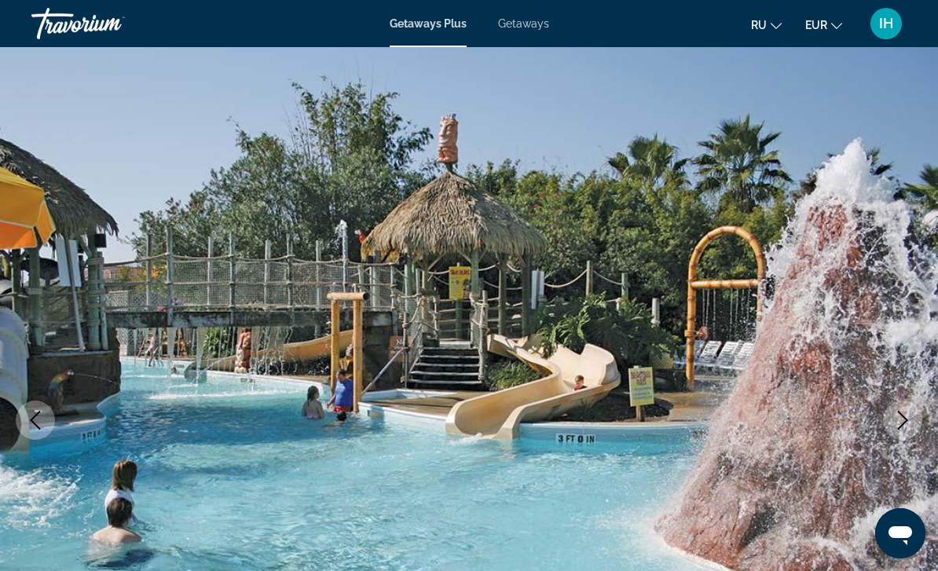
click at [895, 417] on icon "Next image" at bounding box center [902, 420] width 19 height 19
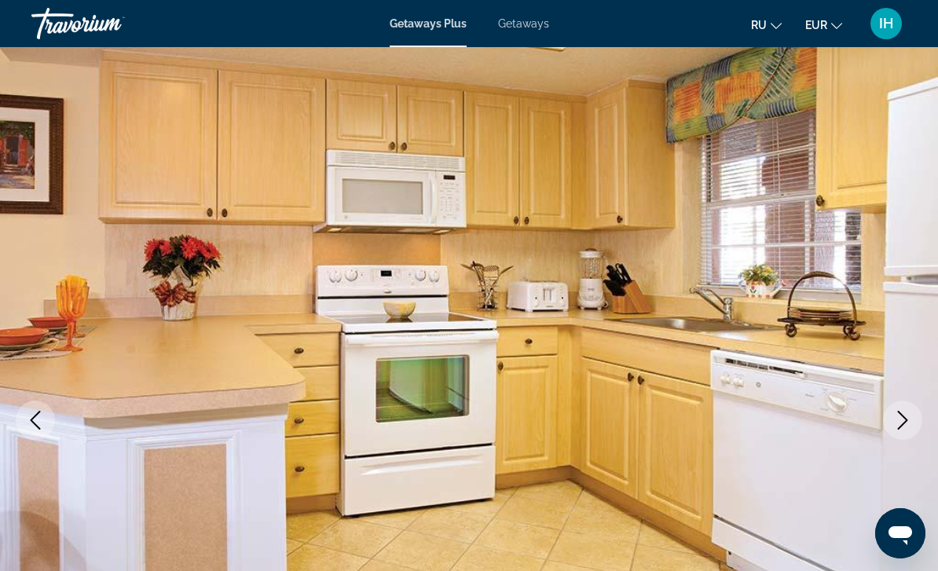
click at [889, 417] on button "Next image" at bounding box center [902, 419] width 39 height 39
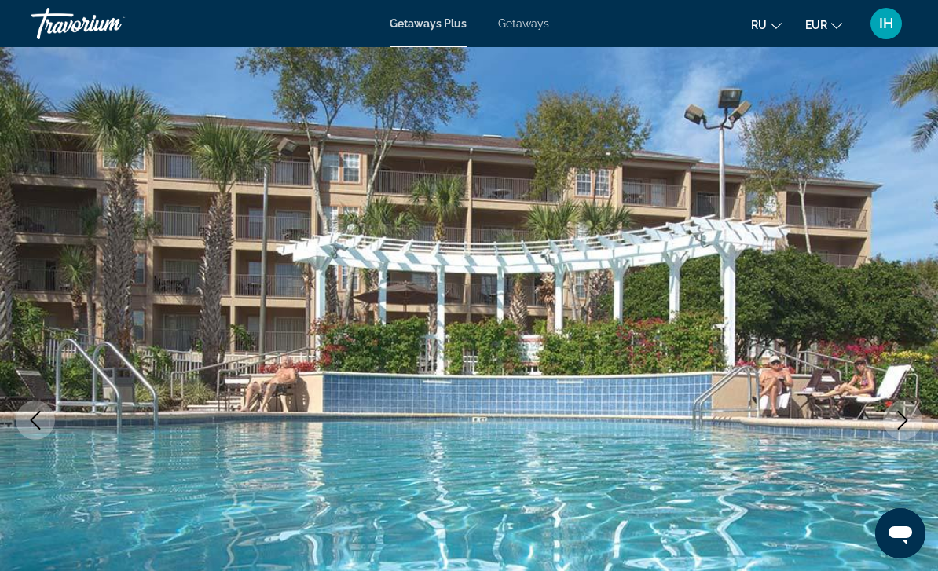
click at [887, 419] on button "Next image" at bounding box center [902, 419] width 39 height 39
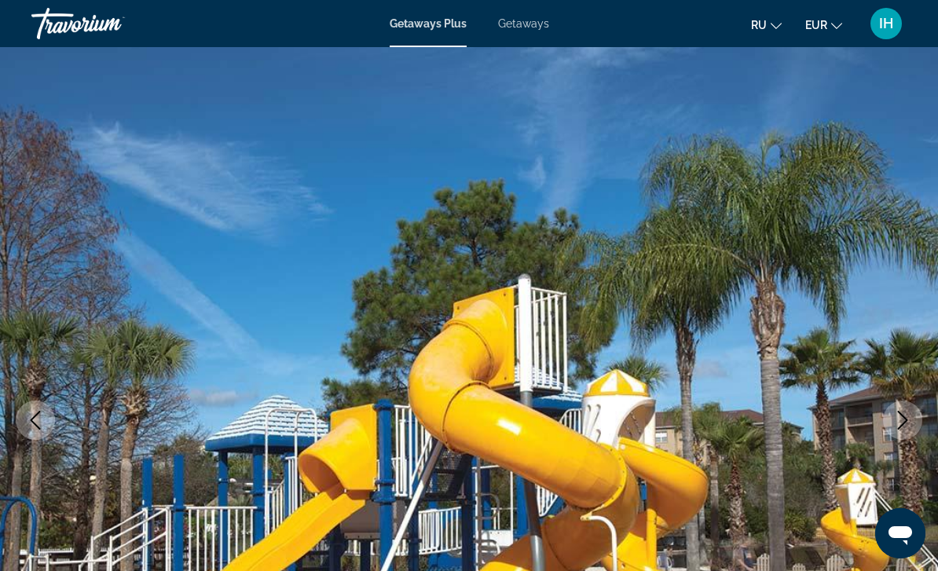
click at [887, 421] on button "Next image" at bounding box center [902, 419] width 39 height 39
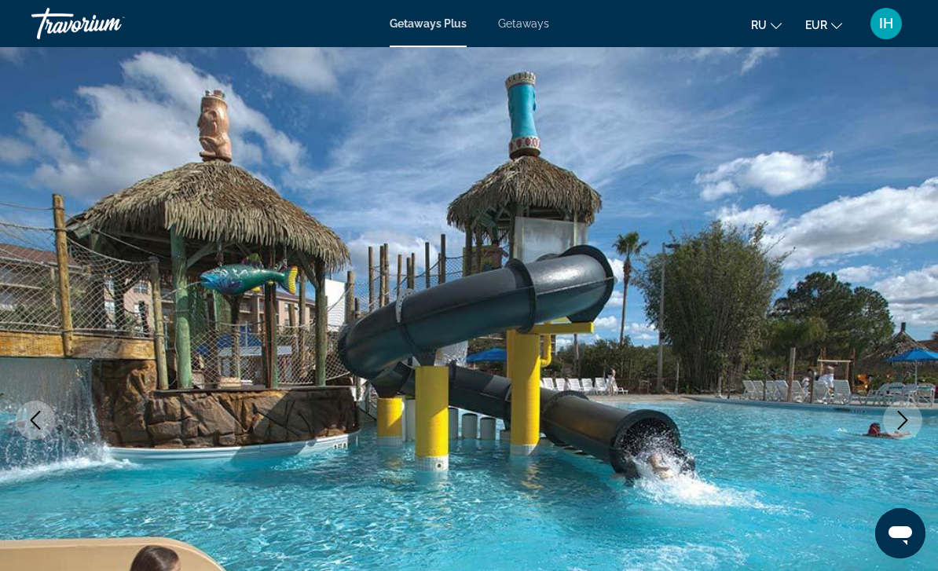
click at [889, 417] on button "Next image" at bounding box center [902, 419] width 39 height 39
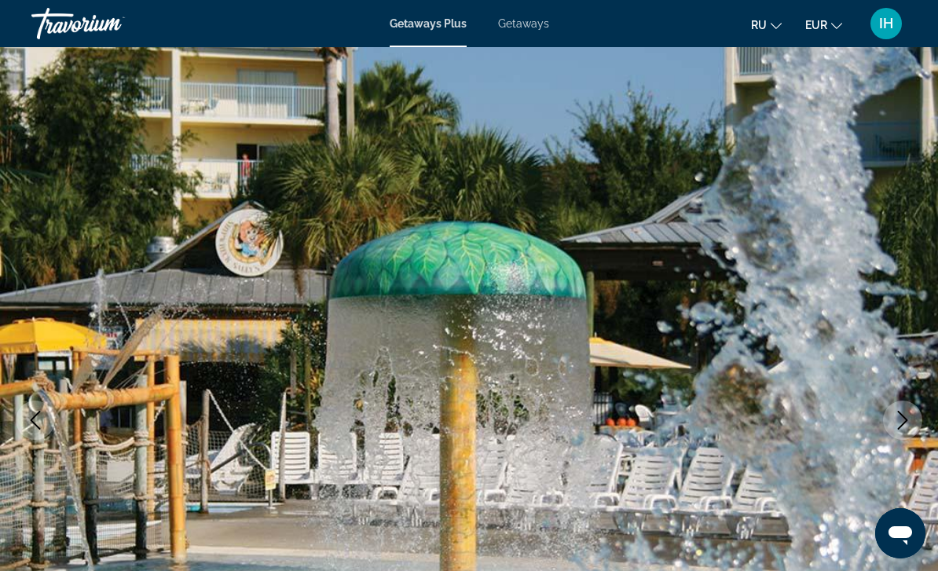
click at [887, 414] on button "Next image" at bounding box center [902, 419] width 39 height 39
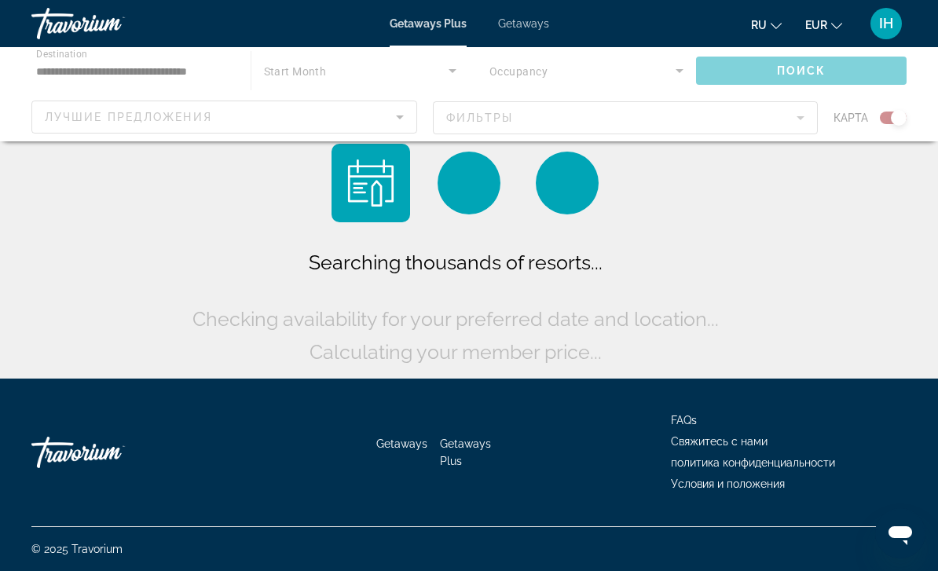
scroll to position [50, 0]
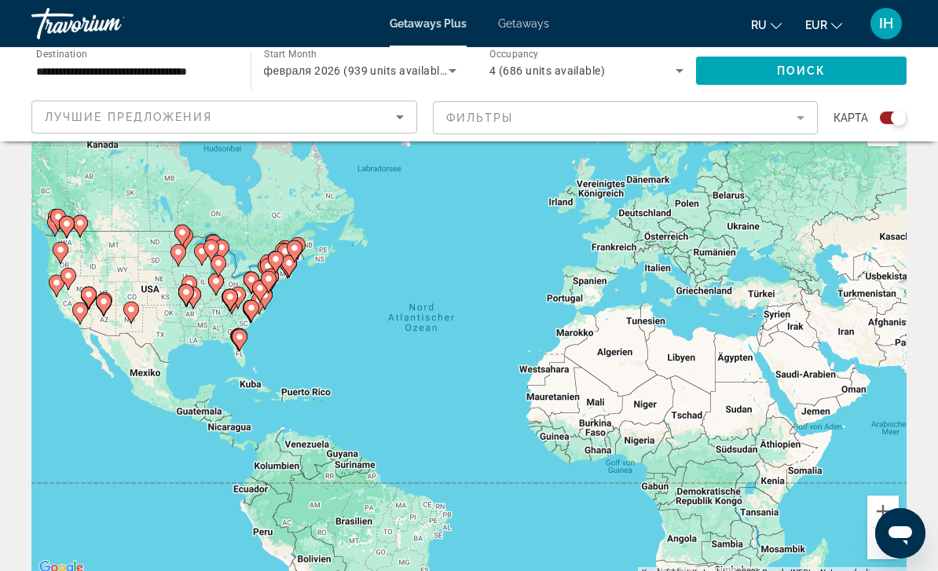
click at [246, 339] on icon "Main content" at bounding box center [239, 340] width 14 height 20
click at [244, 343] on icon "Main content" at bounding box center [240, 340] width 16 height 22
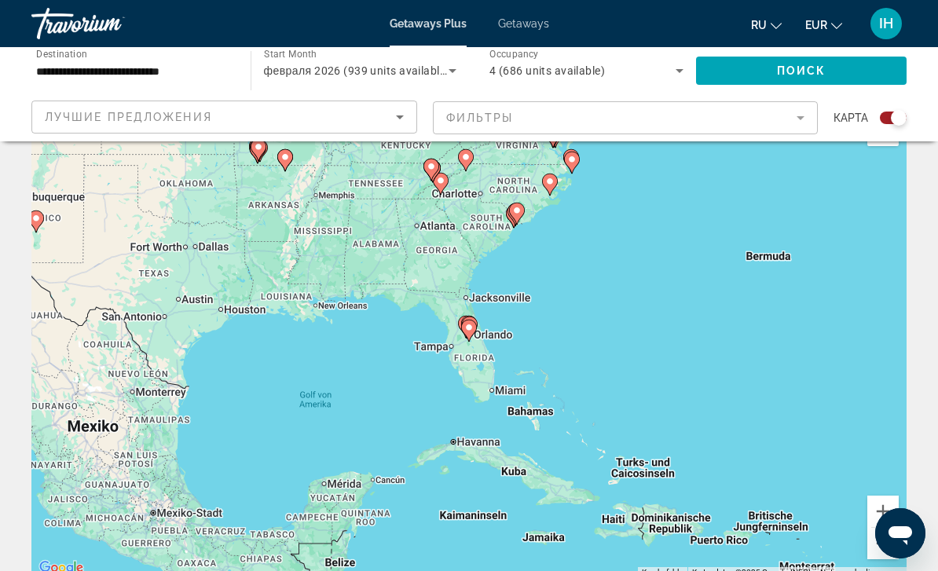
click at [471, 332] on icon "Main content" at bounding box center [469, 330] width 14 height 20
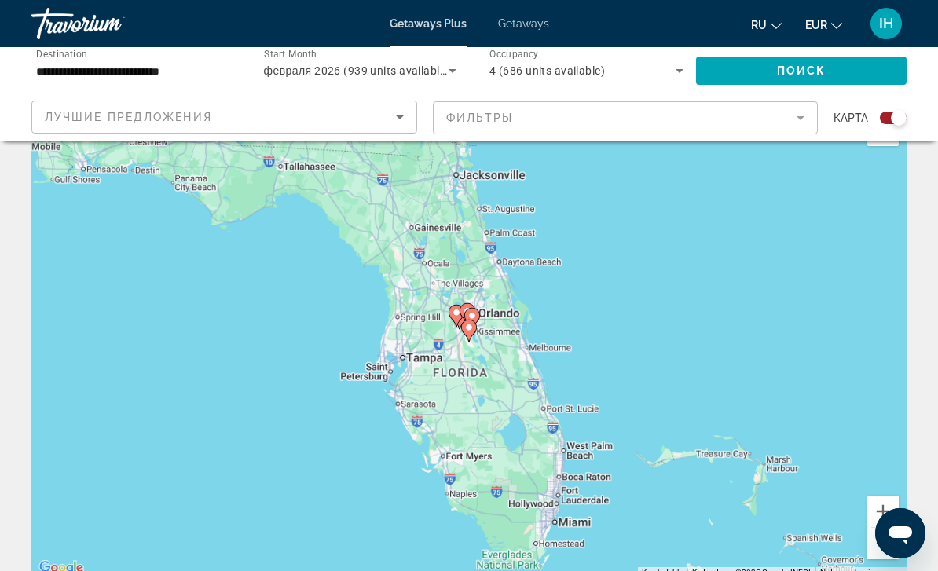
click at [467, 340] on gmp-advanced-marker "Main content" at bounding box center [469, 331] width 16 height 24
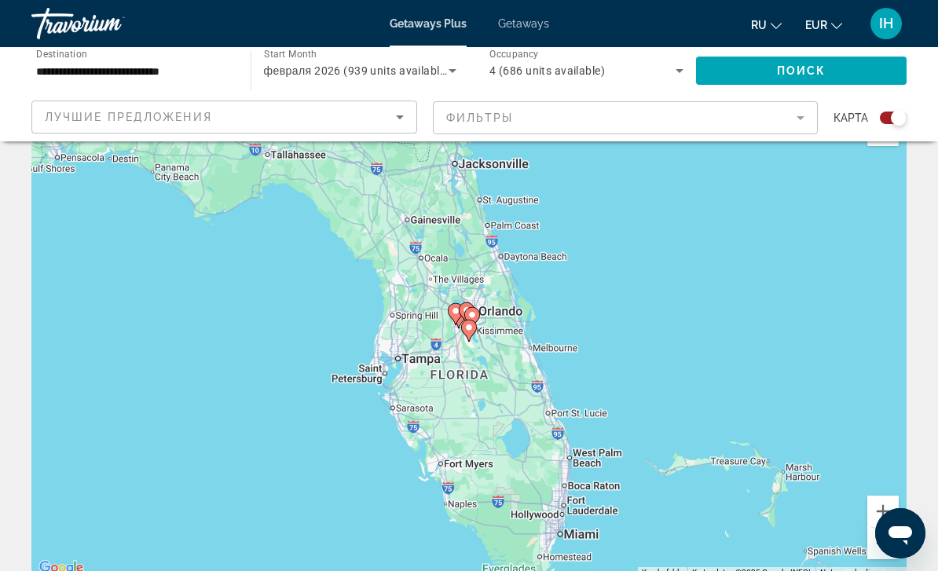
type input "**********"
click at [473, 324] on image "Main content" at bounding box center [468, 327] width 9 height 9
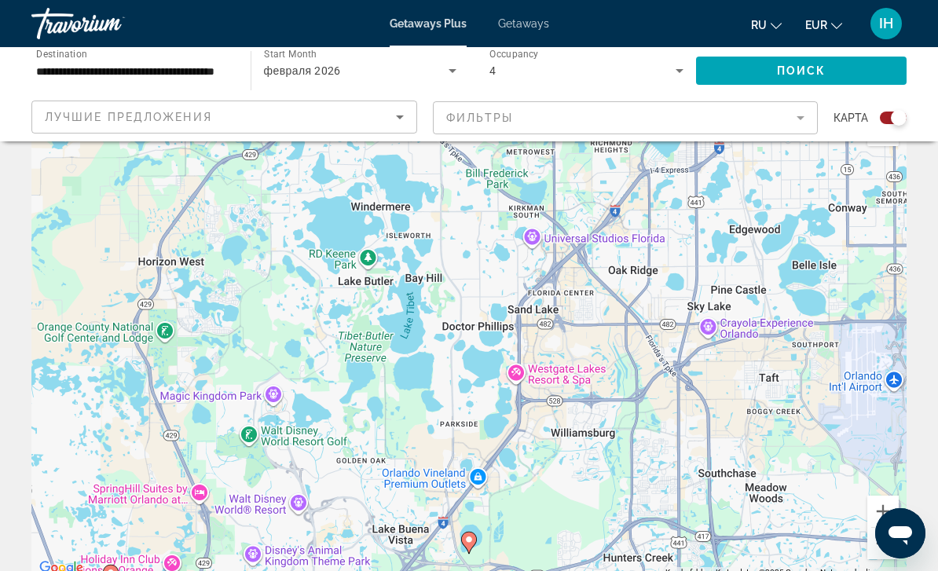
click at [746, 357] on div "Um den Modus zum Ziehen mit der Tastatur zu aktivieren, drückst du Alt + Eingab…" at bounding box center [468, 342] width 875 height 471
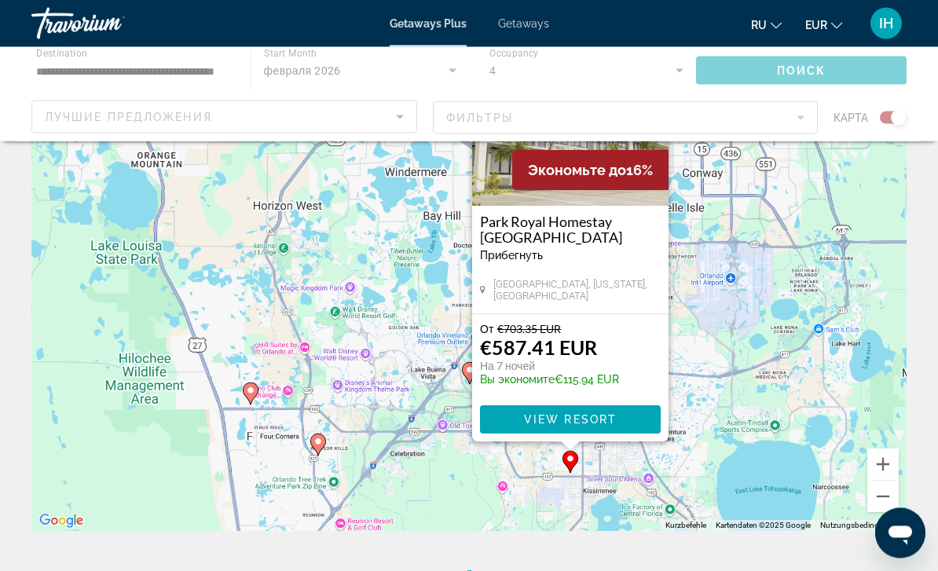
scroll to position [0, 0]
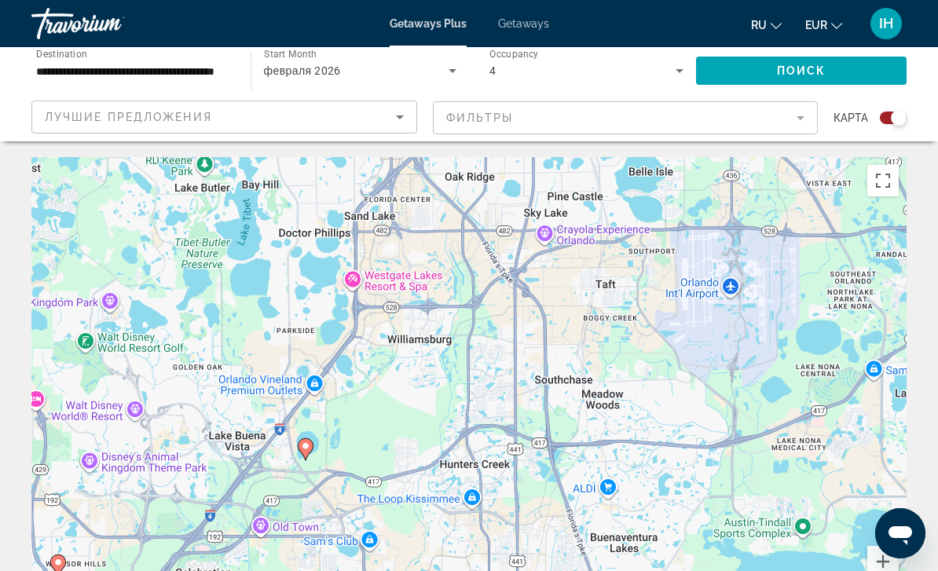
click at [685, 392] on div "Um den Modus zum Ziehen mit der Tastatur zu aktivieren, drückst du Alt + Eingab…" at bounding box center [468, 392] width 875 height 471
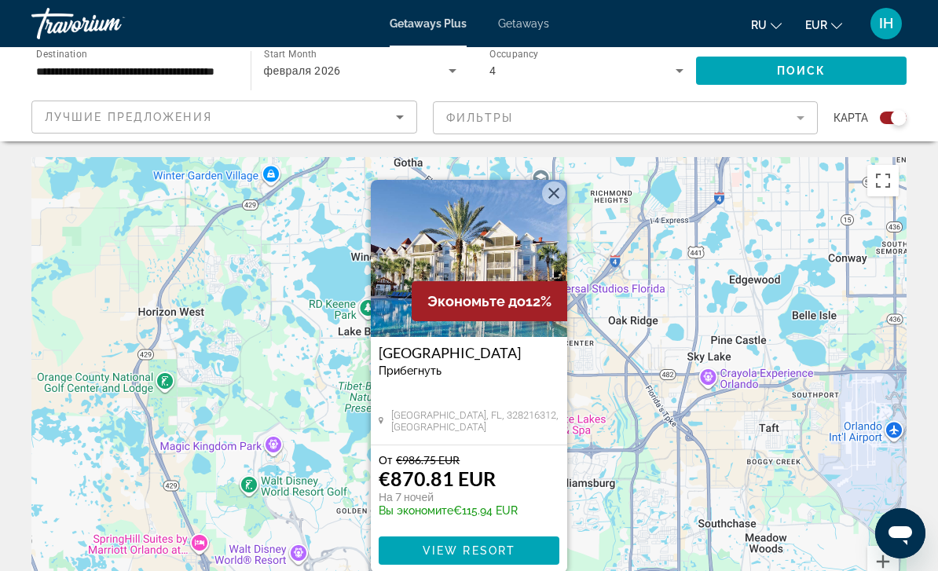
click at [698, 356] on div "Um den Modus zum Ziehen mit der Tastatur zu aktivieren, drückst du Alt + Eingab…" at bounding box center [468, 392] width 875 height 471
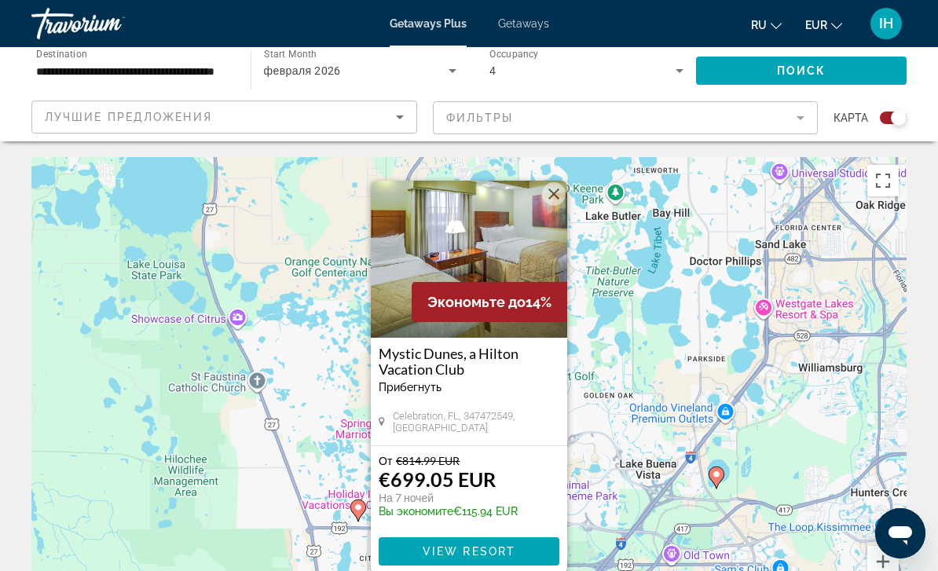
click at [350, 510] on gmp-advanced-marker "Main content" at bounding box center [358, 511] width 16 height 24
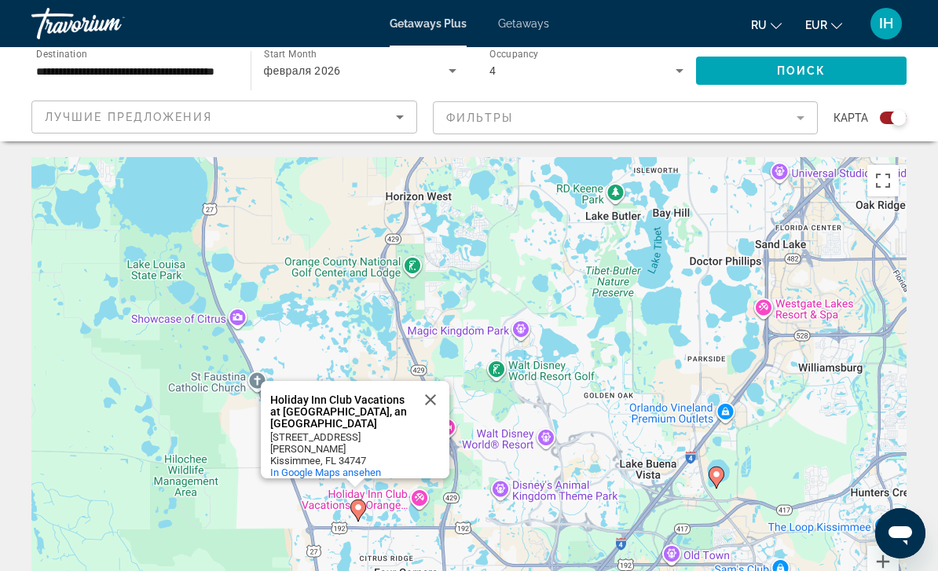
click at [352, 514] on gmp-advanced-marker "Main content" at bounding box center [358, 511] width 16 height 24
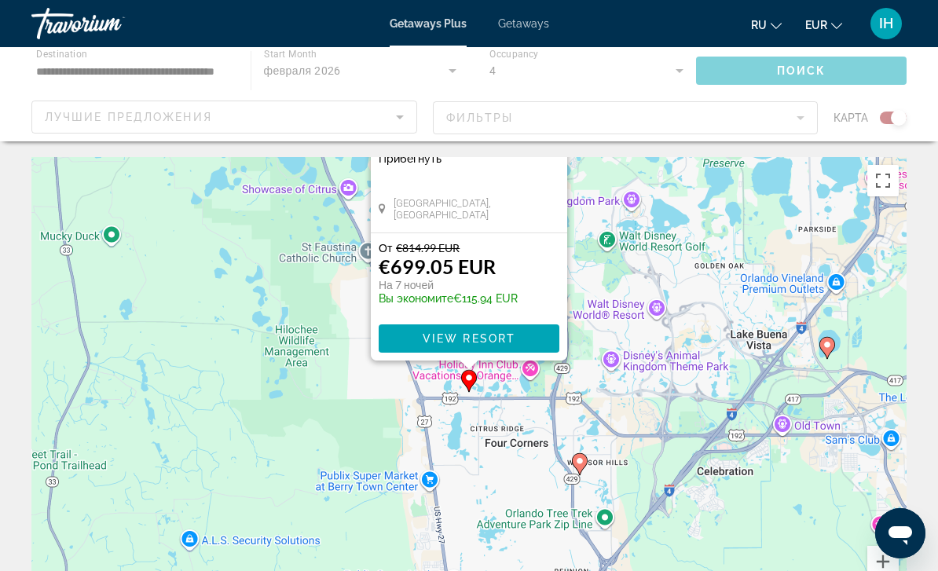
click at [351, 506] on div "Um von einem Element zum anderen zu gelangen, drückst du die Pfeiltasten entspr…" at bounding box center [468, 392] width 875 height 471
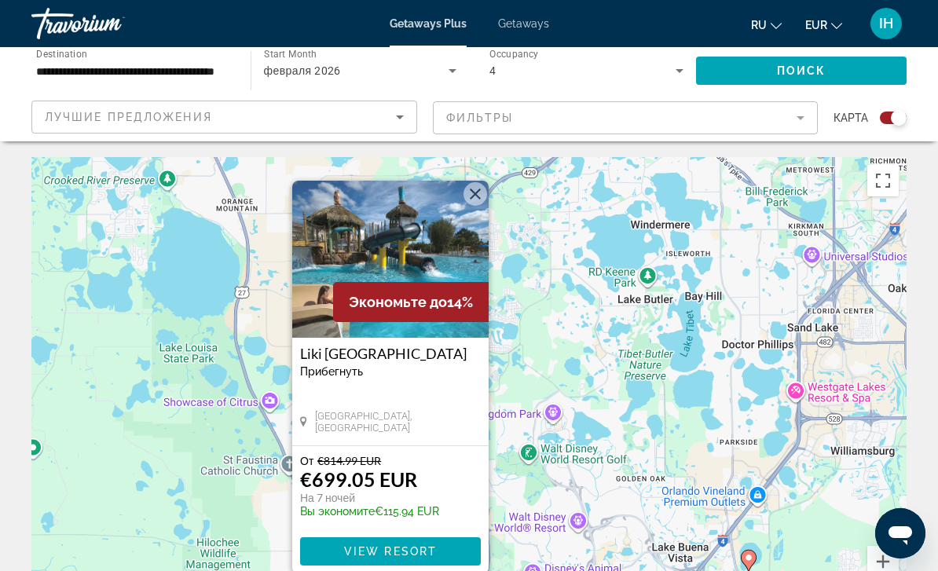
click at [590, 448] on div "Um den Modus zum Ziehen mit der Tastatur zu aktivieren, drückst du Alt + Eingab…" at bounding box center [468, 392] width 875 height 471
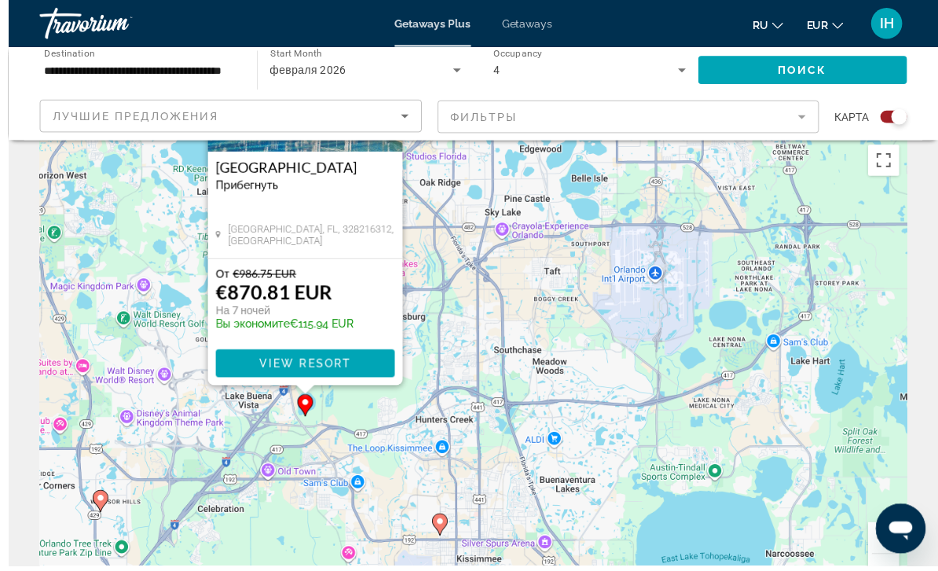
scroll to position [55, 0]
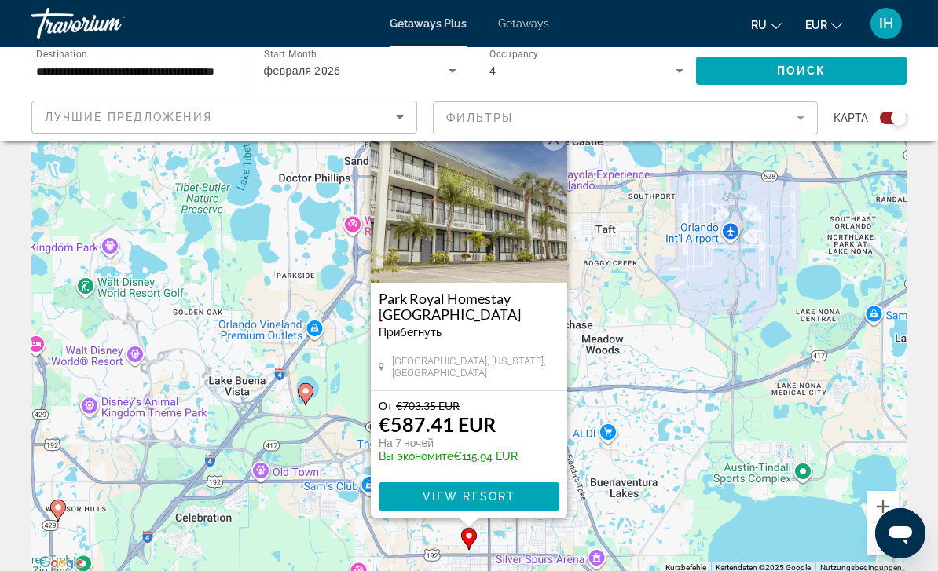
click at [666, 314] on div "Um den Modus zum Ziehen mit der Tastatur zu aktivieren, drückst du Alt + Eingab…" at bounding box center [468, 337] width 875 height 471
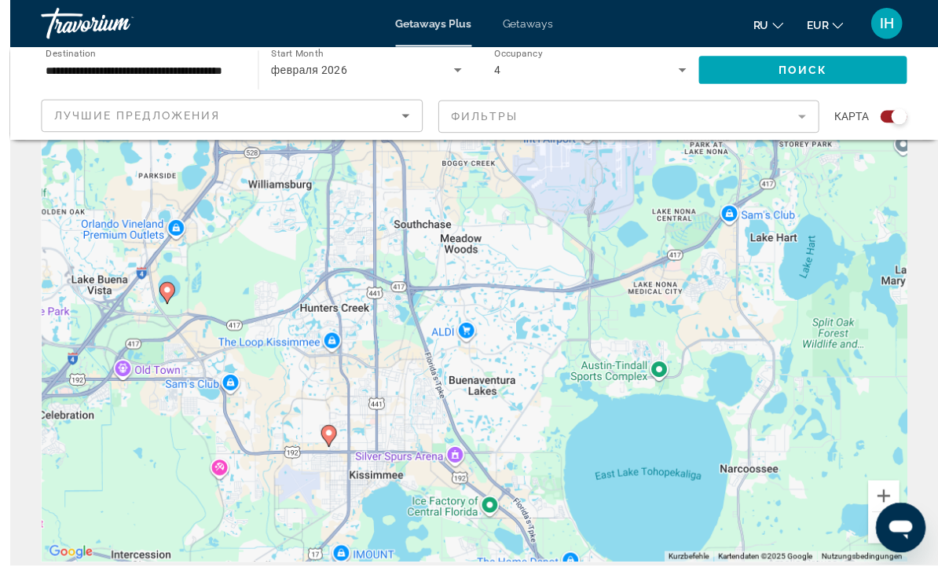
scroll to position [68, 0]
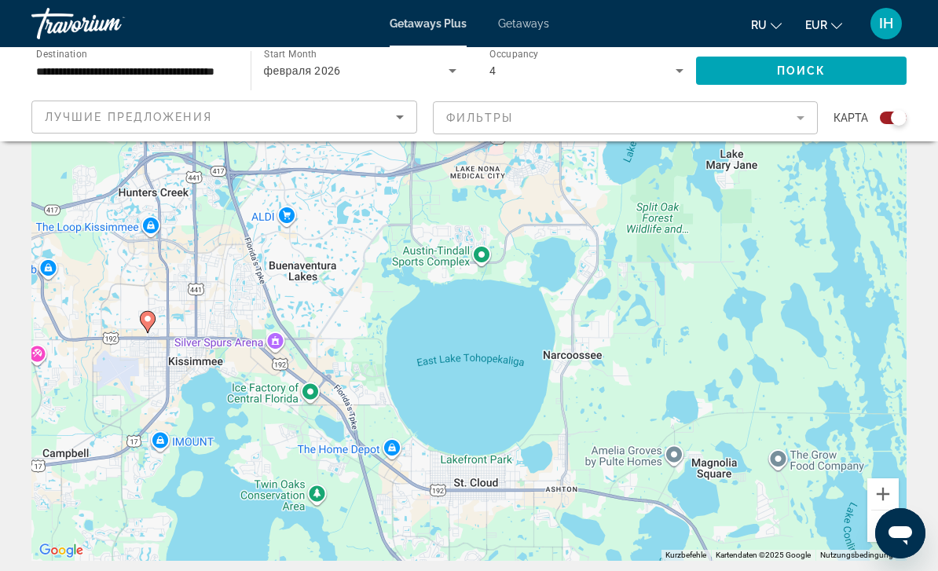
click at [502, 430] on div "Um den Modus zum Ziehen mit der Tastatur zu aktivieren, drückst du Alt + Eingab…" at bounding box center [468, 325] width 875 height 471
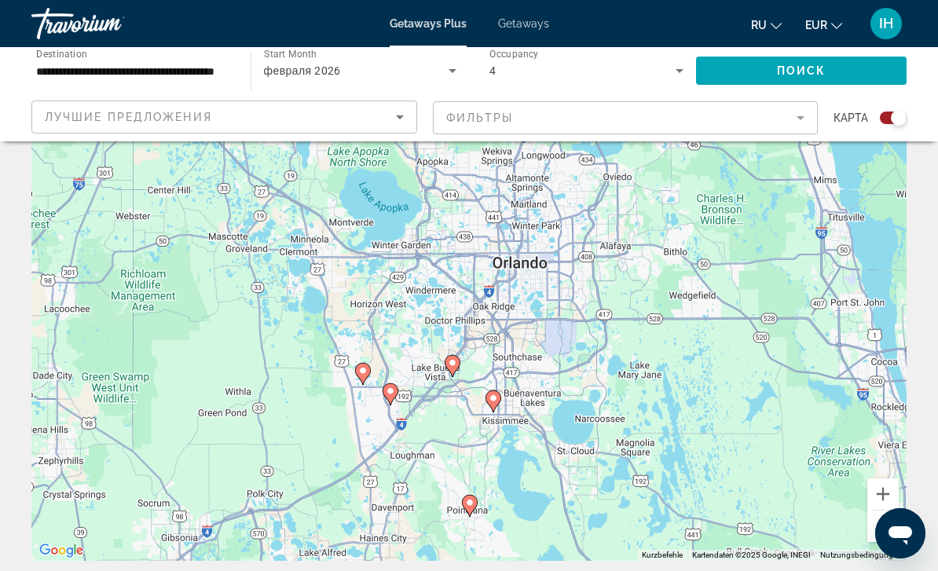
click at [538, 63] on div "4" at bounding box center [582, 70] width 186 height 19
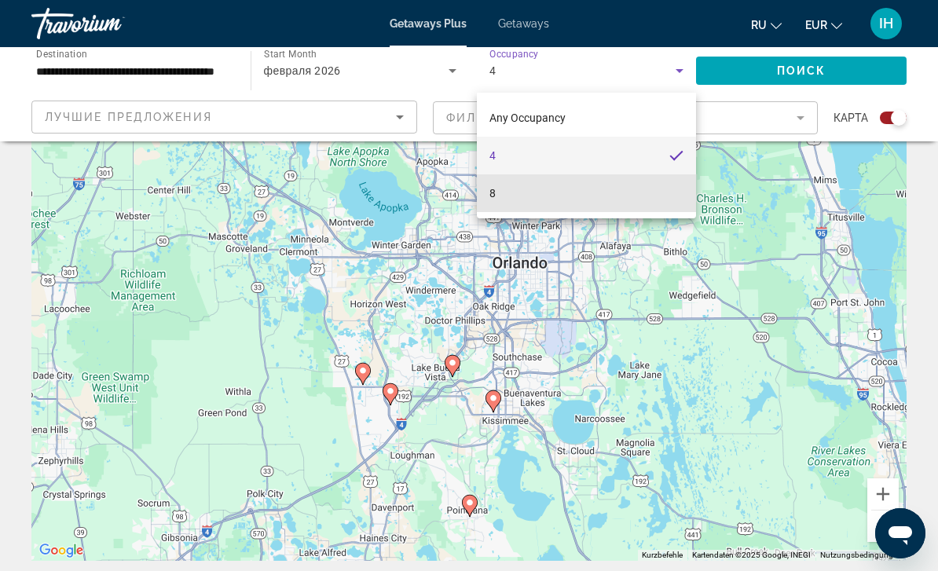
click at [631, 201] on mat-option "8" at bounding box center [586, 193] width 219 height 38
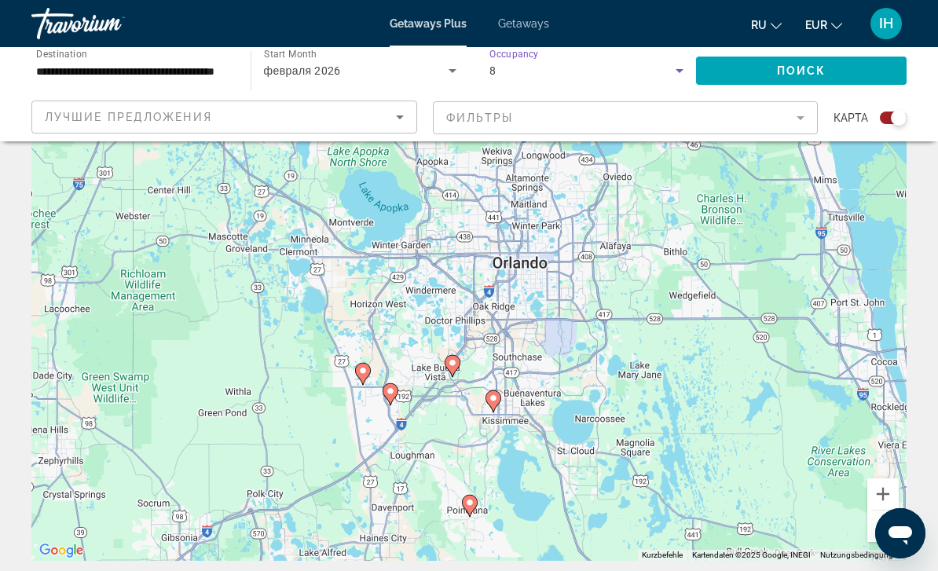
click at [824, 71] on span "Поиск" at bounding box center [801, 70] width 49 height 13
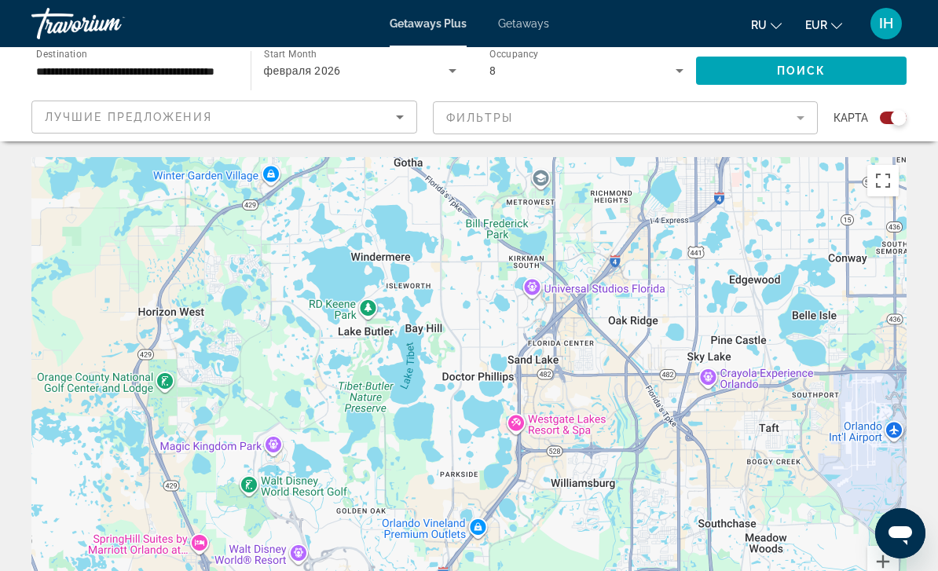
click at [626, 437] on div "Um den Modus zum Ziehen mit der Tastatur zu aktivieren, drückst du Alt + Eingab…" at bounding box center [468, 392] width 875 height 471
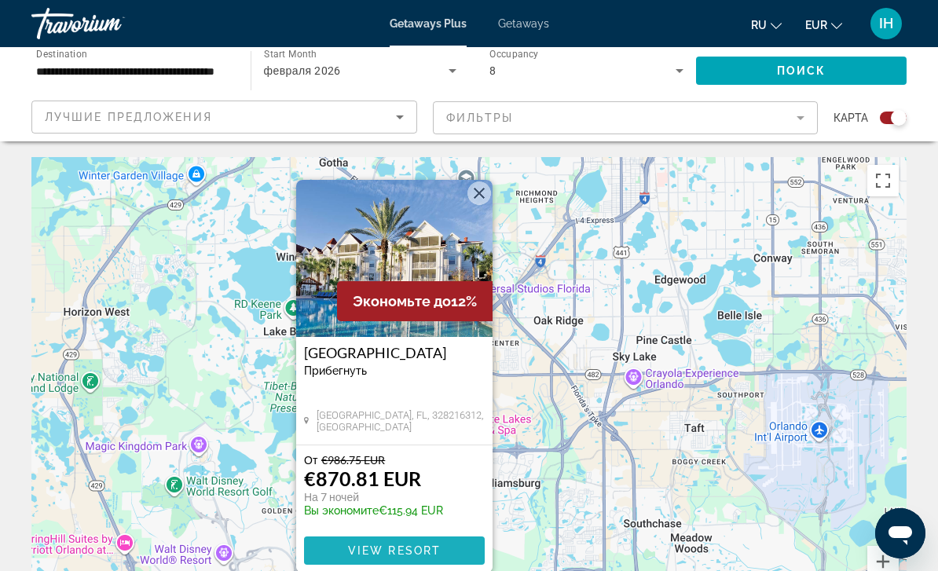
click at [433, 543] on span "Main content" at bounding box center [394, 551] width 181 height 38
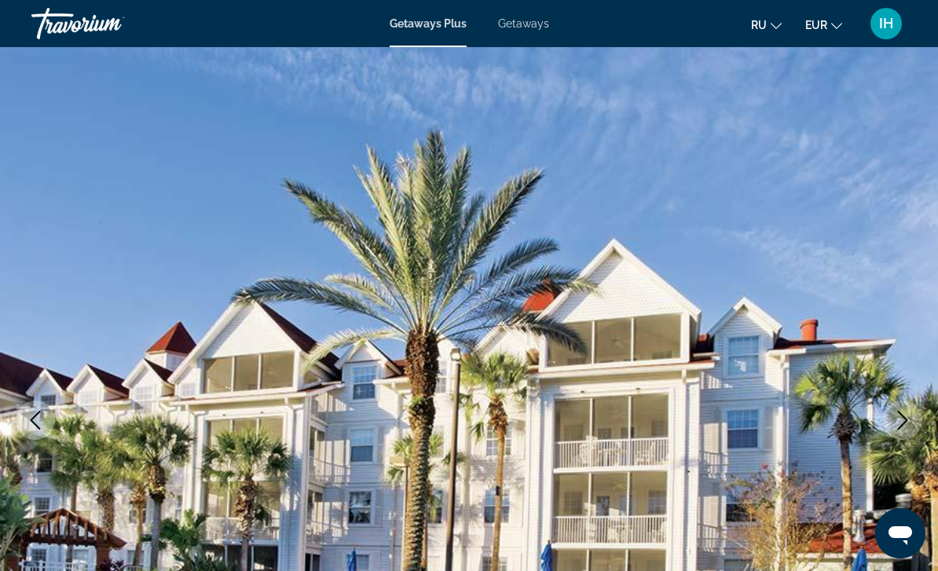
click at [704, 304] on img "Main content" at bounding box center [469, 420] width 938 height 746
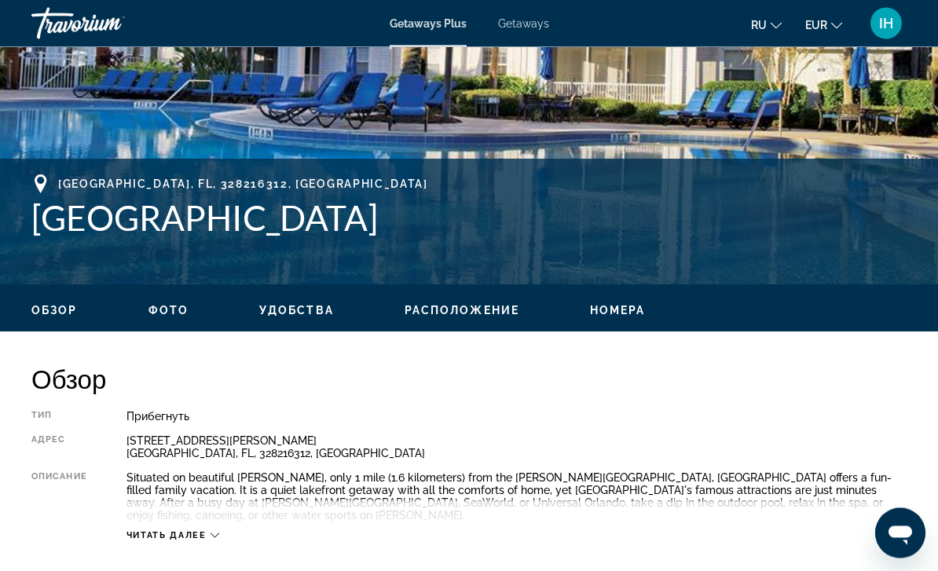
scroll to position [514, 0]
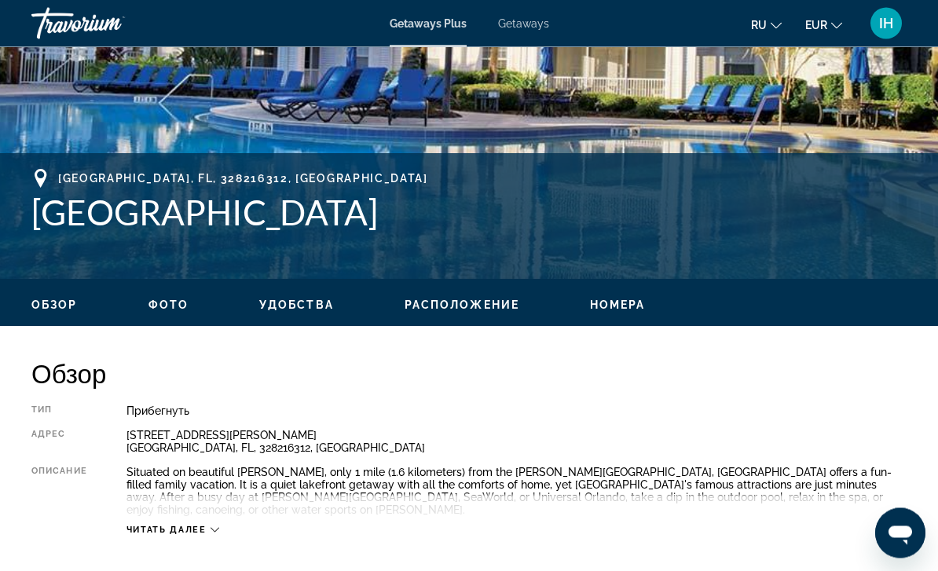
click at [601, 442] on div "[STREET_ADDRESS][PERSON_NAME]" at bounding box center [516, 442] width 780 height 25
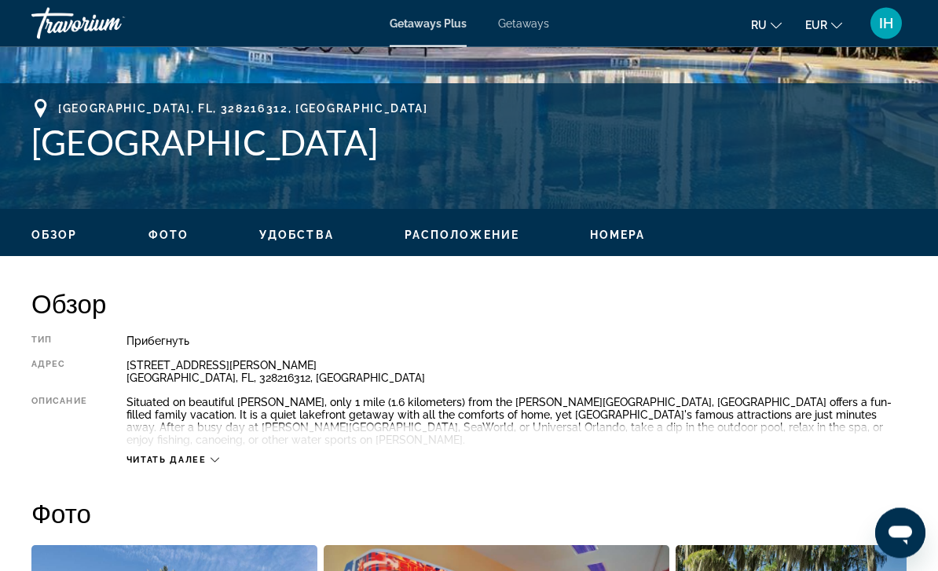
scroll to position [584, 0]
click at [192, 455] on span "Читать далее" at bounding box center [166, 460] width 80 height 10
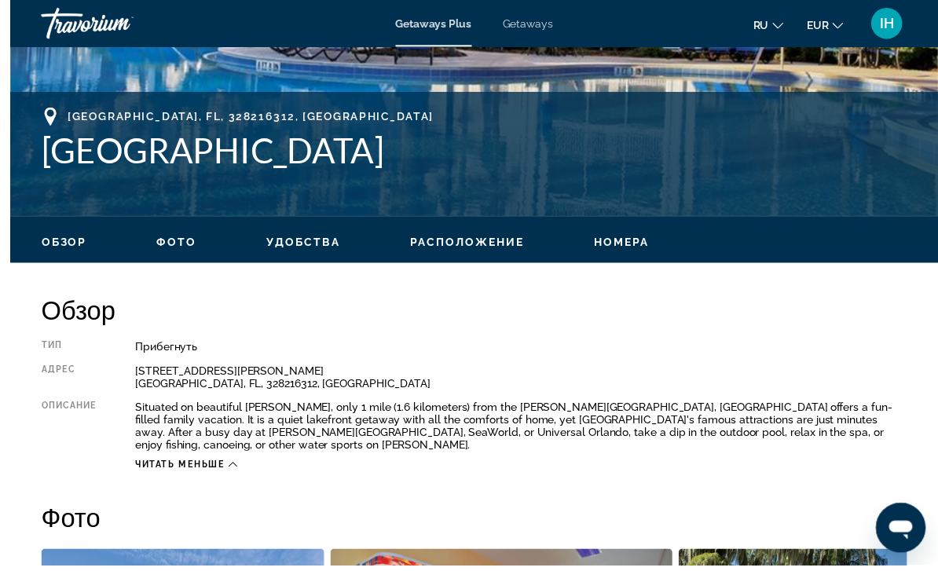
scroll to position [587, 0]
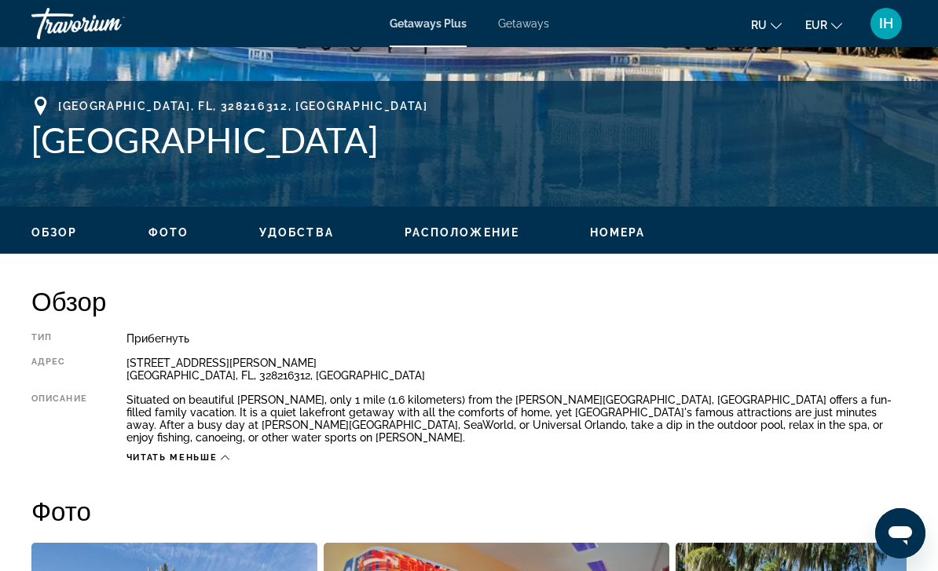
click at [743, 356] on div "Тип Прибегнуть Все включено Нет «все включено» Адрес [STREET_ADDRESS][PERSON_NA…" at bounding box center [468, 397] width 875 height 131
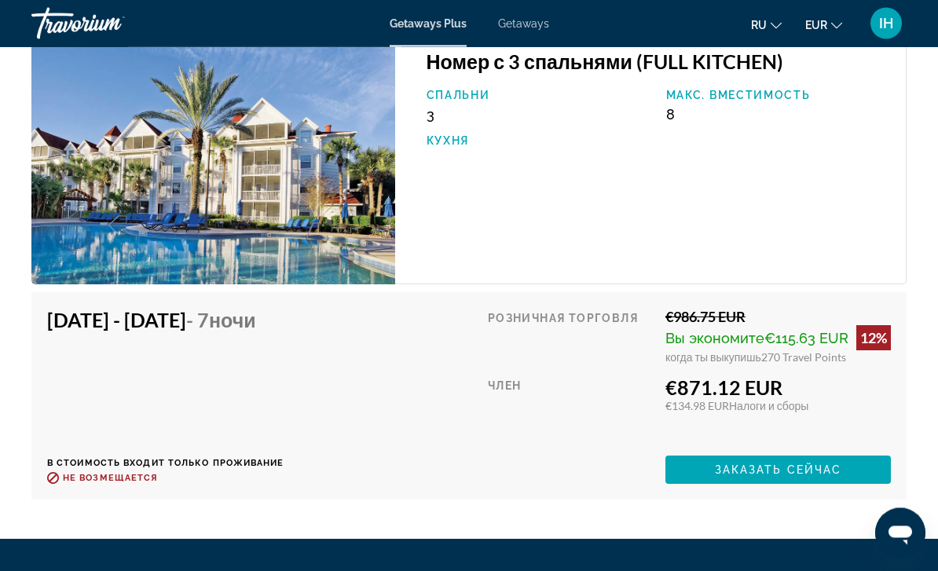
scroll to position [2989, 0]
